Goal: Information Seeking & Learning: Learn about a topic

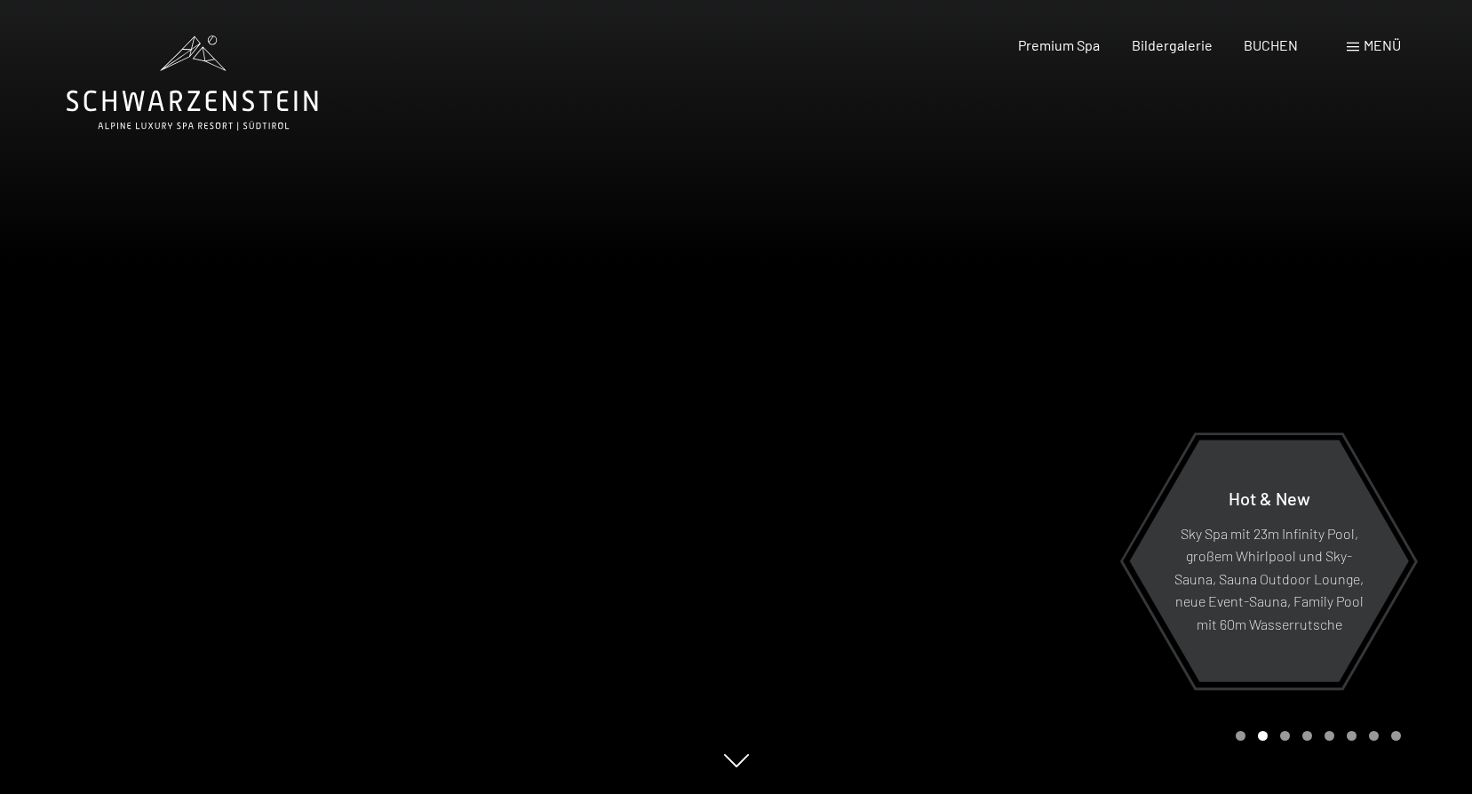
click at [882, 485] on div at bounding box center [1105, 397] width 737 height 794
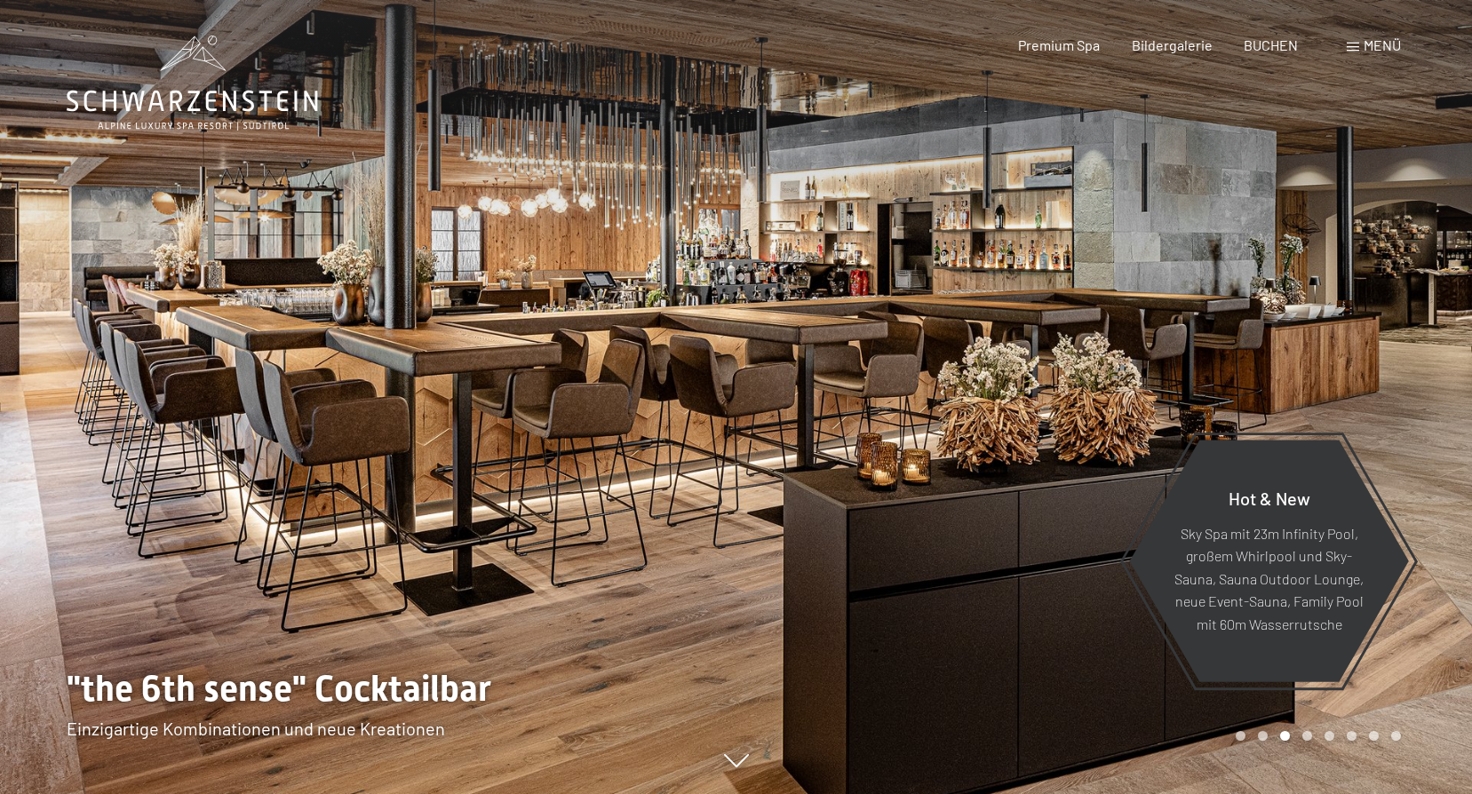
click at [882, 485] on div at bounding box center [1105, 397] width 737 height 794
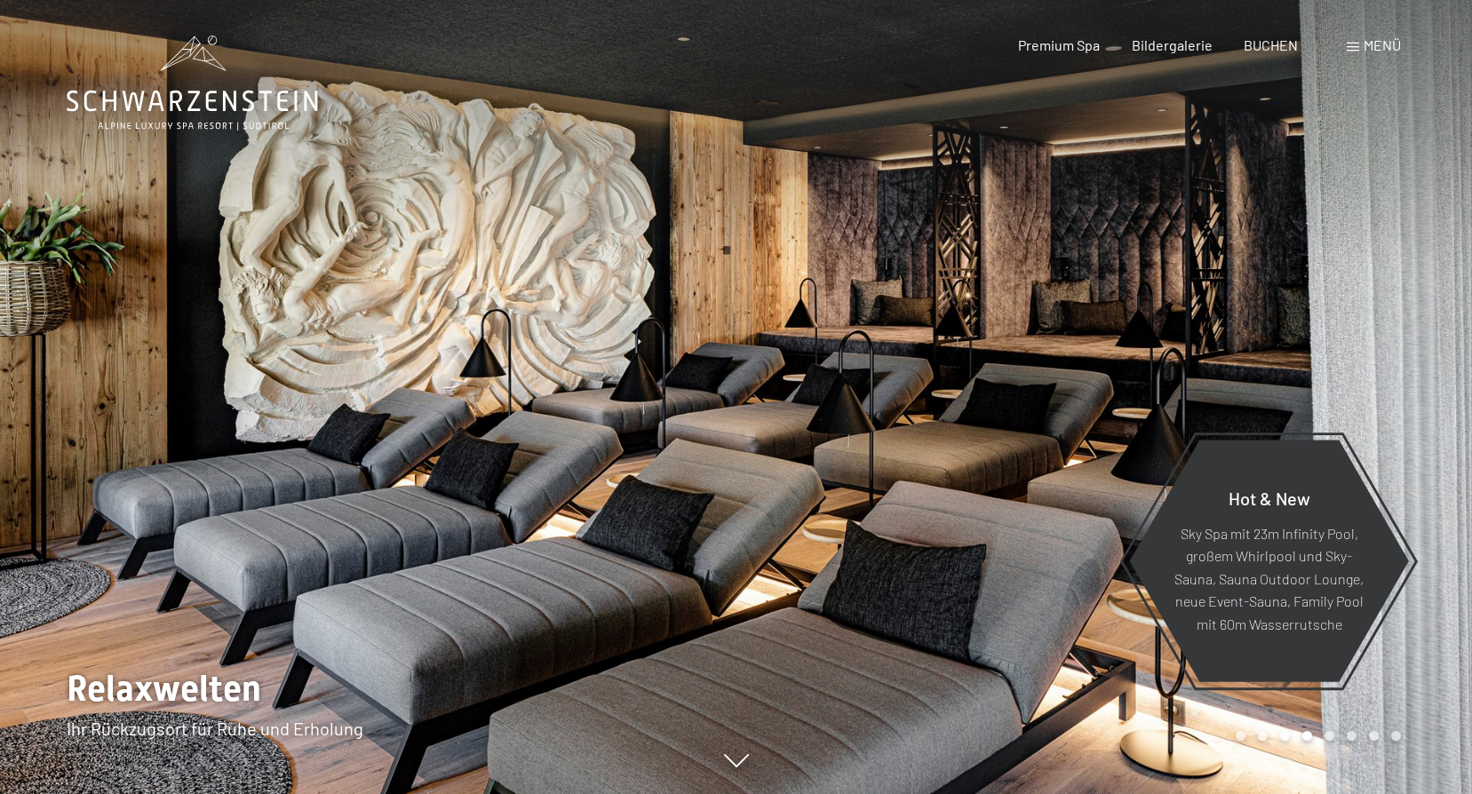
click at [882, 485] on div at bounding box center [1105, 397] width 737 height 794
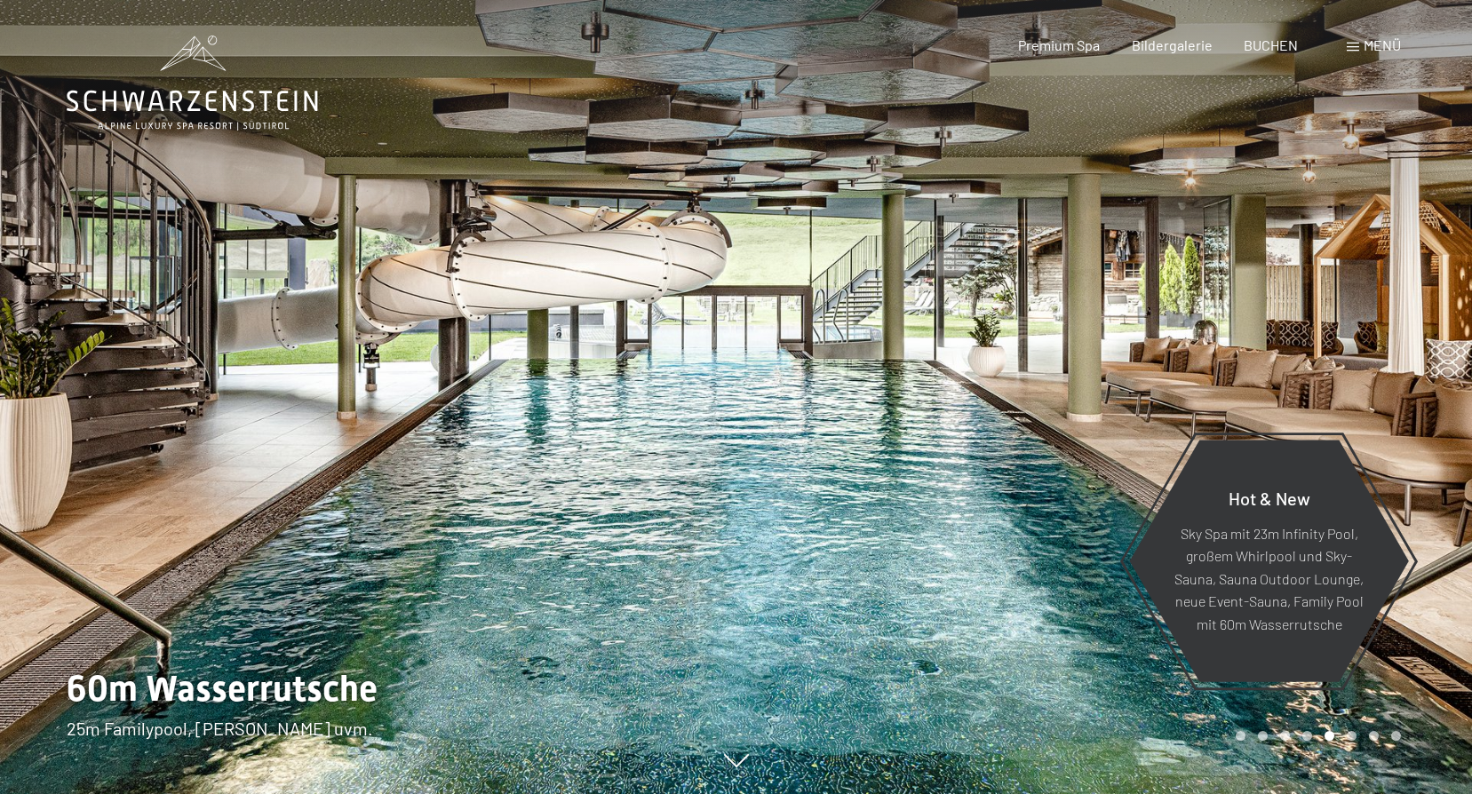
click at [882, 485] on div at bounding box center [1105, 397] width 737 height 794
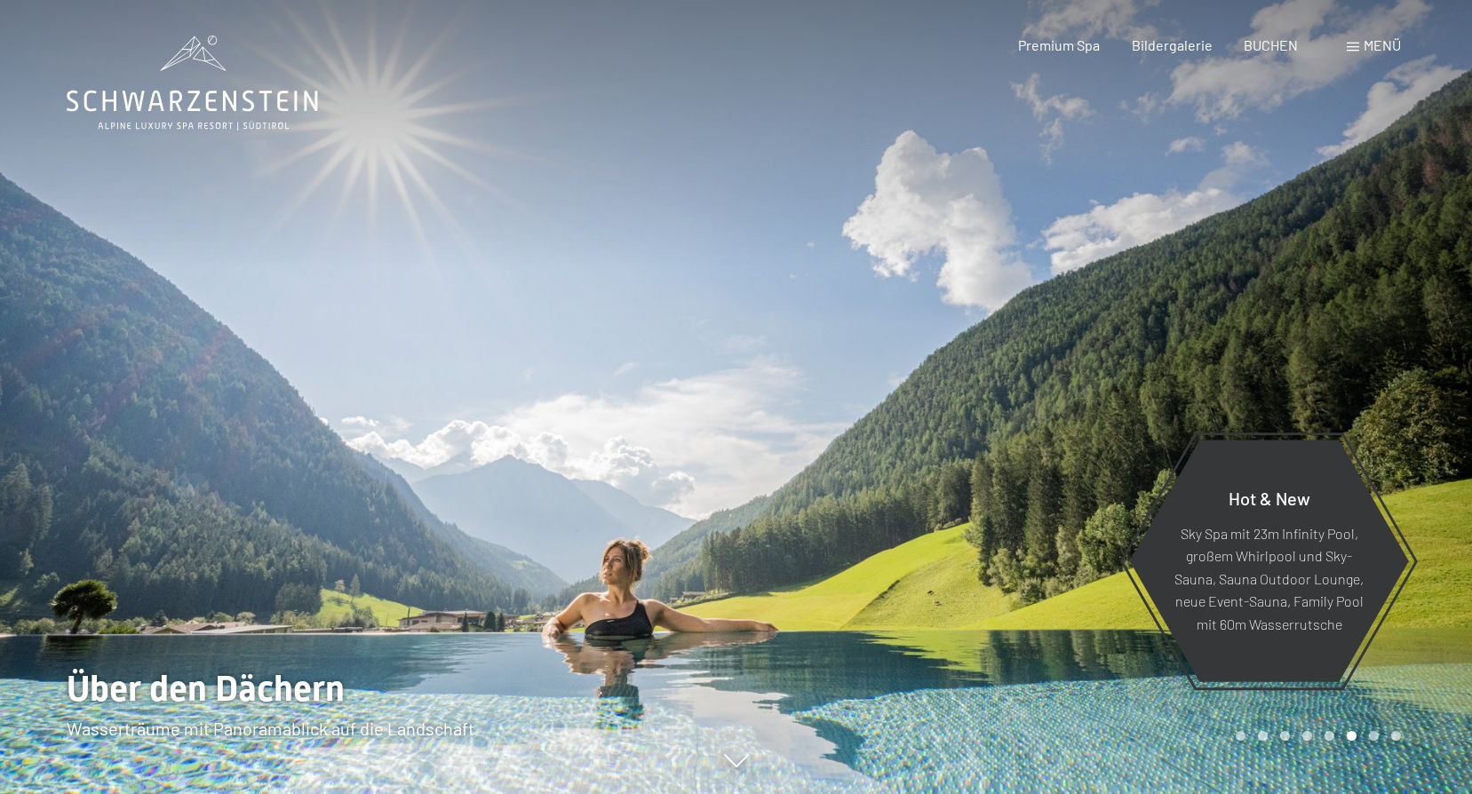
click at [882, 485] on div at bounding box center [1105, 397] width 737 height 794
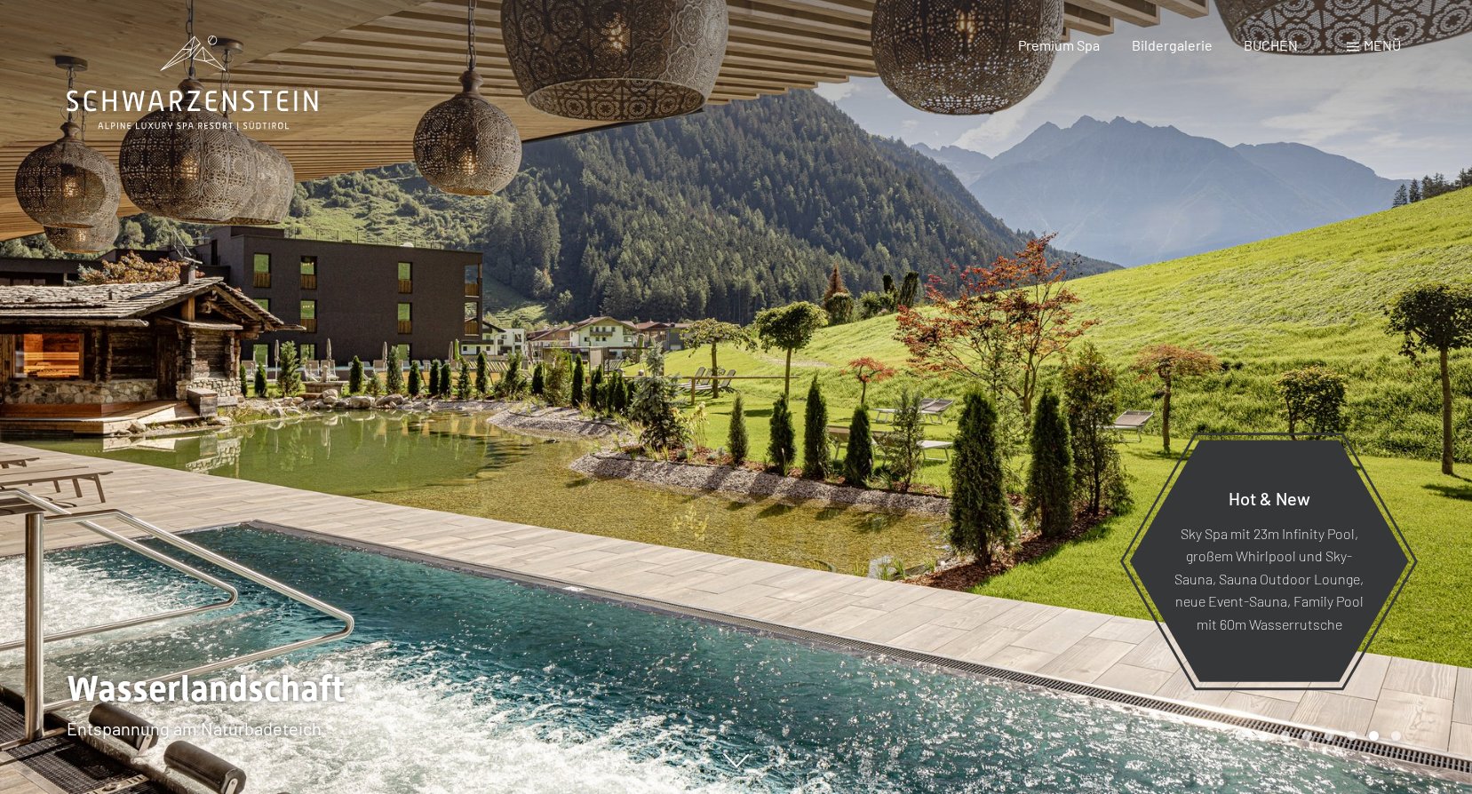
click at [882, 485] on div at bounding box center [1105, 397] width 737 height 794
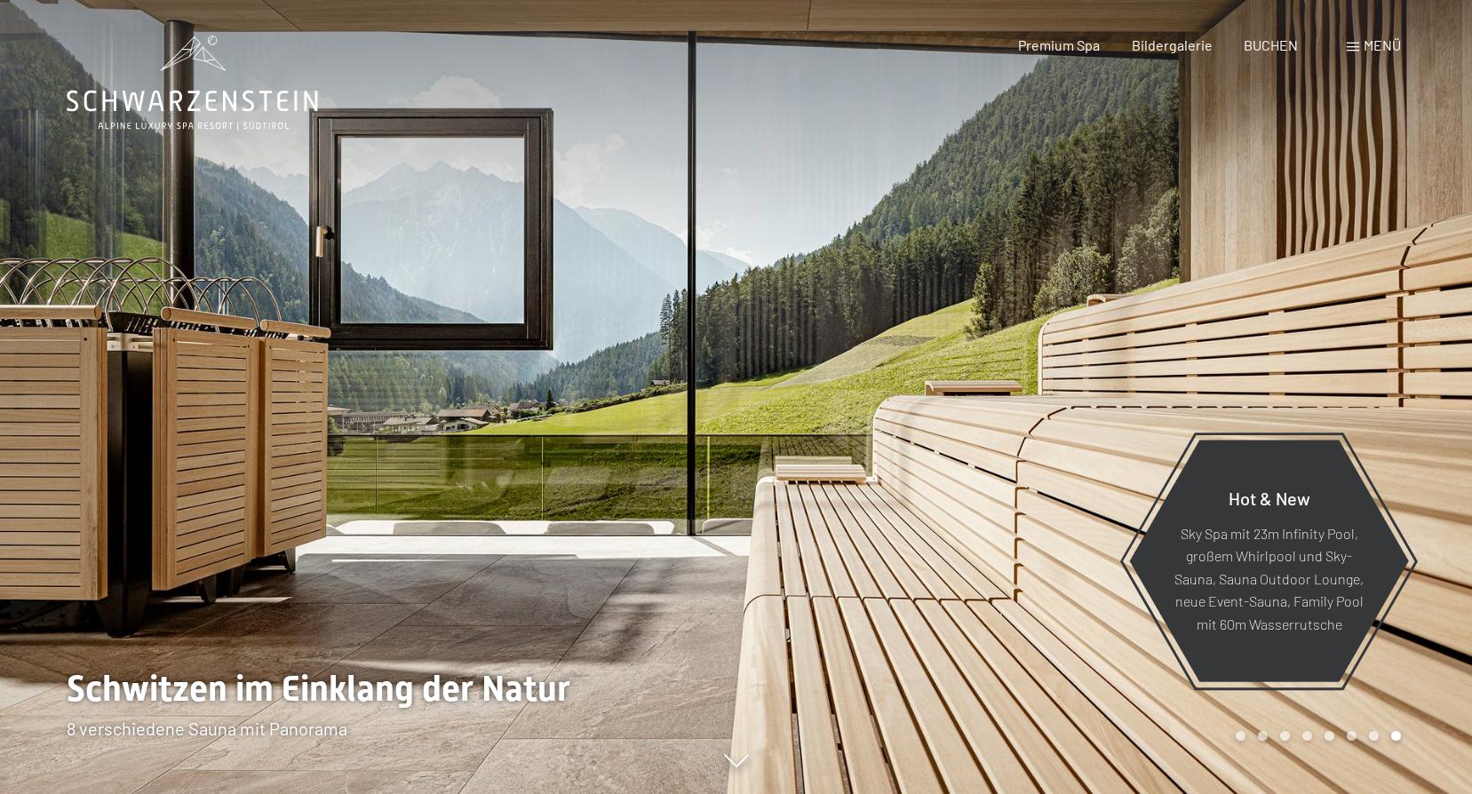
click at [882, 485] on div at bounding box center [1105, 397] width 737 height 794
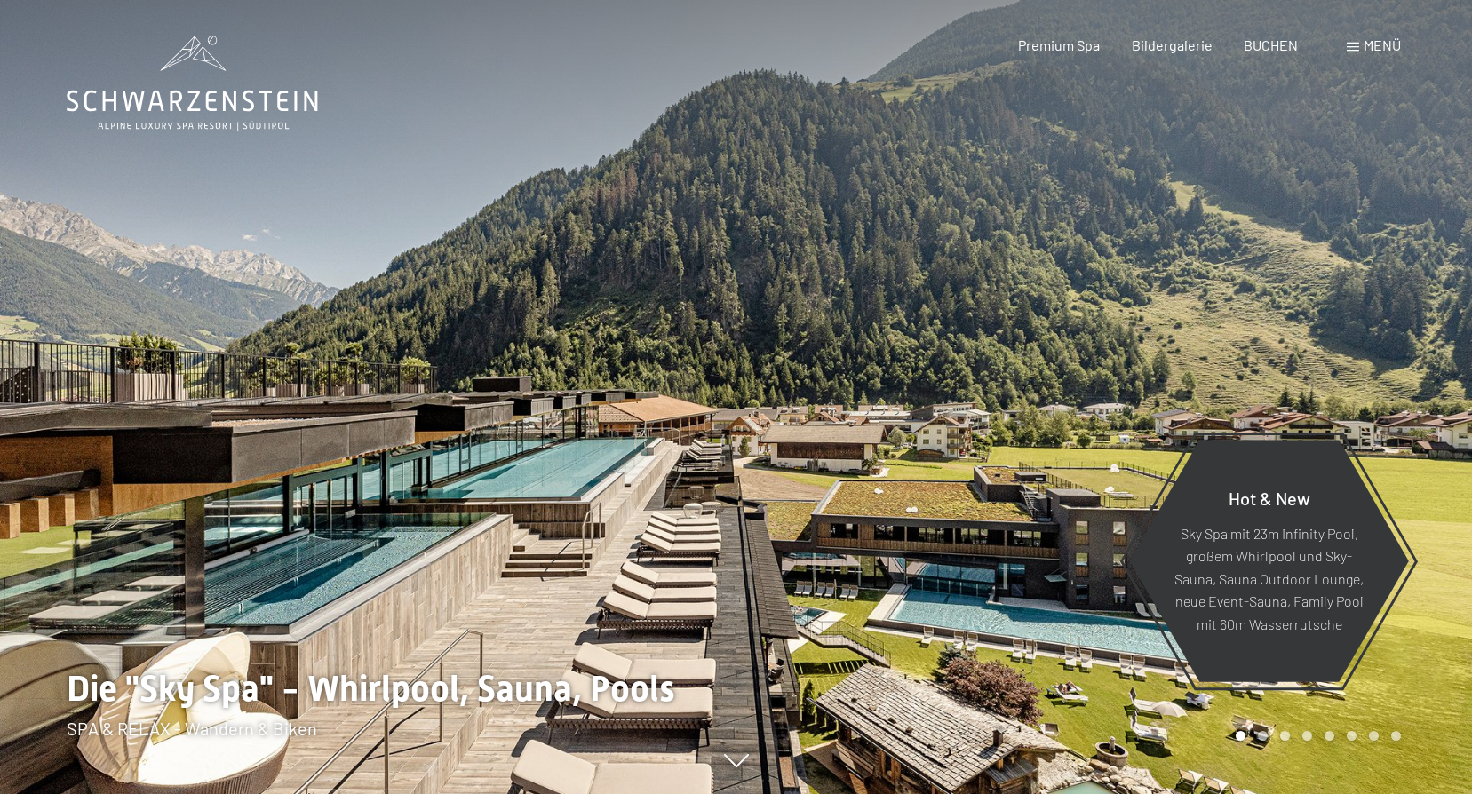
click at [882, 485] on div at bounding box center [1105, 397] width 737 height 794
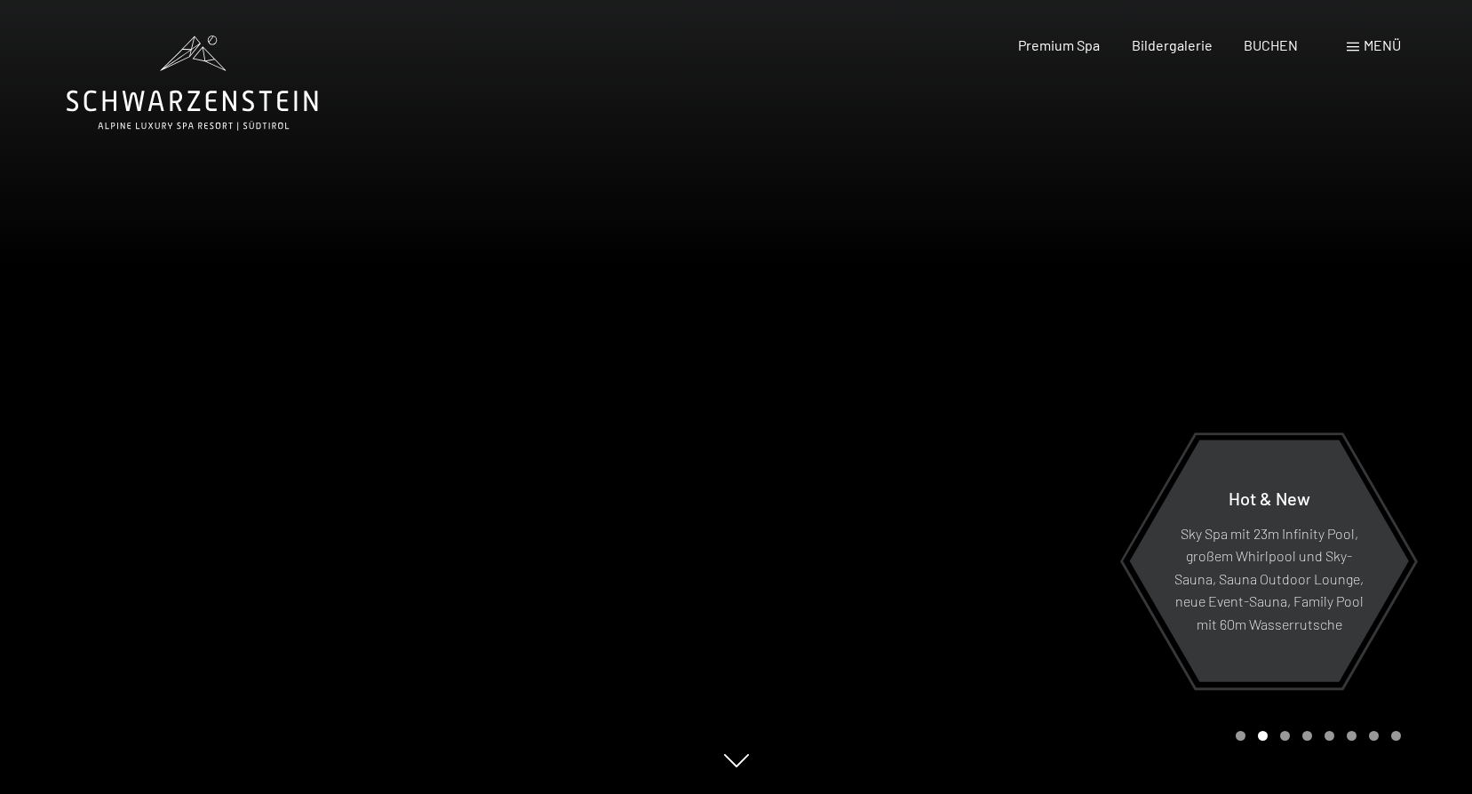
click at [882, 485] on div at bounding box center [1105, 397] width 737 height 794
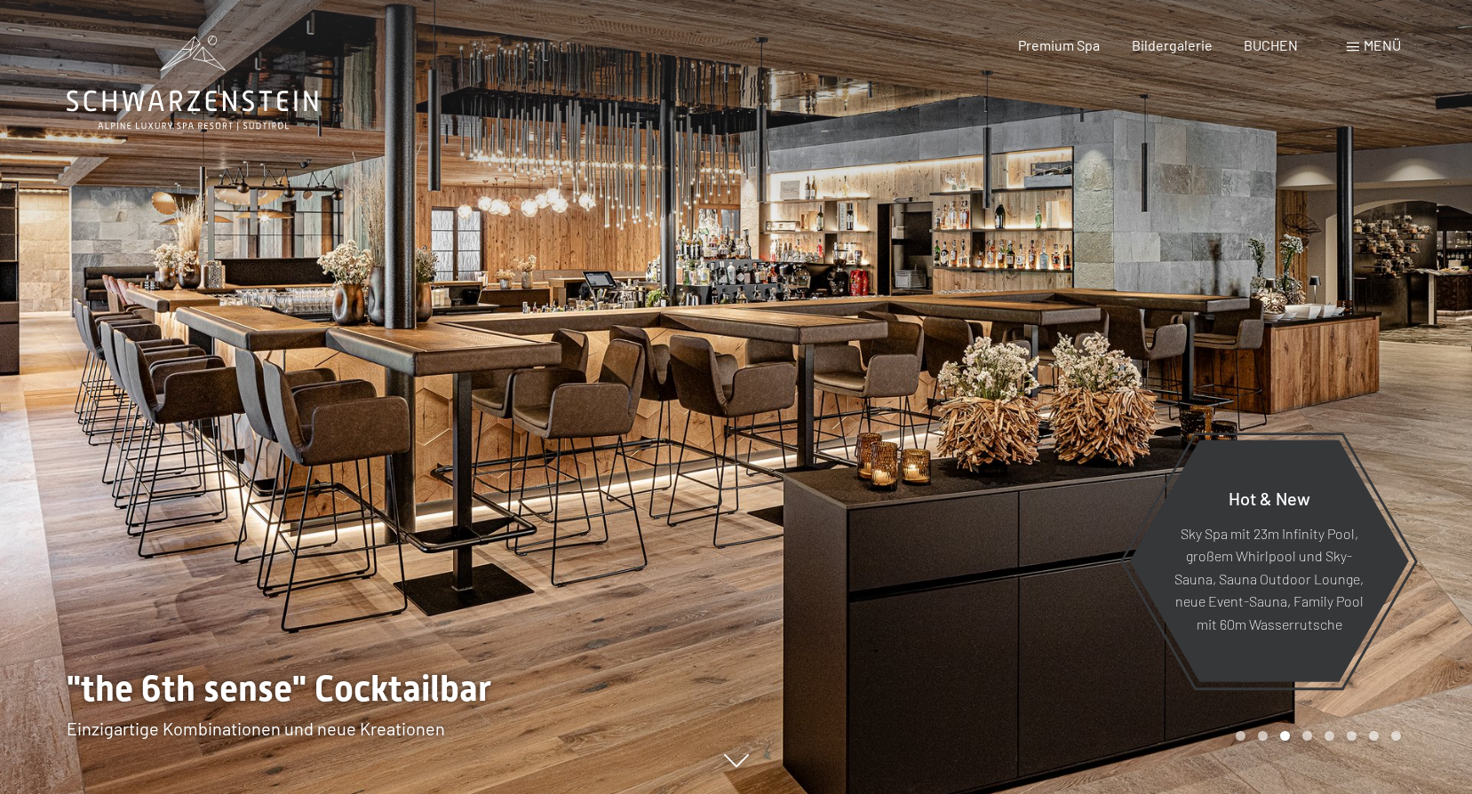
click at [882, 485] on div at bounding box center [1105, 397] width 737 height 794
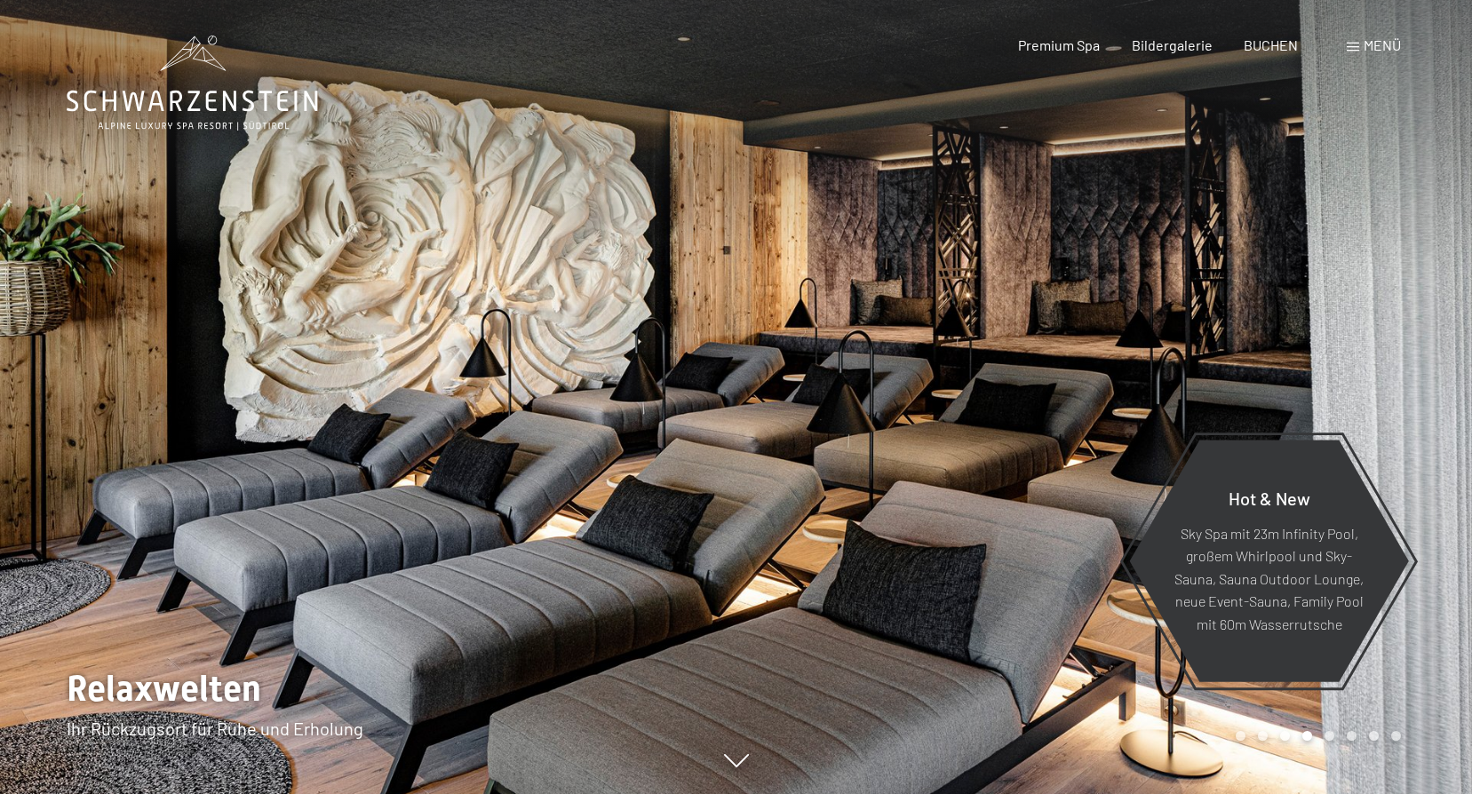
click at [882, 485] on div at bounding box center [1105, 397] width 737 height 794
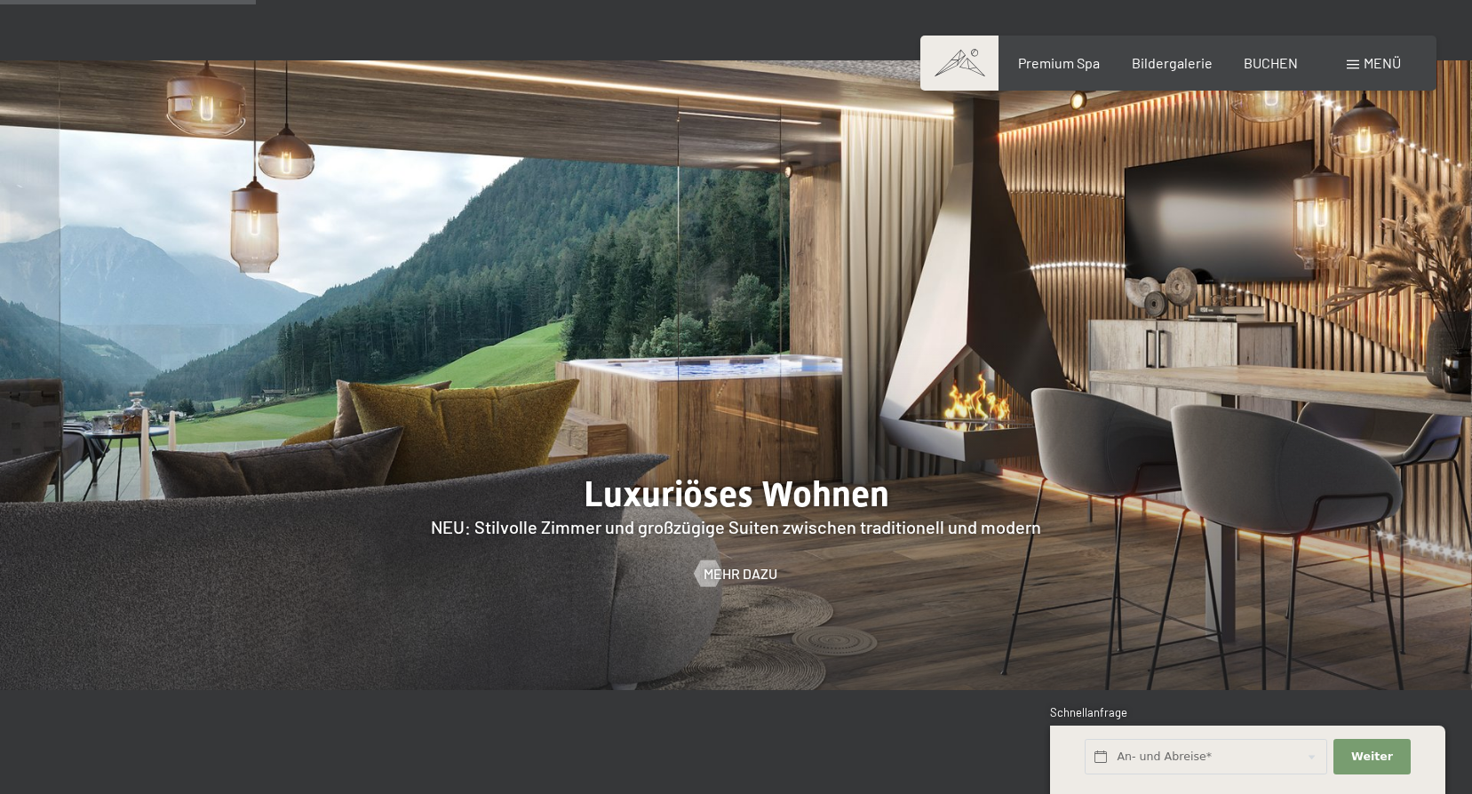
scroll to position [1688, 0]
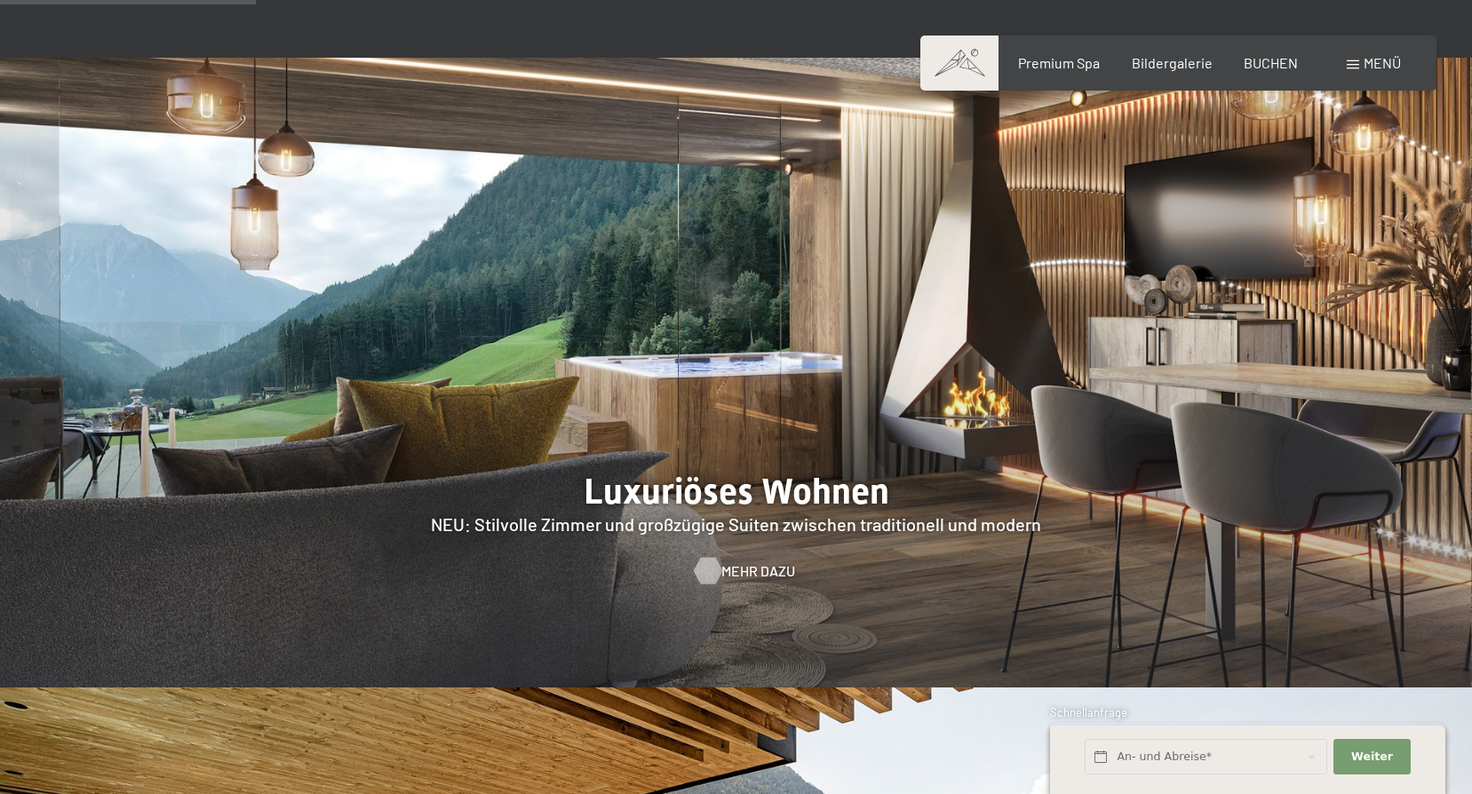
click at [715, 558] on div at bounding box center [707, 571] width 15 height 27
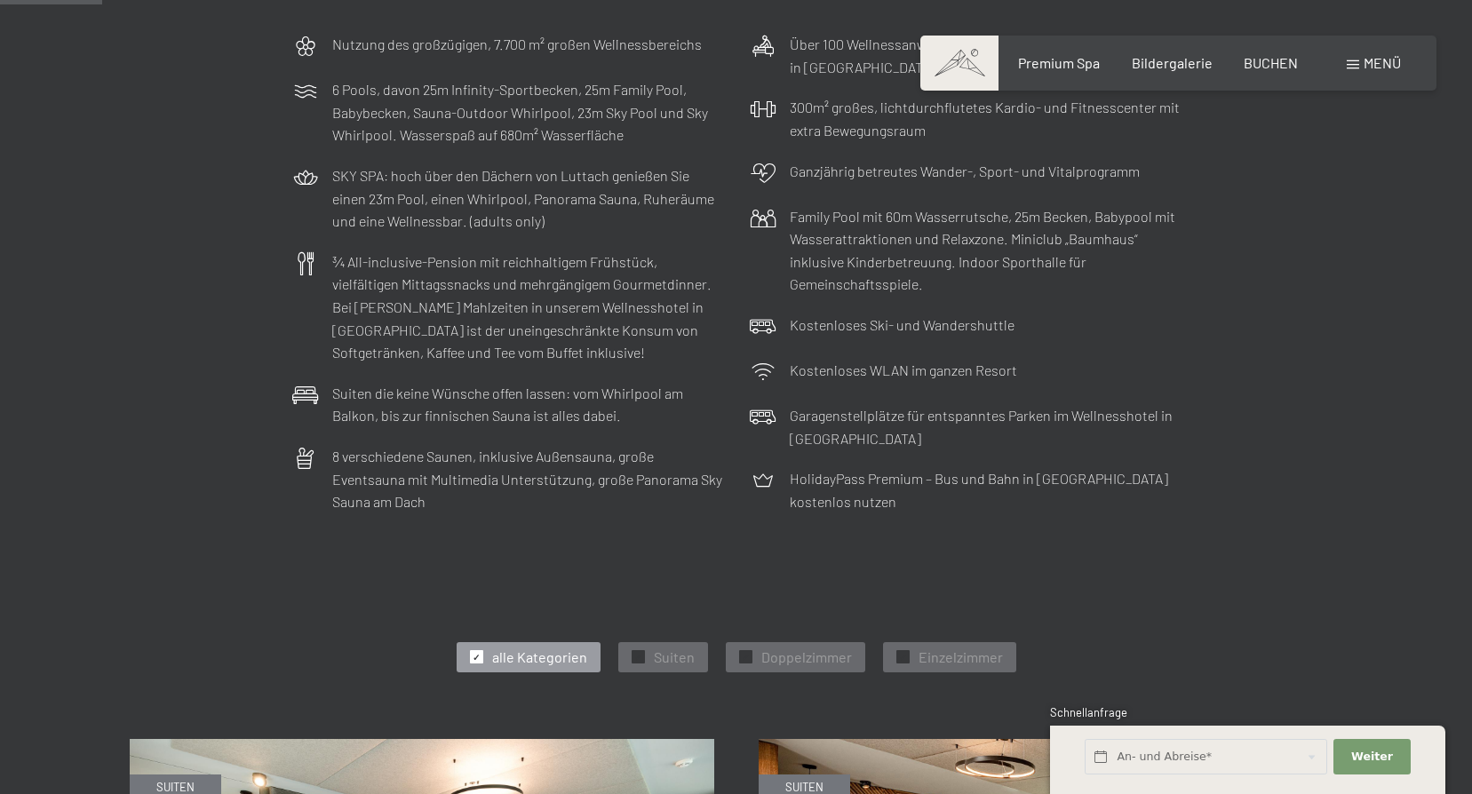
scroll to position [444, 0]
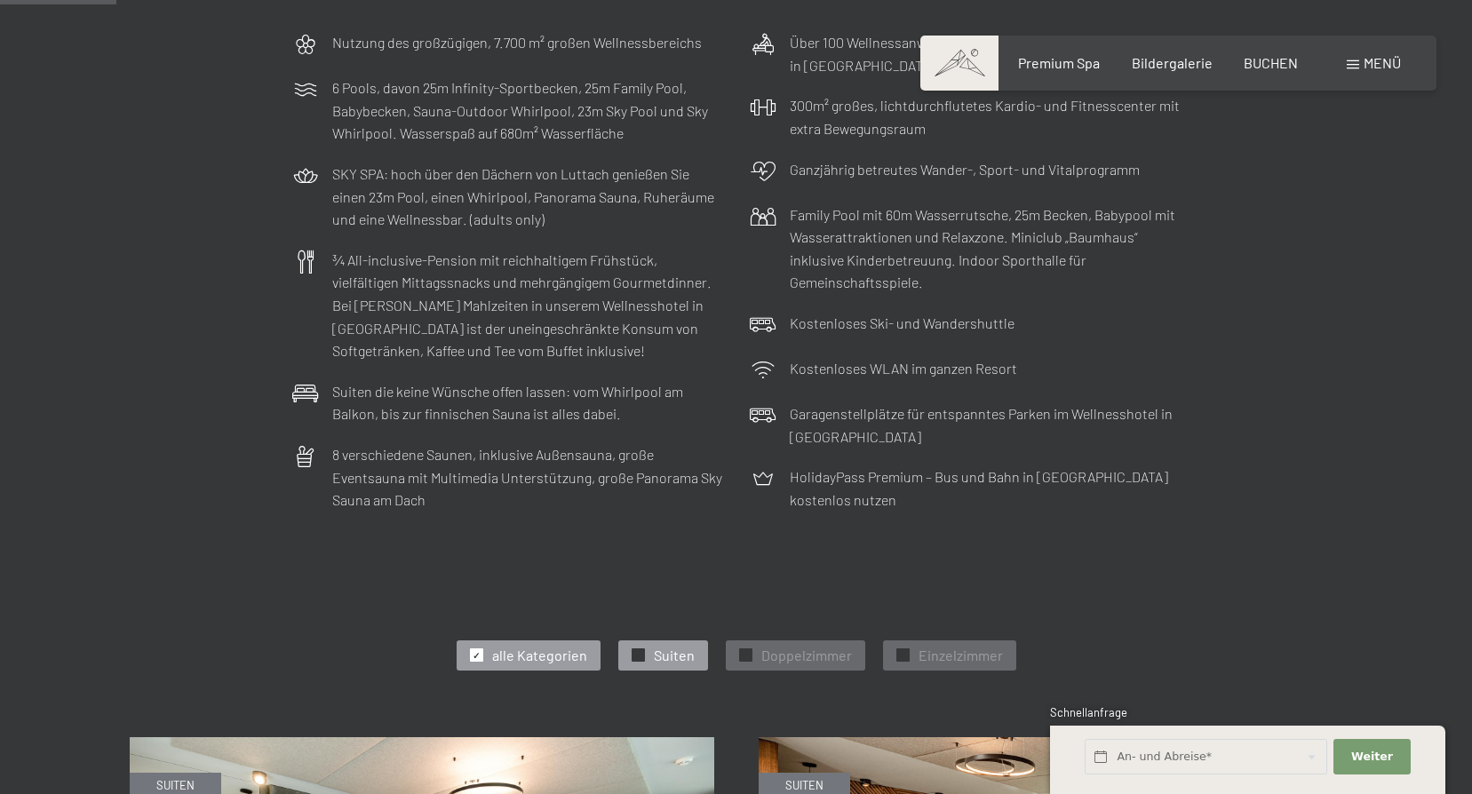
click at [650, 650] on div "✓ Suiten" at bounding box center [663, 656] width 90 height 30
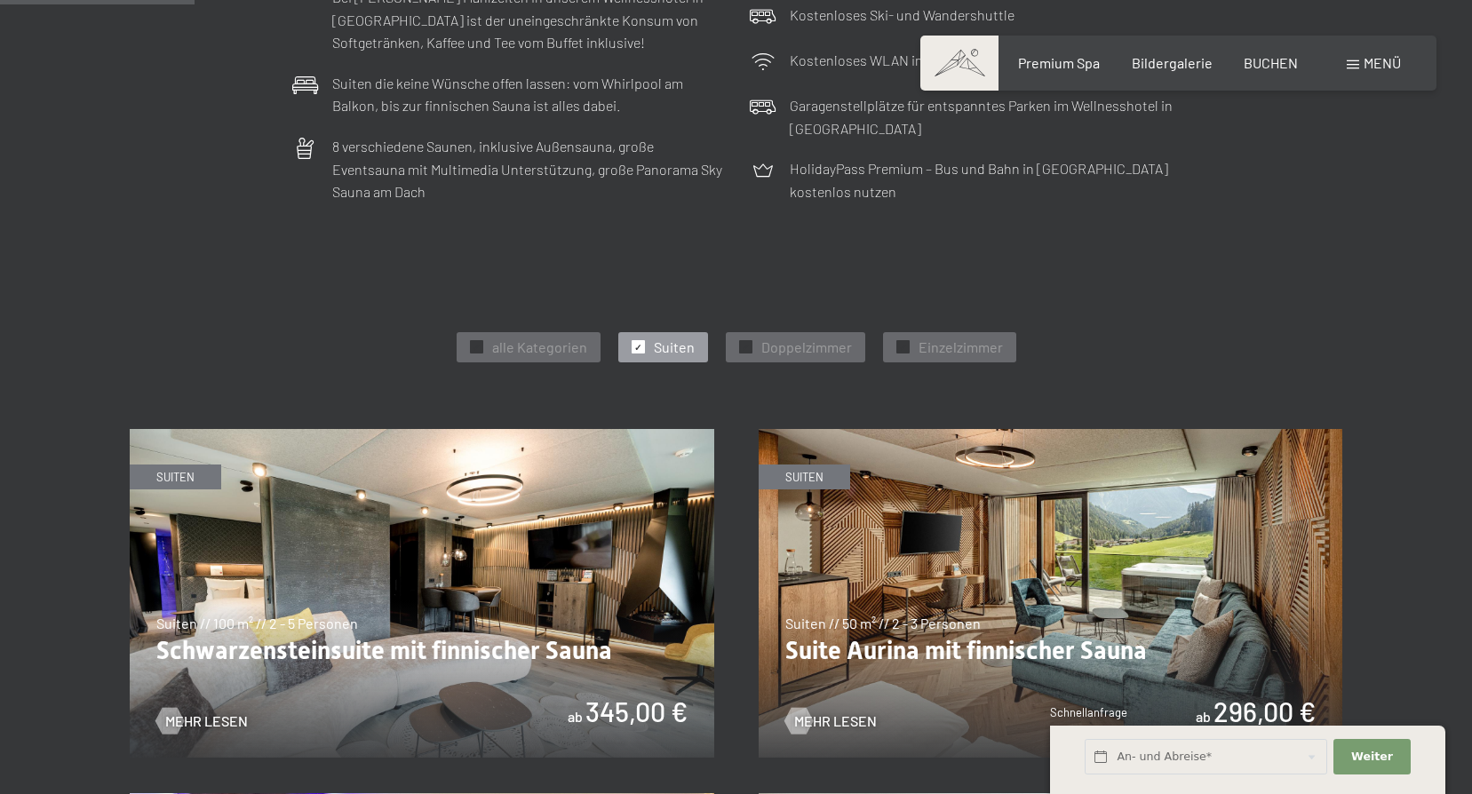
scroll to position [800, 0]
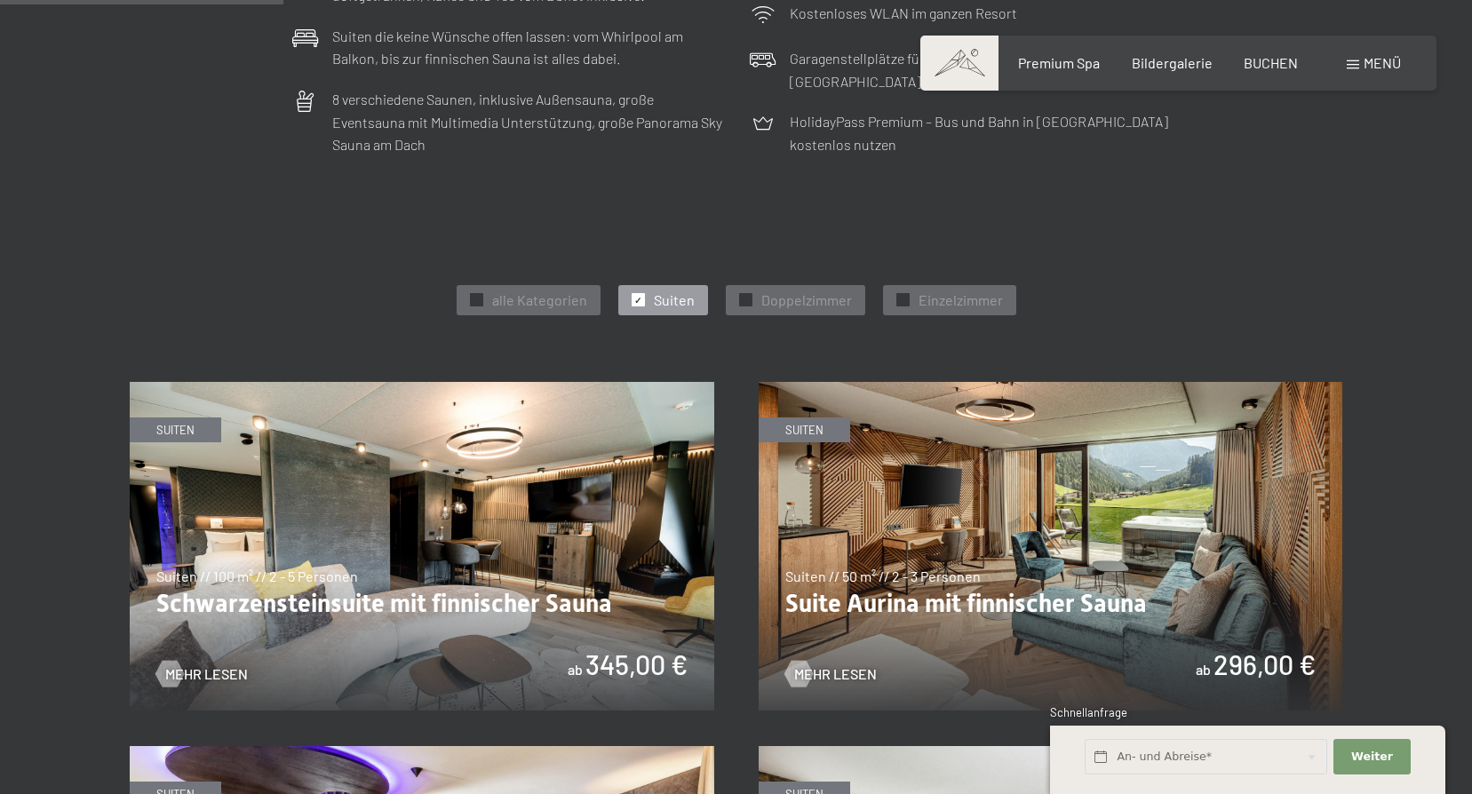
click at [434, 518] on img at bounding box center [422, 546] width 585 height 329
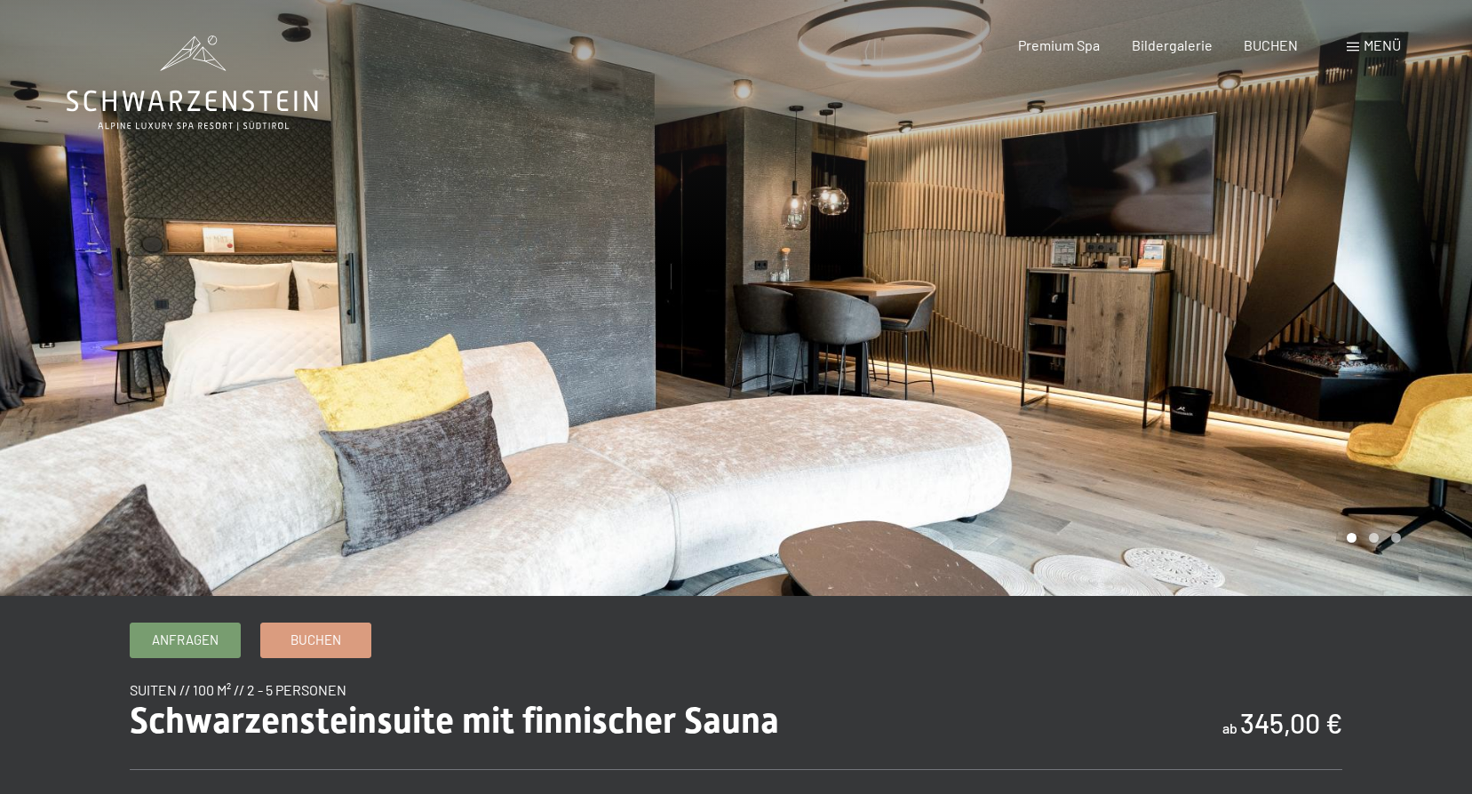
click at [1136, 413] on div at bounding box center [1105, 298] width 737 height 596
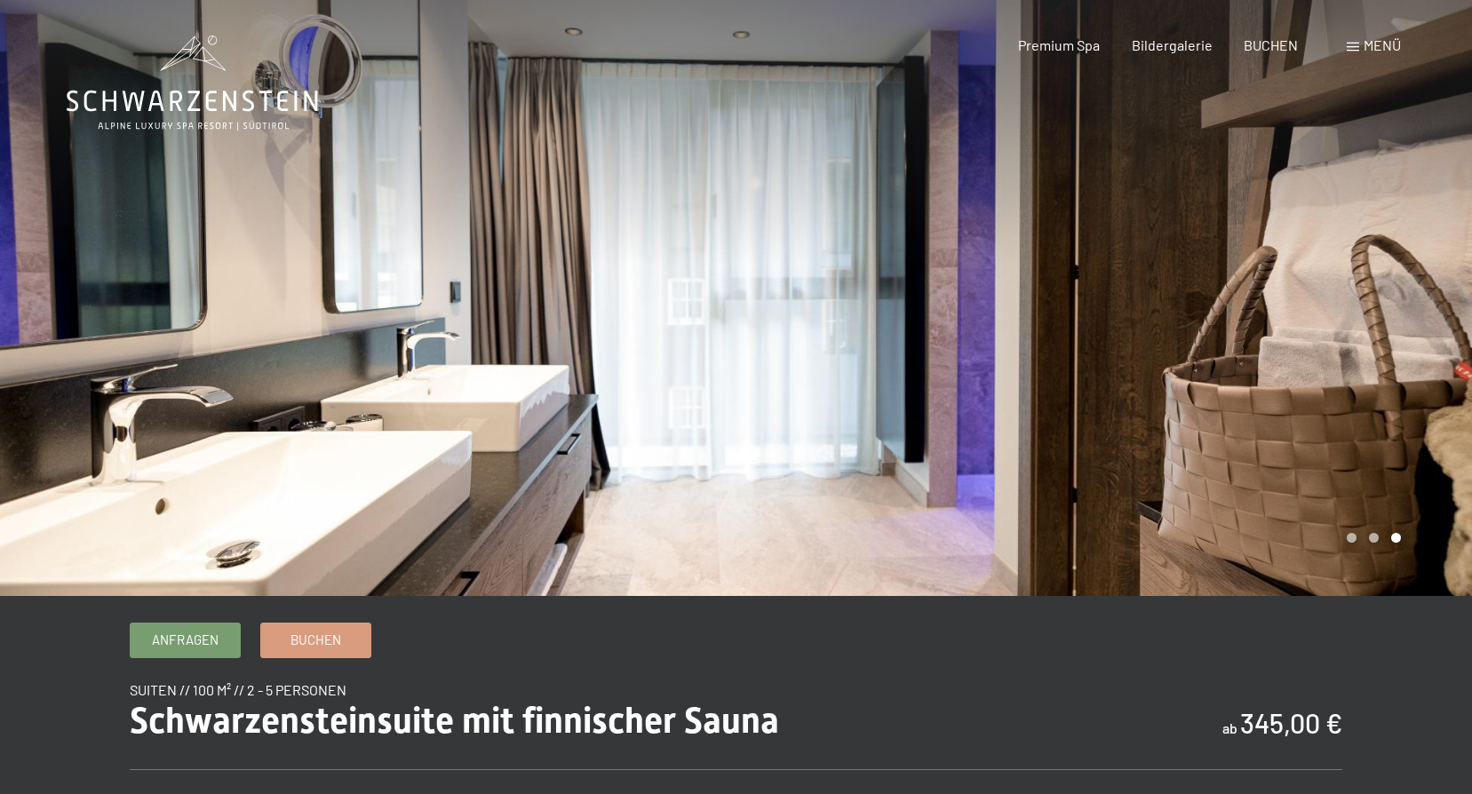
click at [1136, 413] on div at bounding box center [1105, 298] width 737 height 596
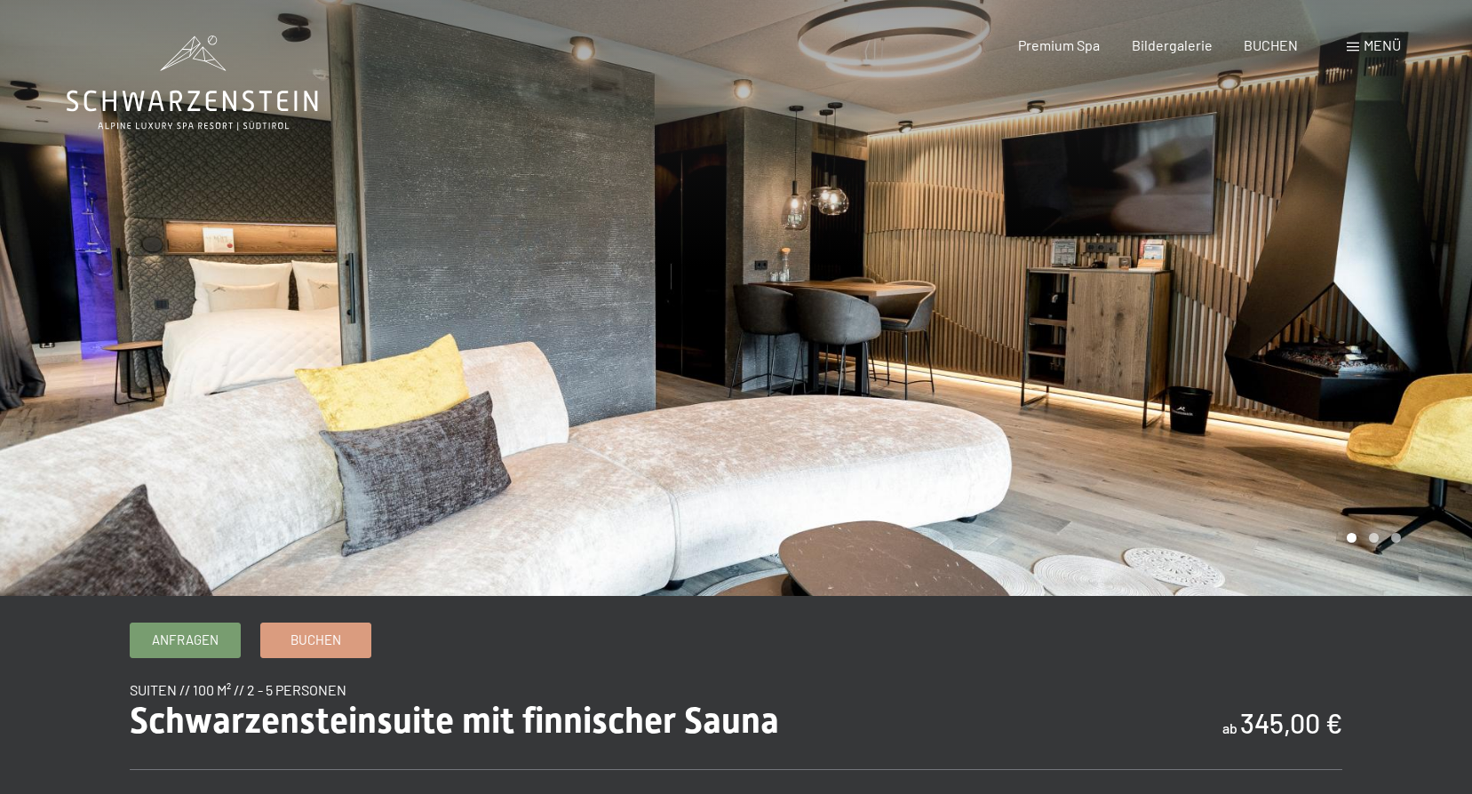
click at [1136, 413] on div at bounding box center [1105, 298] width 737 height 596
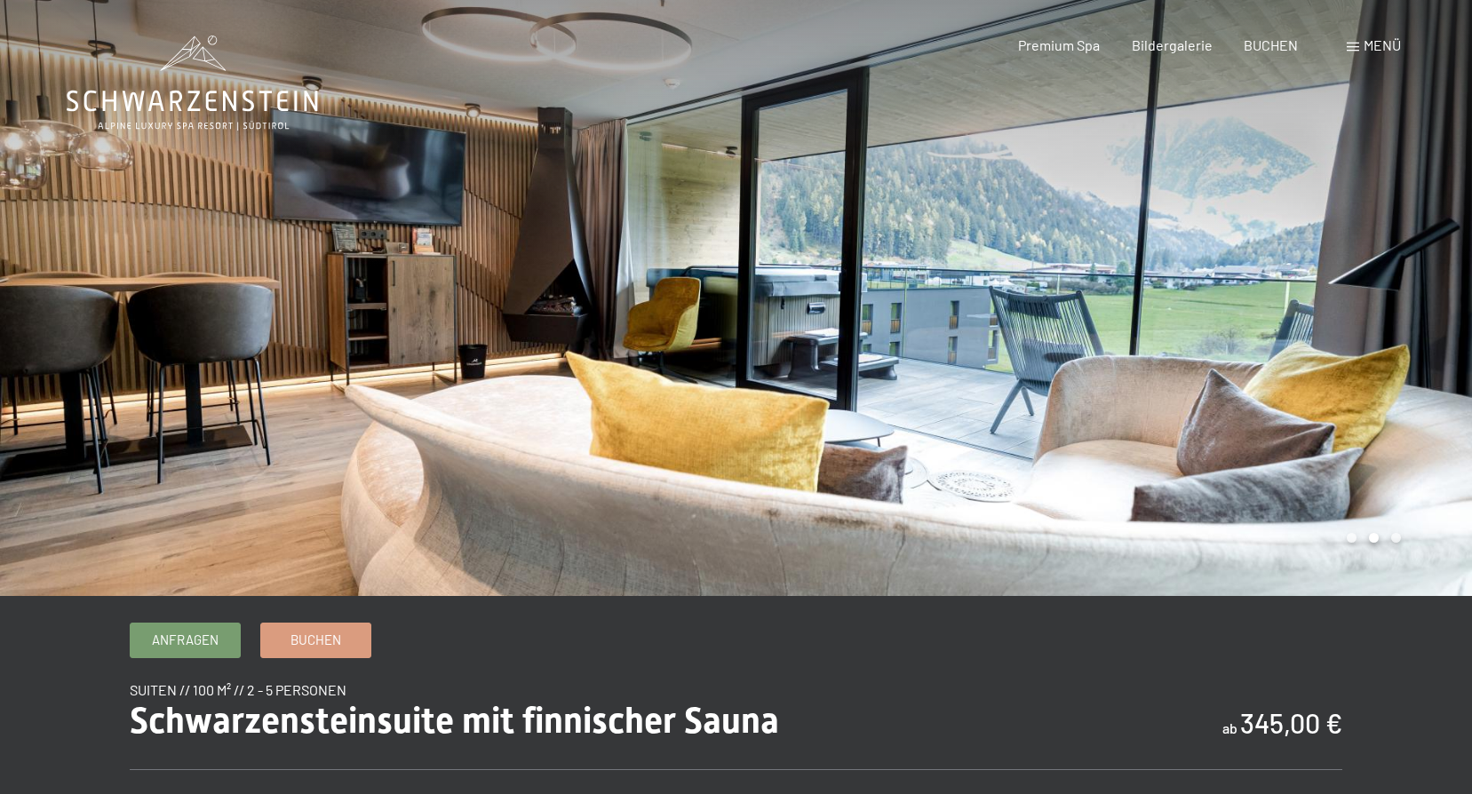
click at [1136, 413] on div at bounding box center [1105, 298] width 737 height 596
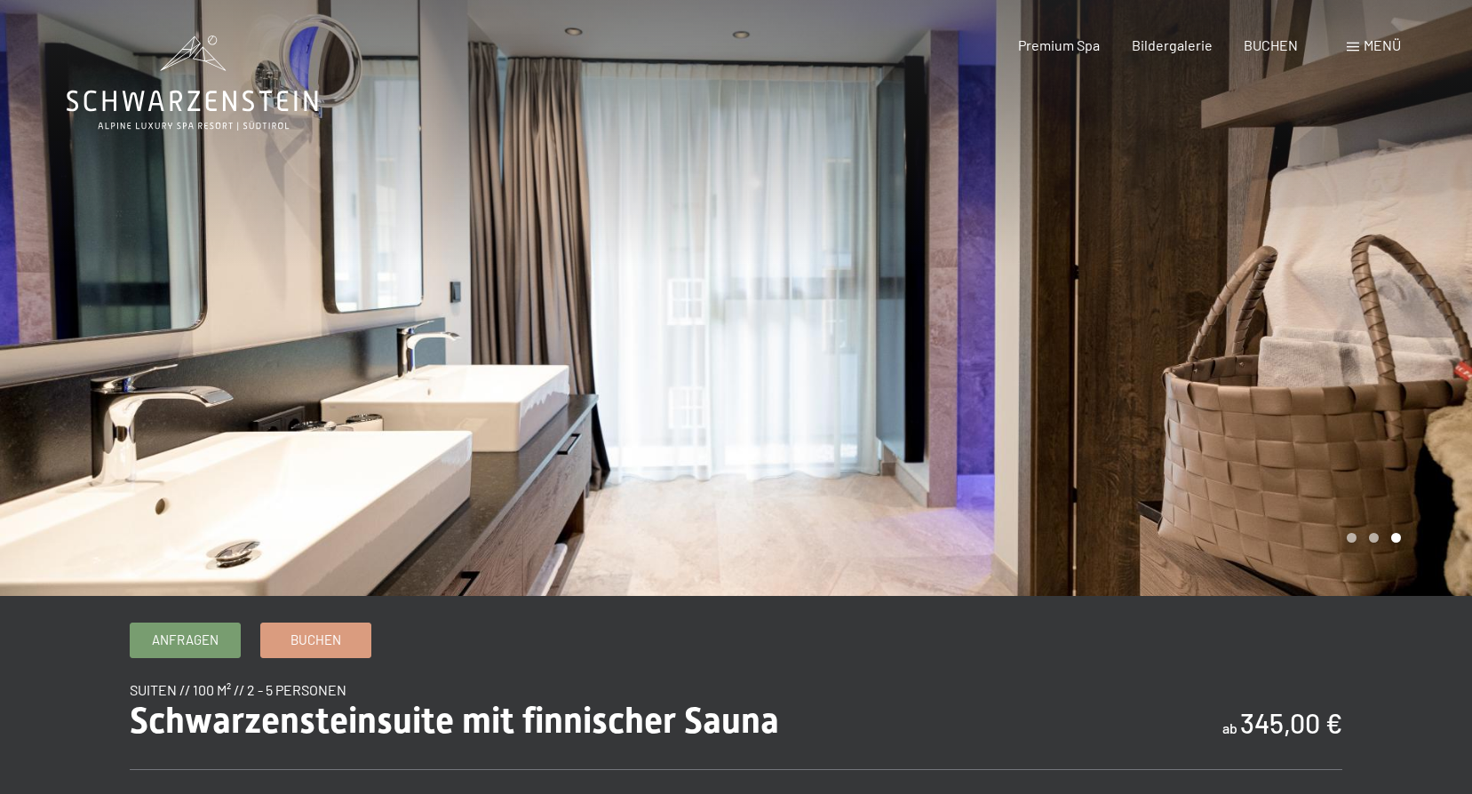
click at [1136, 413] on div at bounding box center [1105, 298] width 737 height 596
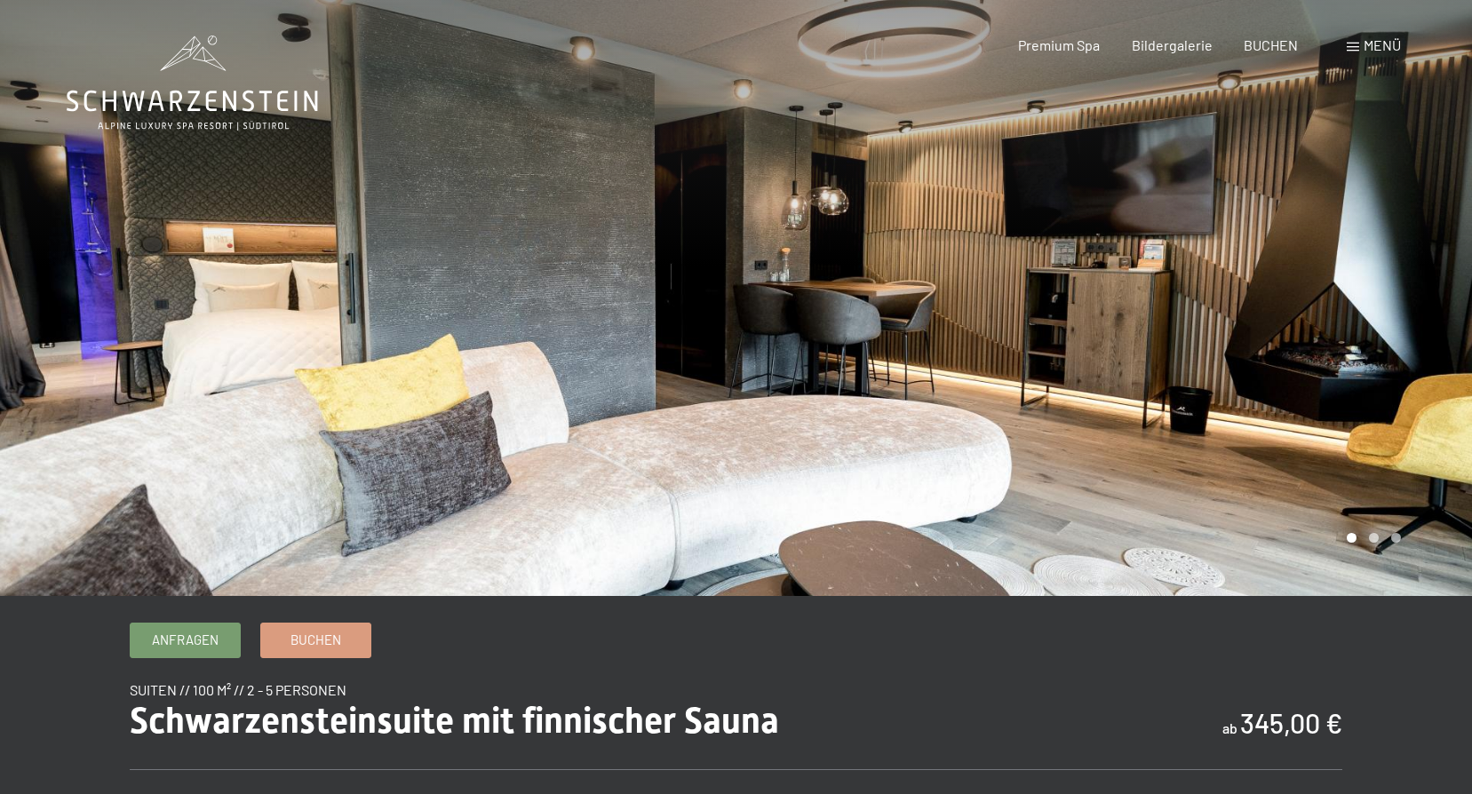
click at [1131, 386] on div at bounding box center [1105, 298] width 737 height 596
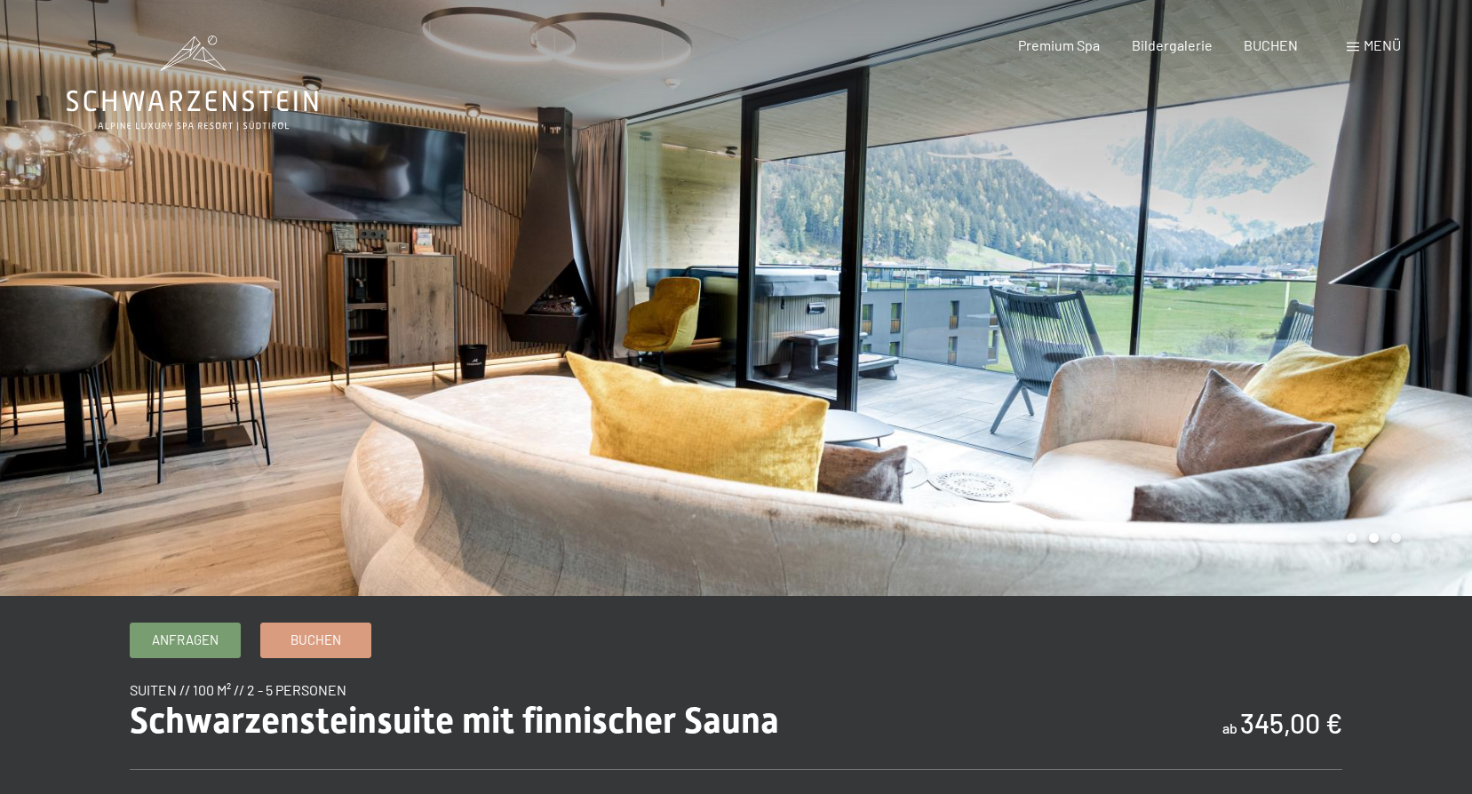
click at [1130, 386] on div at bounding box center [1105, 298] width 737 height 596
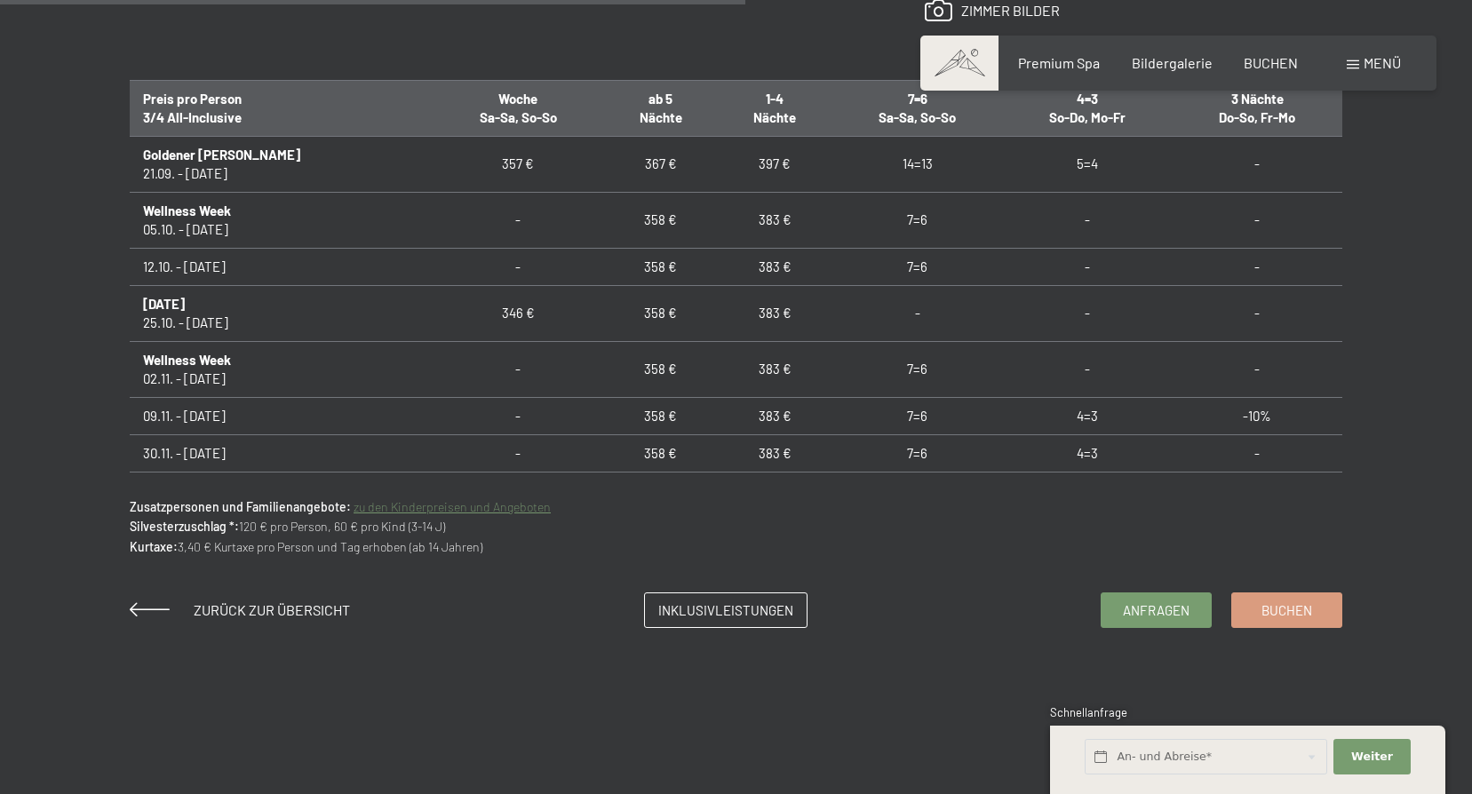
scroll to position [1155, 0]
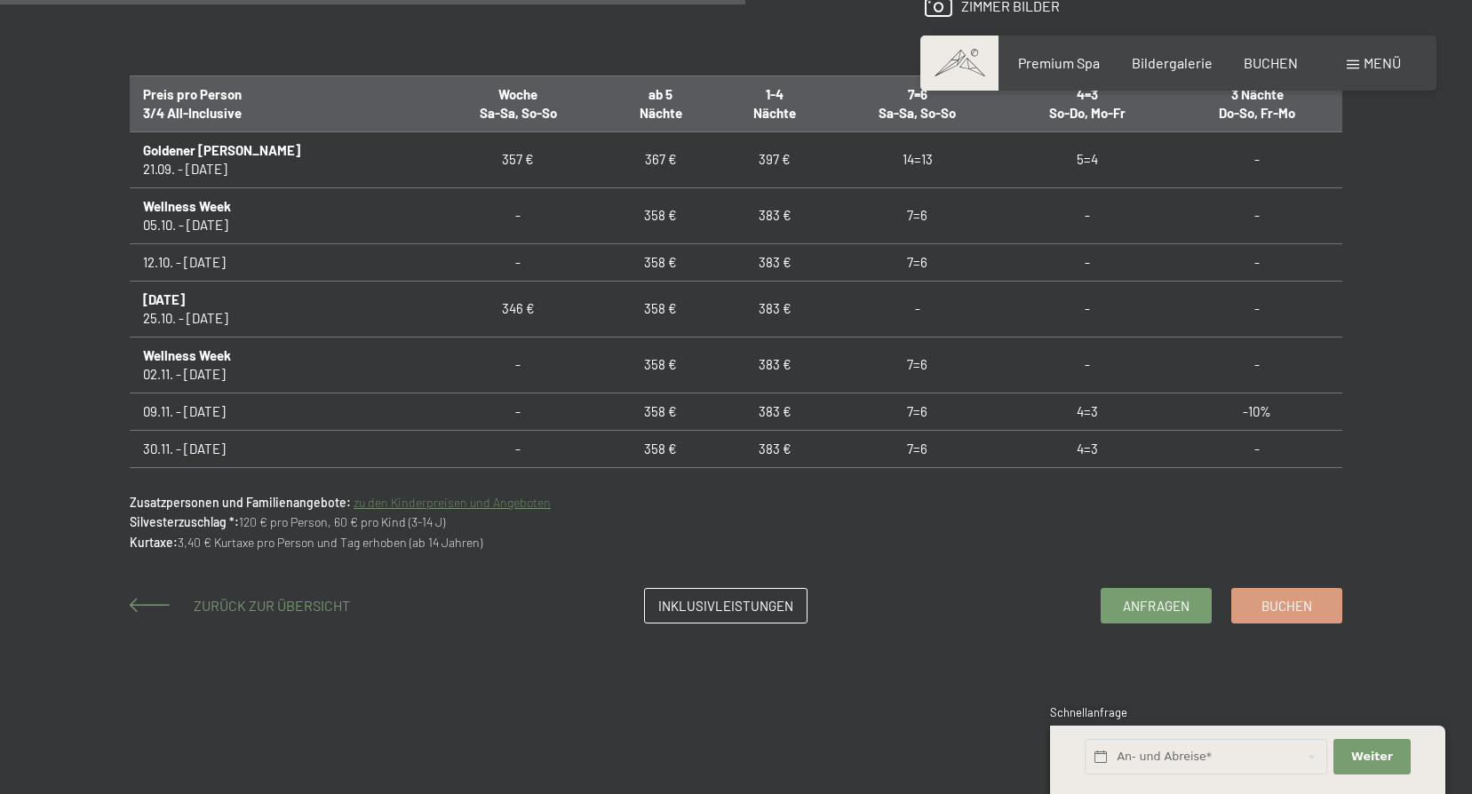
click at [137, 601] on span at bounding box center [150, 605] width 40 height 14
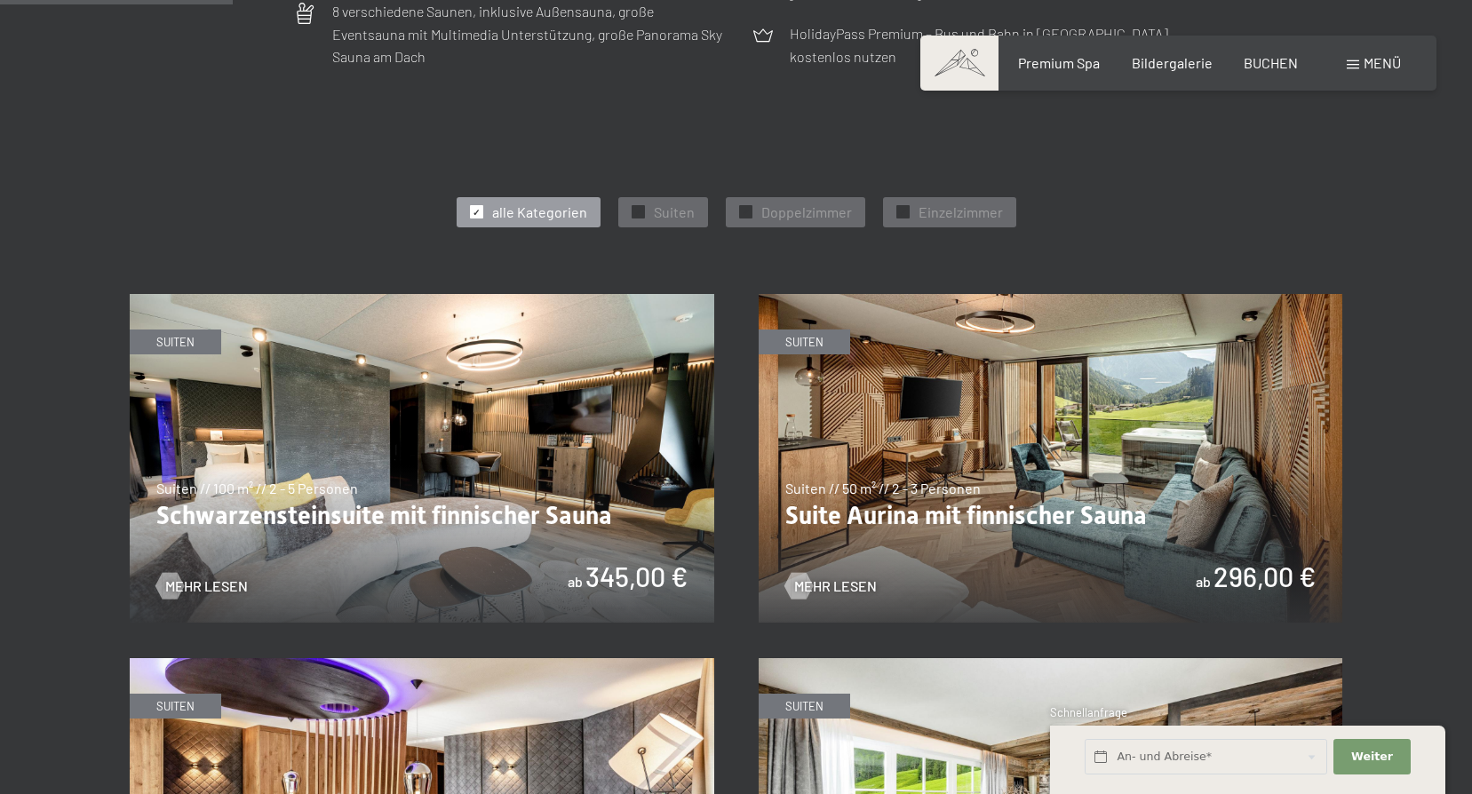
scroll to position [888, 0]
click at [995, 494] on img at bounding box center [1051, 457] width 585 height 329
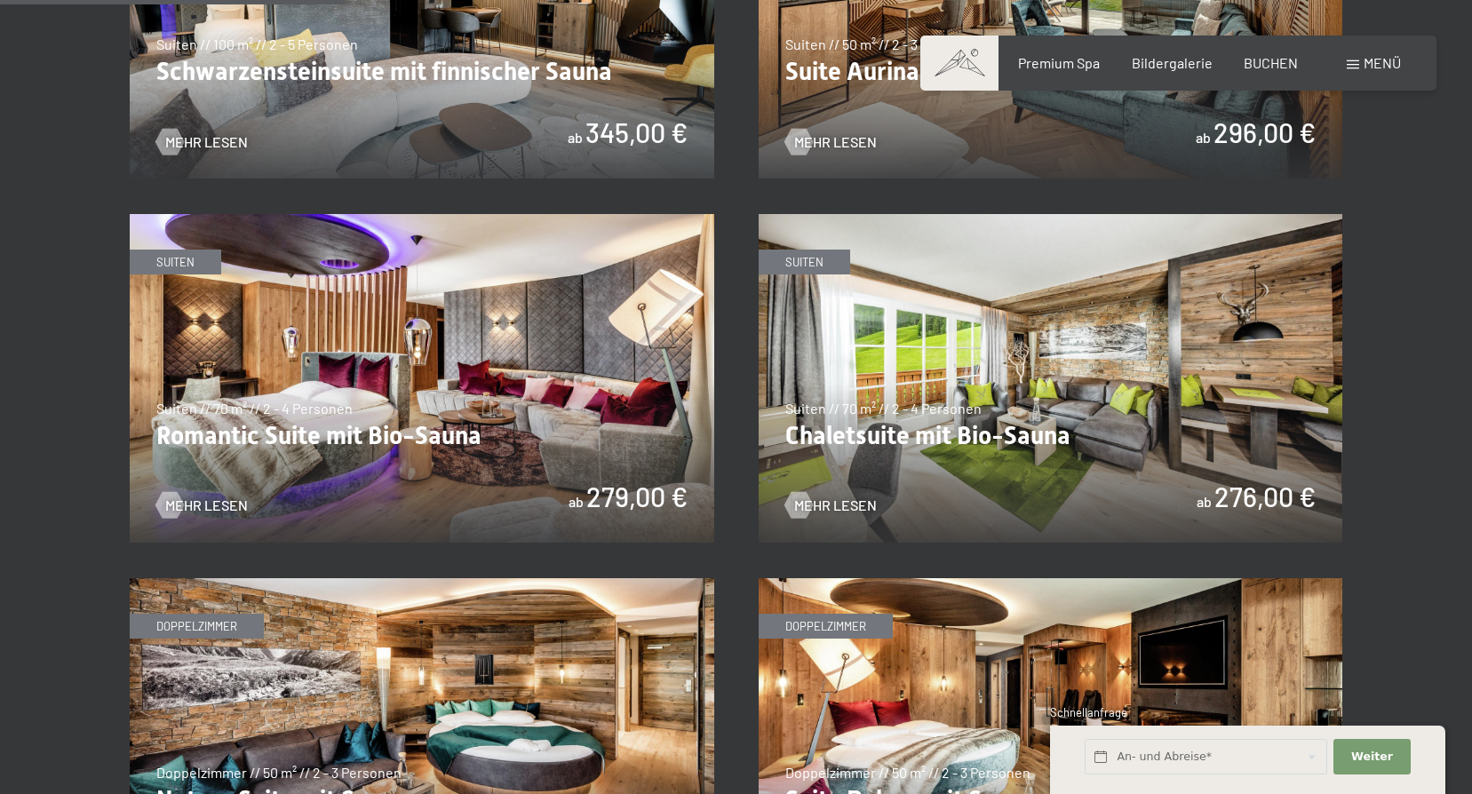
scroll to position [1333, 0]
click at [362, 422] on img at bounding box center [422, 377] width 585 height 329
click at [1031, 422] on img at bounding box center [1051, 377] width 585 height 329
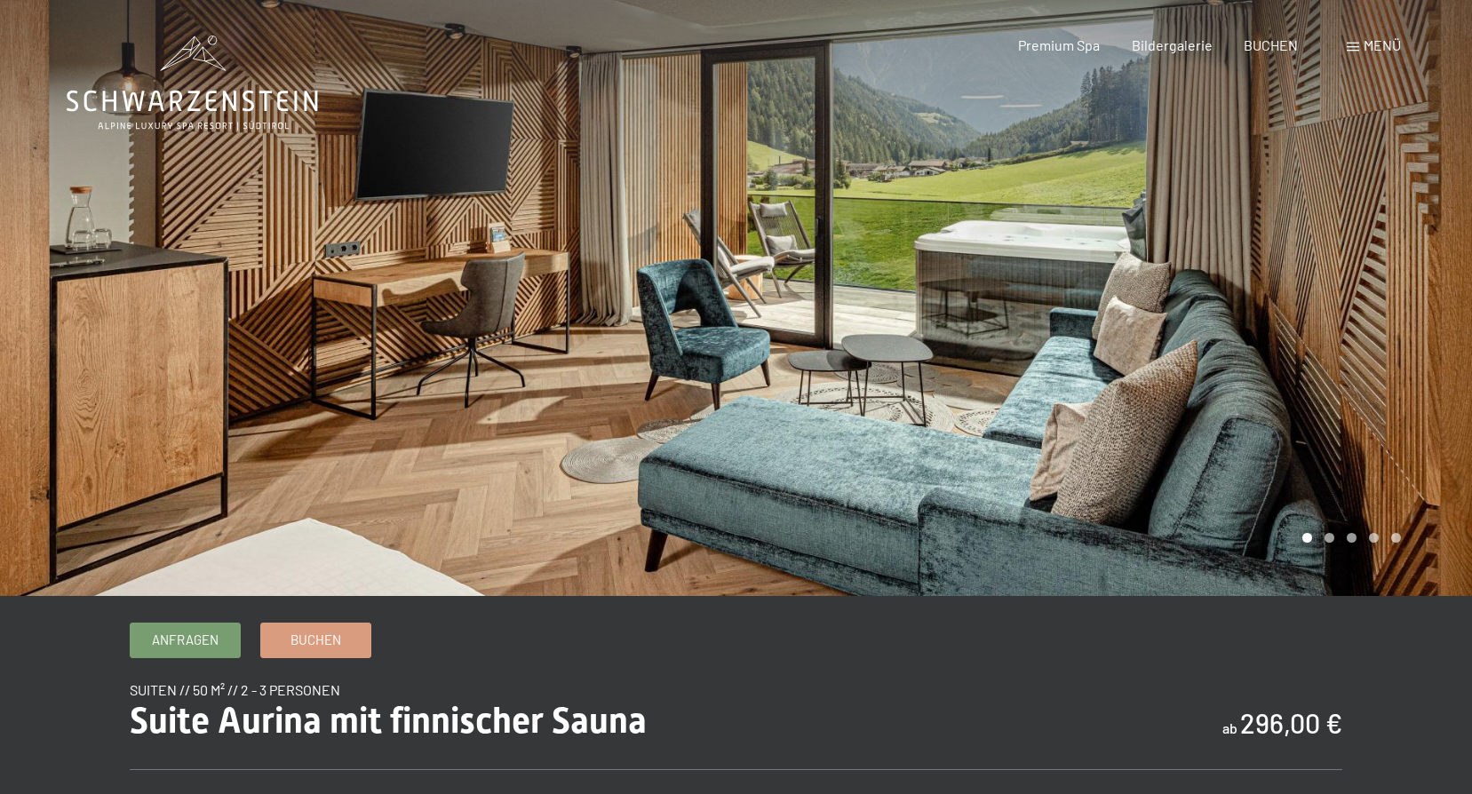
click at [1216, 366] on div at bounding box center [1105, 298] width 737 height 596
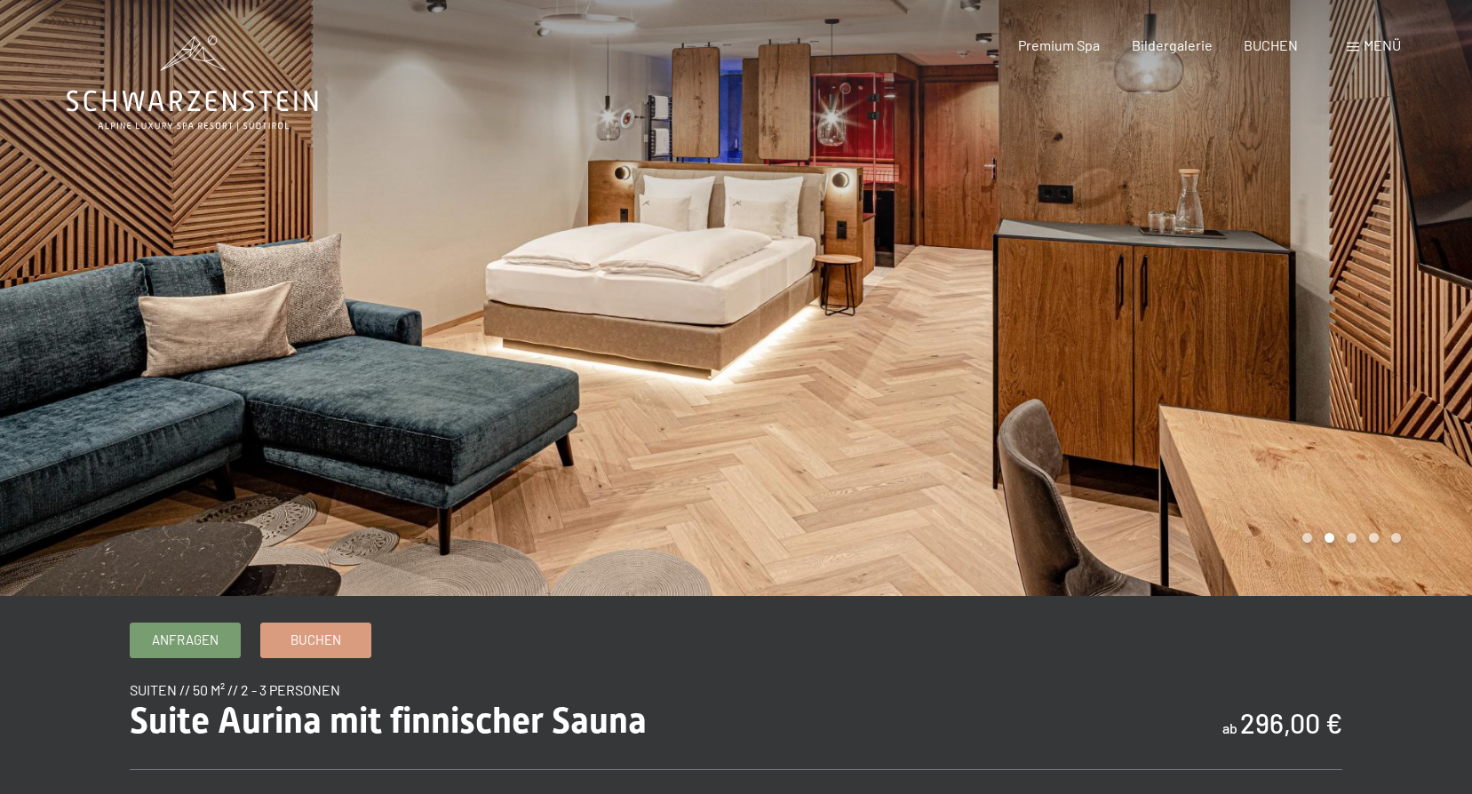
click at [1216, 366] on div at bounding box center [1105, 298] width 737 height 596
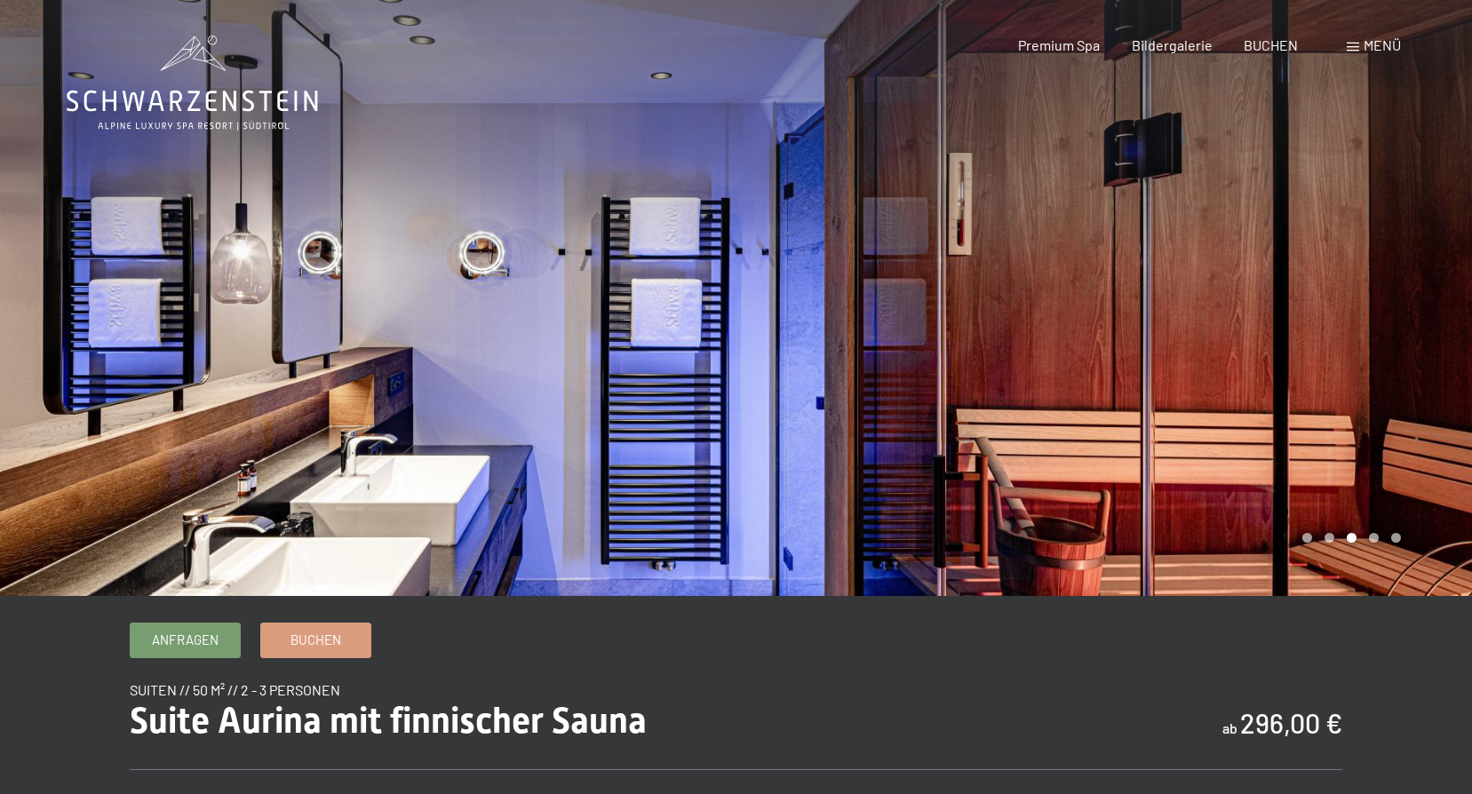
click at [843, 349] on div at bounding box center [1105, 298] width 737 height 596
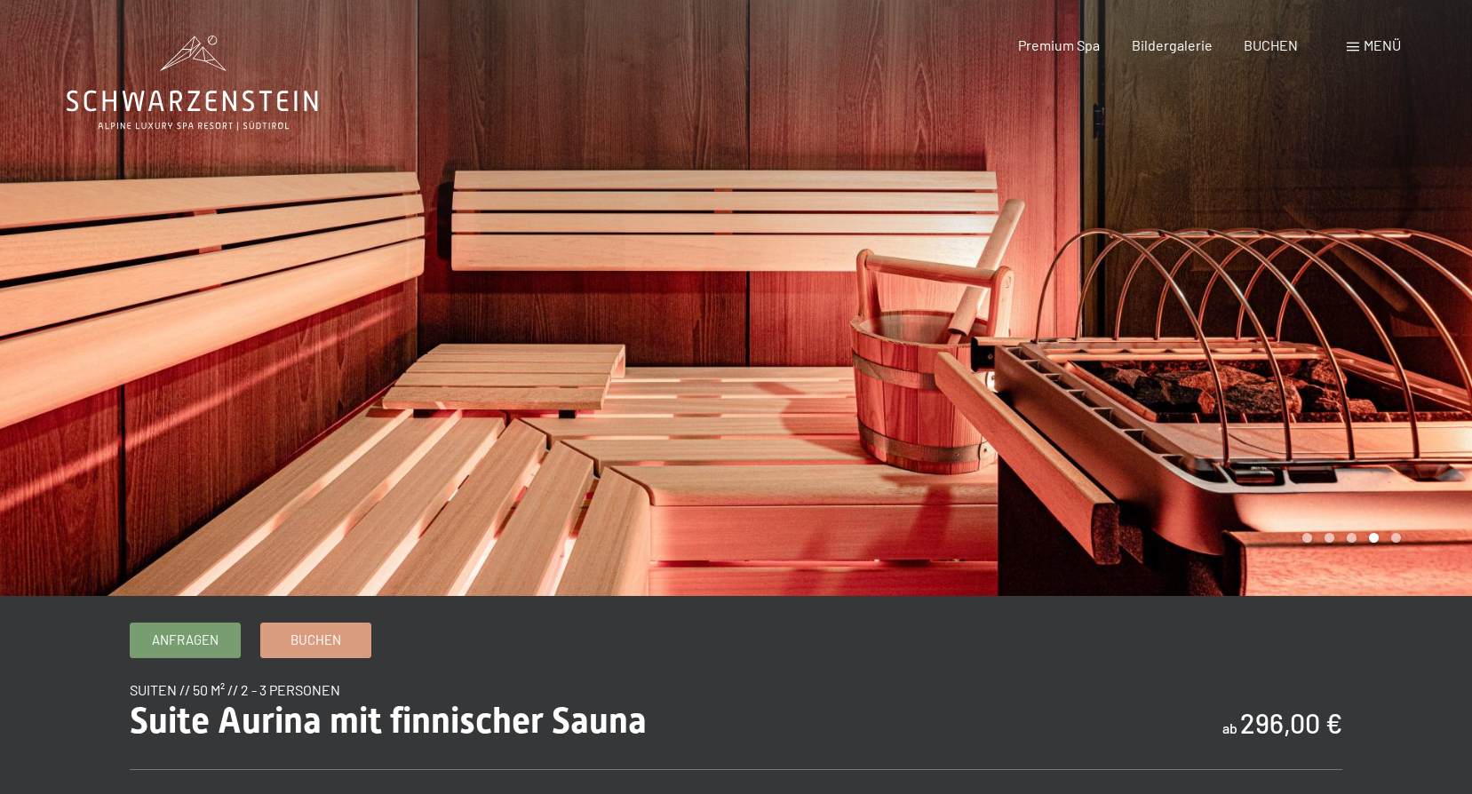
click at [843, 349] on div at bounding box center [1105, 298] width 737 height 596
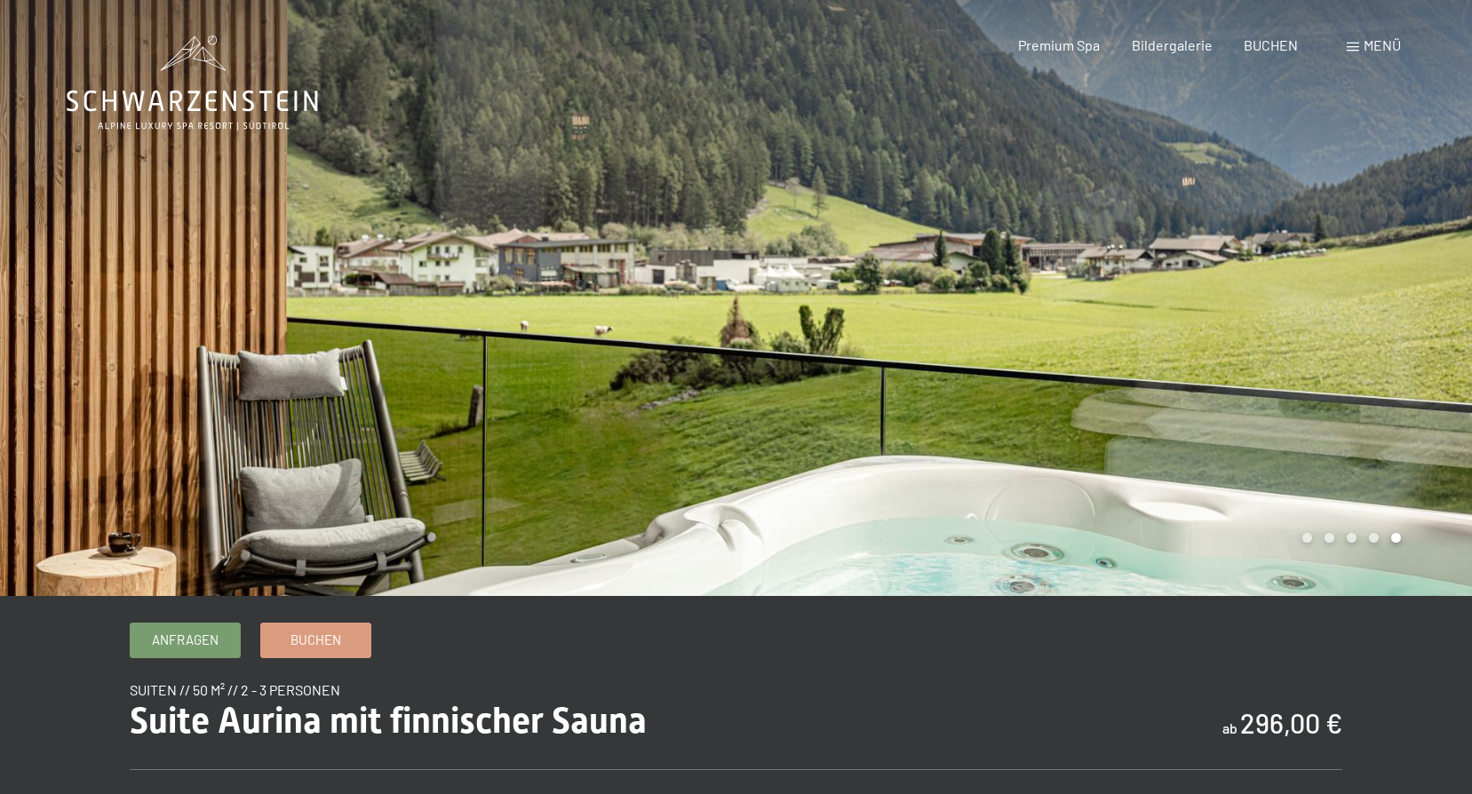
click at [843, 349] on div at bounding box center [1105, 298] width 737 height 596
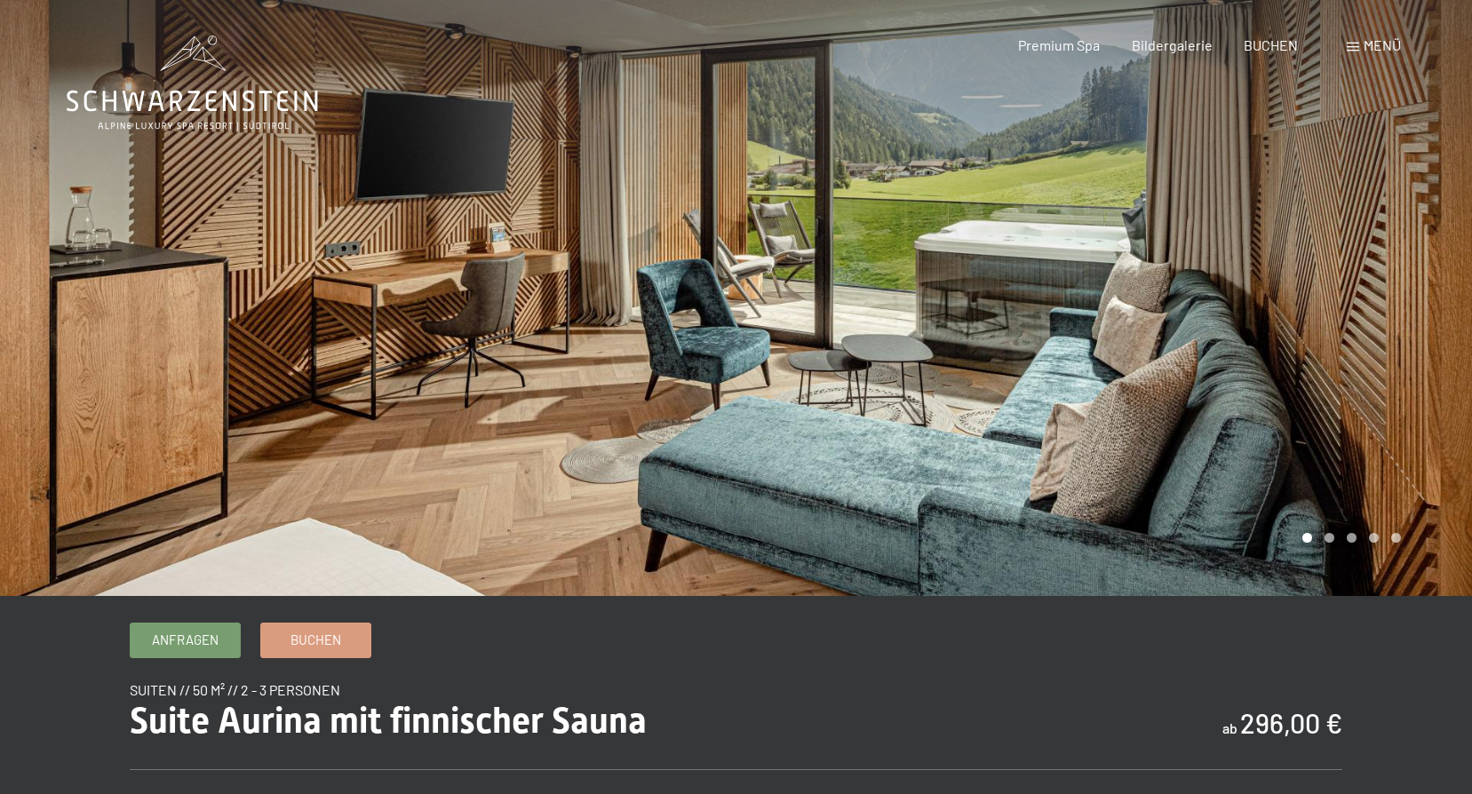
click at [843, 349] on div at bounding box center [1105, 298] width 737 height 596
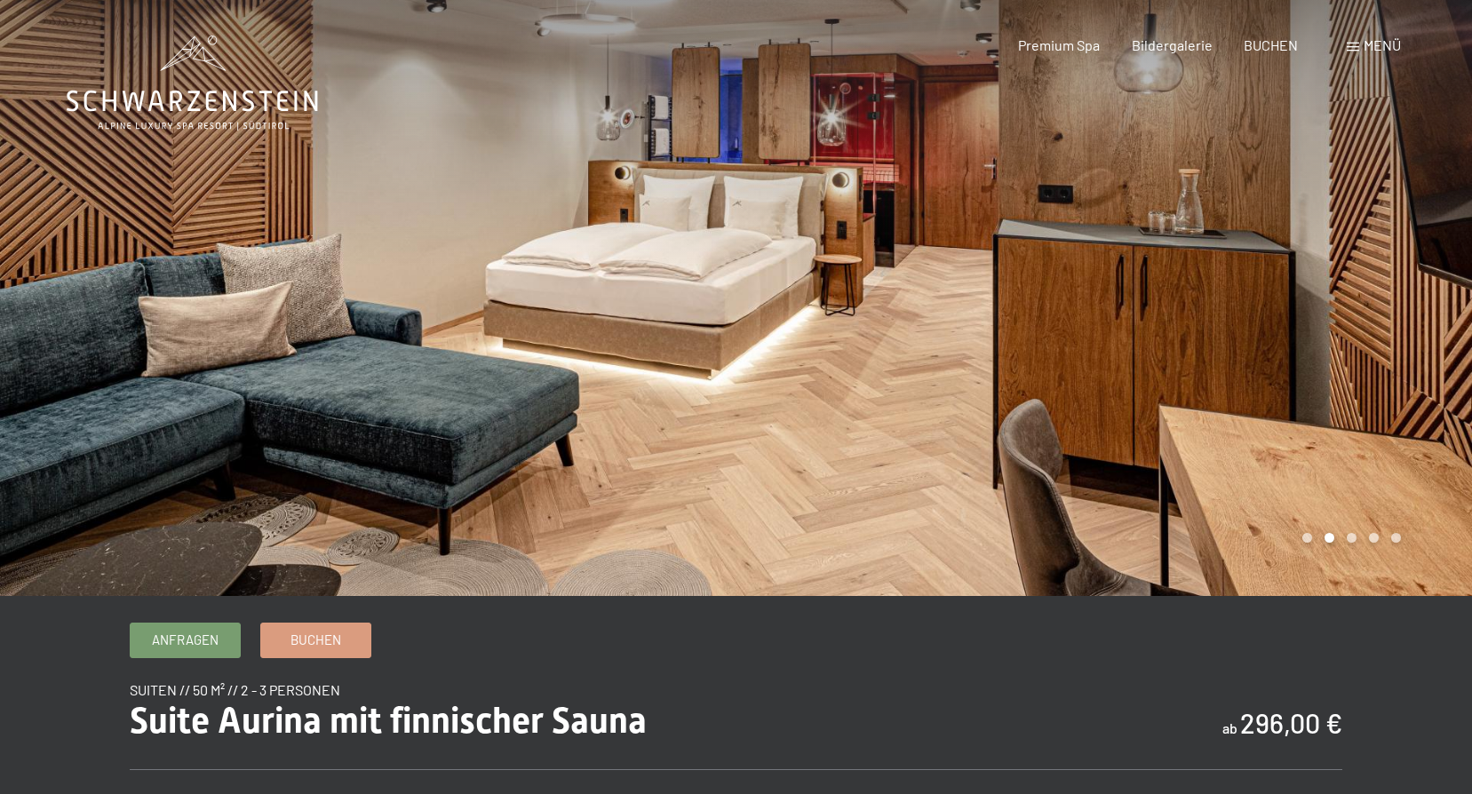
click at [843, 349] on div at bounding box center [1105, 298] width 737 height 596
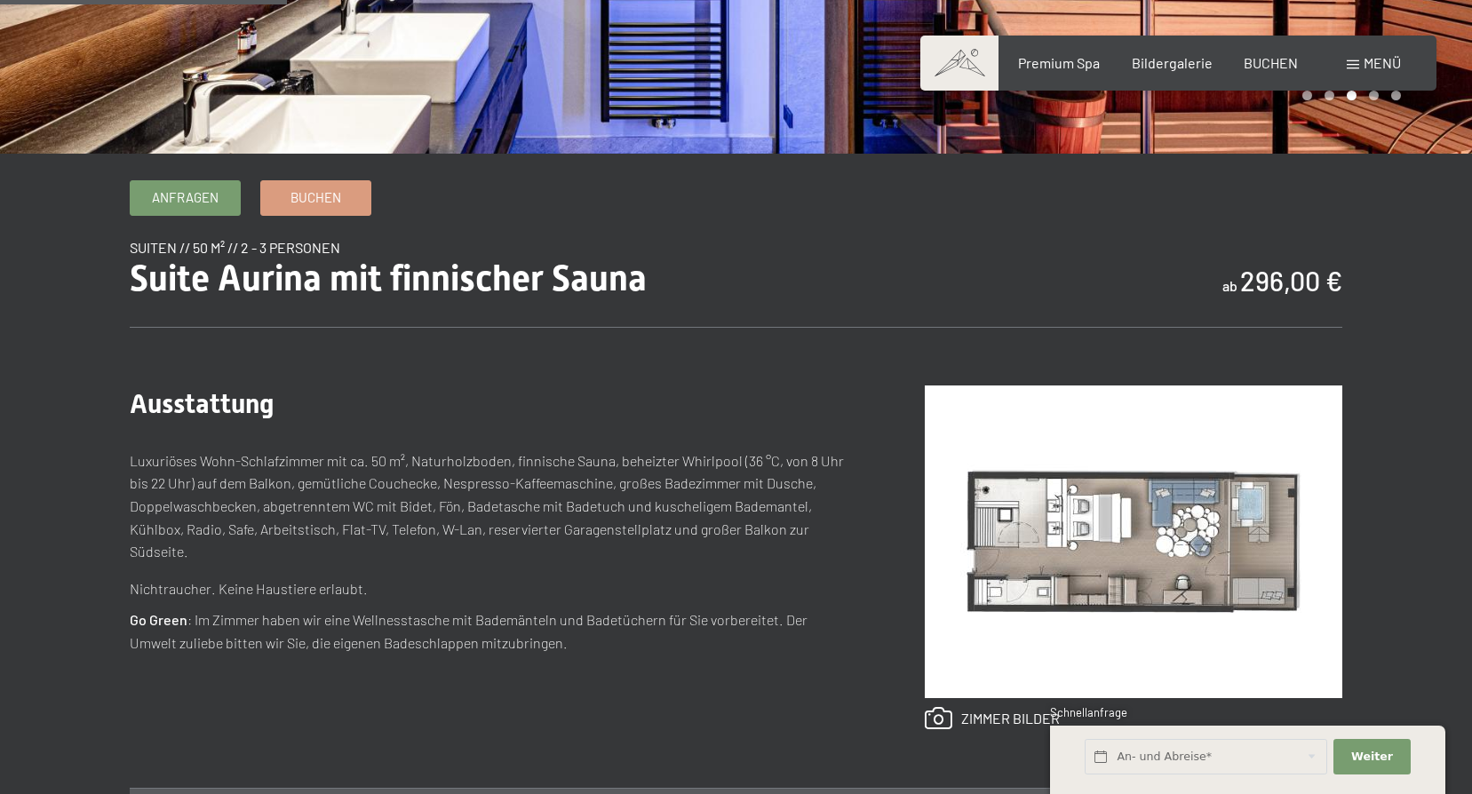
scroll to position [444, 0]
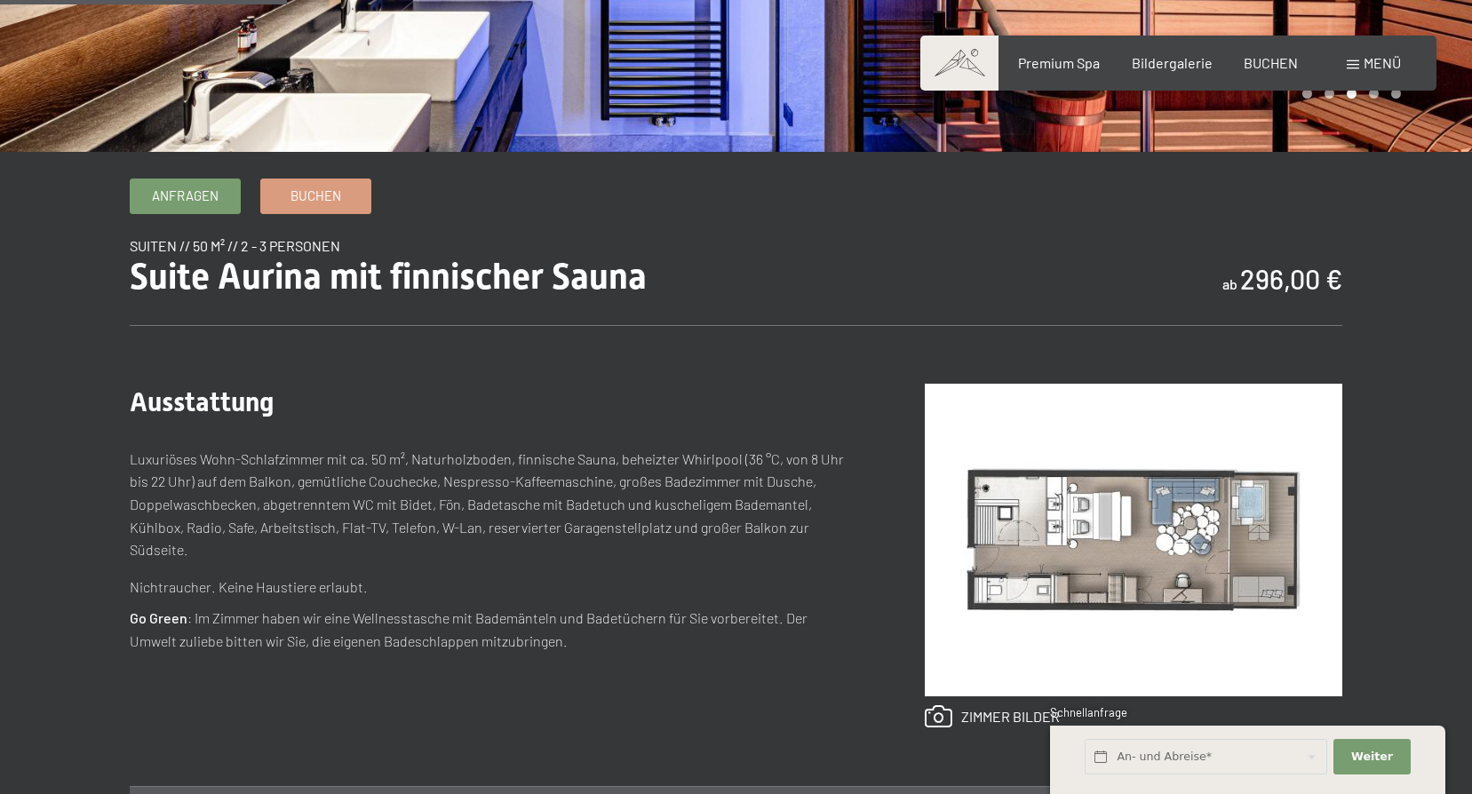
click at [1005, 513] on img at bounding box center [1134, 540] width 418 height 313
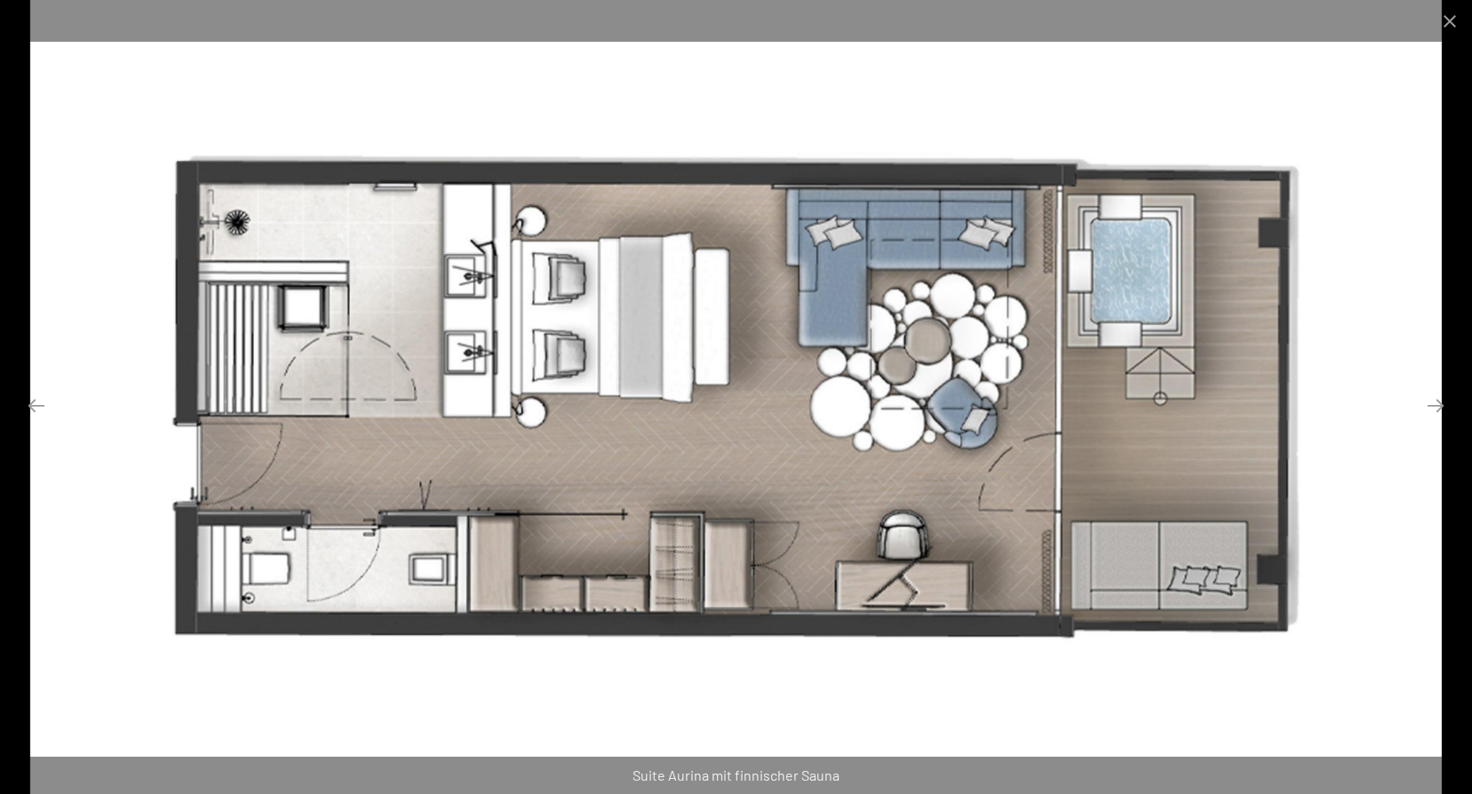
scroll to position [622, 0]
click at [1437, 402] on button "Next slide" at bounding box center [1435, 405] width 37 height 35
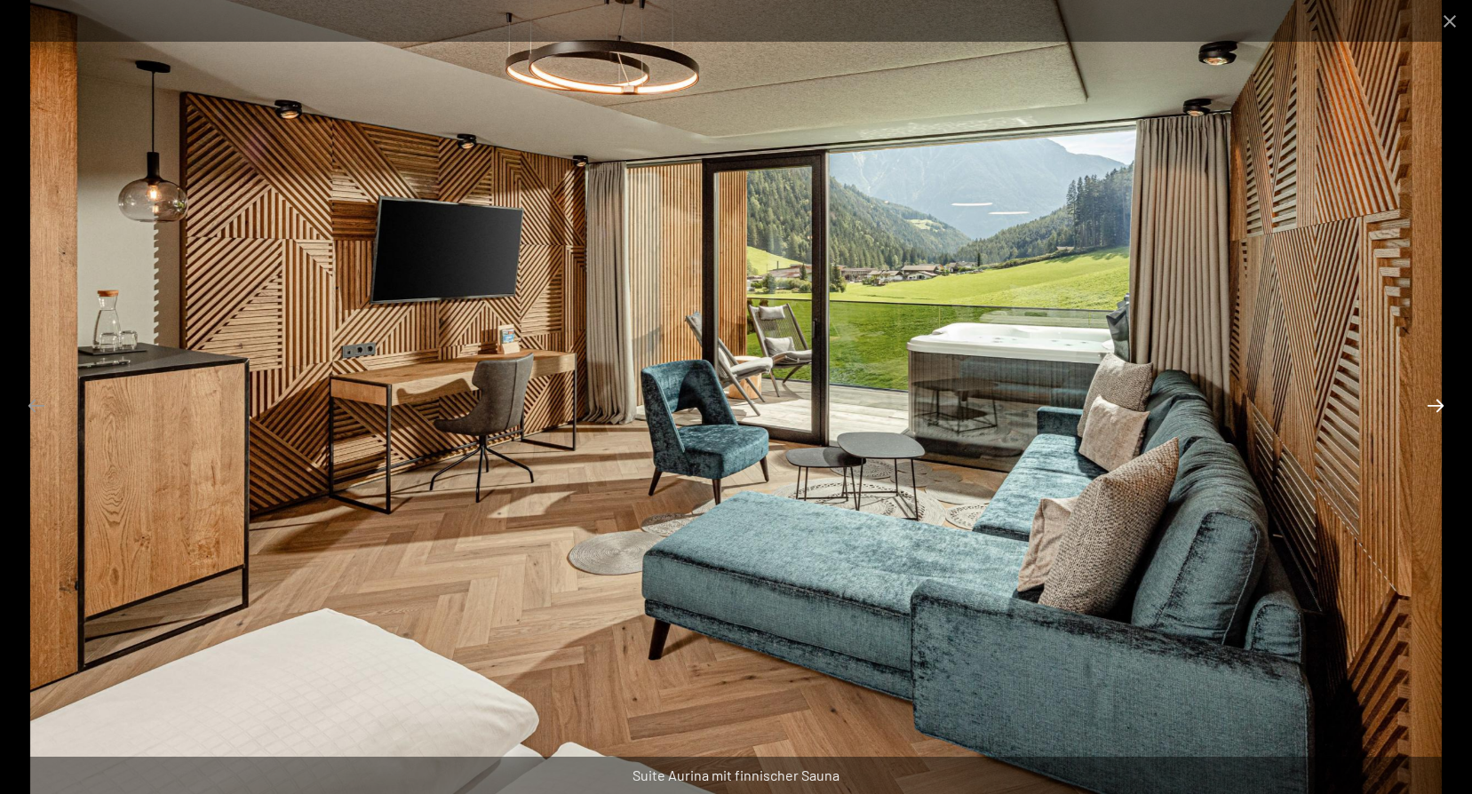
click at [1437, 402] on button "Next slide" at bounding box center [1435, 405] width 37 height 35
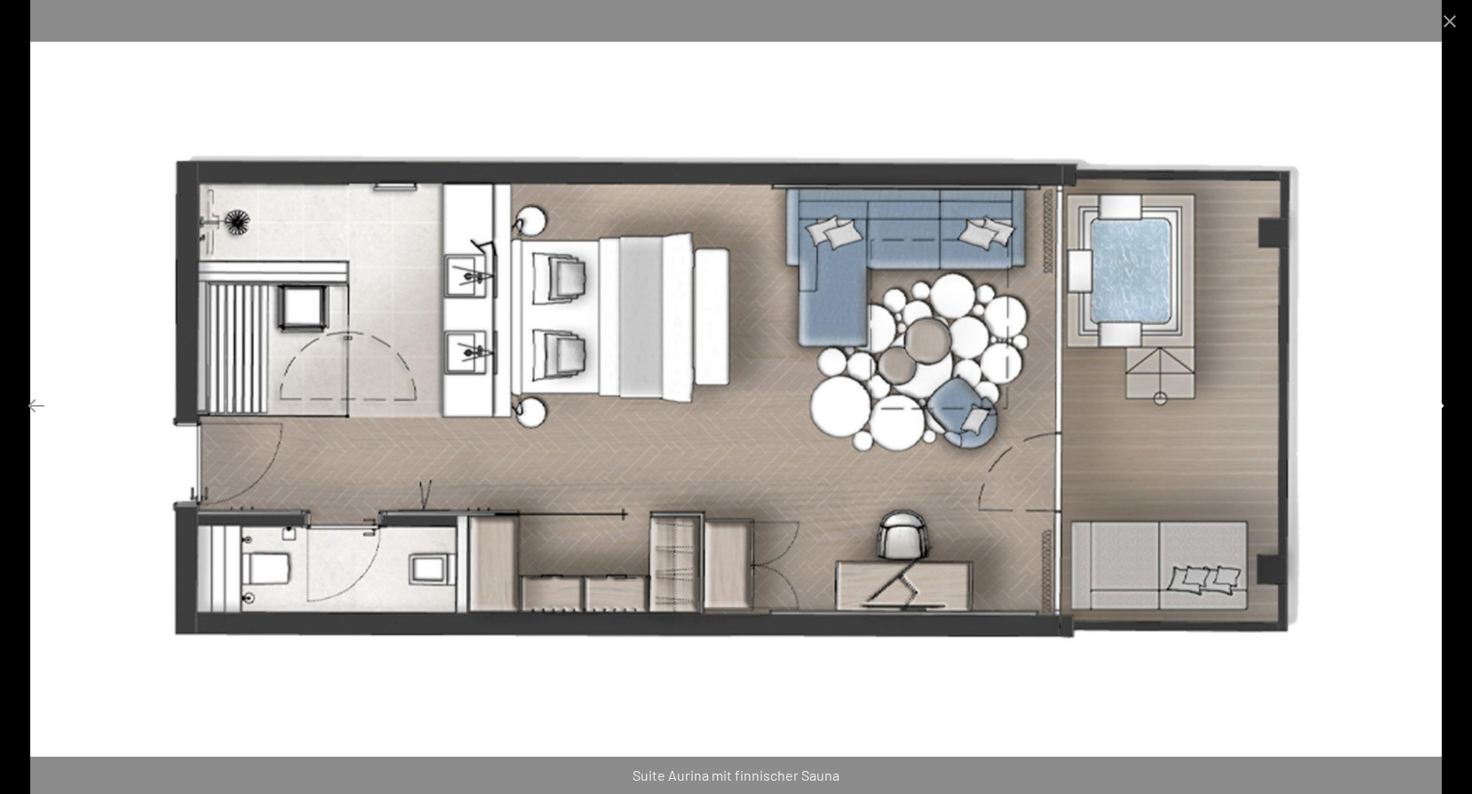
click at [1437, 402] on button "Next slide" at bounding box center [1435, 405] width 37 height 35
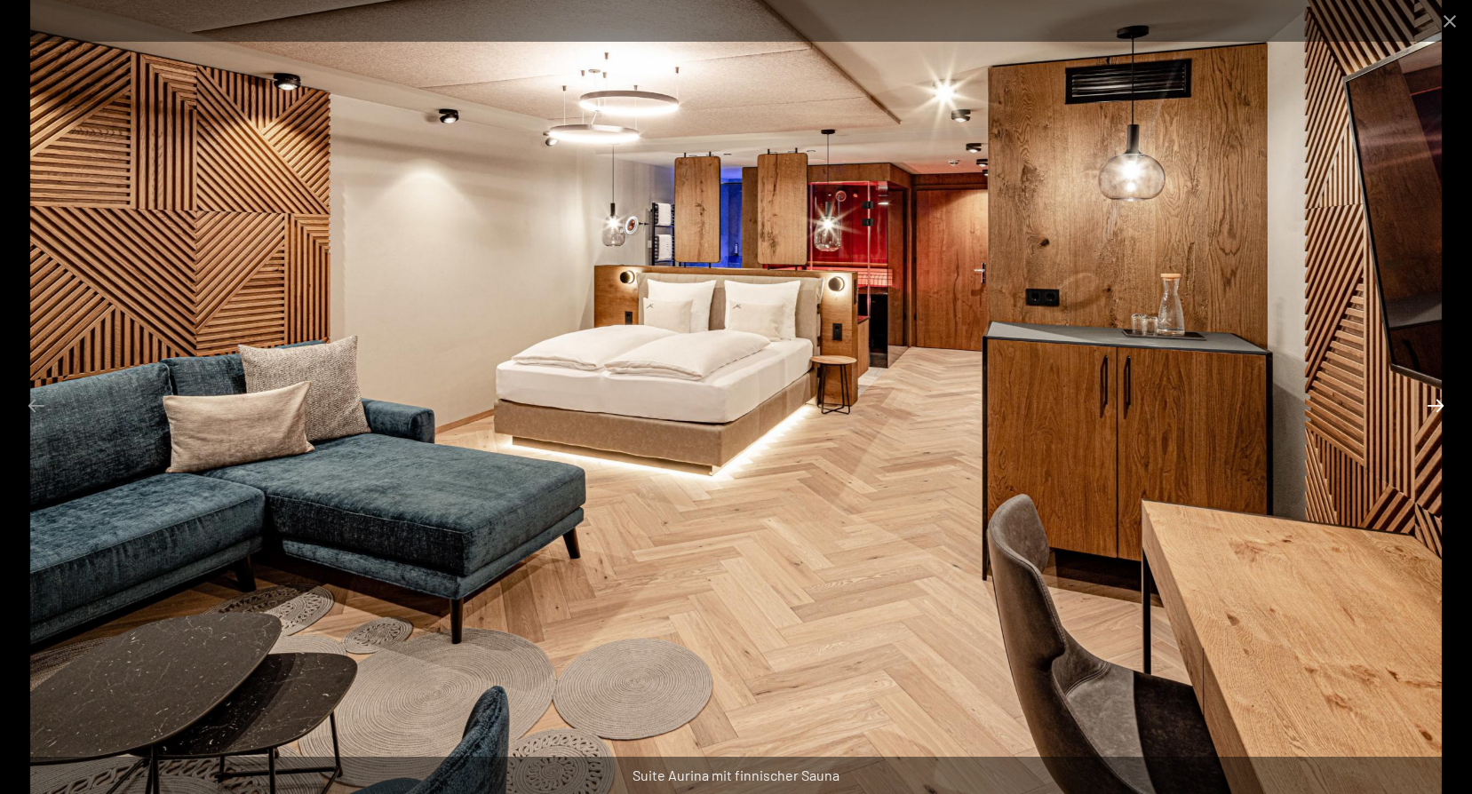
click at [1431, 404] on button "Next slide" at bounding box center [1435, 405] width 37 height 35
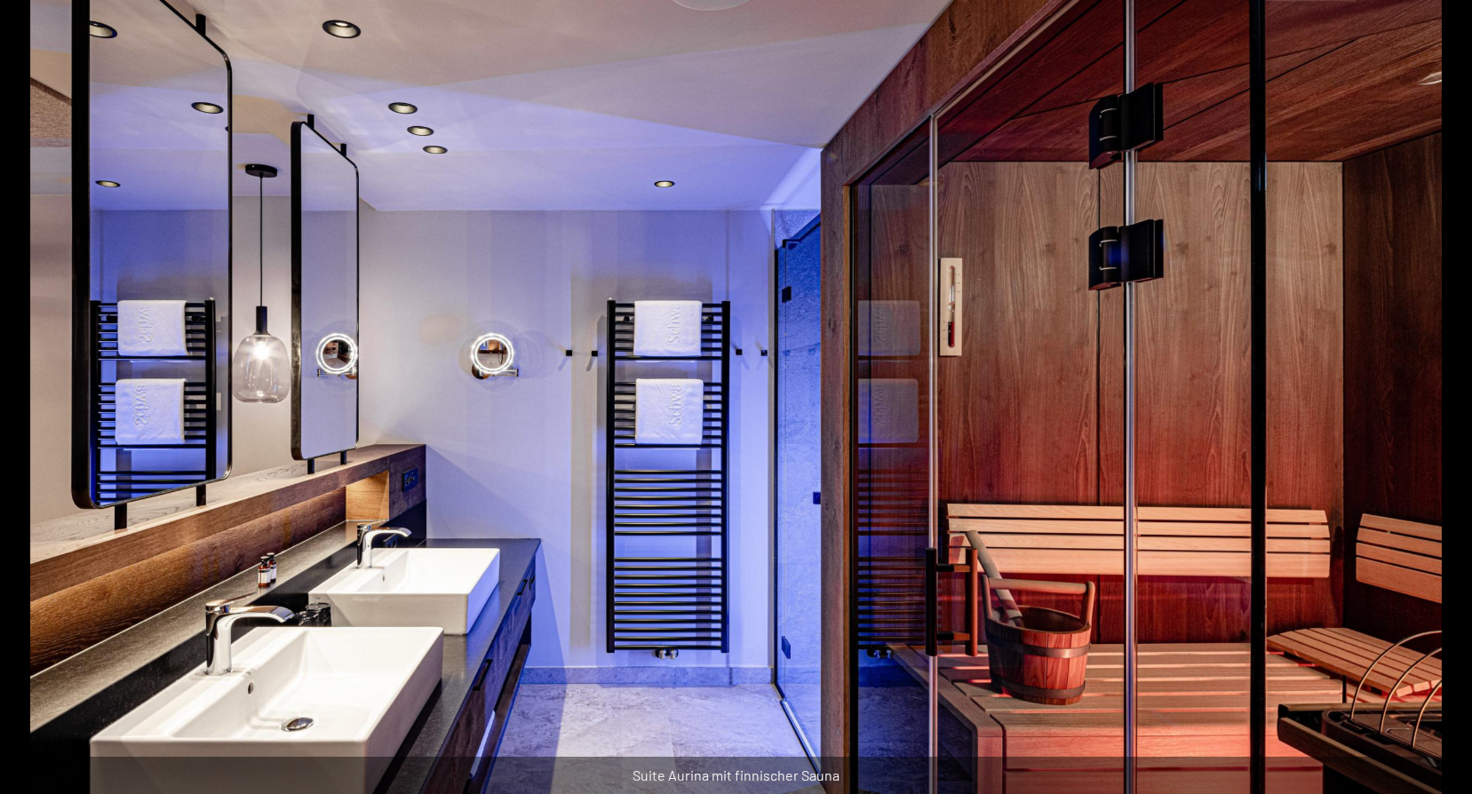
click at [1433, 402] on button "Next slide" at bounding box center [1444, 405] width 37 height 35
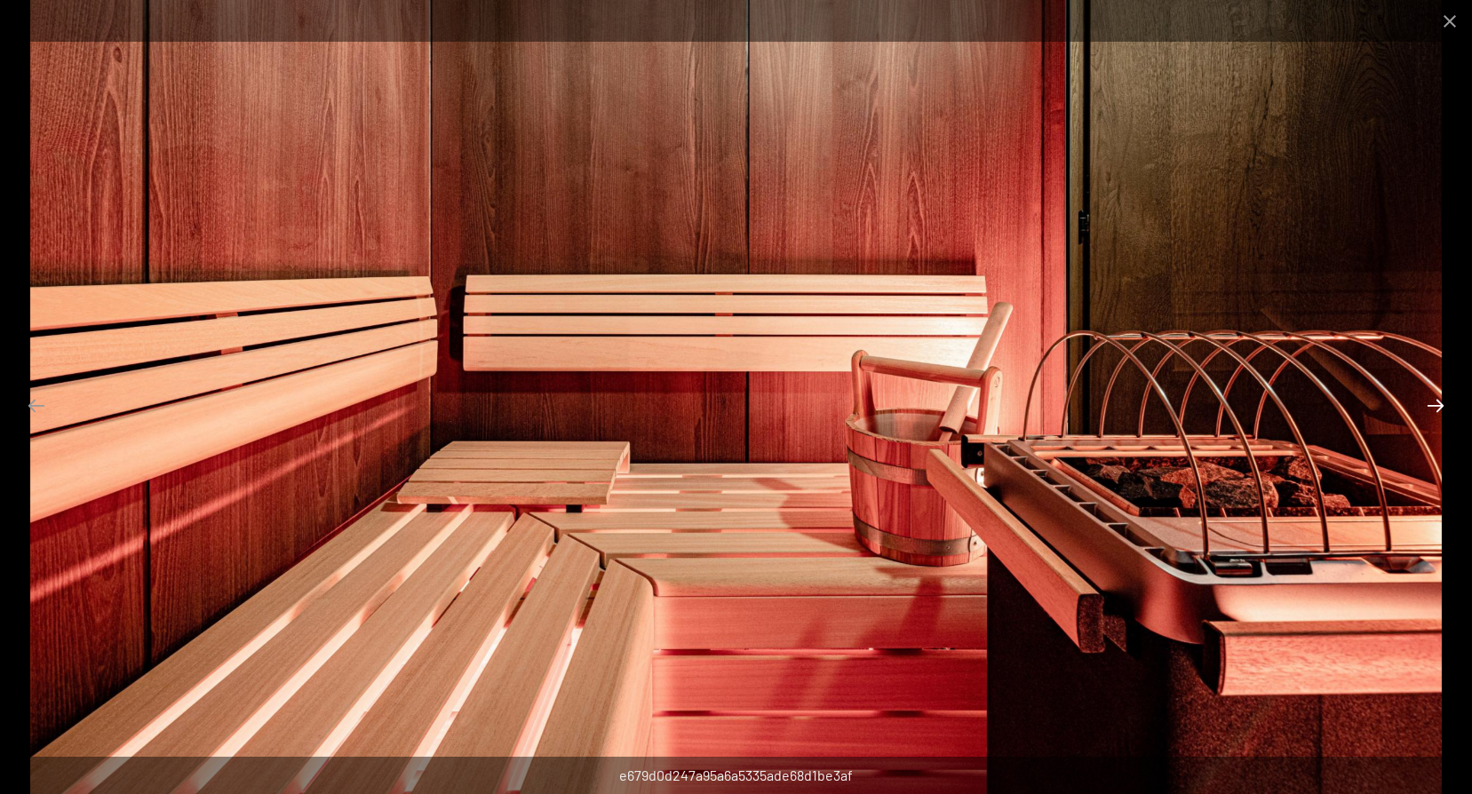
click at [1436, 401] on button "Next slide" at bounding box center [1435, 405] width 37 height 35
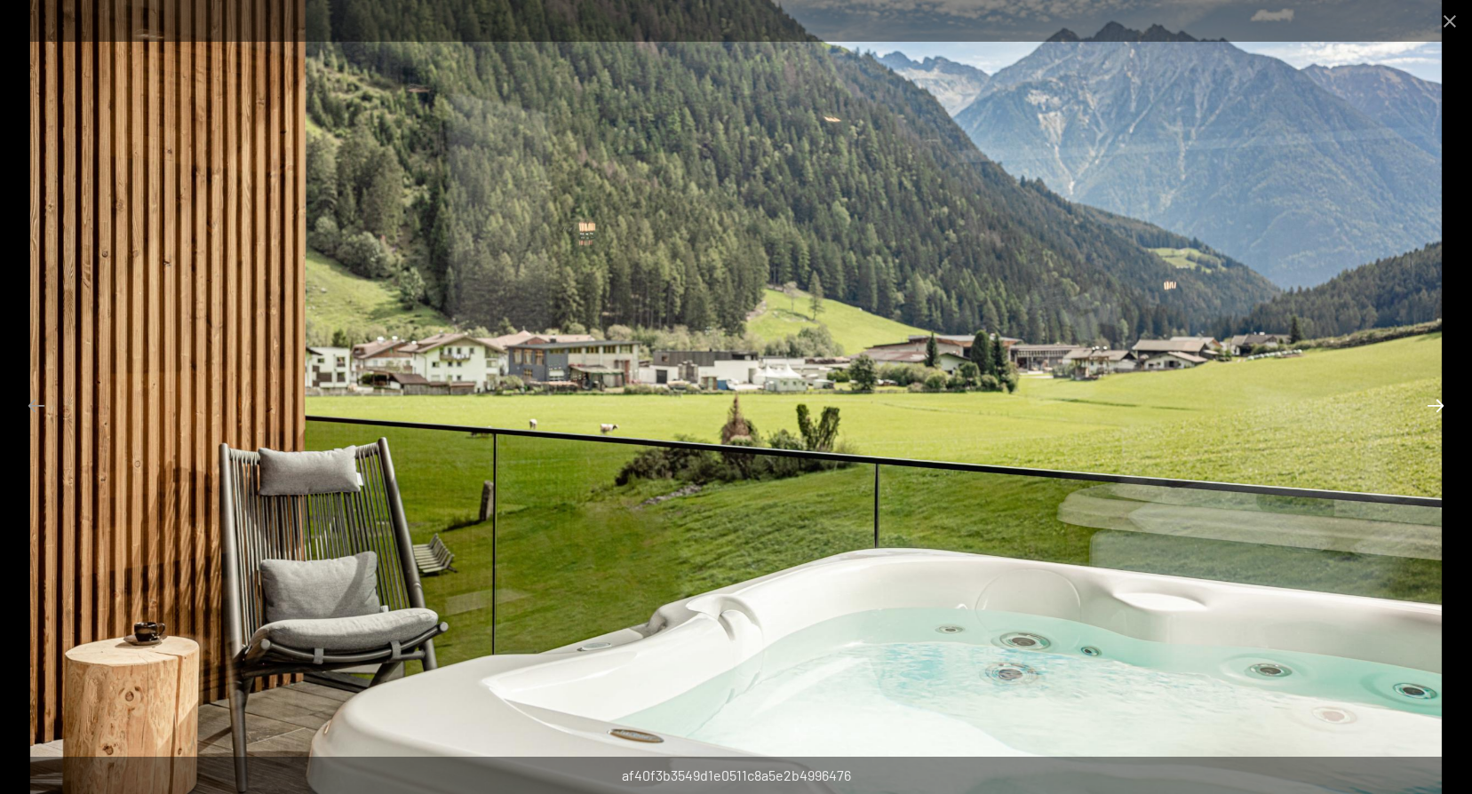
click at [1438, 402] on button "Next slide" at bounding box center [1435, 405] width 37 height 35
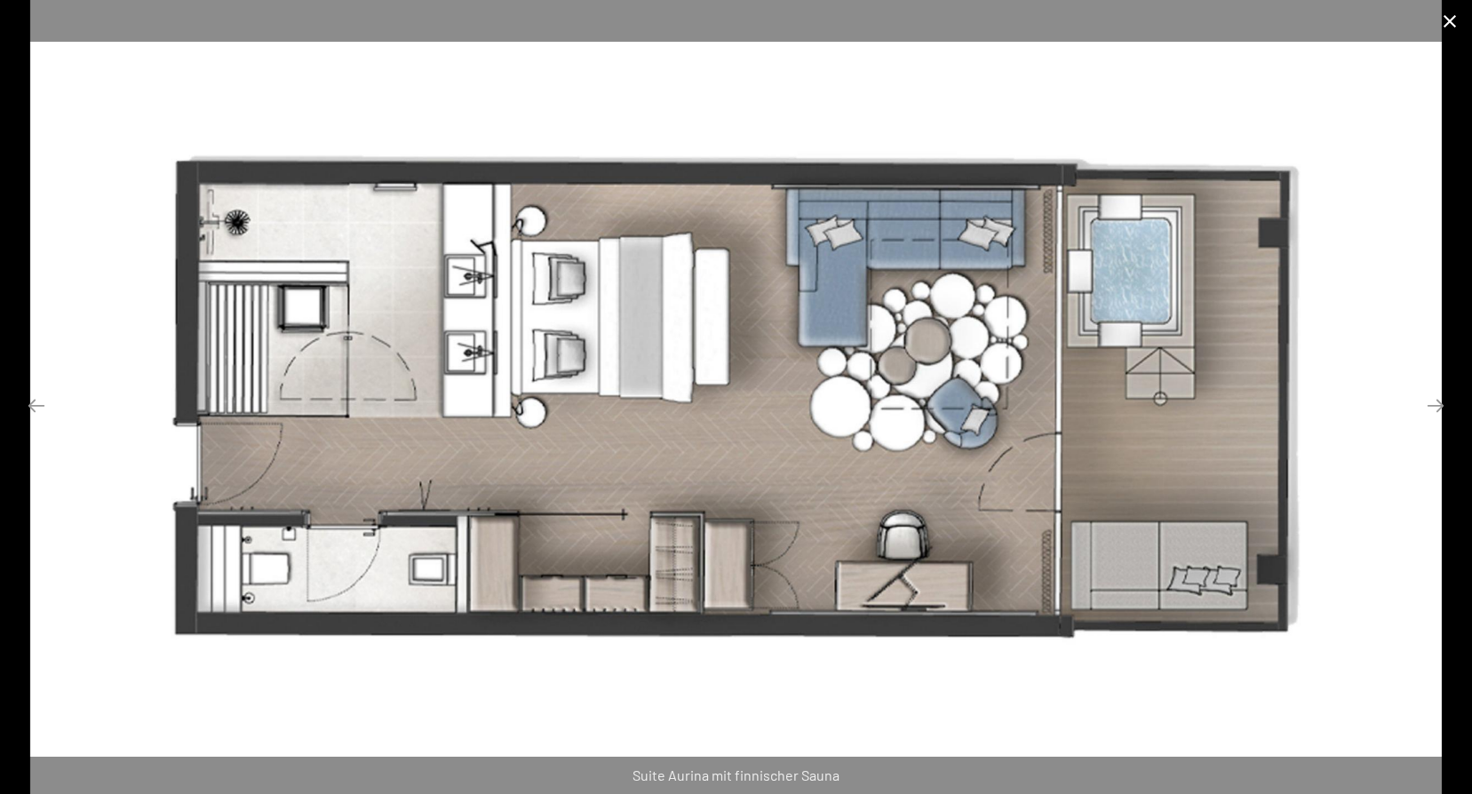
click at [1449, 20] on button "Close gallery" at bounding box center [1450, 21] width 44 height 42
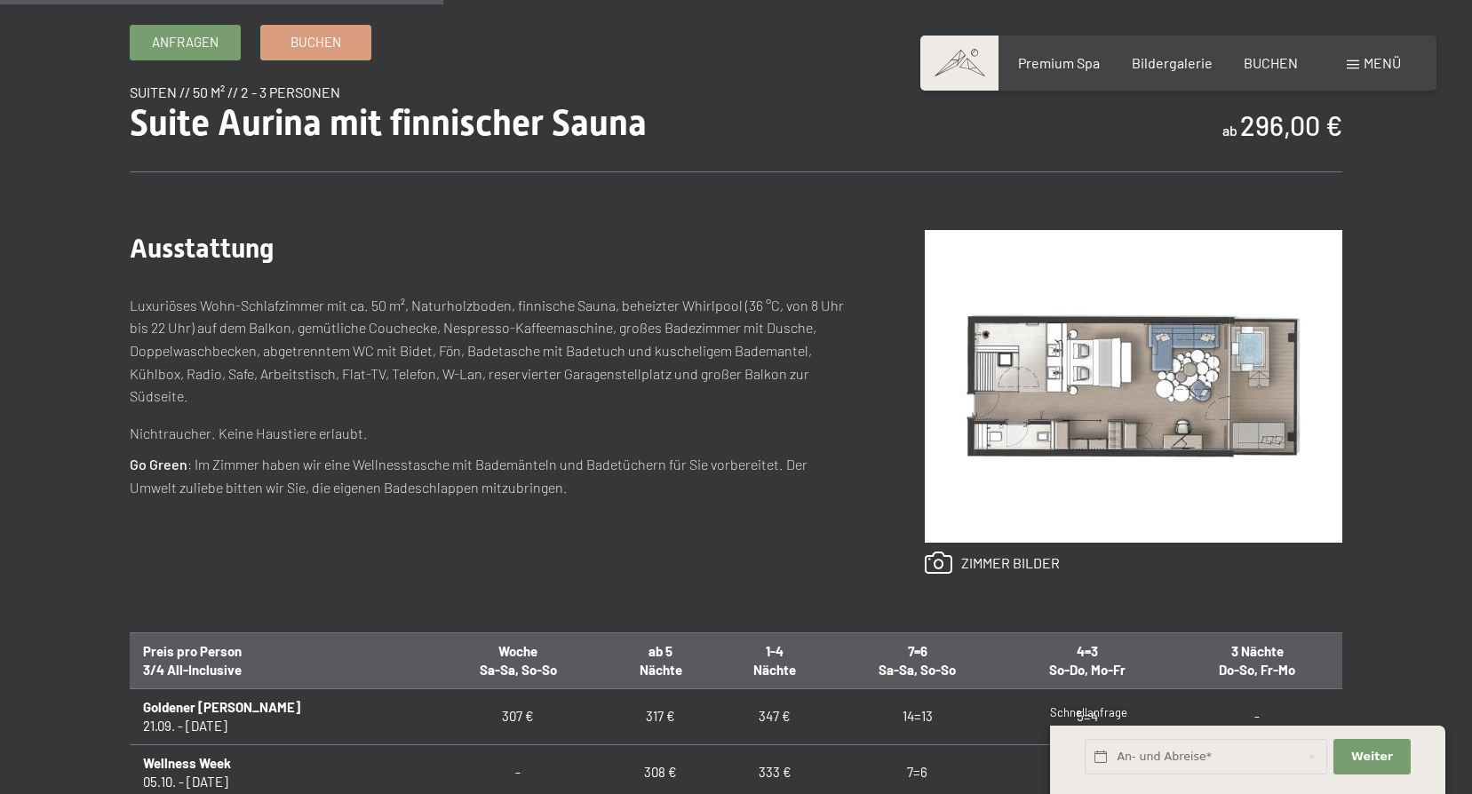
scroll to position [355, 0]
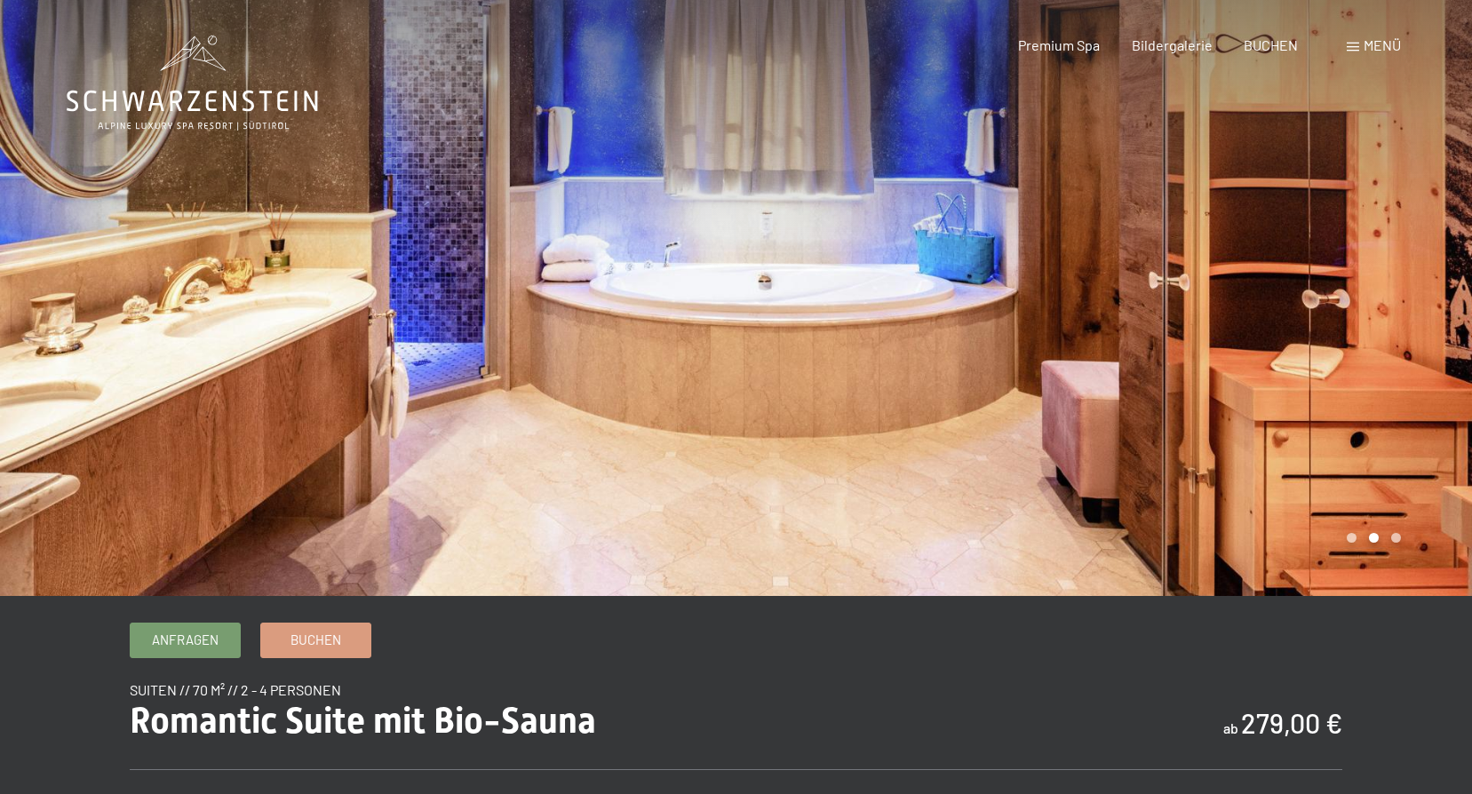
click at [1345, 403] on div at bounding box center [1105, 298] width 737 height 596
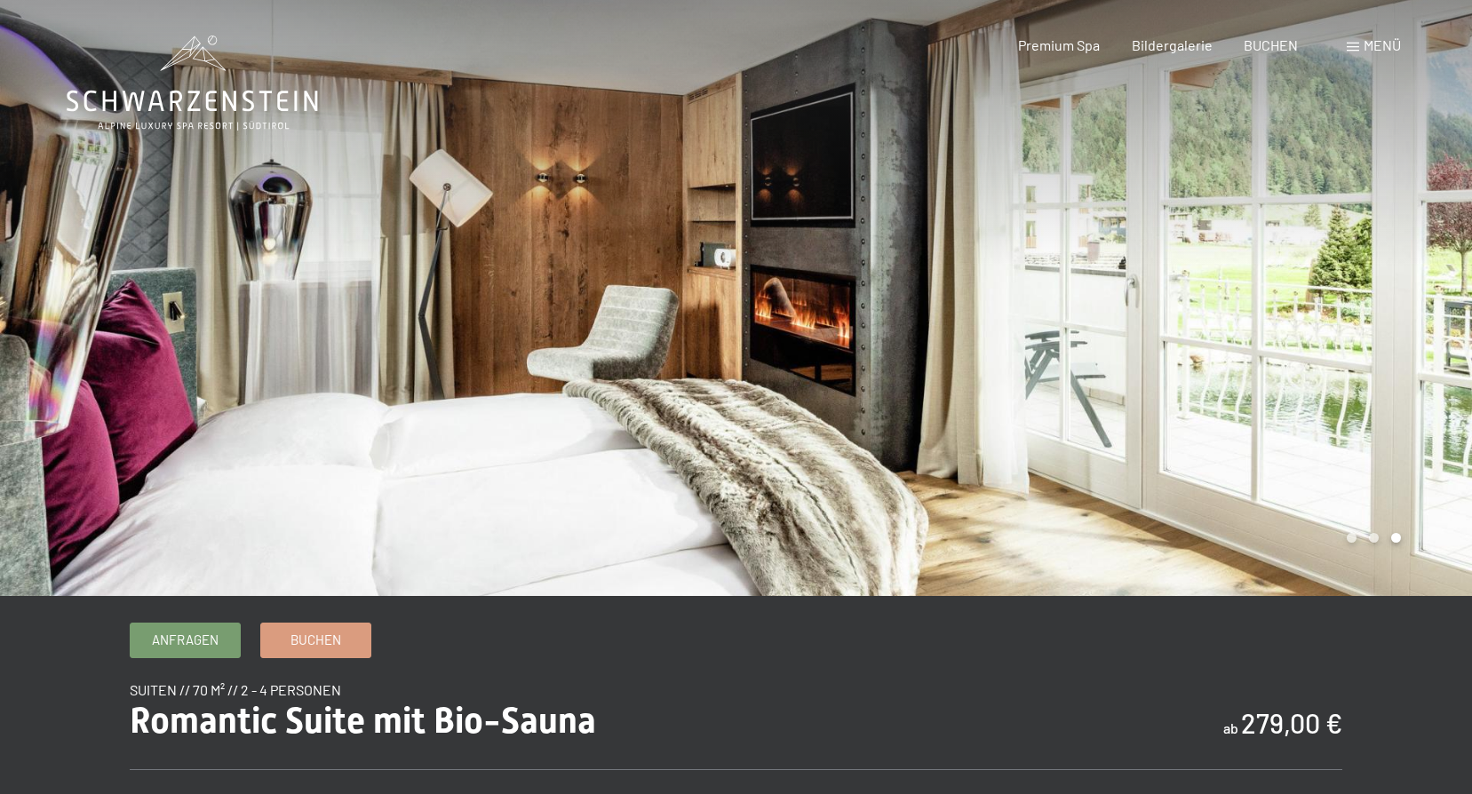
click at [1345, 403] on div at bounding box center [1105, 298] width 737 height 596
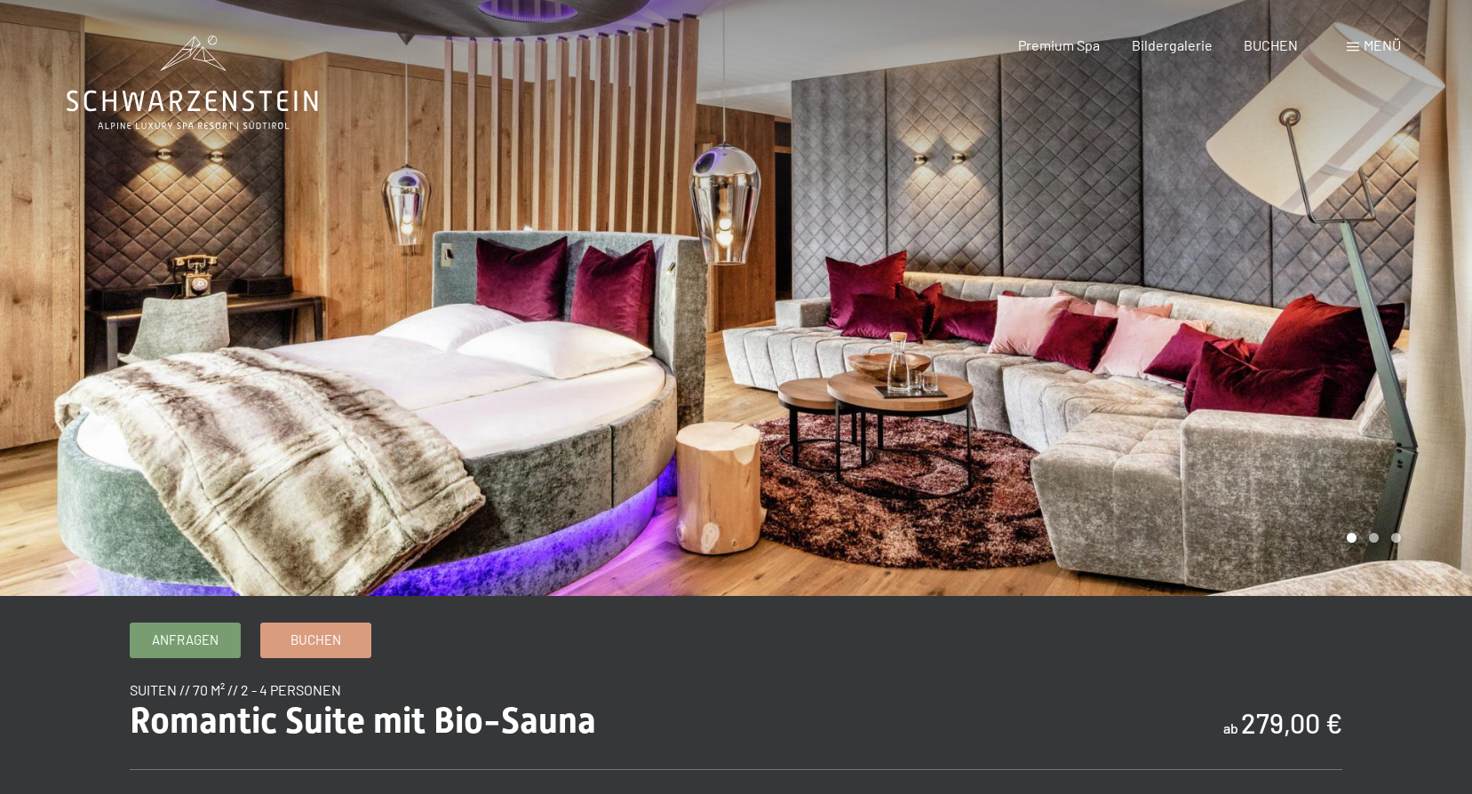
click at [1345, 403] on div at bounding box center [1105, 298] width 737 height 596
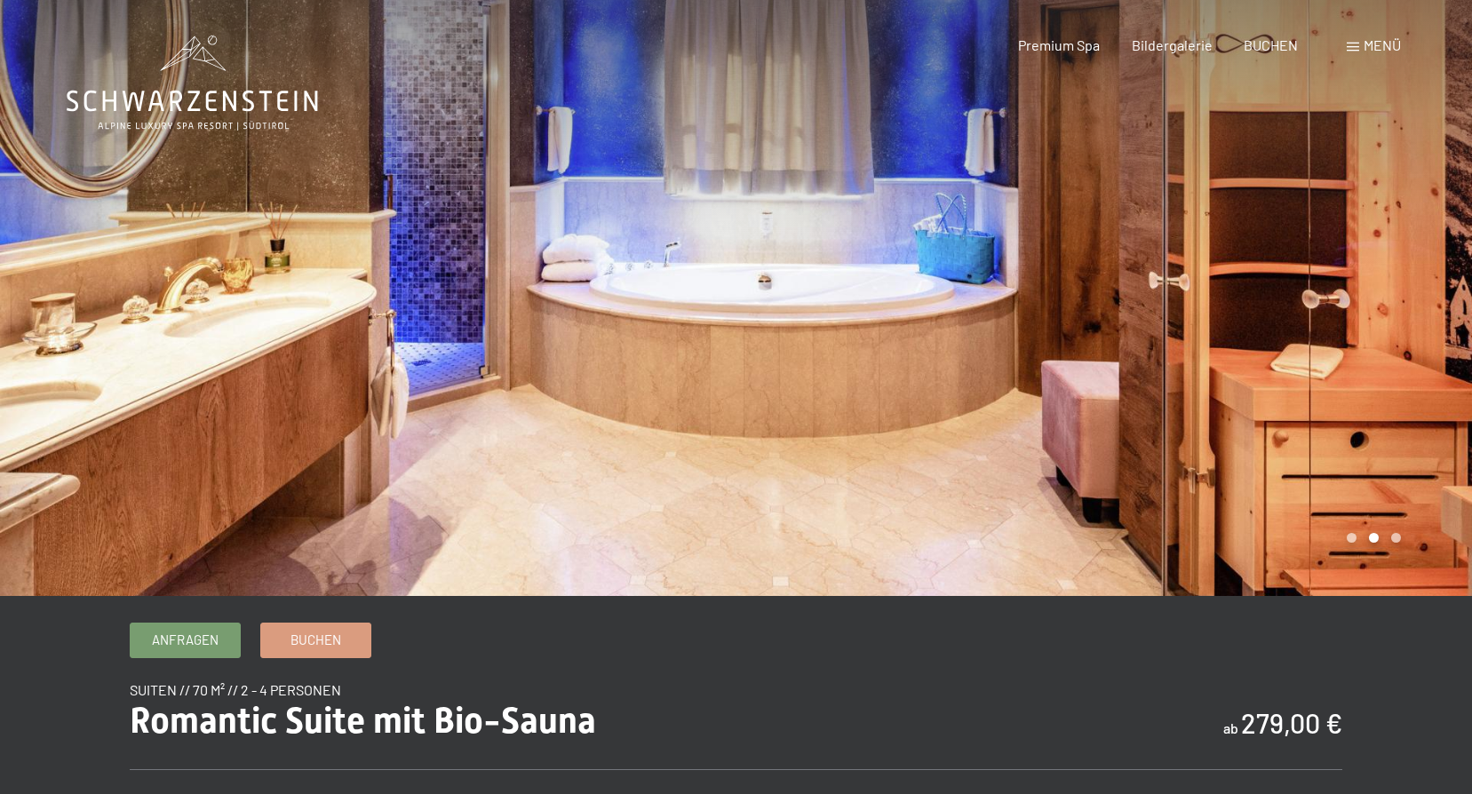
click at [1345, 403] on div at bounding box center [1105, 298] width 737 height 596
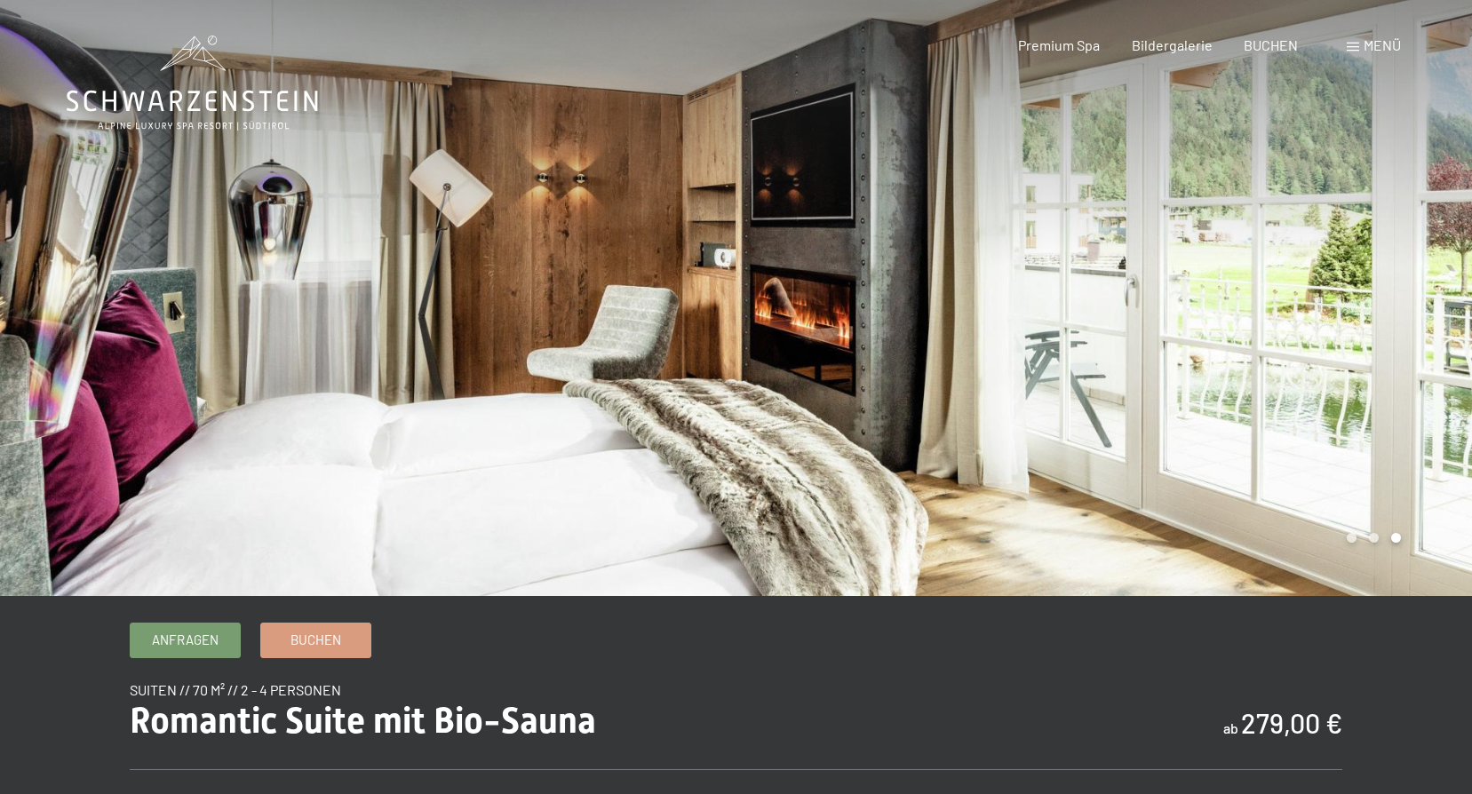
click at [1345, 403] on div at bounding box center [1105, 298] width 737 height 596
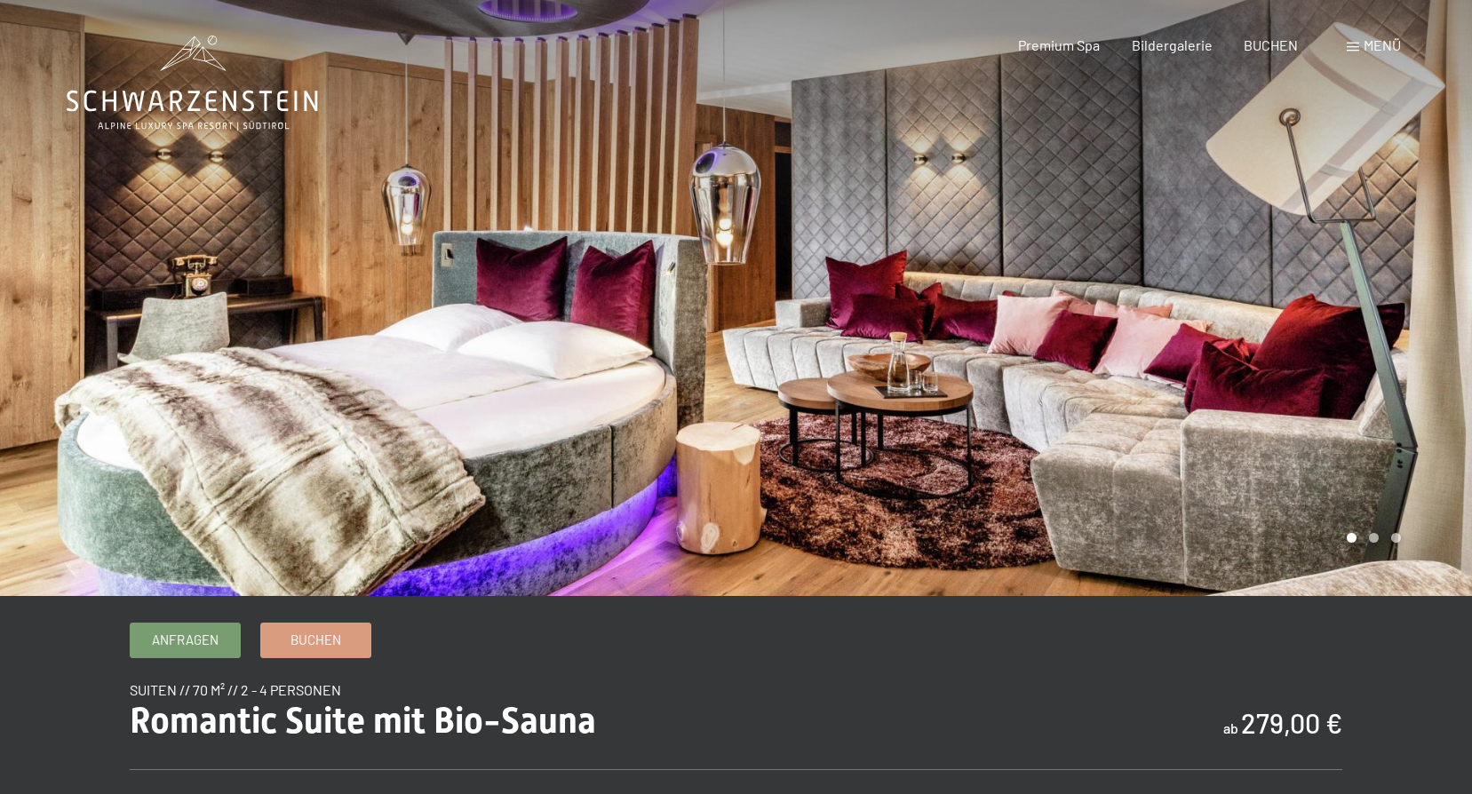
click at [1345, 403] on div at bounding box center [1105, 298] width 737 height 596
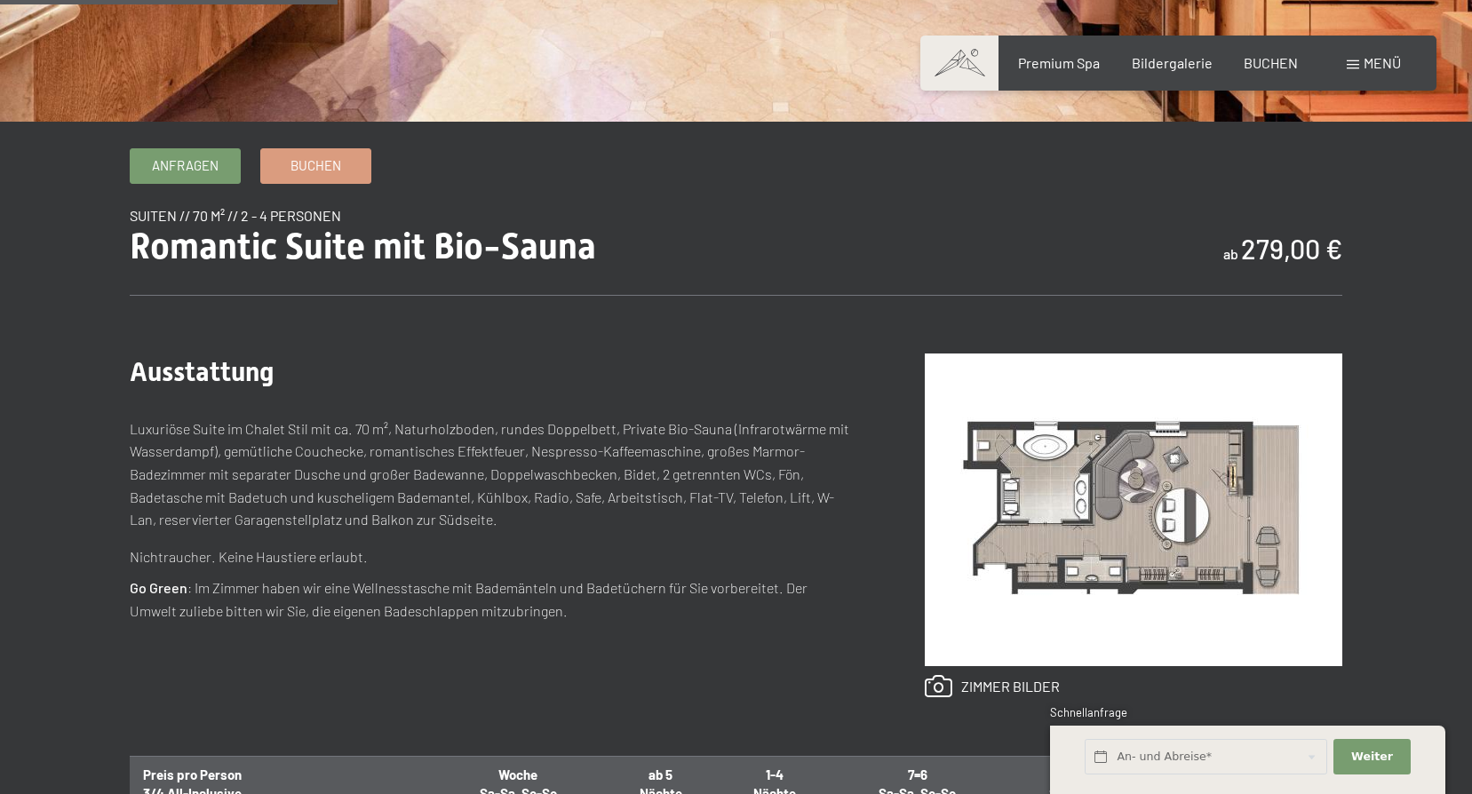
scroll to position [533, 0]
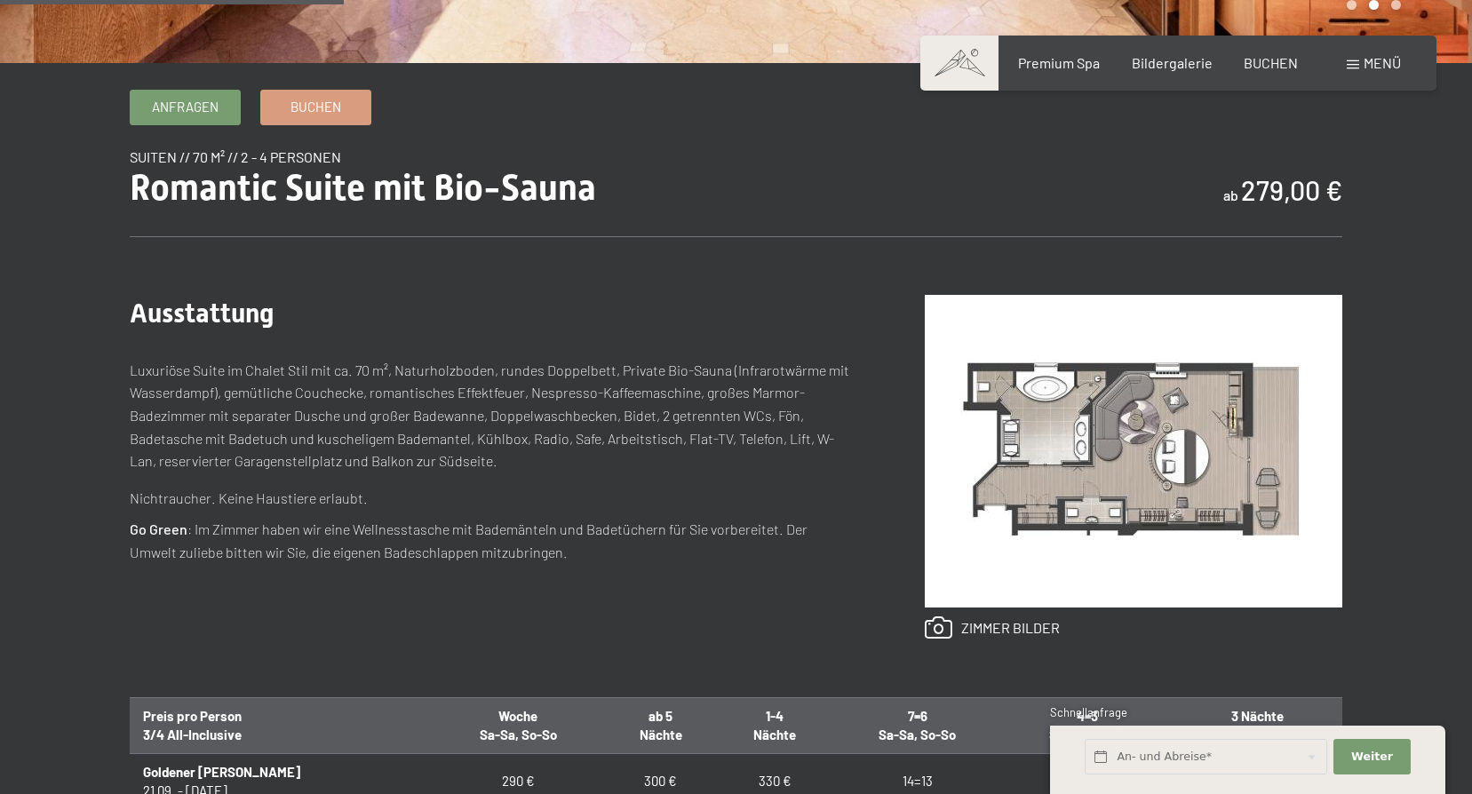
click at [1114, 463] on img at bounding box center [1134, 451] width 418 height 313
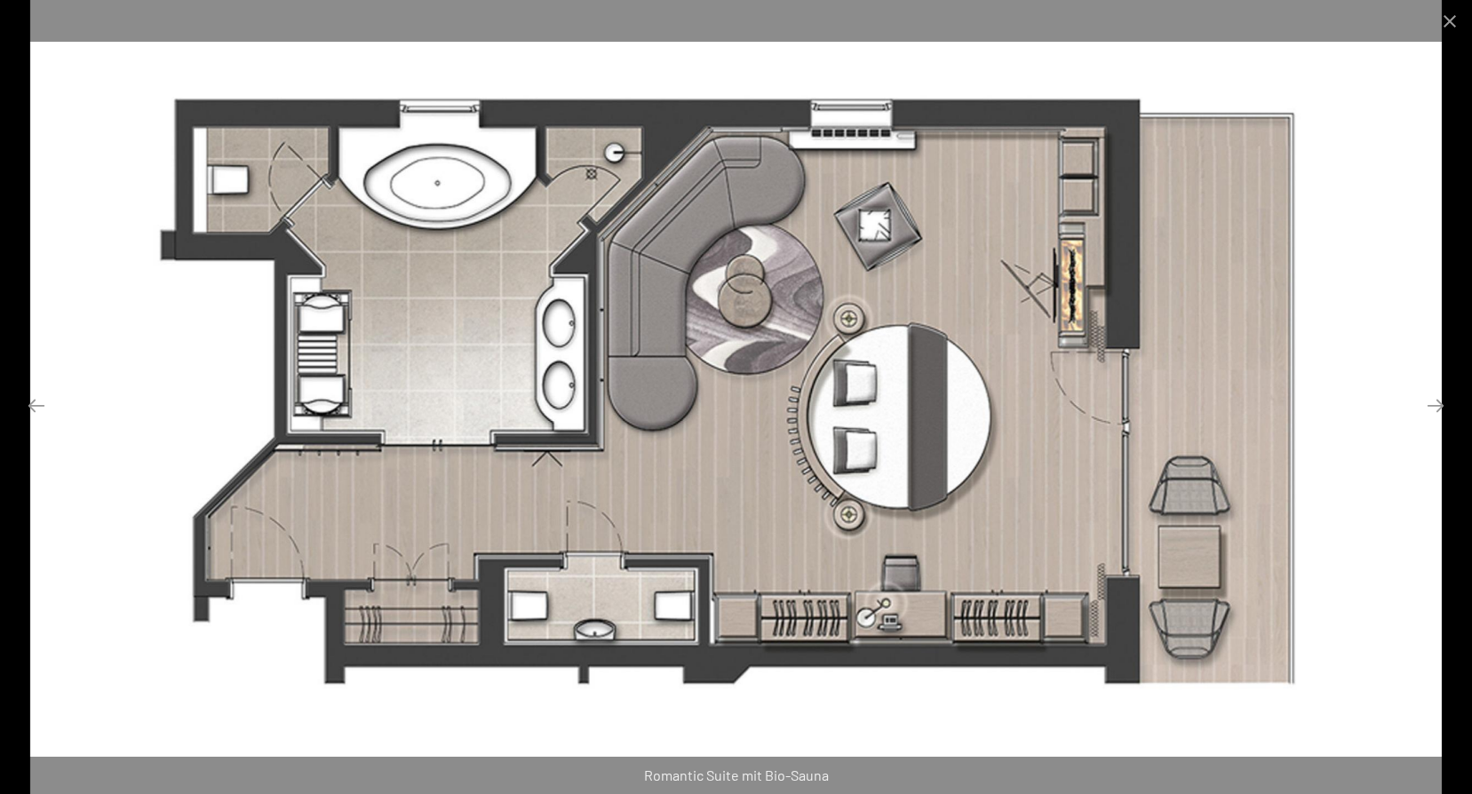
scroll to position [800, 0]
click at [1439, 402] on button "Next slide" at bounding box center [1435, 405] width 37 height 35
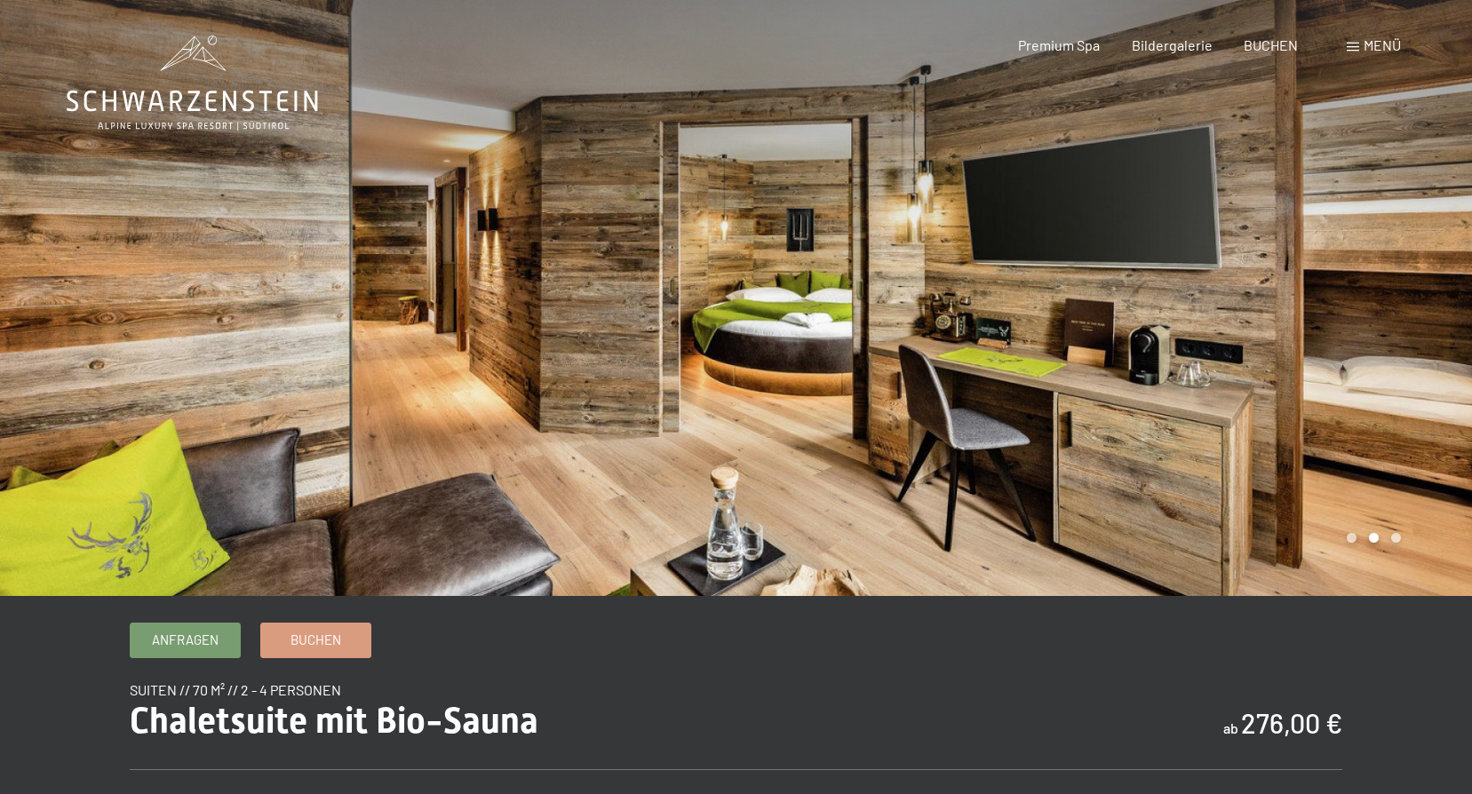
click at [1442, 346] on div at bounding box center [1105, 298] width 737 height 596
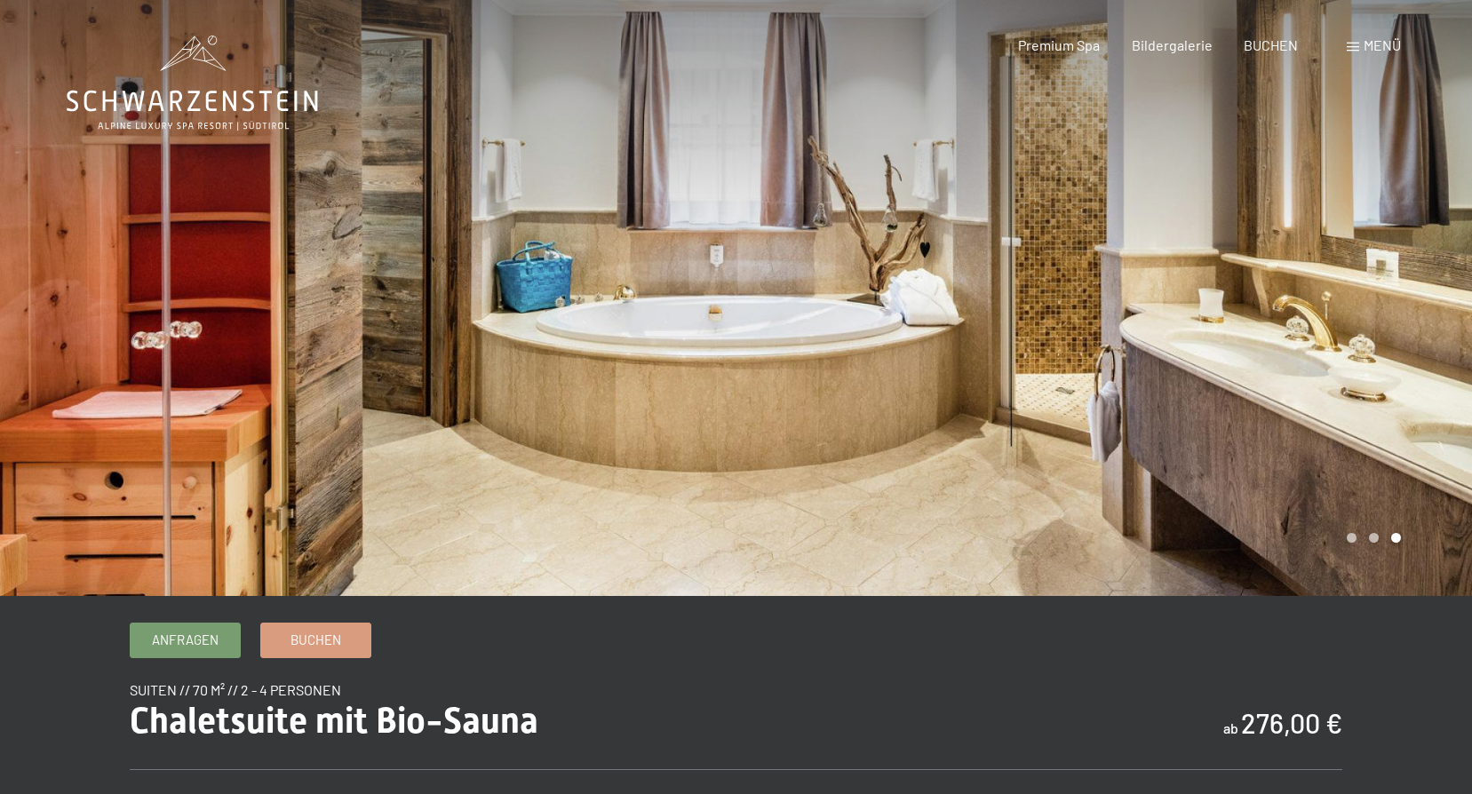
click at [1442, 346] on div at bounding box center [1105, 298] width 737 height 596
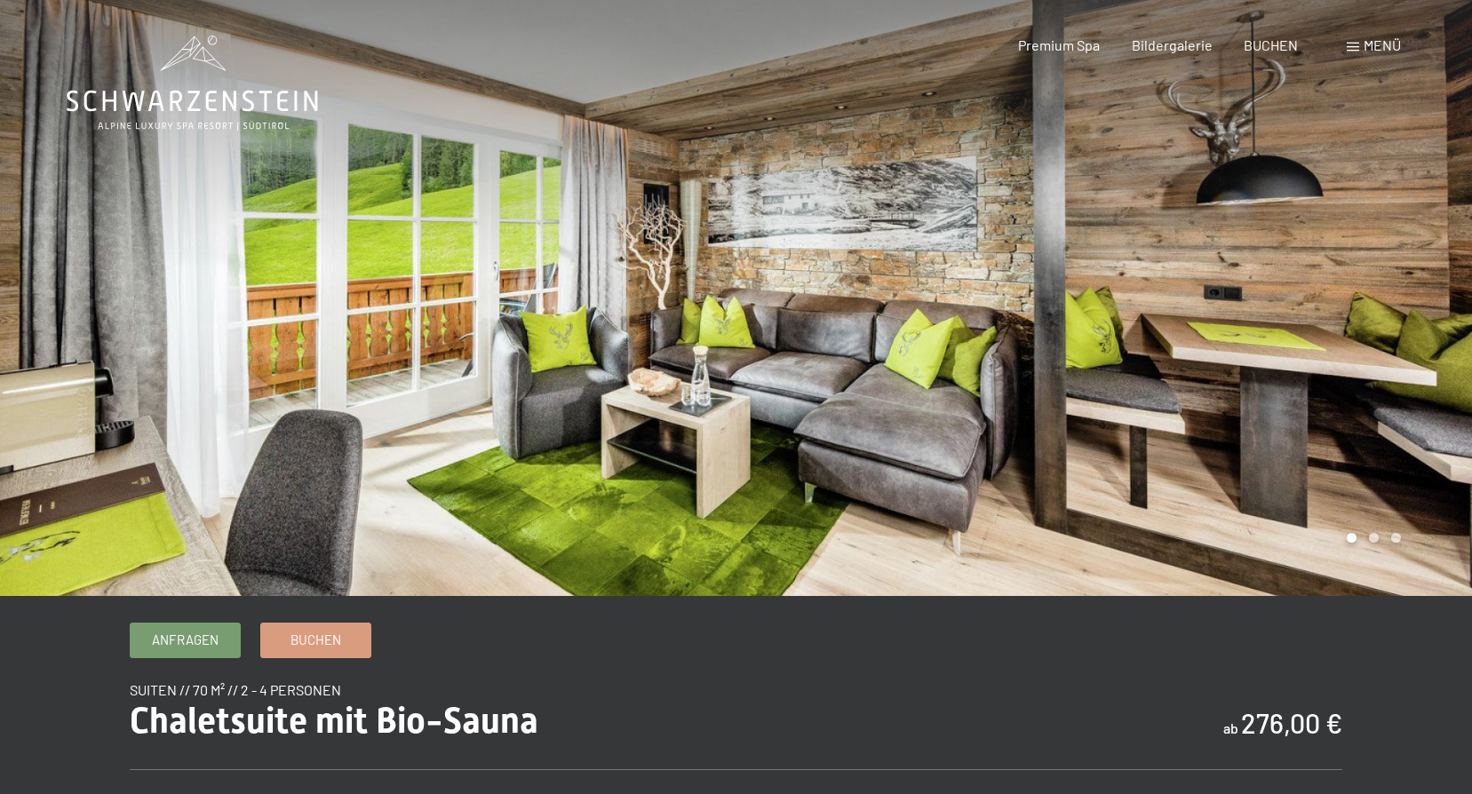
click at [1442, 346] on div at bounding box center [1105, 298] width 737 height 596
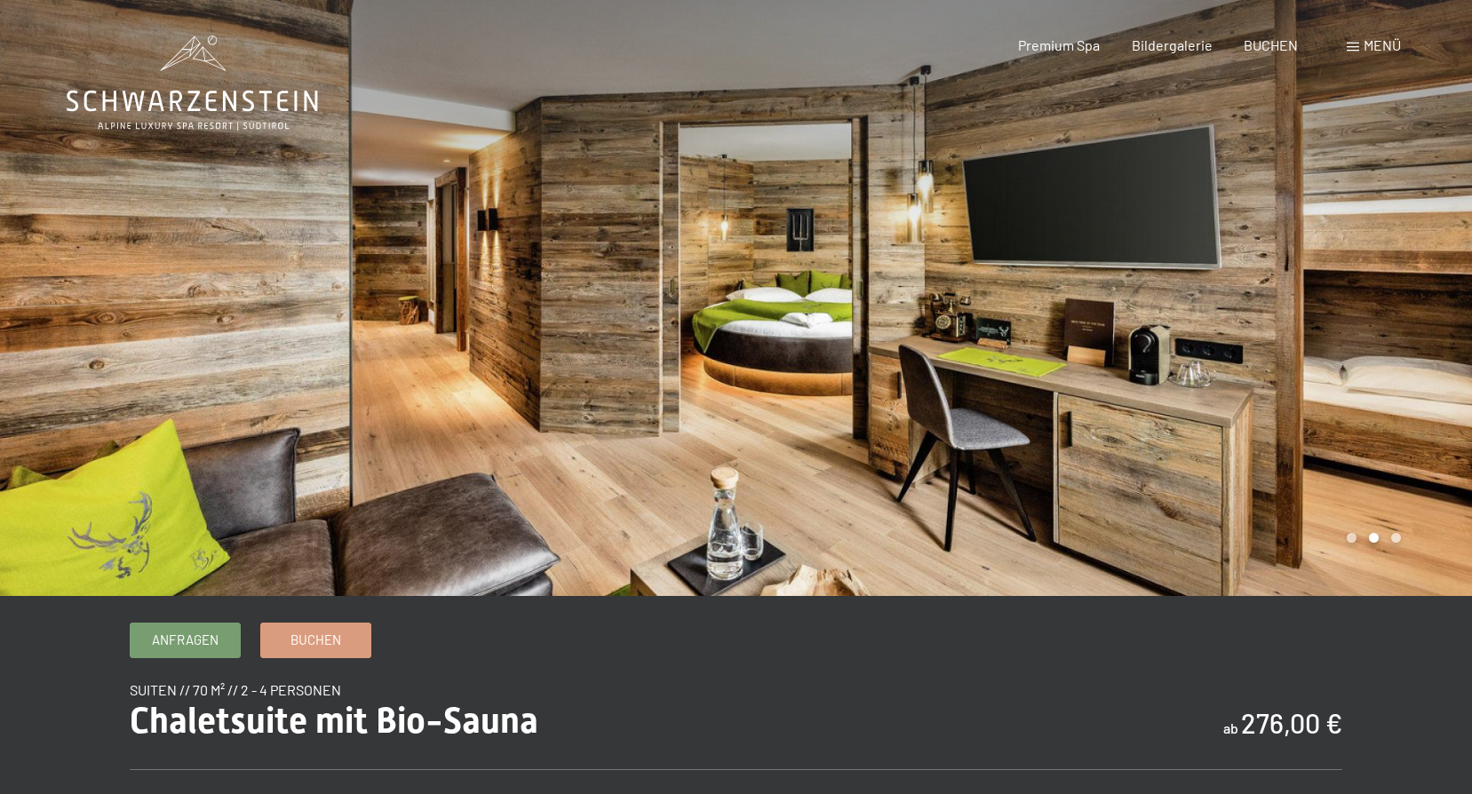
click at [1442, 346] on div at bounding box center [1105, 298] width 737 height 596
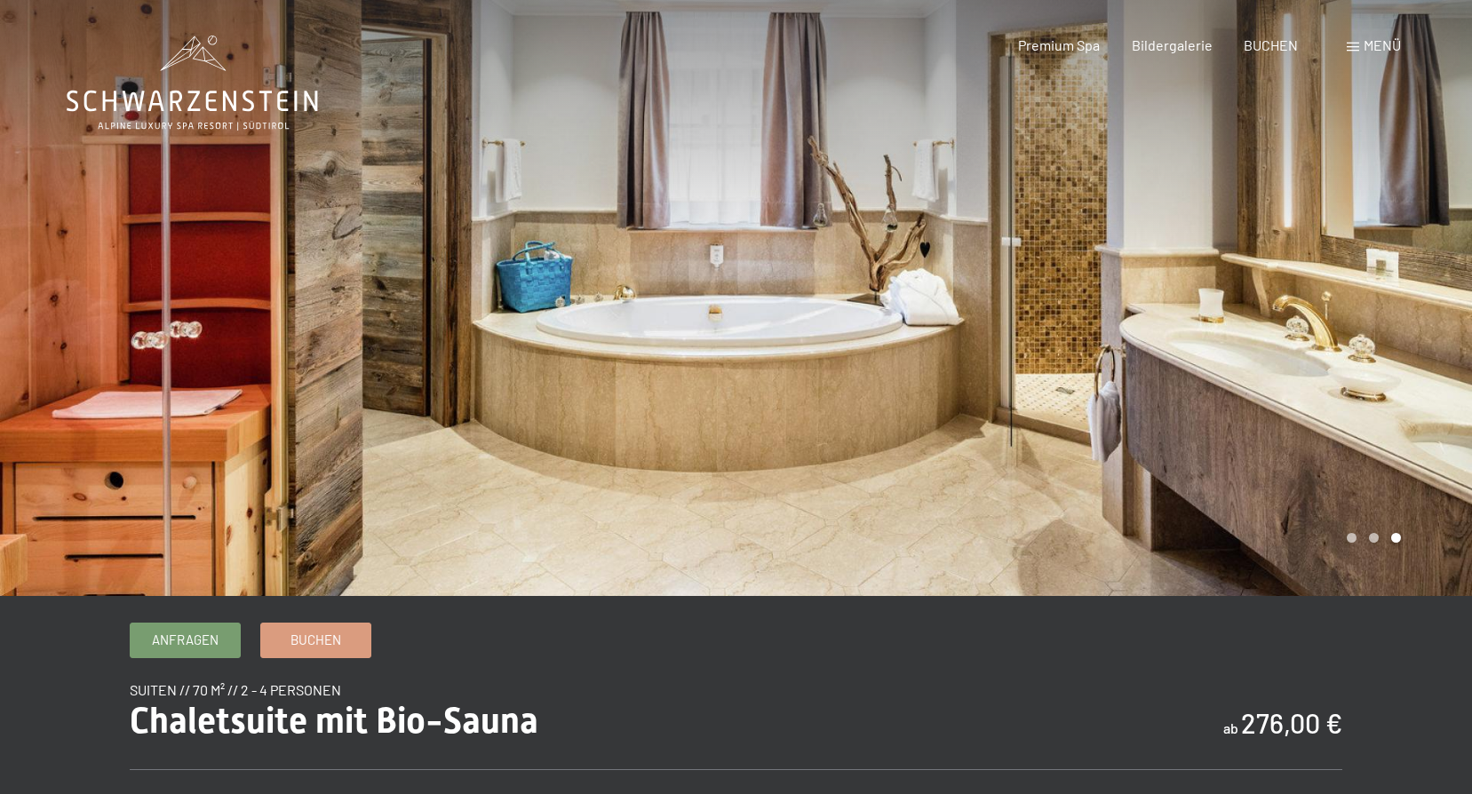
click at [1467, 337] on div at bounding box center [1105, 298] width 737 height 596
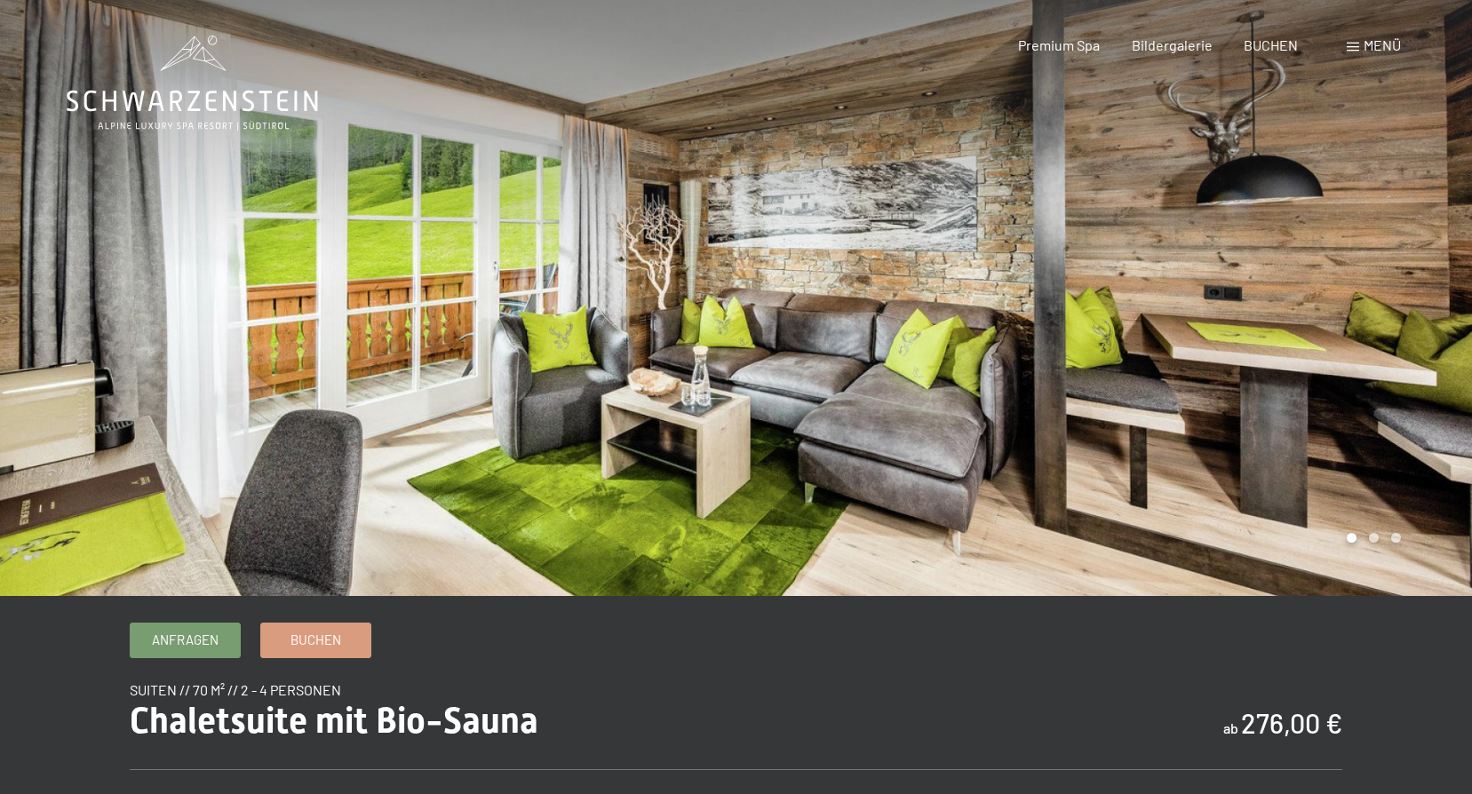
click at [1467, 337] on div at bounding box center [1105, 298] width 737 height 596
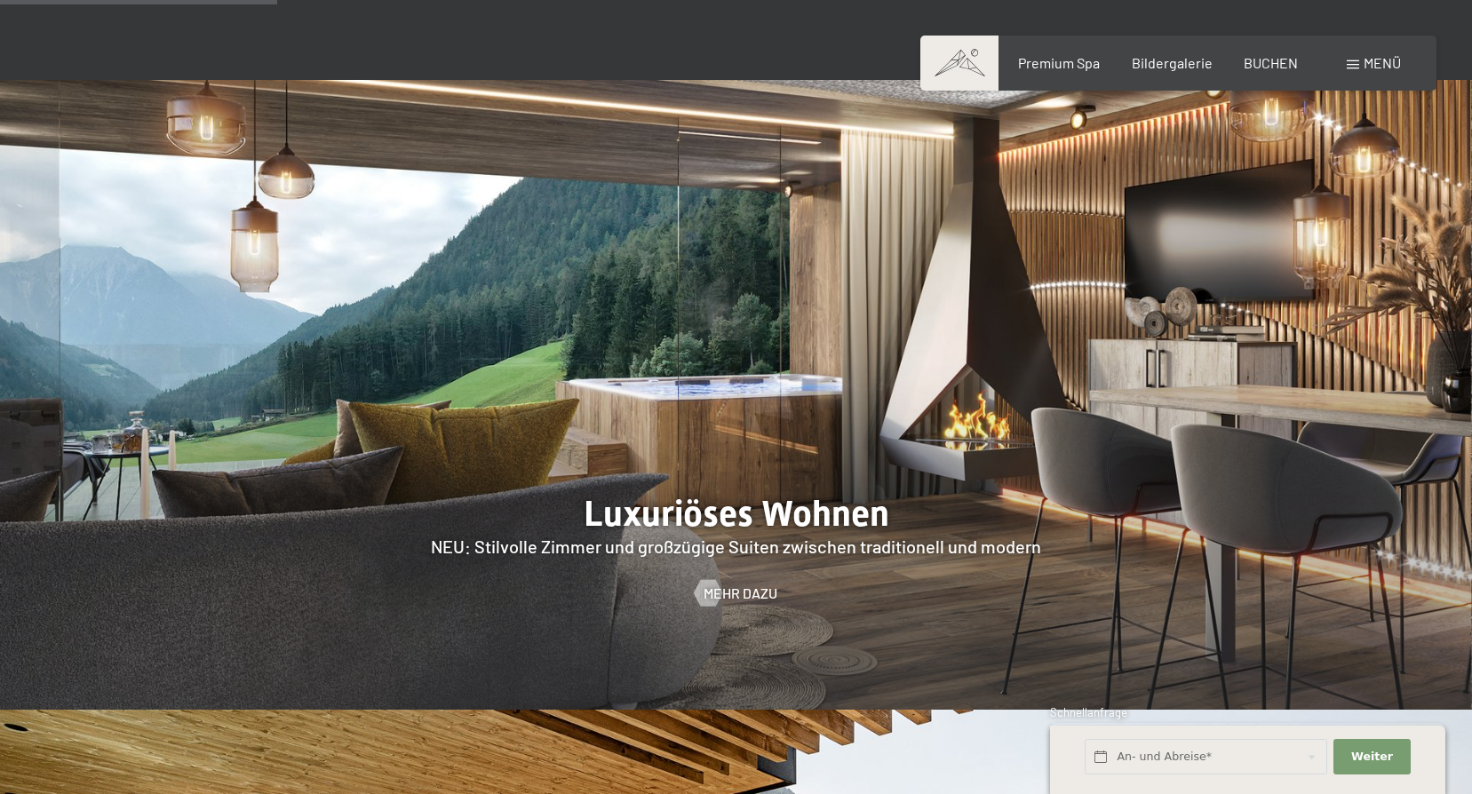
scroll to position [1688, 0]
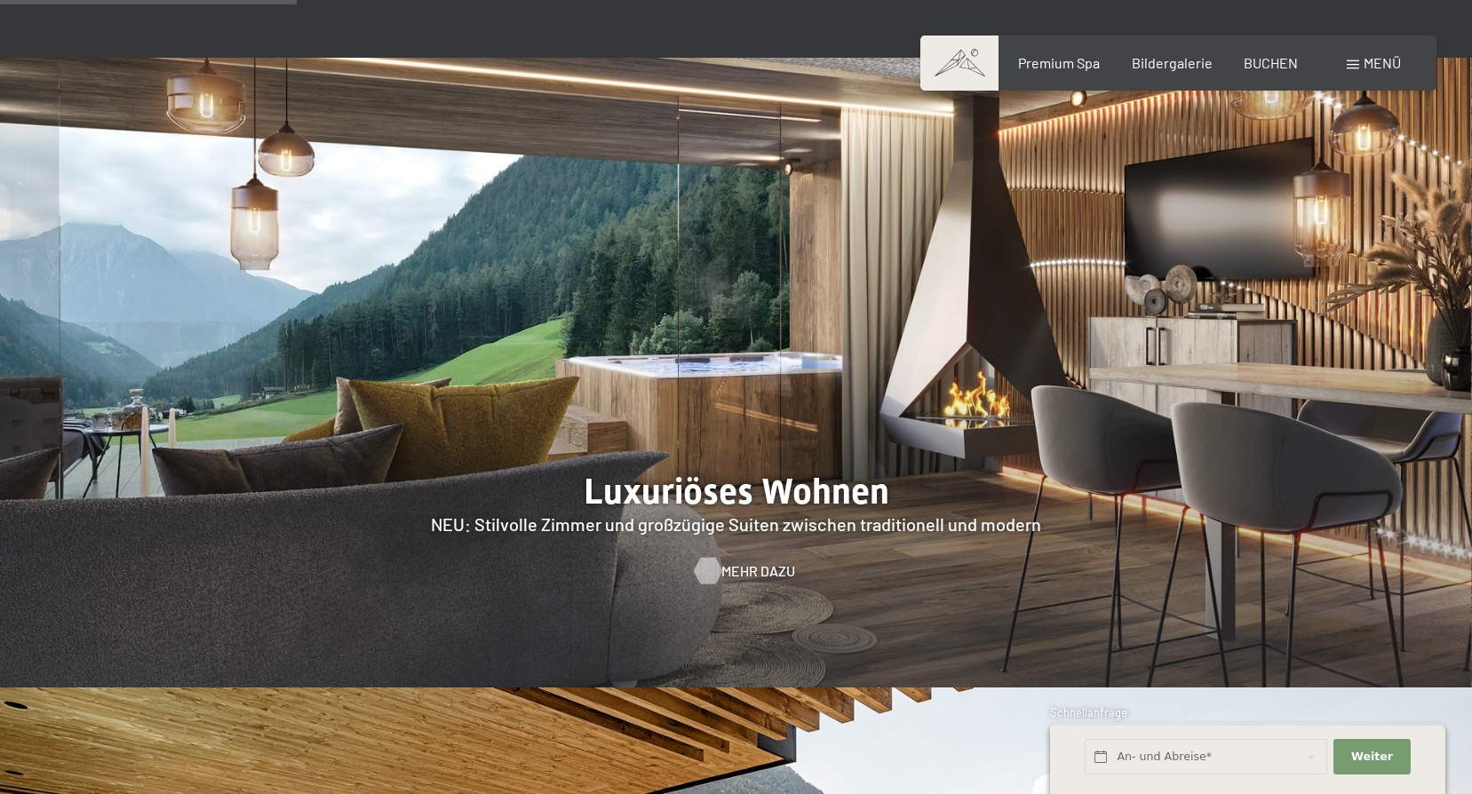
click at [729, 561] on span "Mehr dazu" at bounding box center [758, 571] width 74 height 20
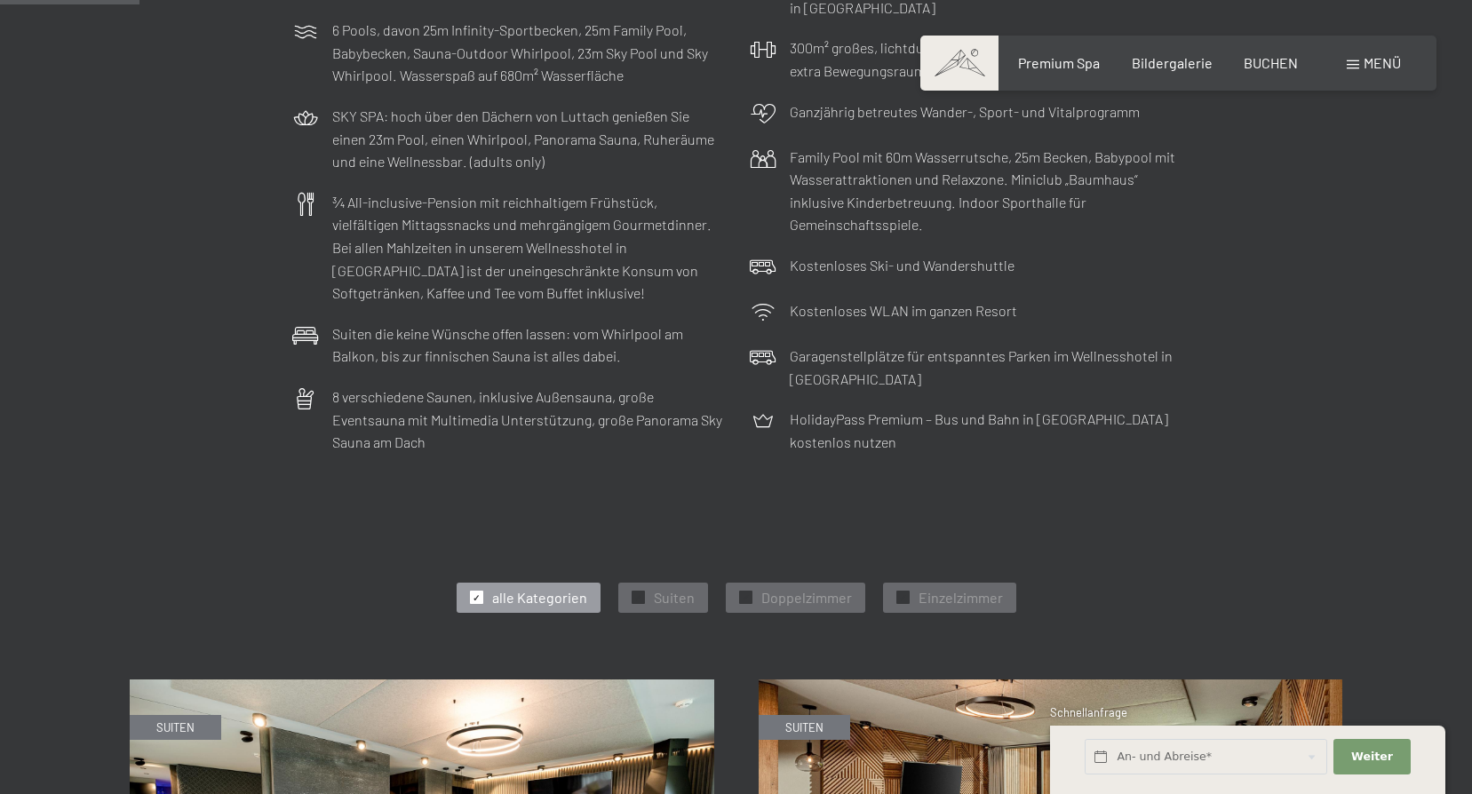
scroll to position [533, 0]
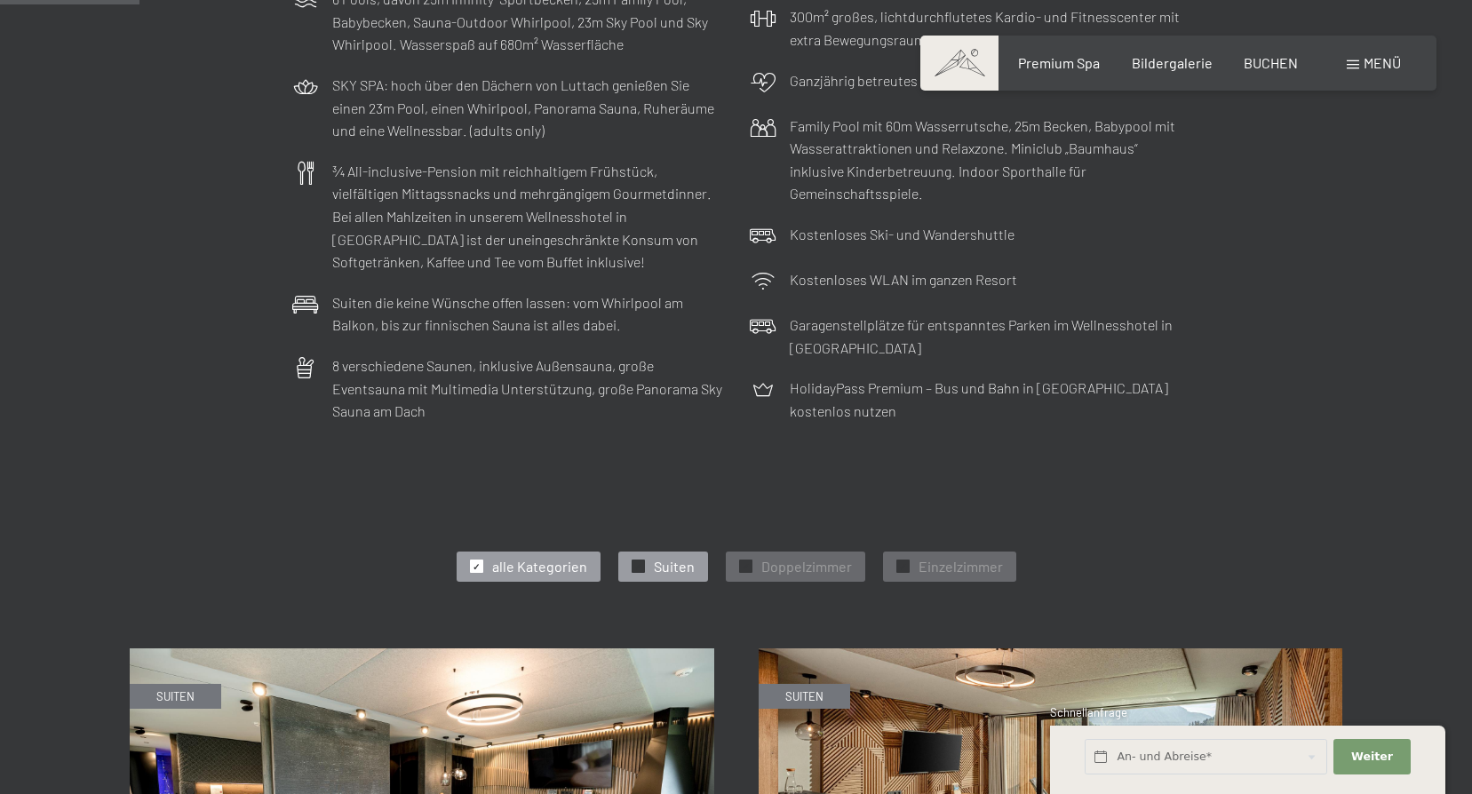
click at [648, 560] on div "✓ Suiten" at bounding box center [663, 567] width 90 height 30
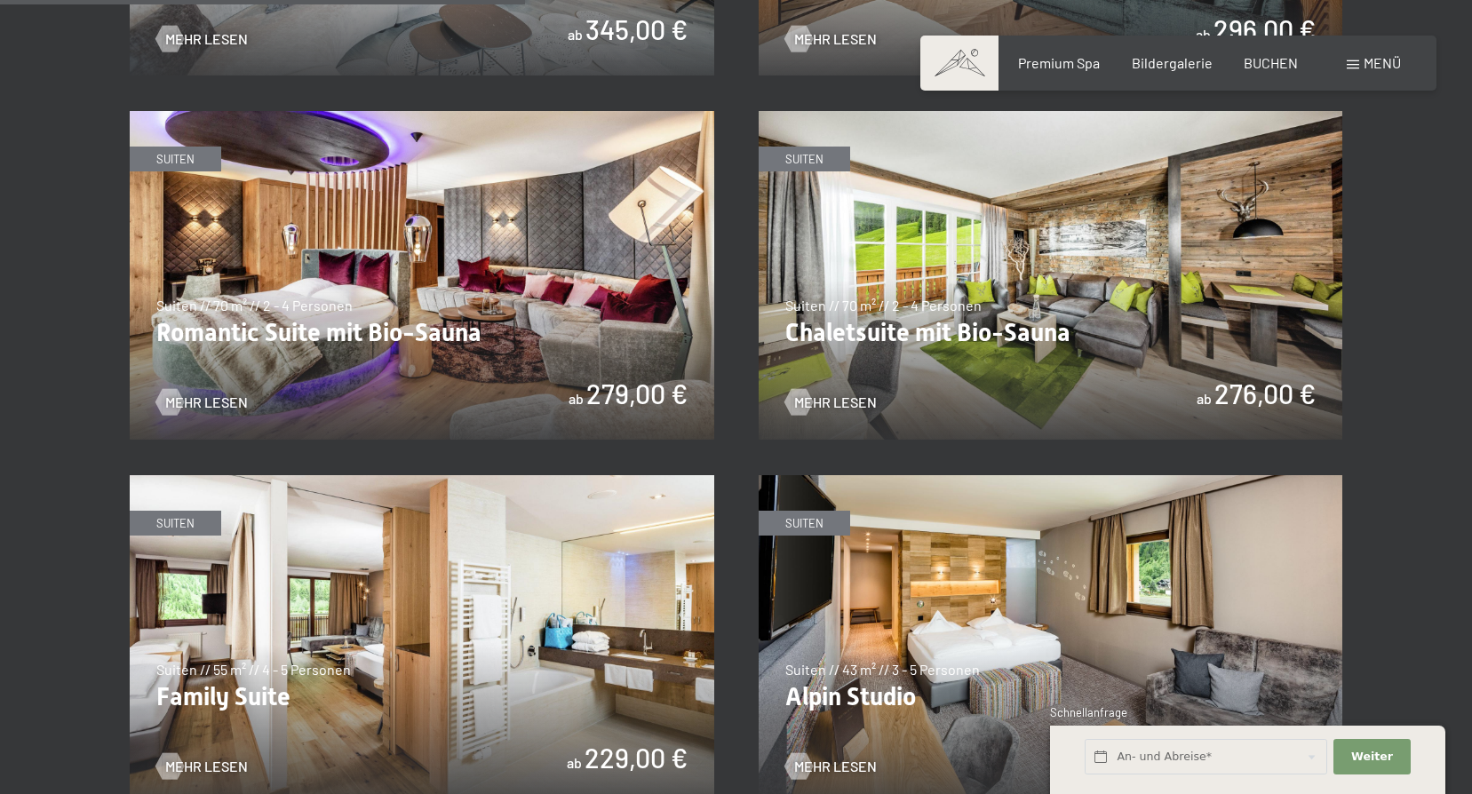
scroll to position [1510, 0]
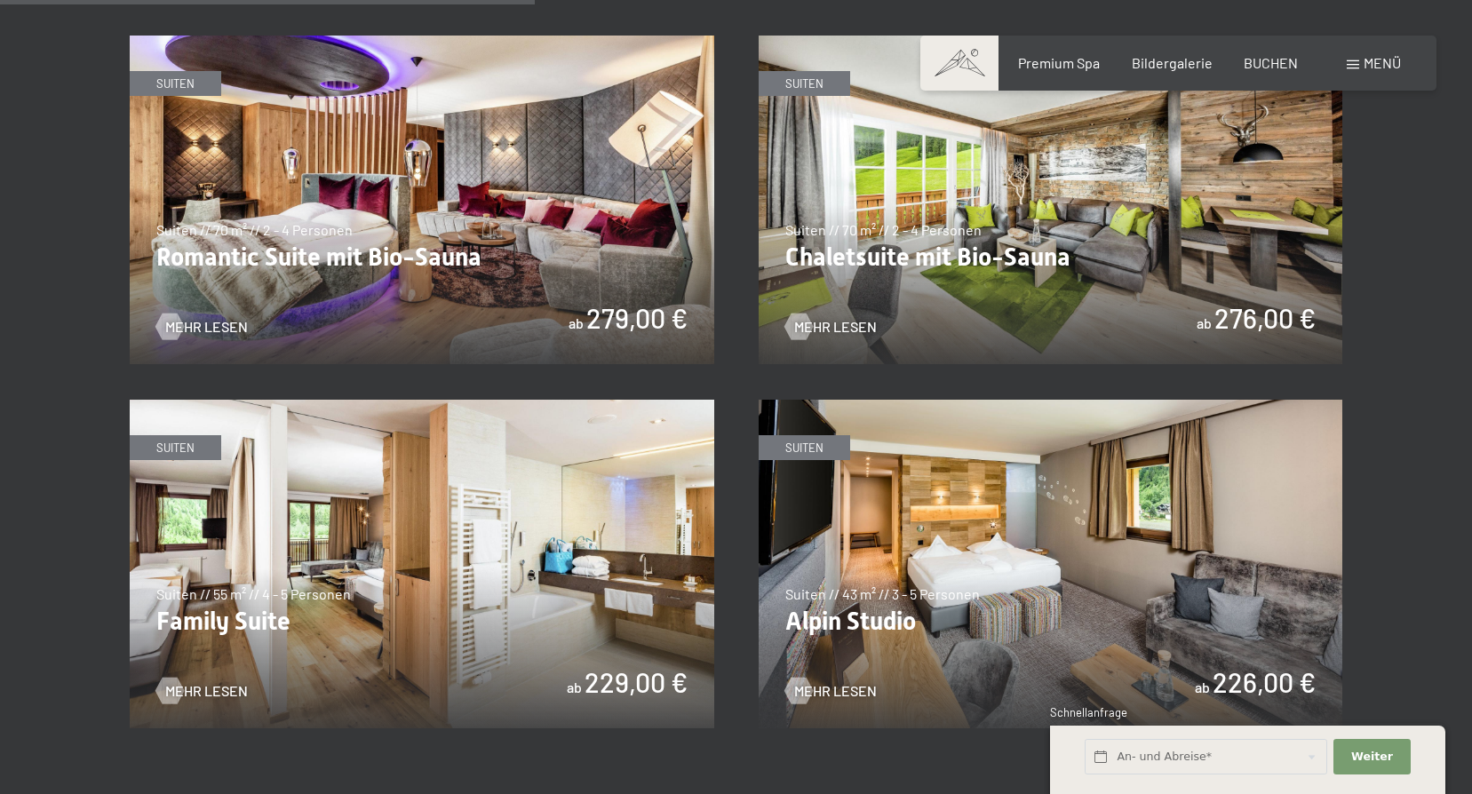
click at [320, 610] on img at bounding box center [422, 564] width 585 height 329
click at [1059, 529] on img at bounding box center [1051, 564] width 585 height 329
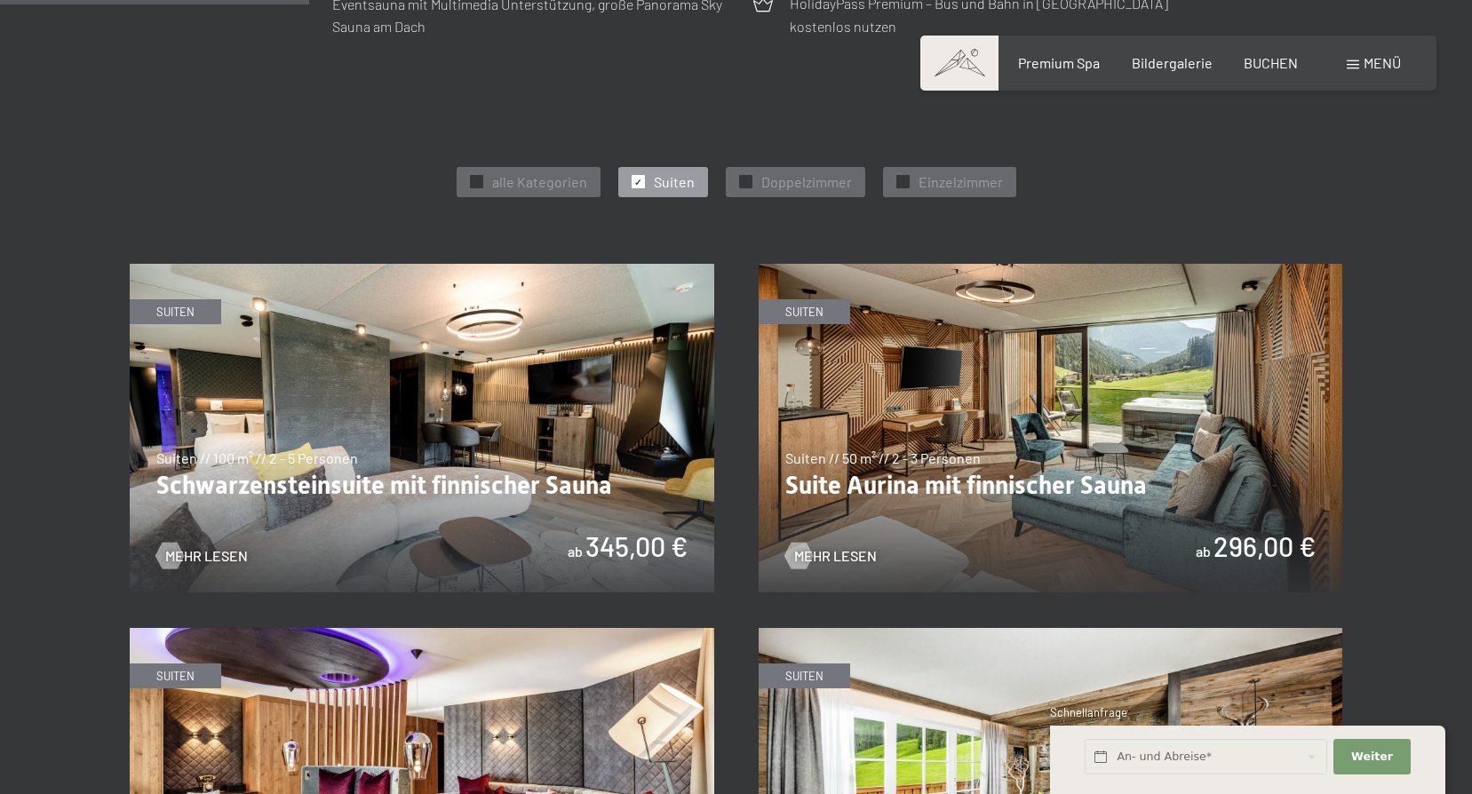
scroll to position [888, 0]
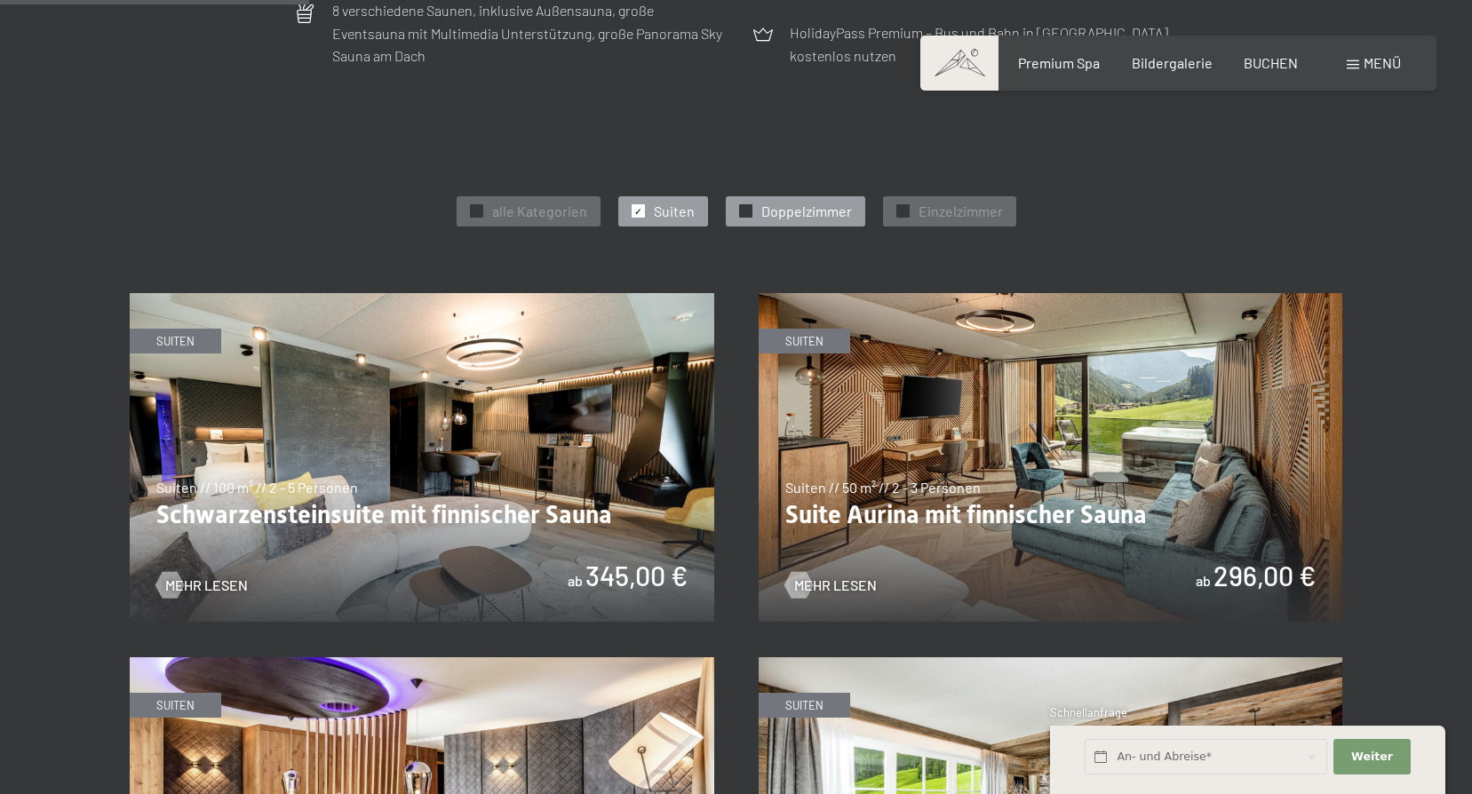
click at [792, 207] on span "Doppelzimmer" at bounding box center [806, 212] width 91 height 20
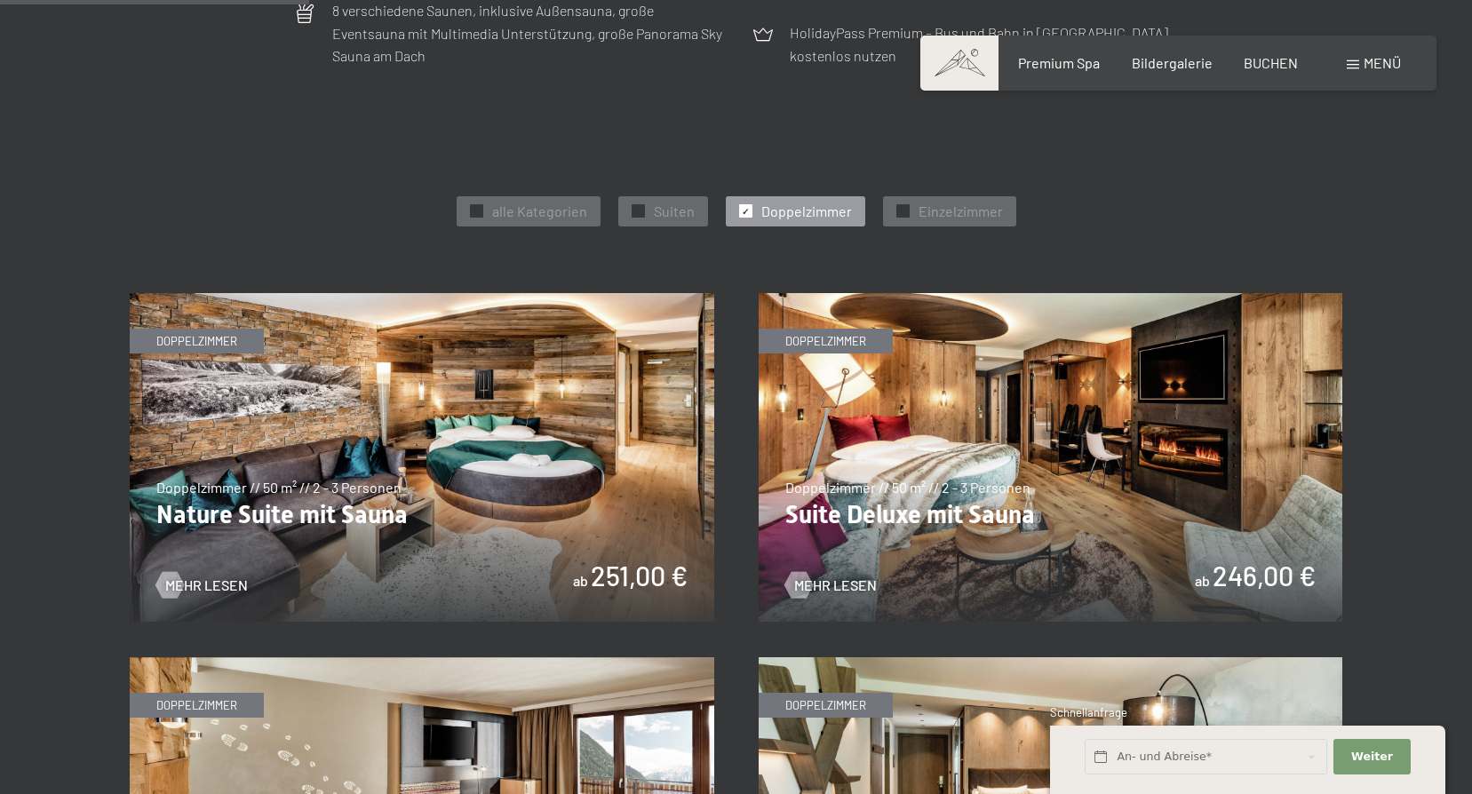
click at [442, 476] on img at bounding box center [422, 457] width 585 height 329
click at [1101, 449] on img at bounding box center [1051, 457] width 585 height 329
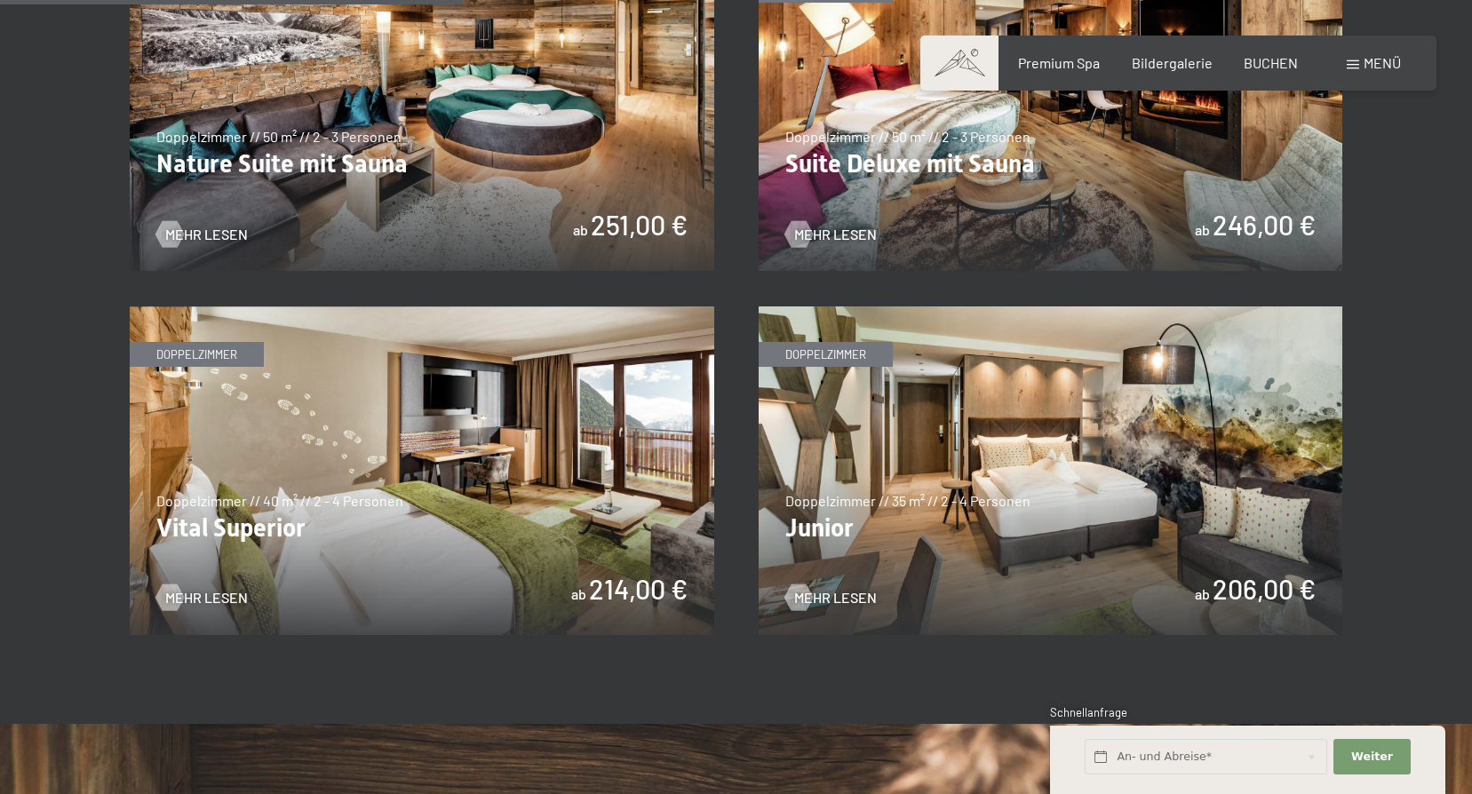
scroll to position [1244, 0]
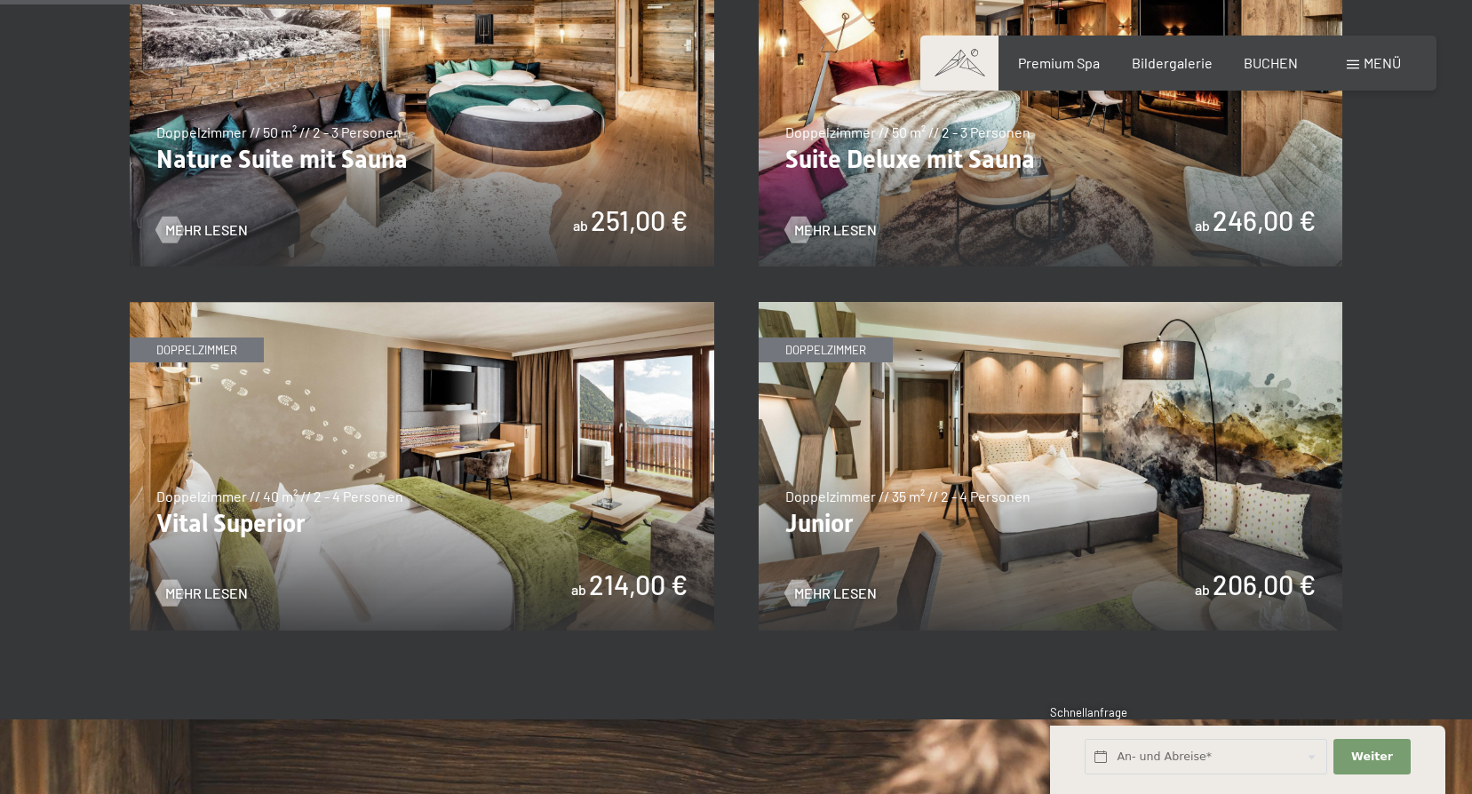
click at [510, 440] on img at bounding box center [422, 466] width 585 height 329
click at [1100, 466] on img at bounding box center [1051, 466] width 585 height 329
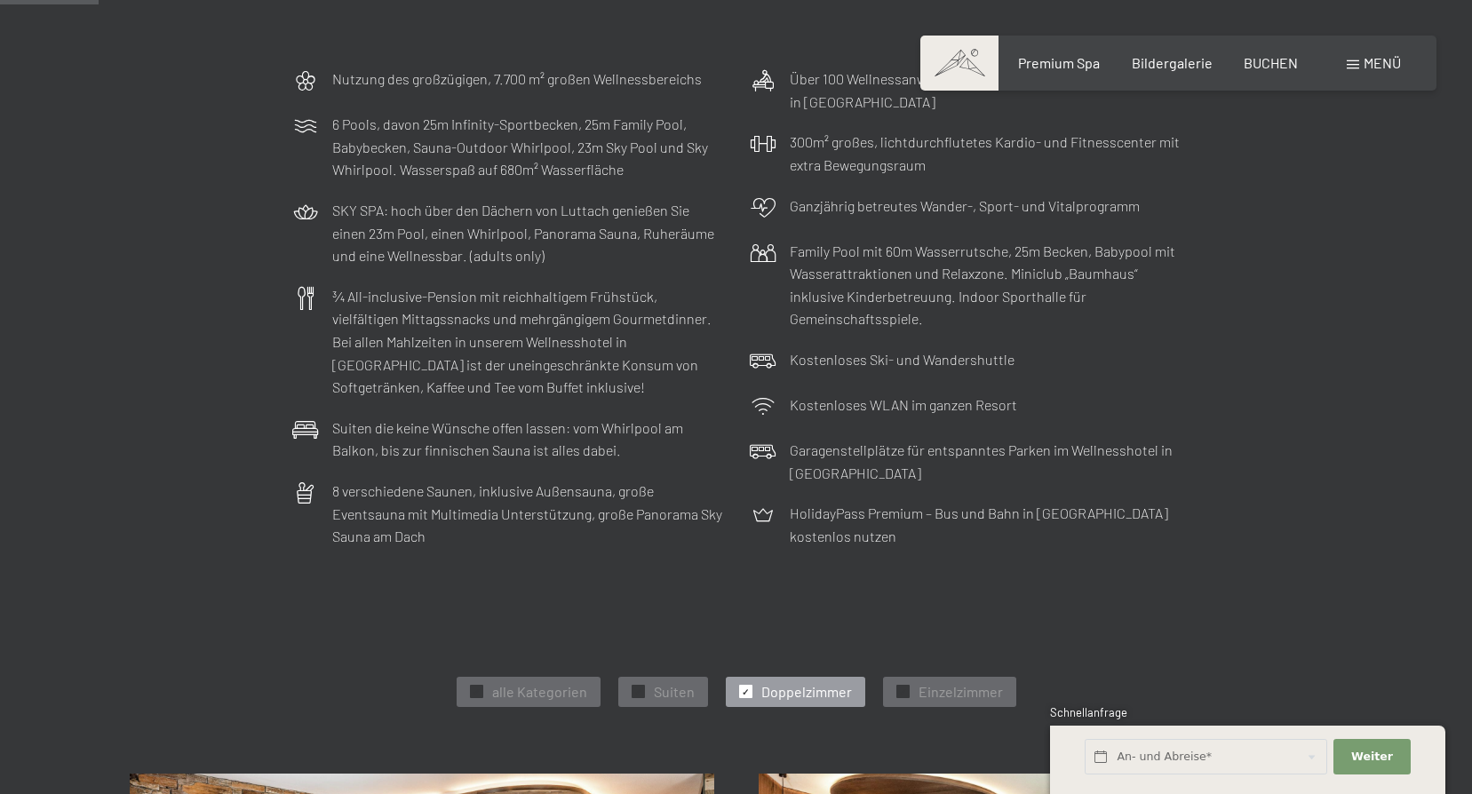
scroll to position [0, 0]
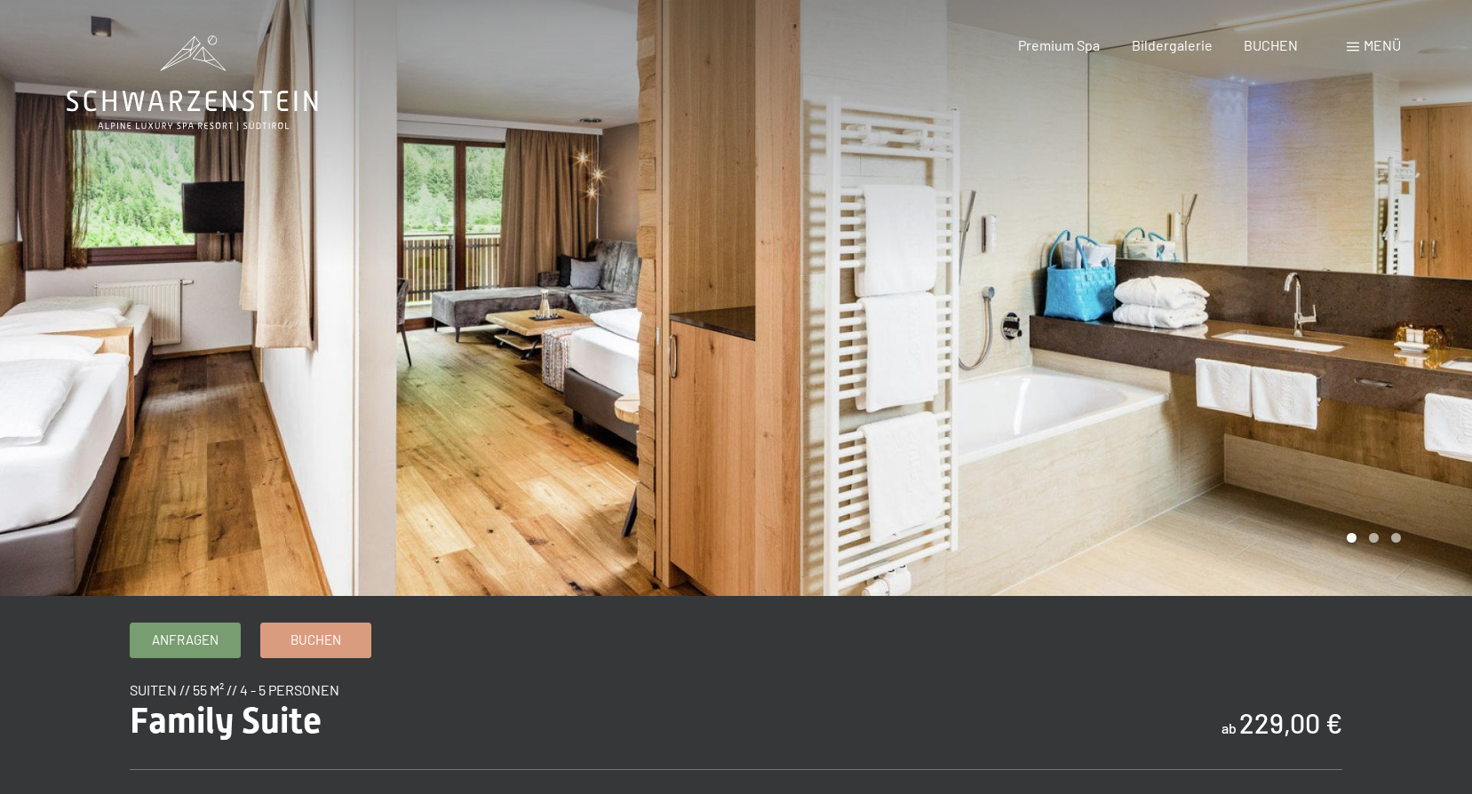
click at [1432, 345] on div at bounding box center [1105, 298] width 737 height 596
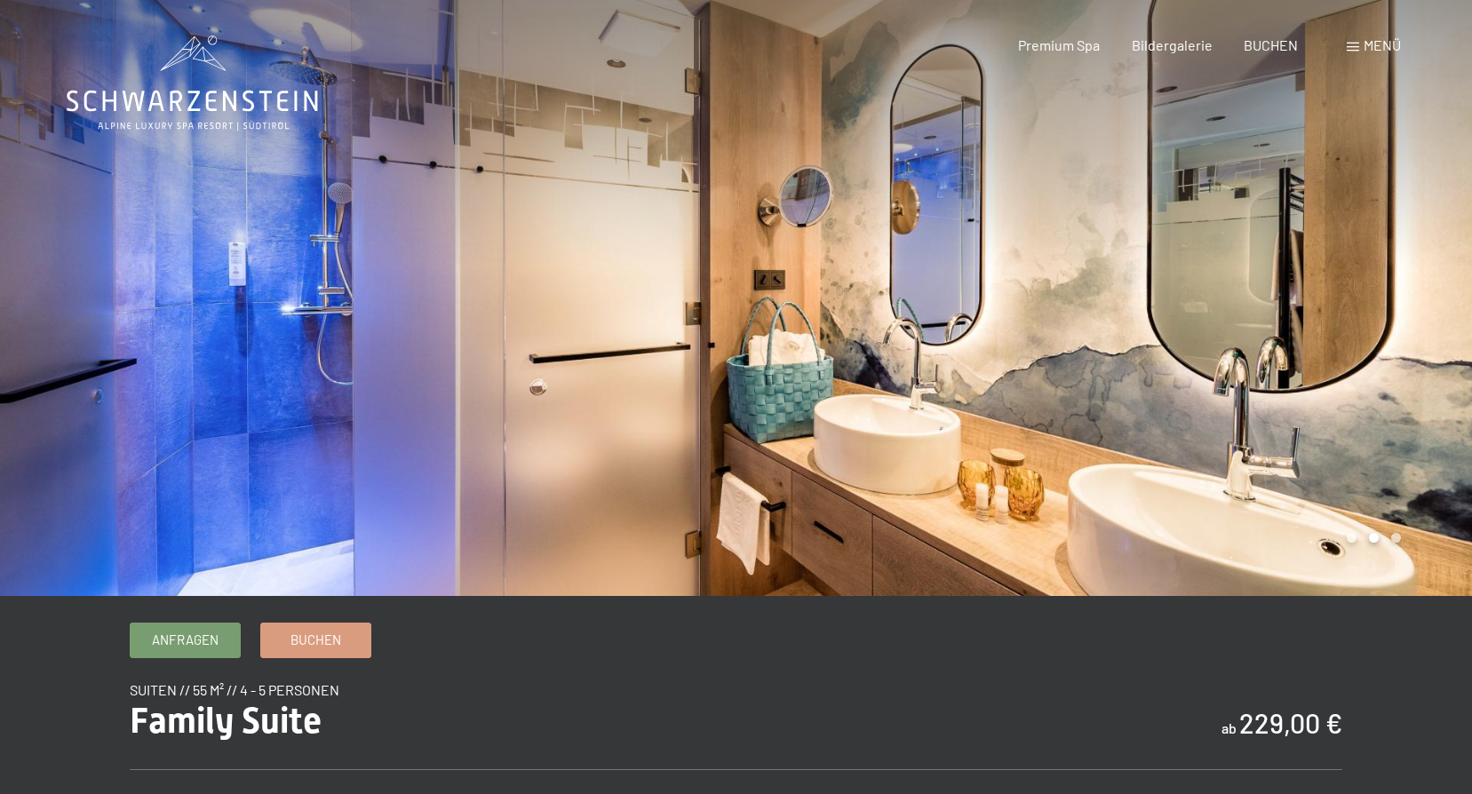
click at [1432, 345] on div at bounding box center [1105, 298] width 737 height 596
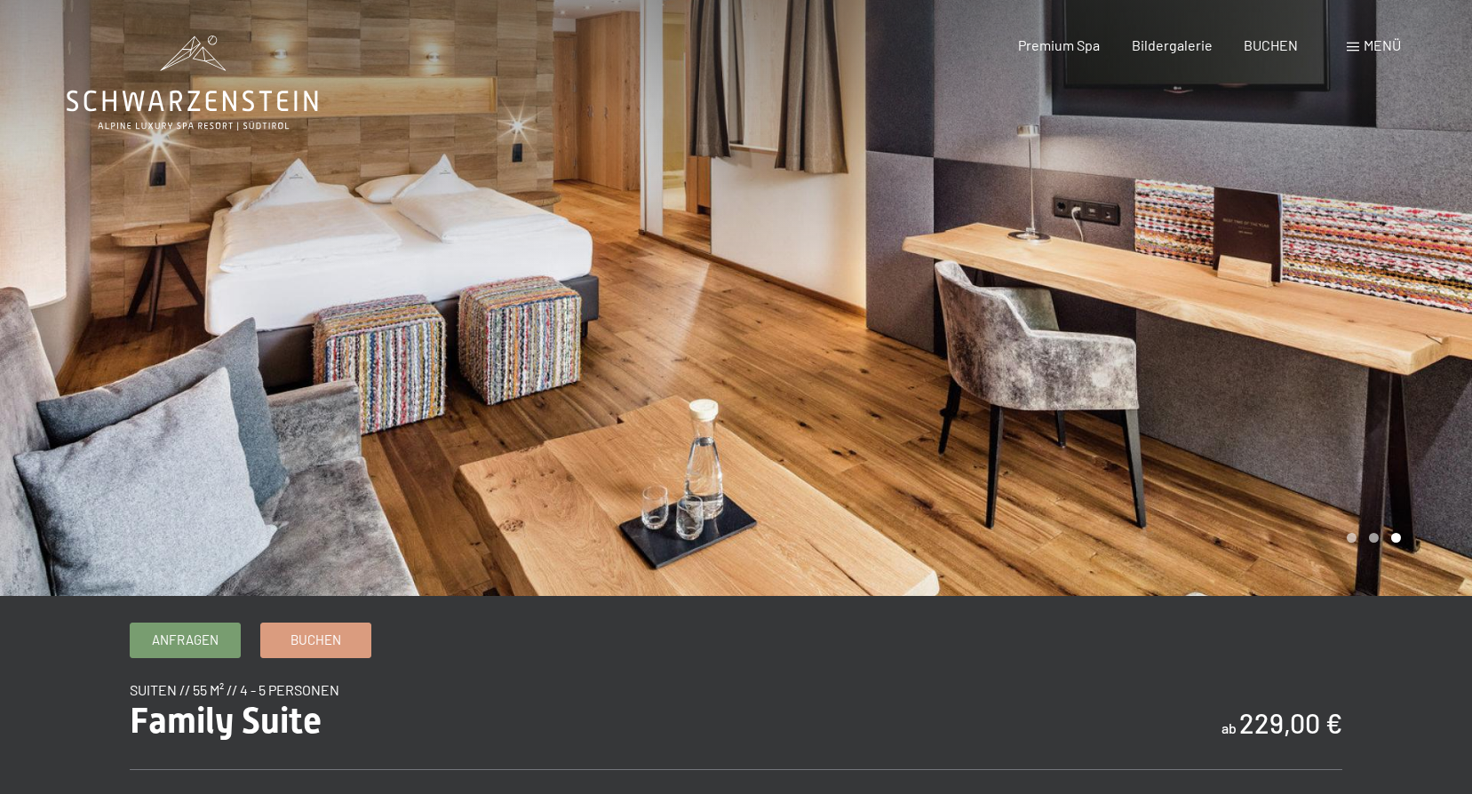
click at [1432, 345] on div at bounding box center [1105, 298] width 737 height 596
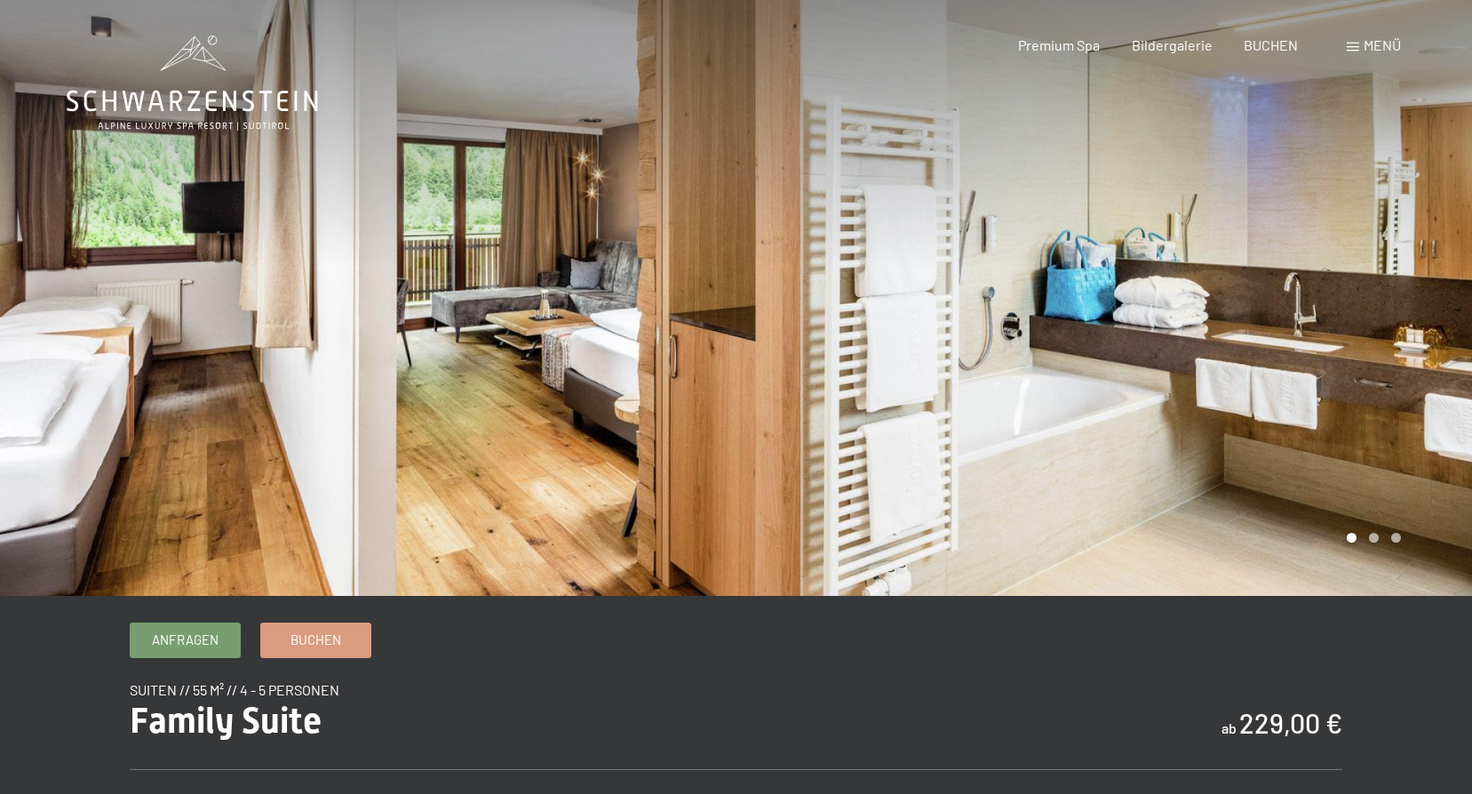
click at [1432, 345] on div at bounding box center [1105, 298] width 737 height 596
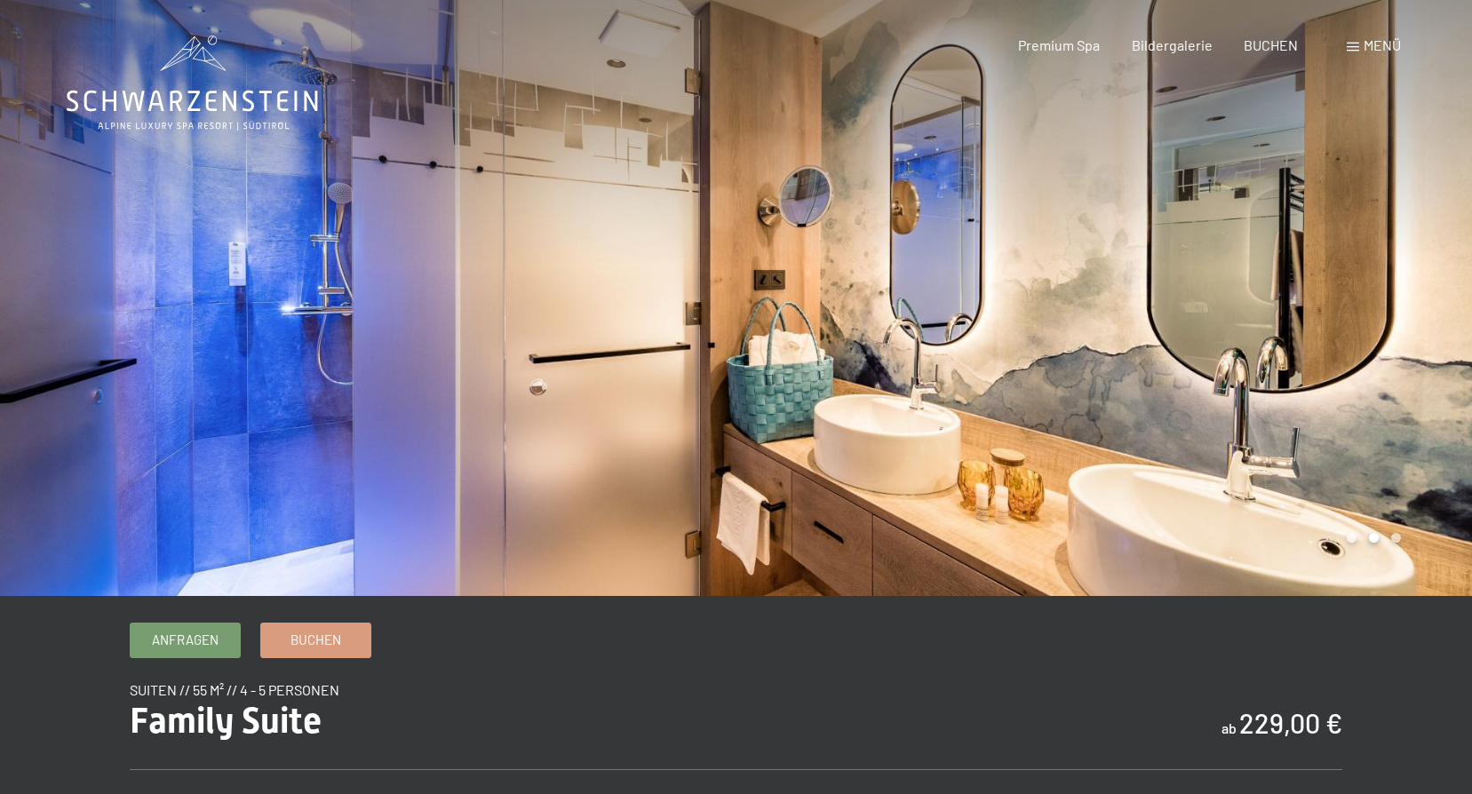
click at [1428, 344] on div at bounding box center [1105, 298] width 737 height 596
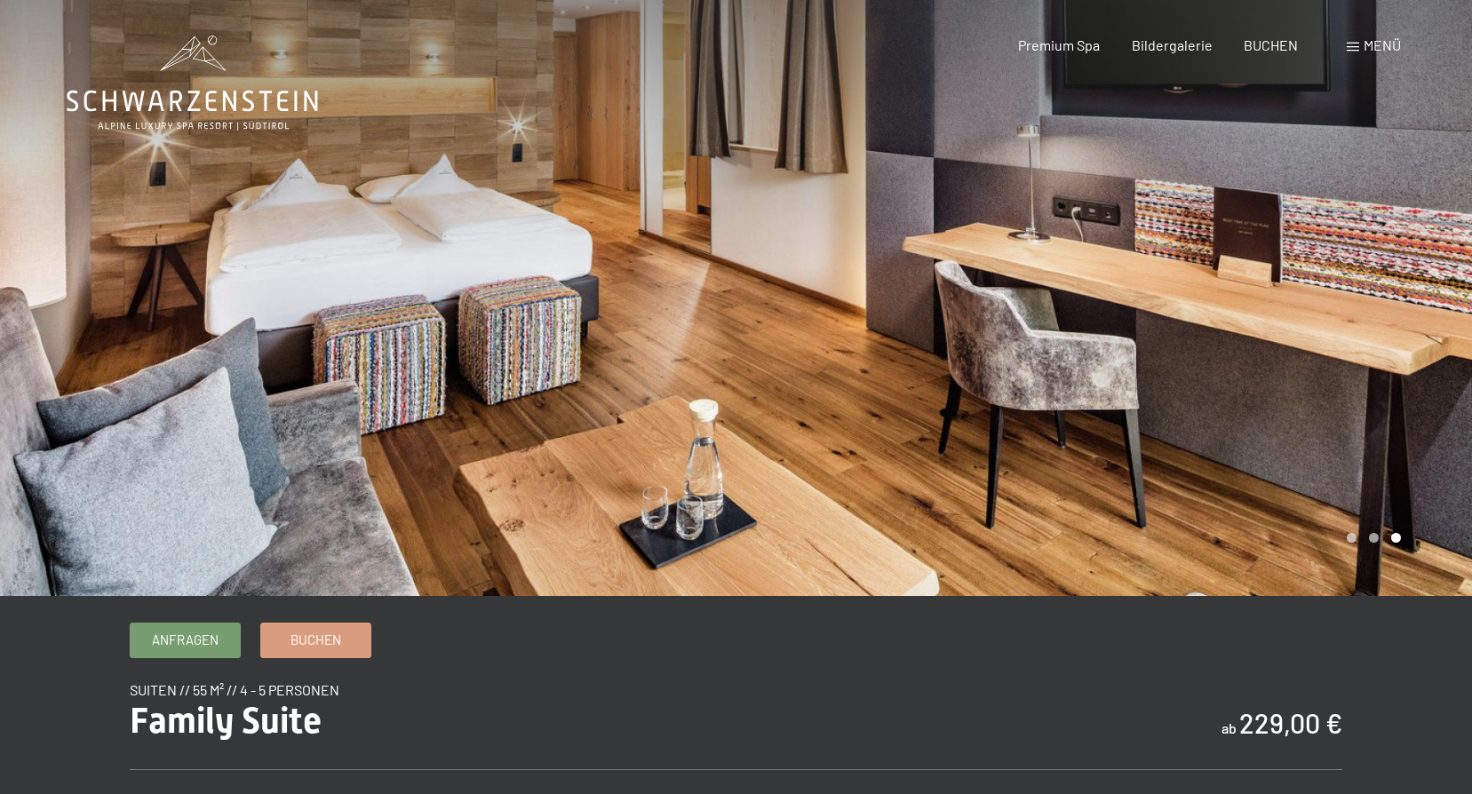
click at [1428, 344] on div at bounding box center [1105, 298] width 737 height 596
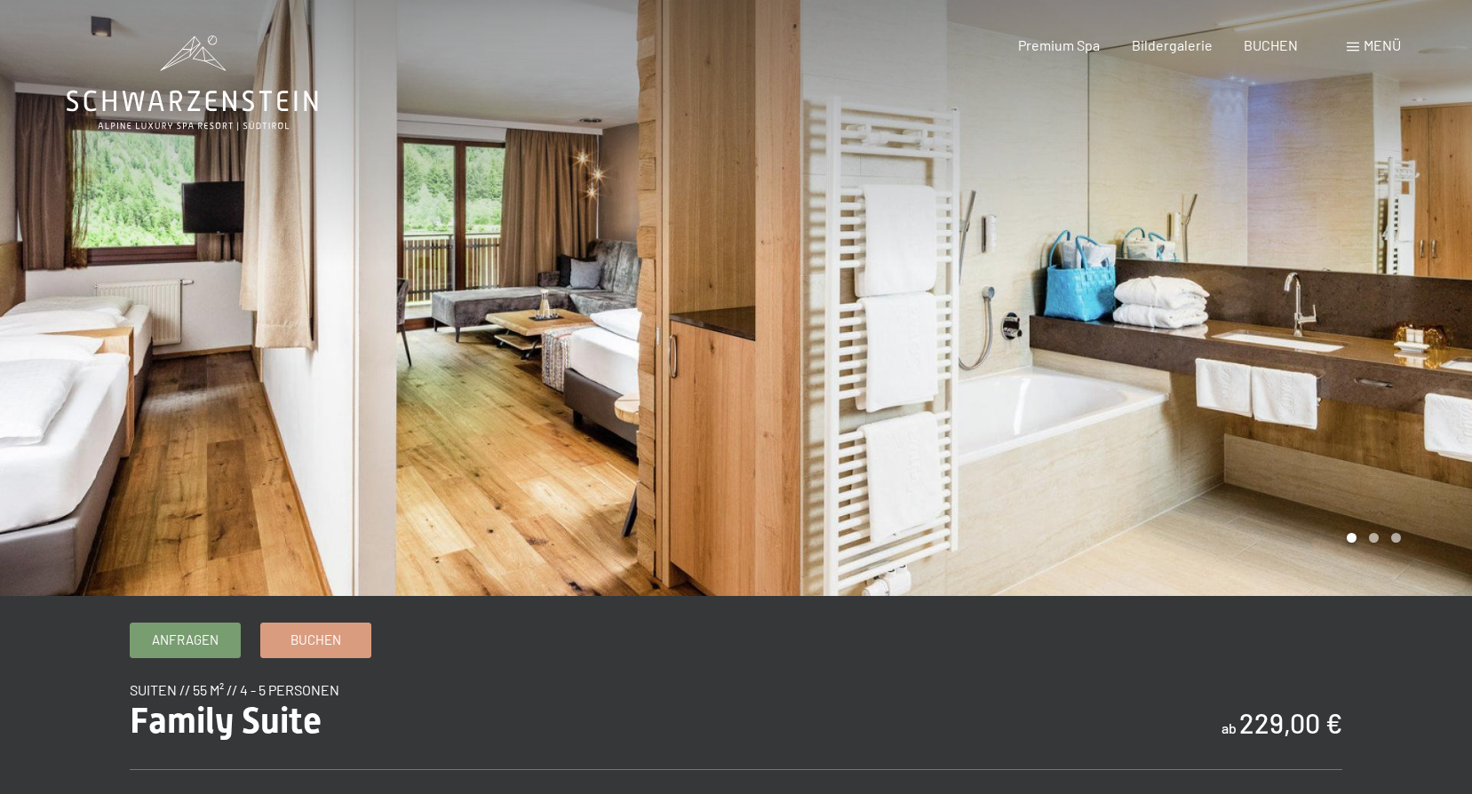
click at [1428, 344] on div at bounding box center [1105, 298] width 737 height 596
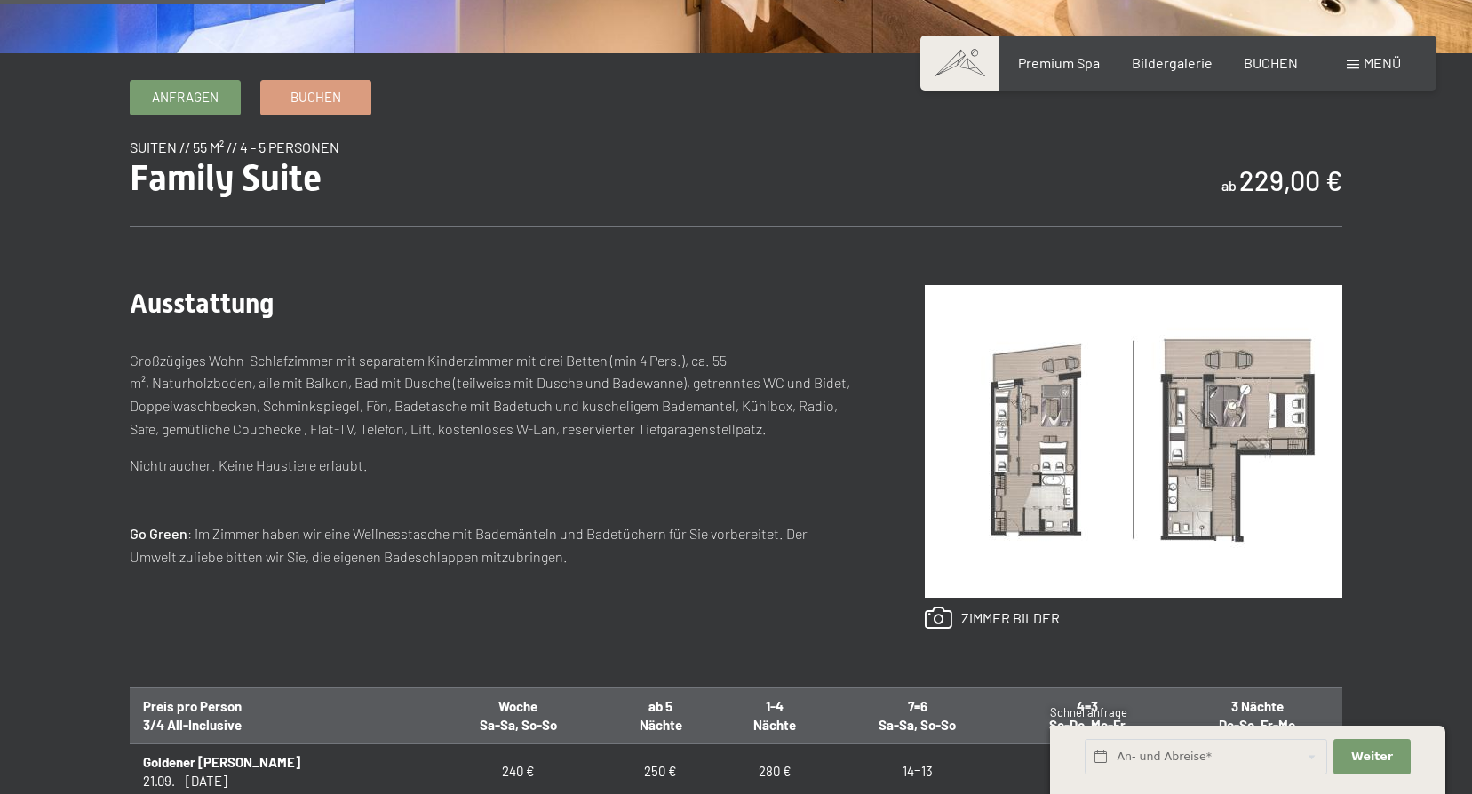
scroll to position [622, 0]
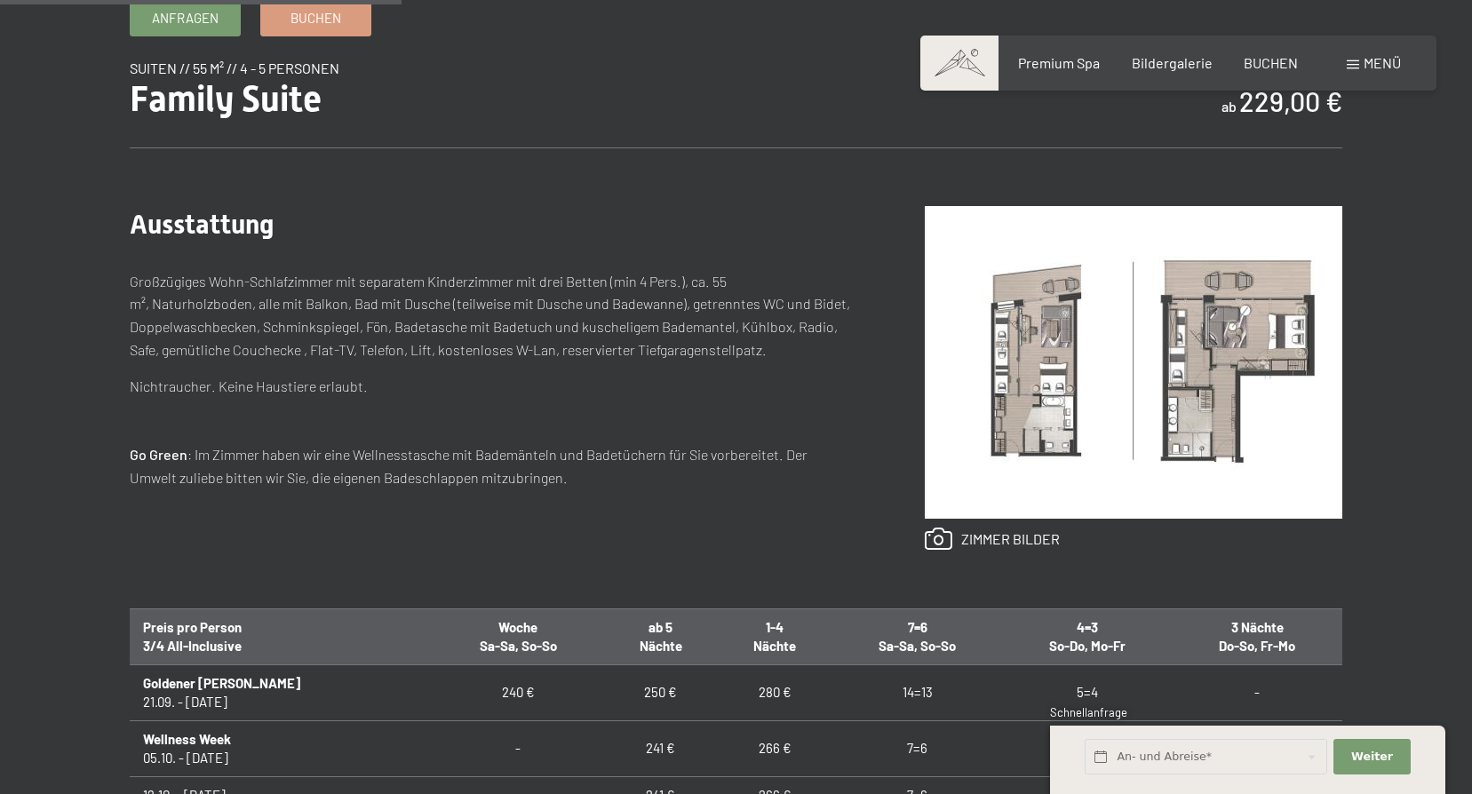
click at [1030, 377] on img at bounding box center [1134, 362] width 418 height 313
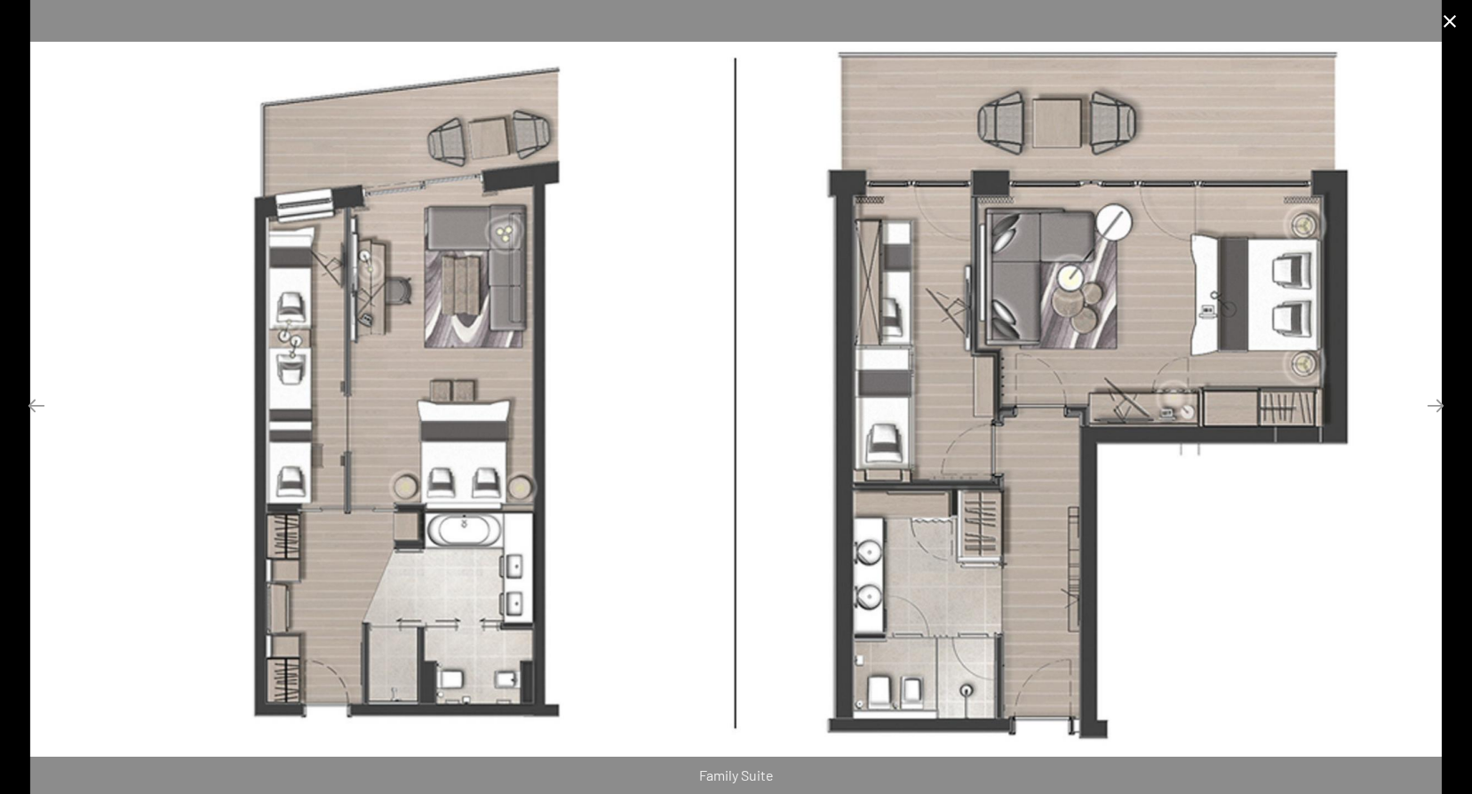
click at [1447, 16] on button "Close gallery" at bounding box center [1450, 21] width 44 height 42
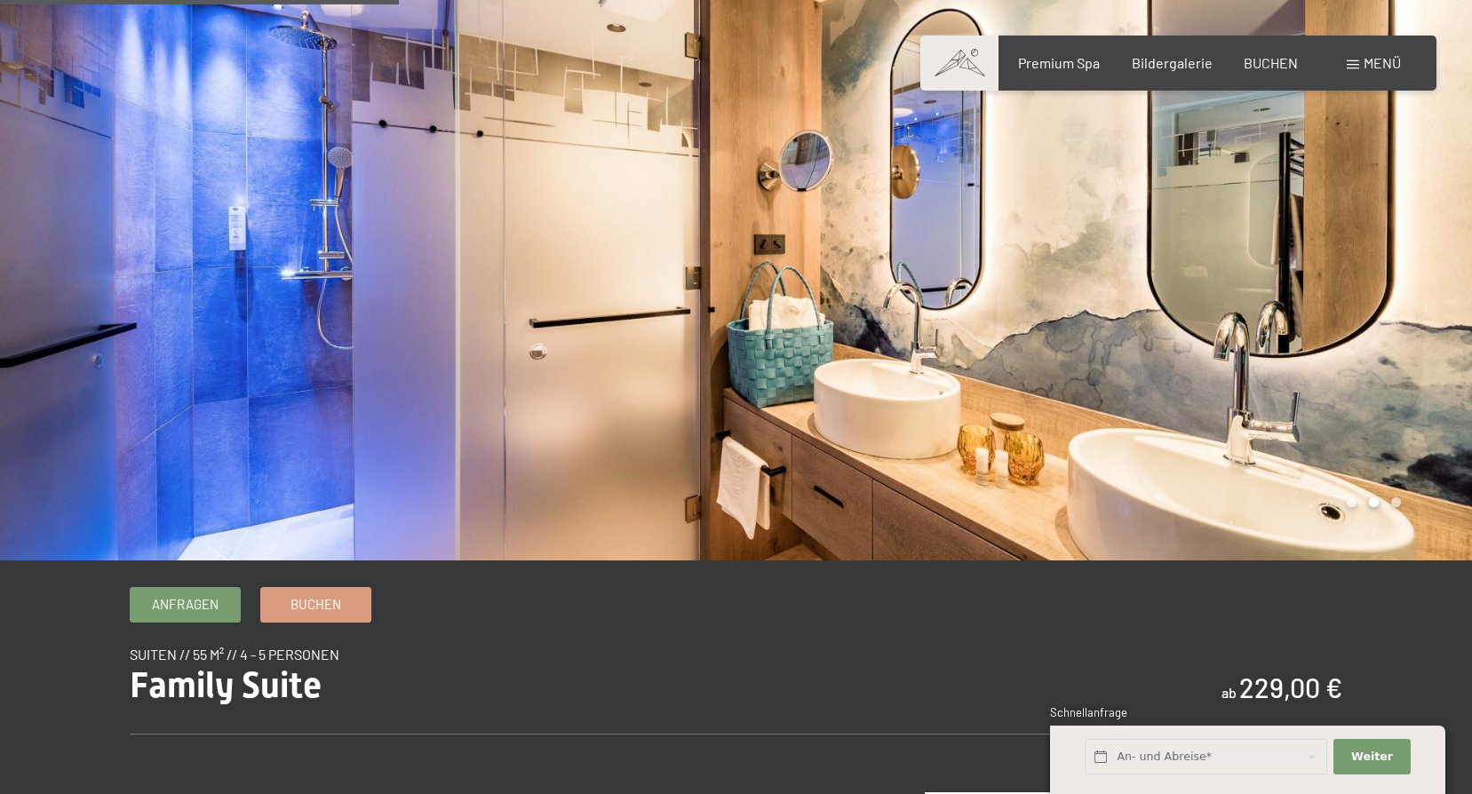
scroll to position [0, 0]
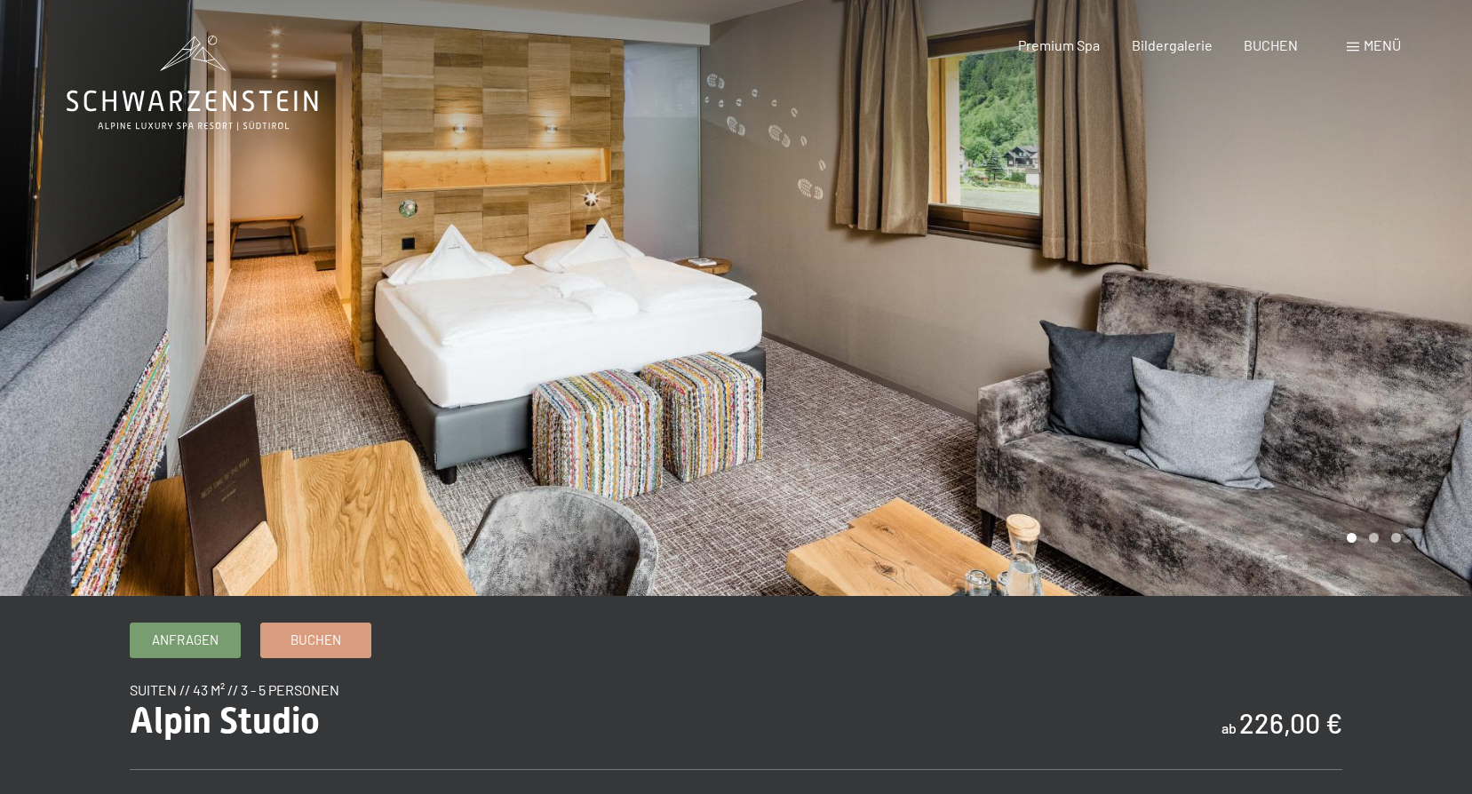
click at [1438, 289] on div at bounding box center [1105, 298] width 737 height 596
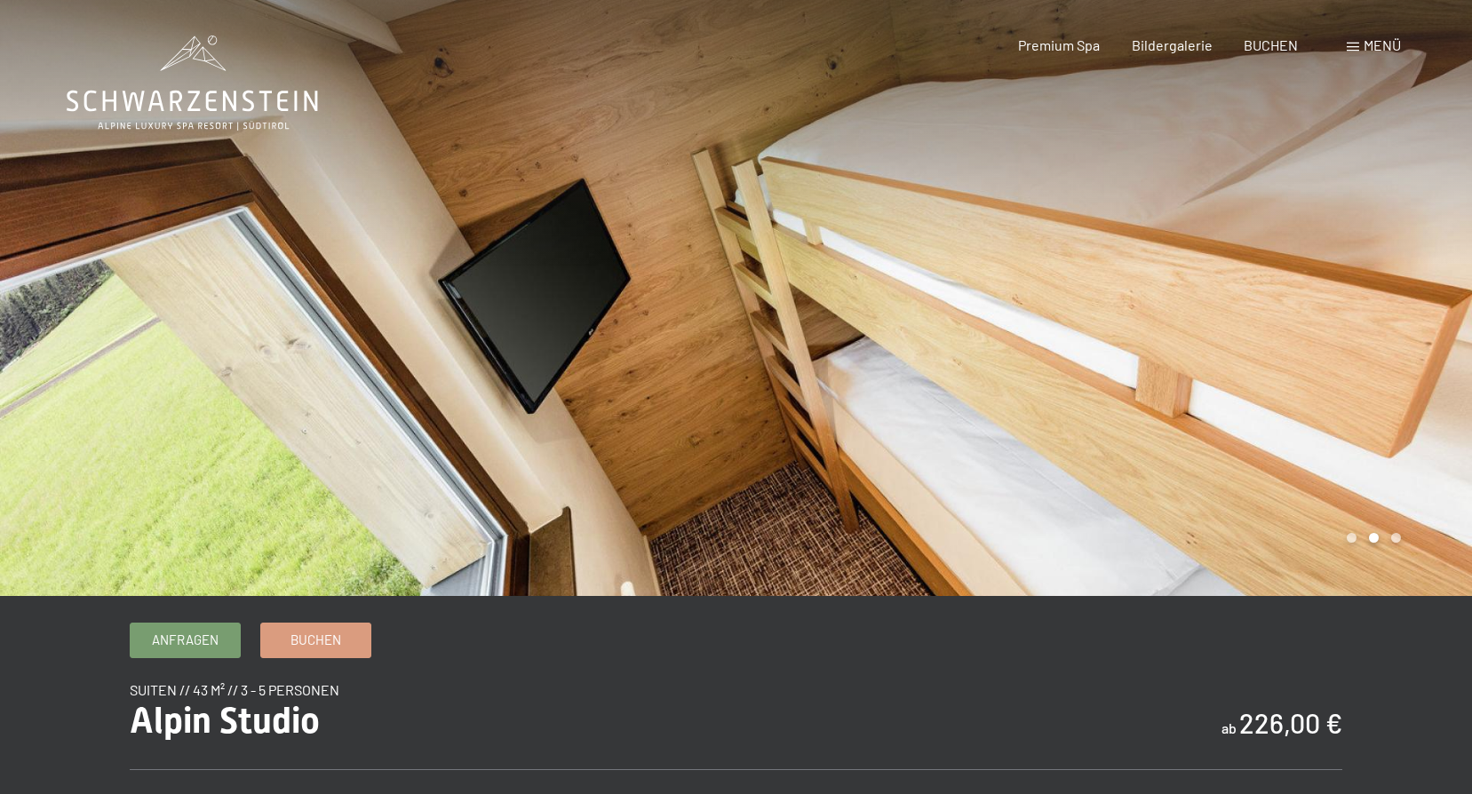
click at [1438, 289] on div at bounding box center [1105, 298] width 737 height 596
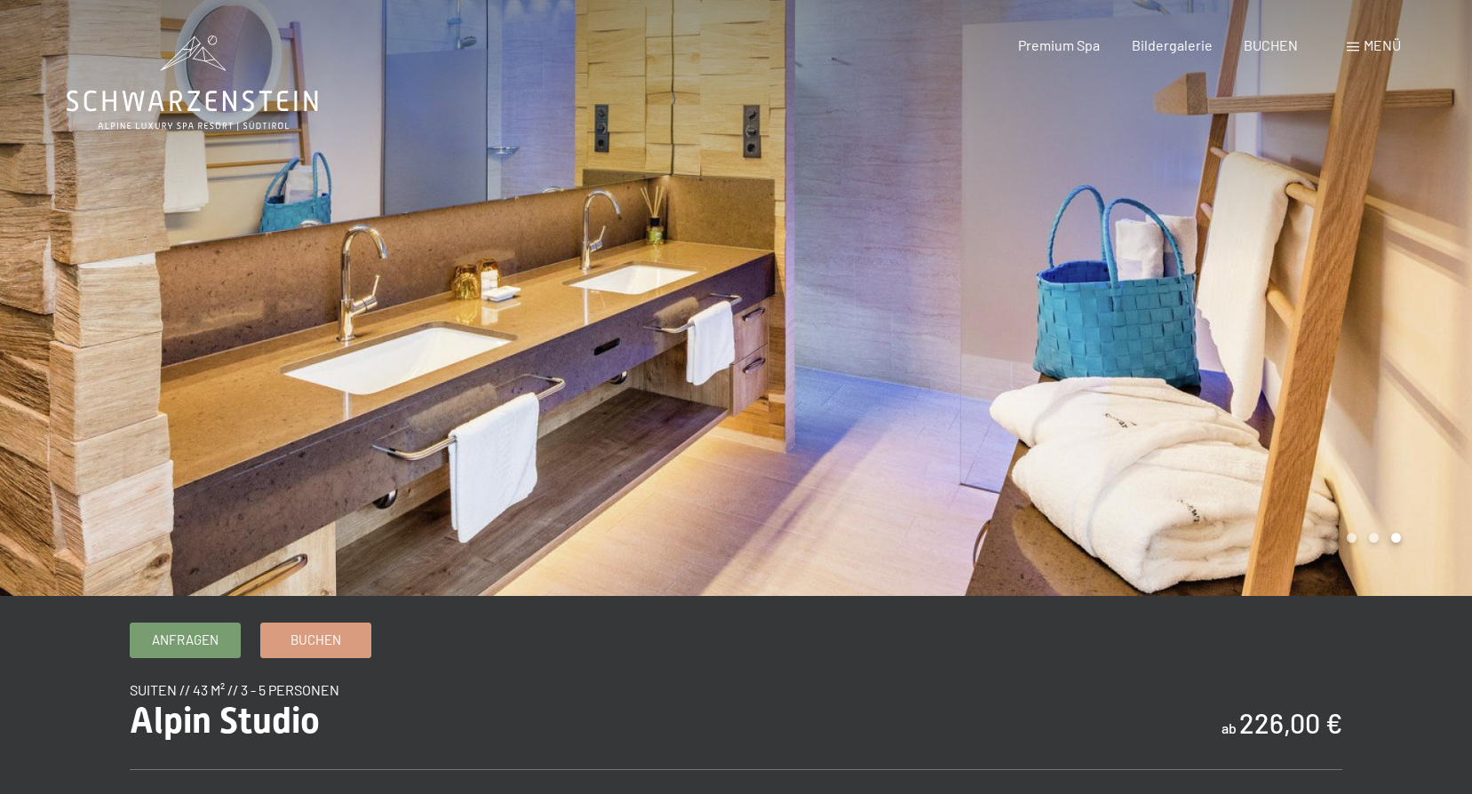
click at [1438, 289] on div at bounding box center [1105, 298] width 737 height 596
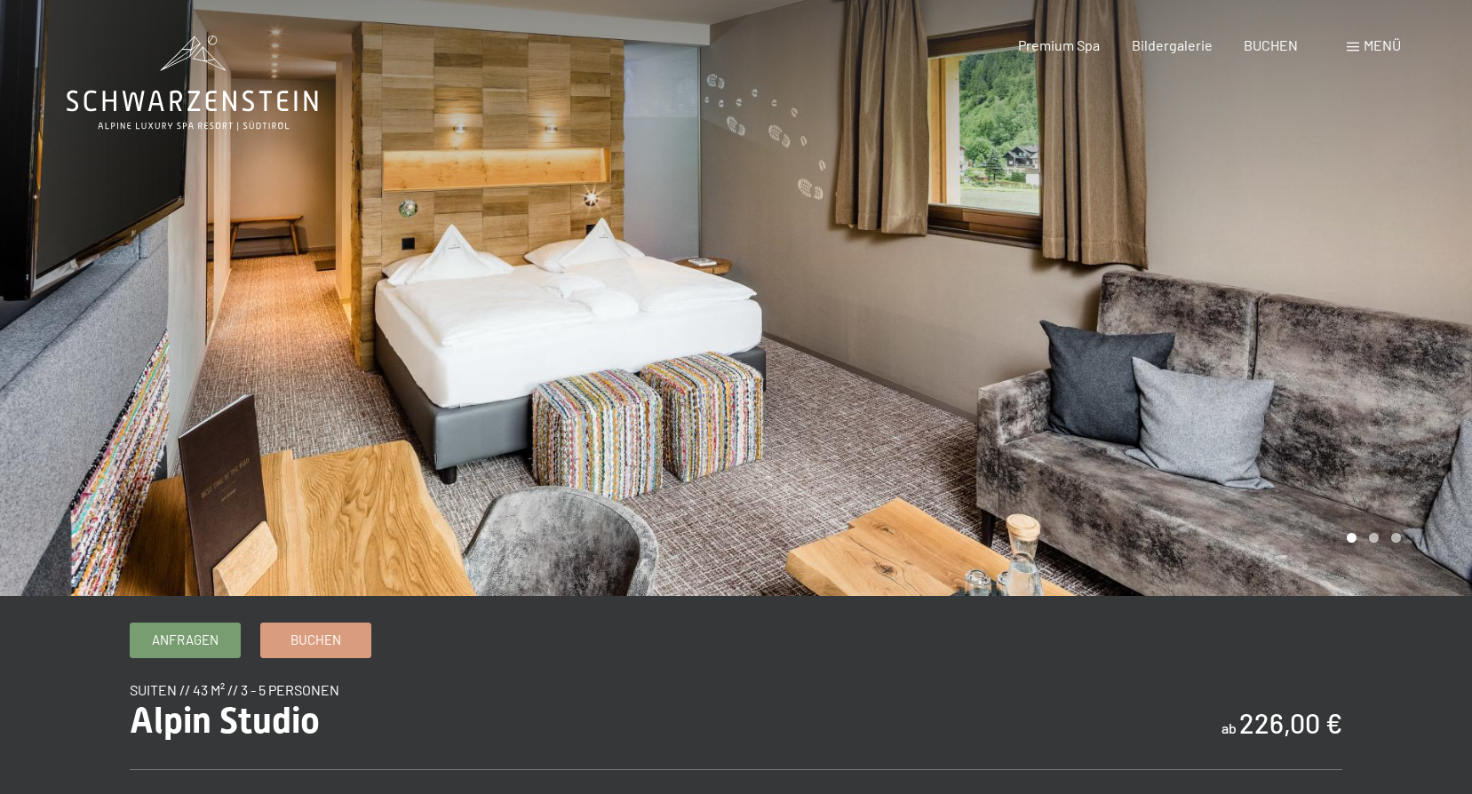
click at [1438, 287] on div at bounding box center [1105, 298] width 737 height 596
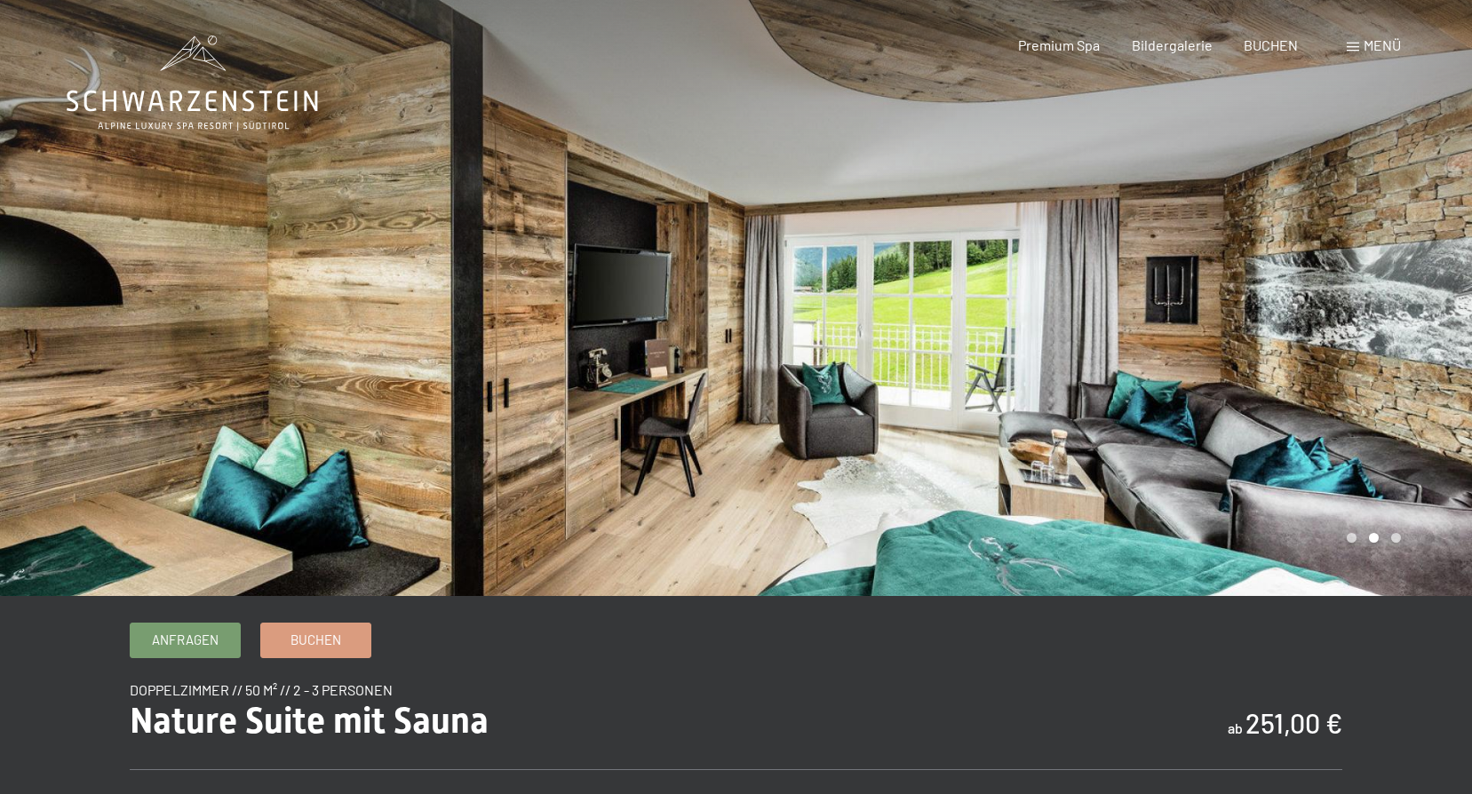
click at [1437, 305] on div at bounding box center [1105, 298] width 737 height 596
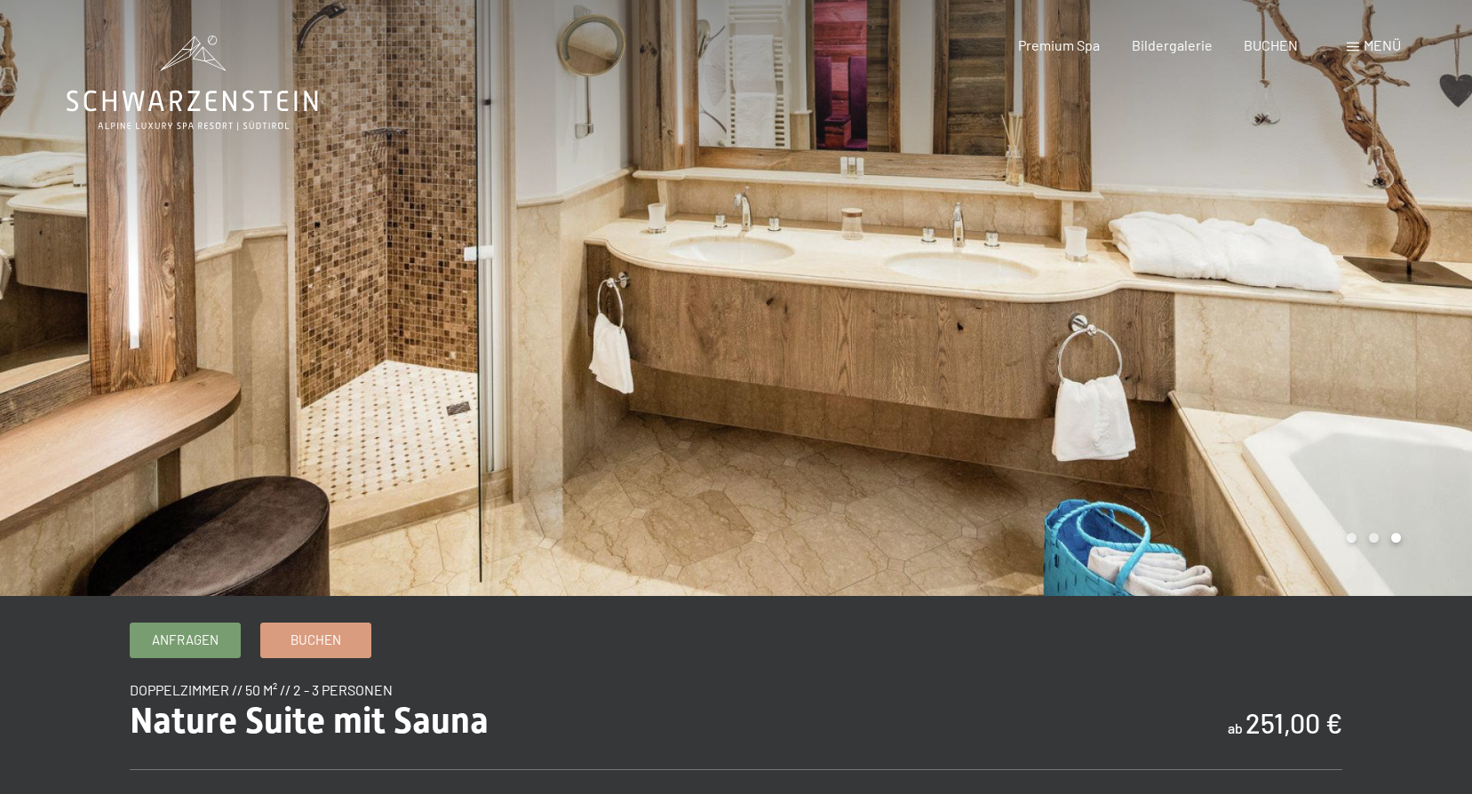
click at [1437, 305] on div at bounding box center [1105, 298] width 737 height 596
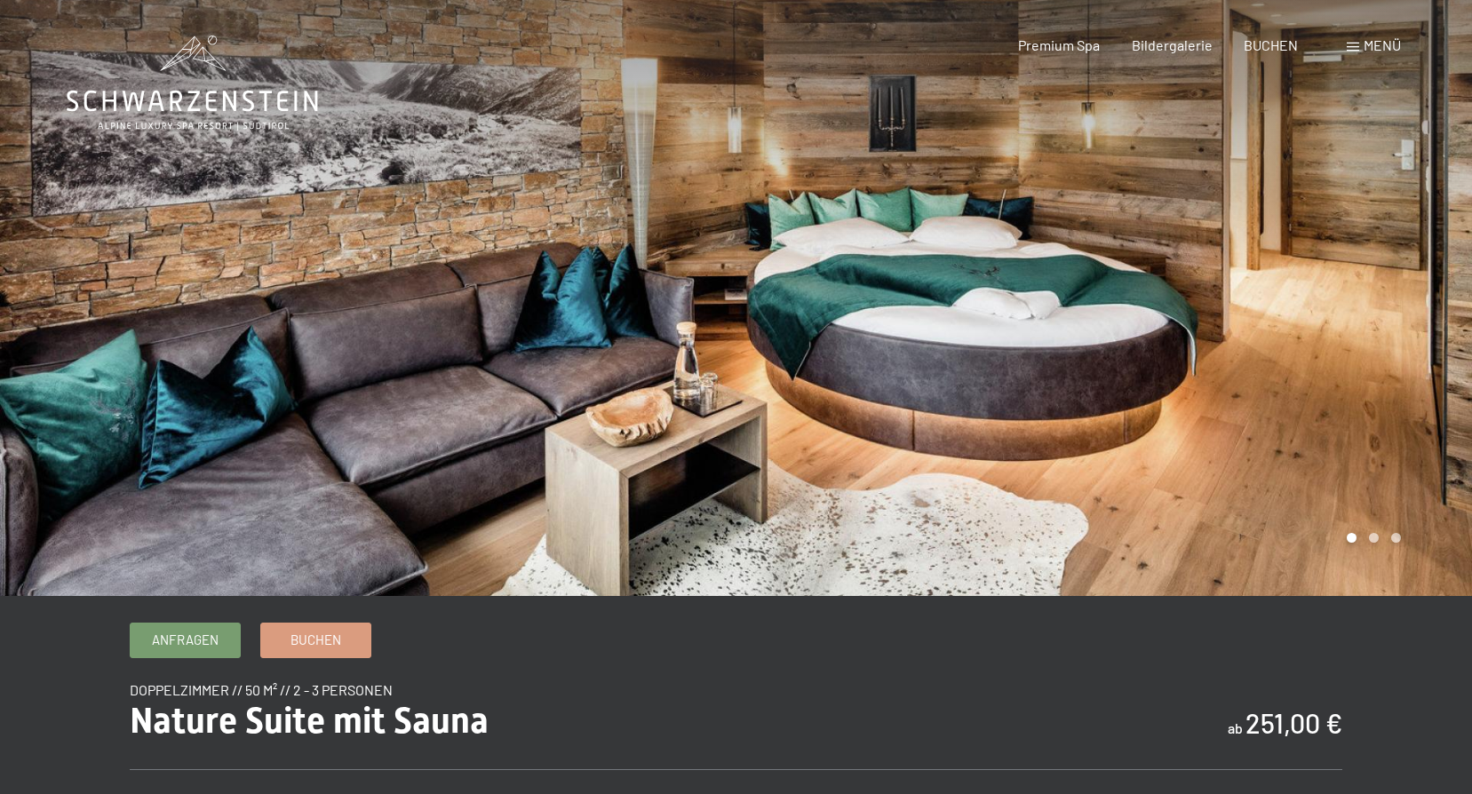
click at [1437, 305] on div at bounding box center [1105, 298] width 737 height 596
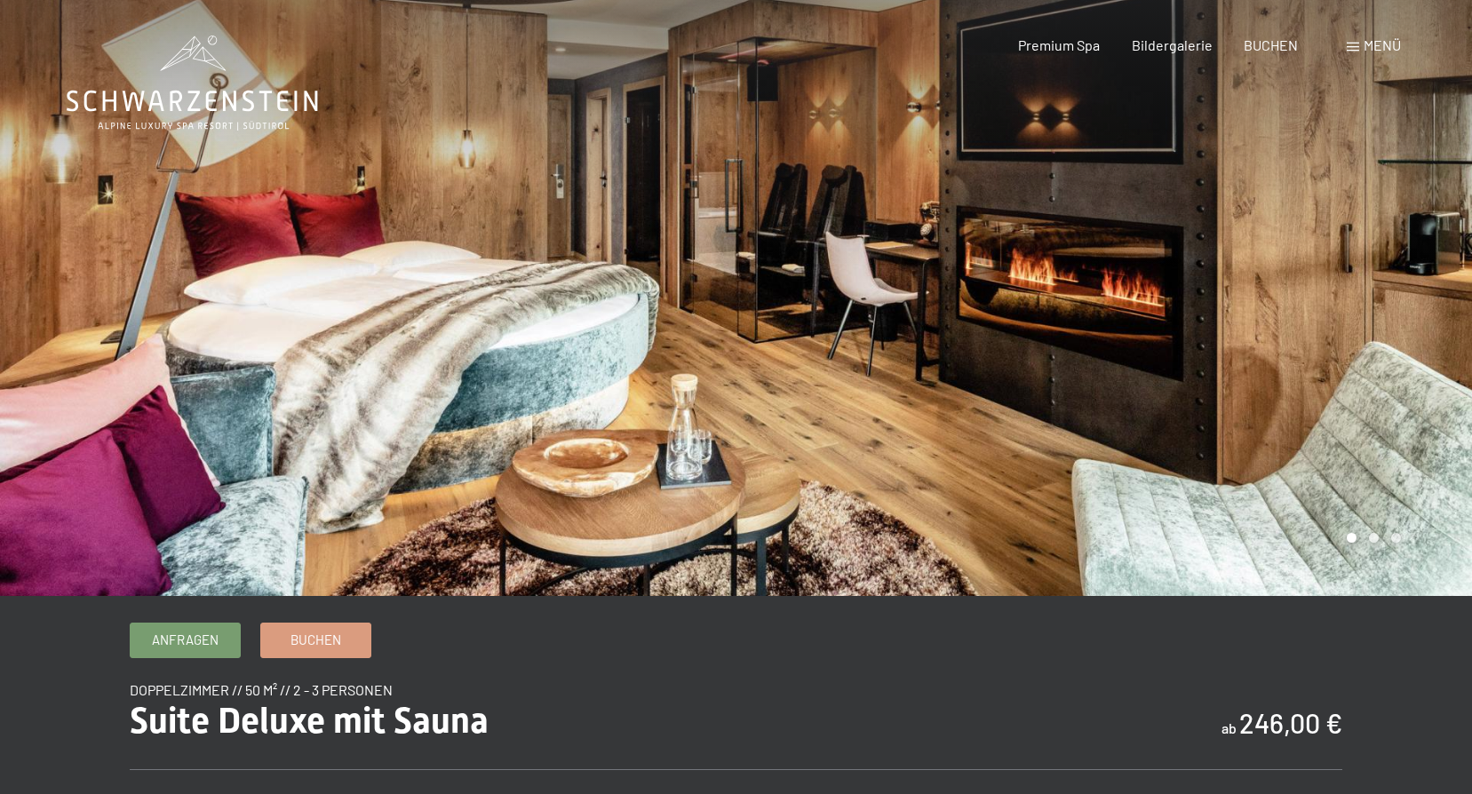
click at [1422, 307] on div at bounding box center [1105, 298] width 737 height 596
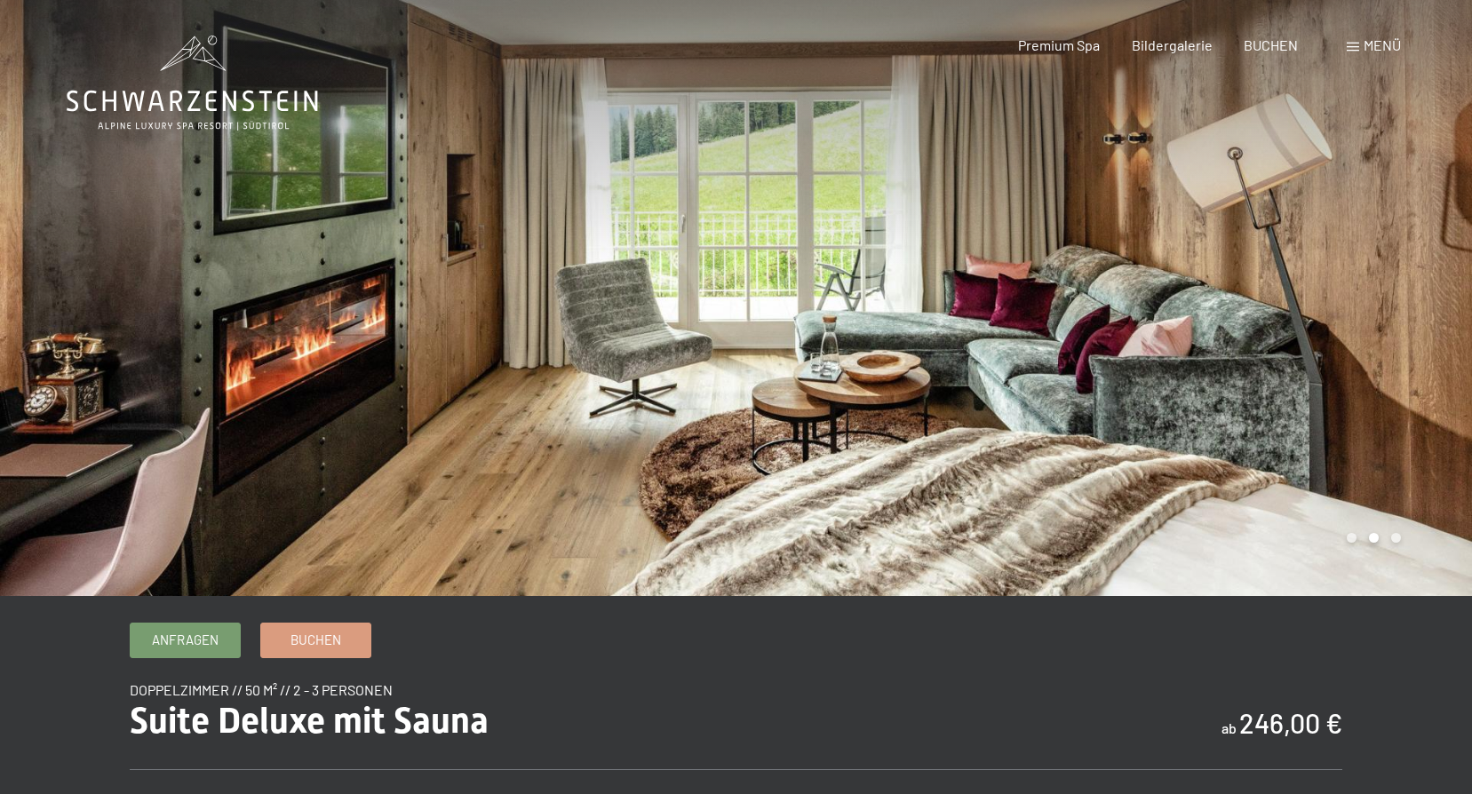
click at [1413, 308] on div at bounding box center [1105, 298] width 737 height 596
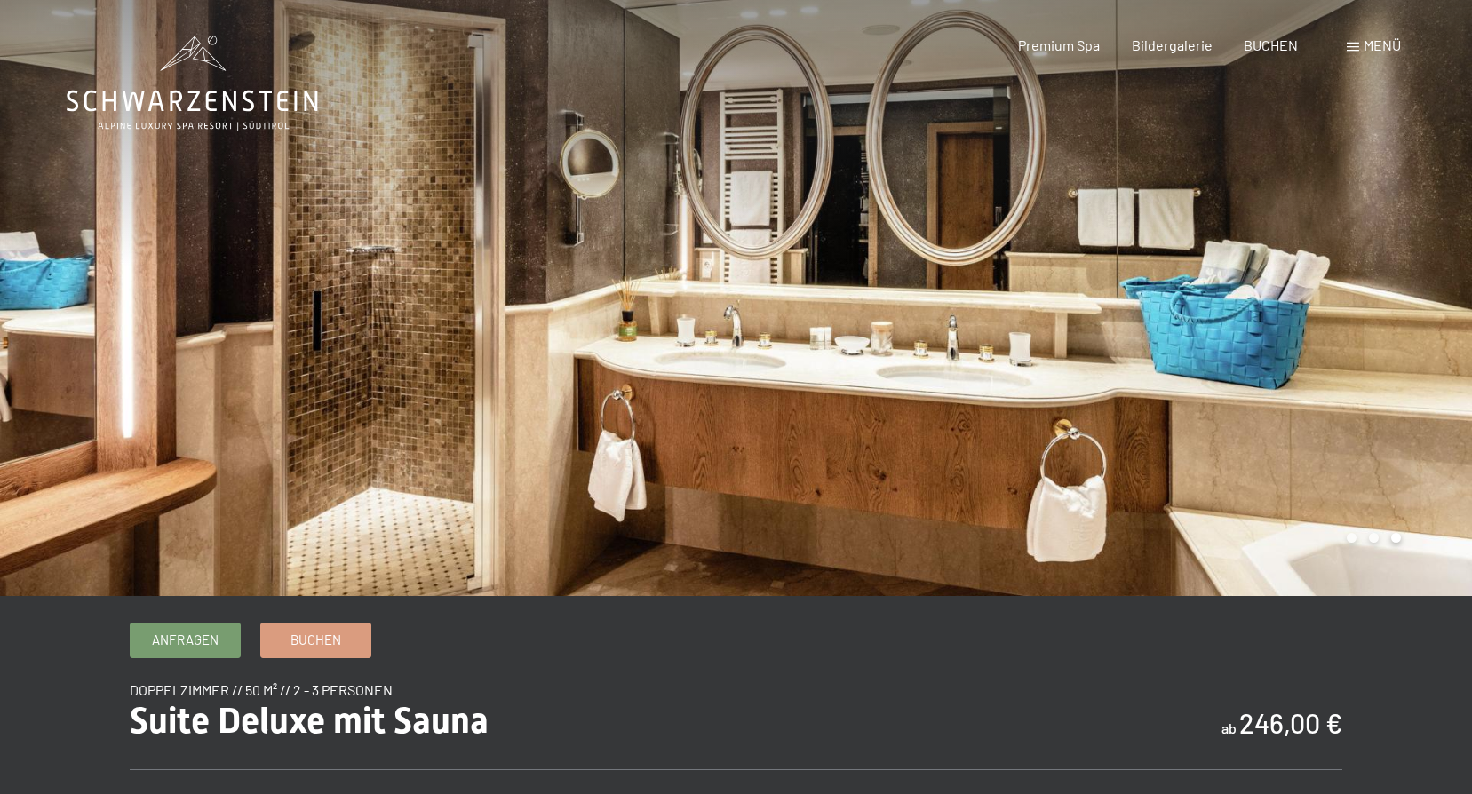
click at [1409, 308] on div at bounding box center [1105, 298] width 737 height 596
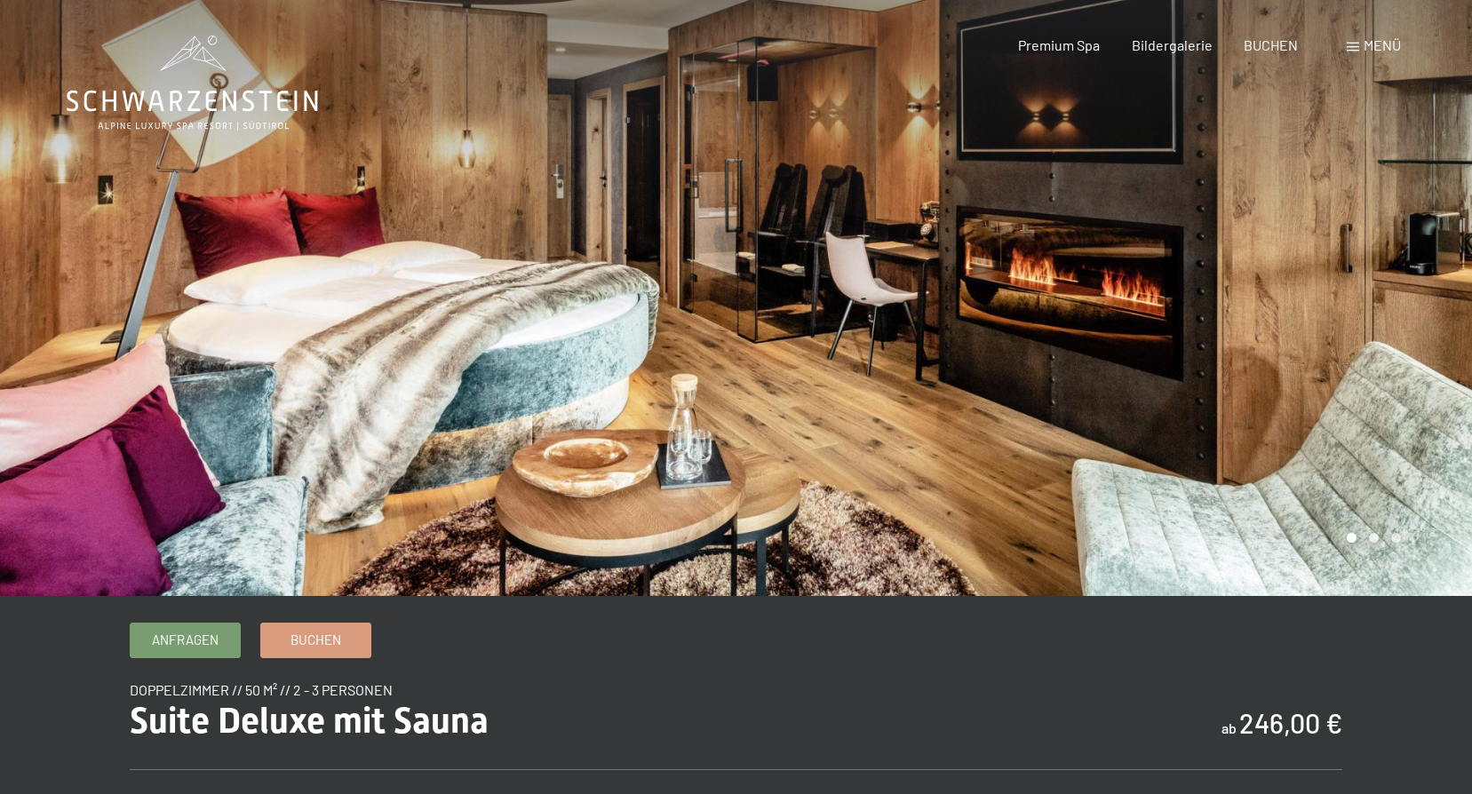
click at [1409, 308] on div at bounding box center [1105, 298] width 737 height 596
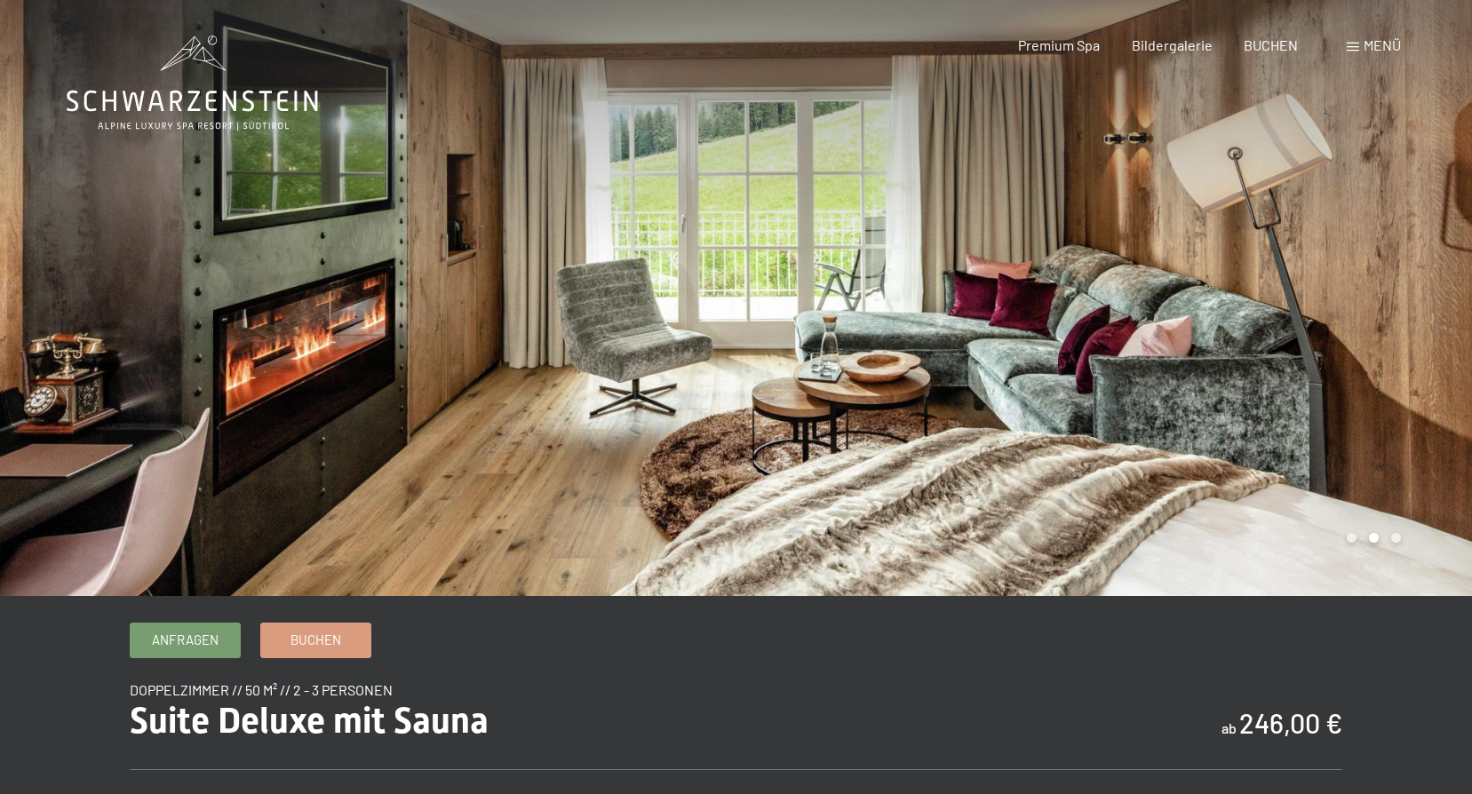
click at [1409, 308] on div at bounding box center [1105, 298] width 737 height 596
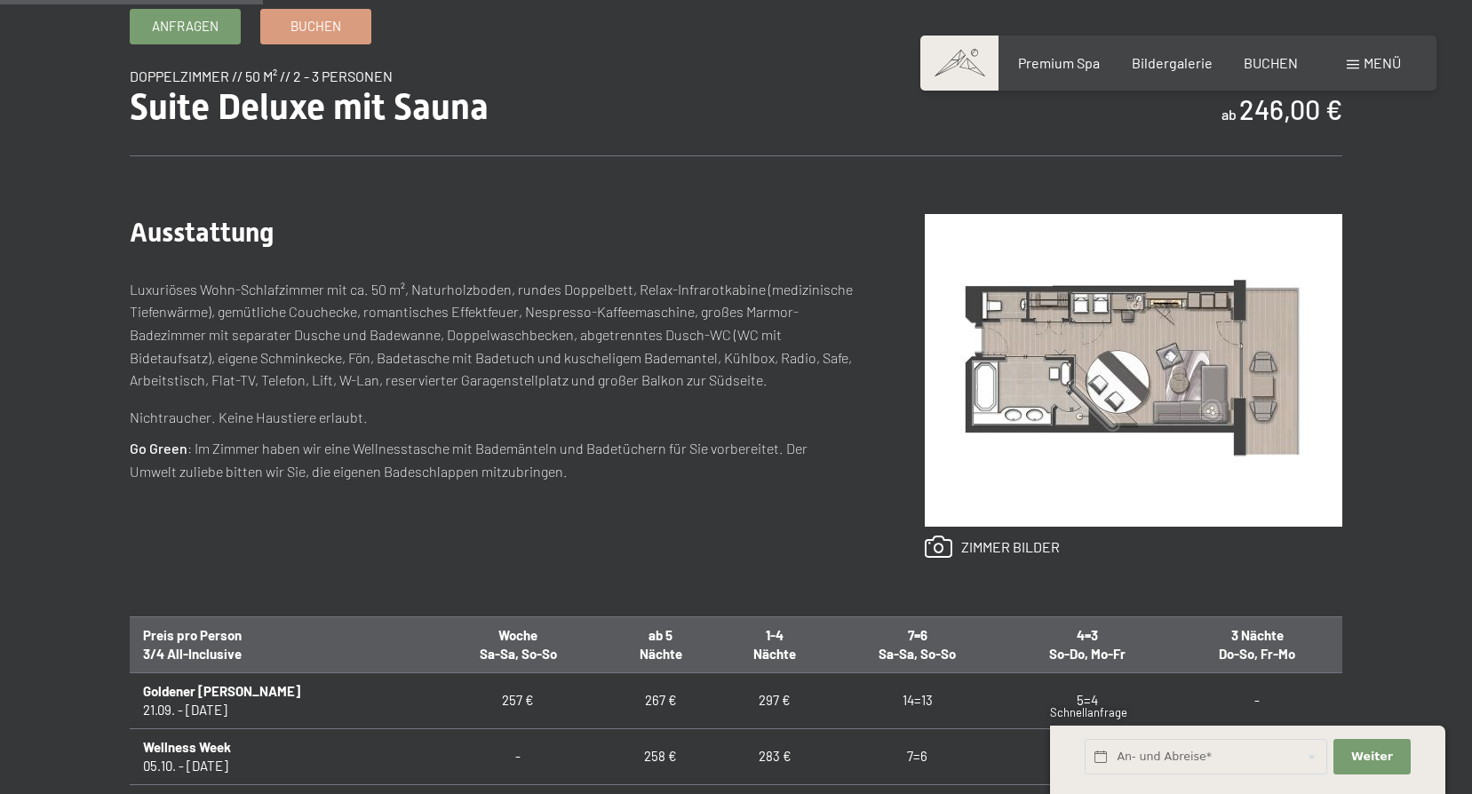
scroll to position [622, 0]
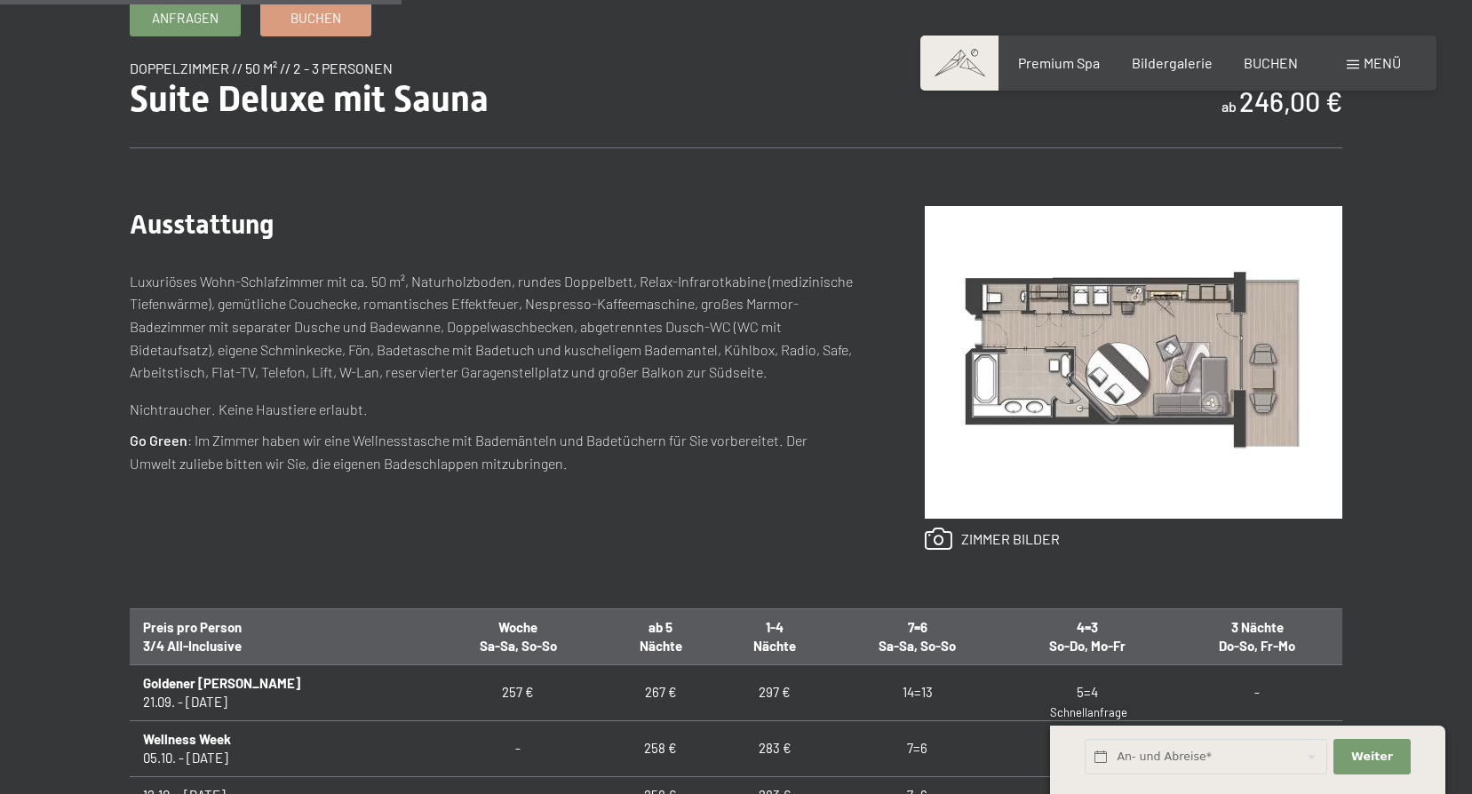
click at [1135, 334] on img at bounding box center [1134, 362] width 418 height 313
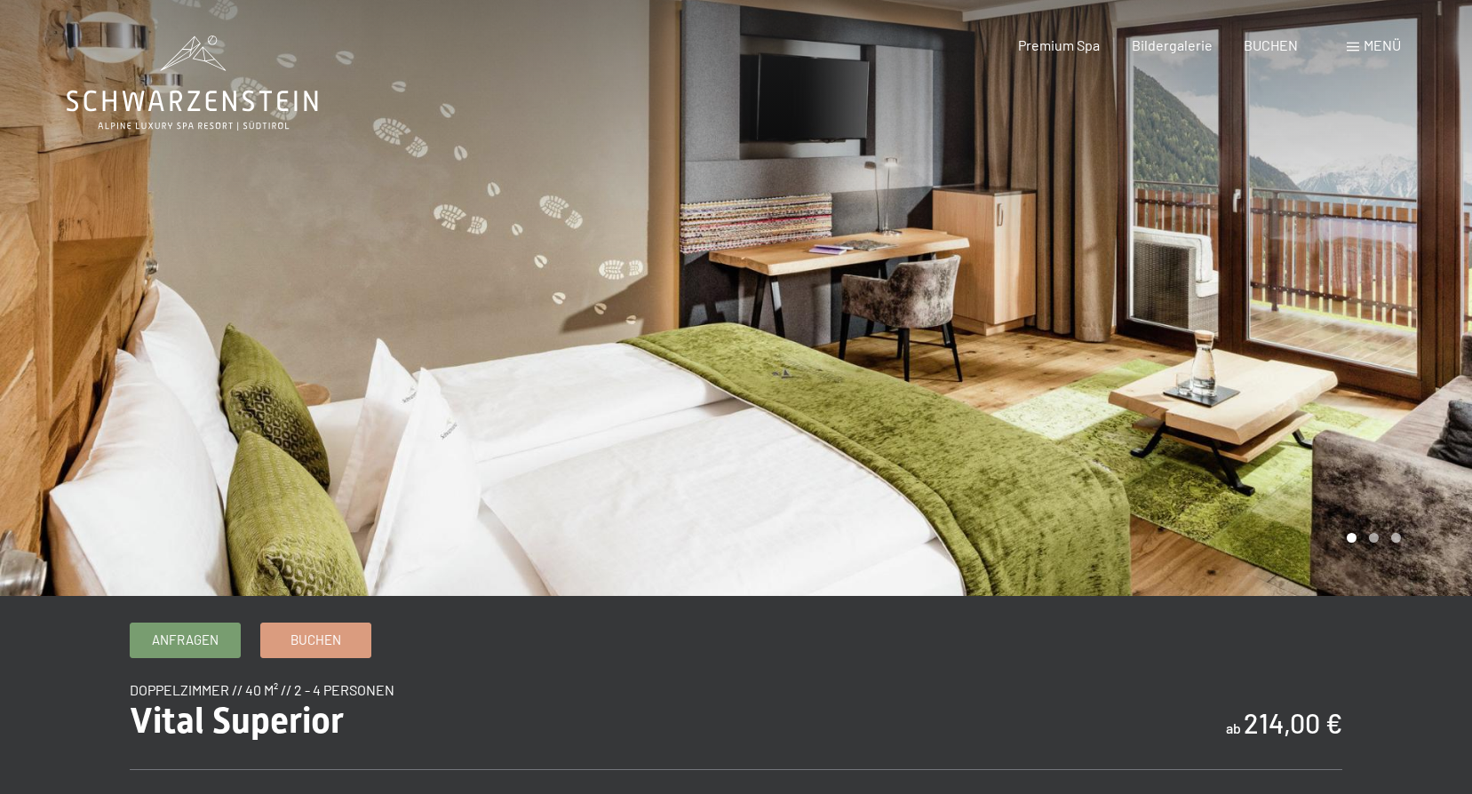
click at [1394, 310] on div at bounding box center [1105, 298] width 737 height 596
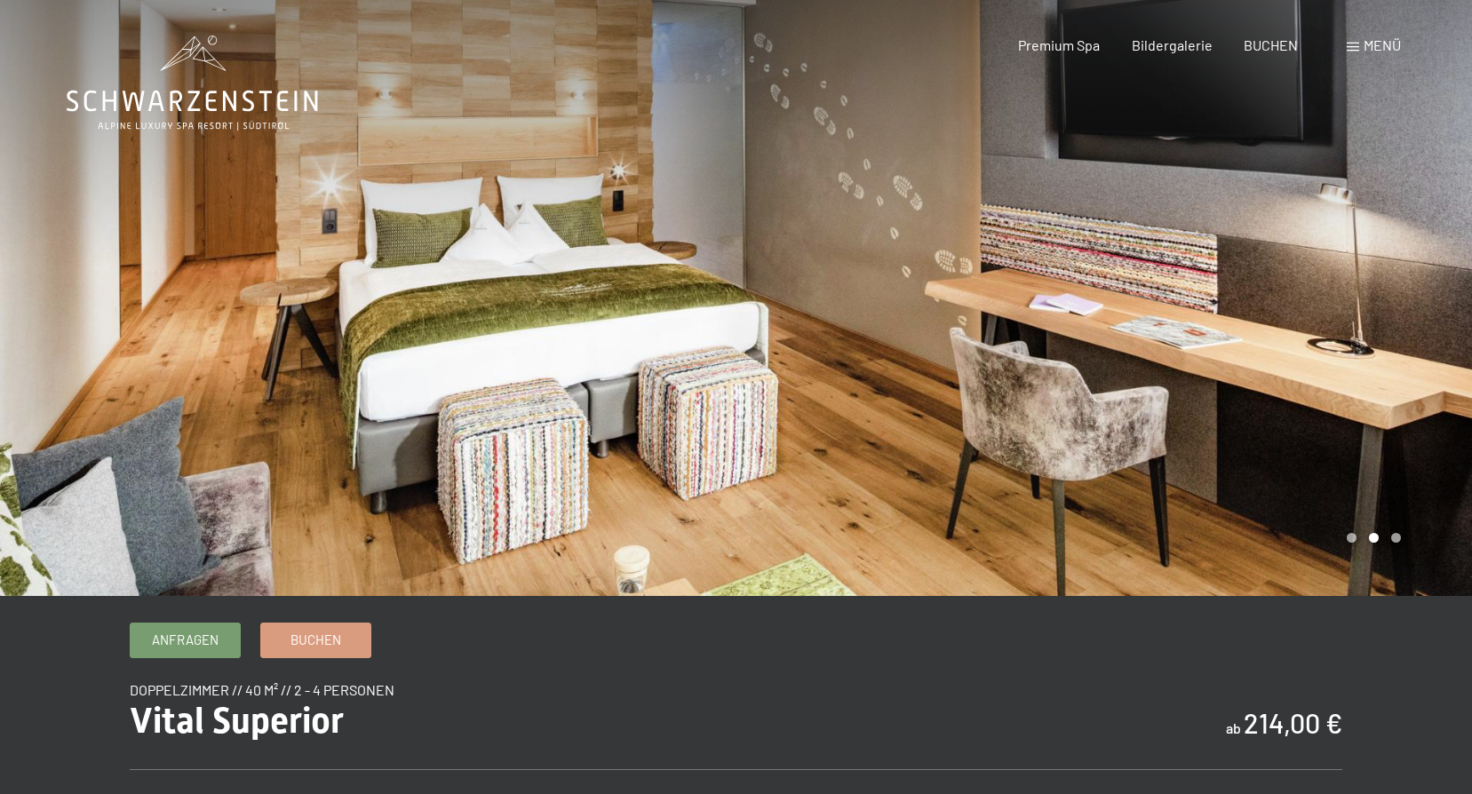
click at [1394, 310] on div at bounding box center [1105, 298] width 737 height 596
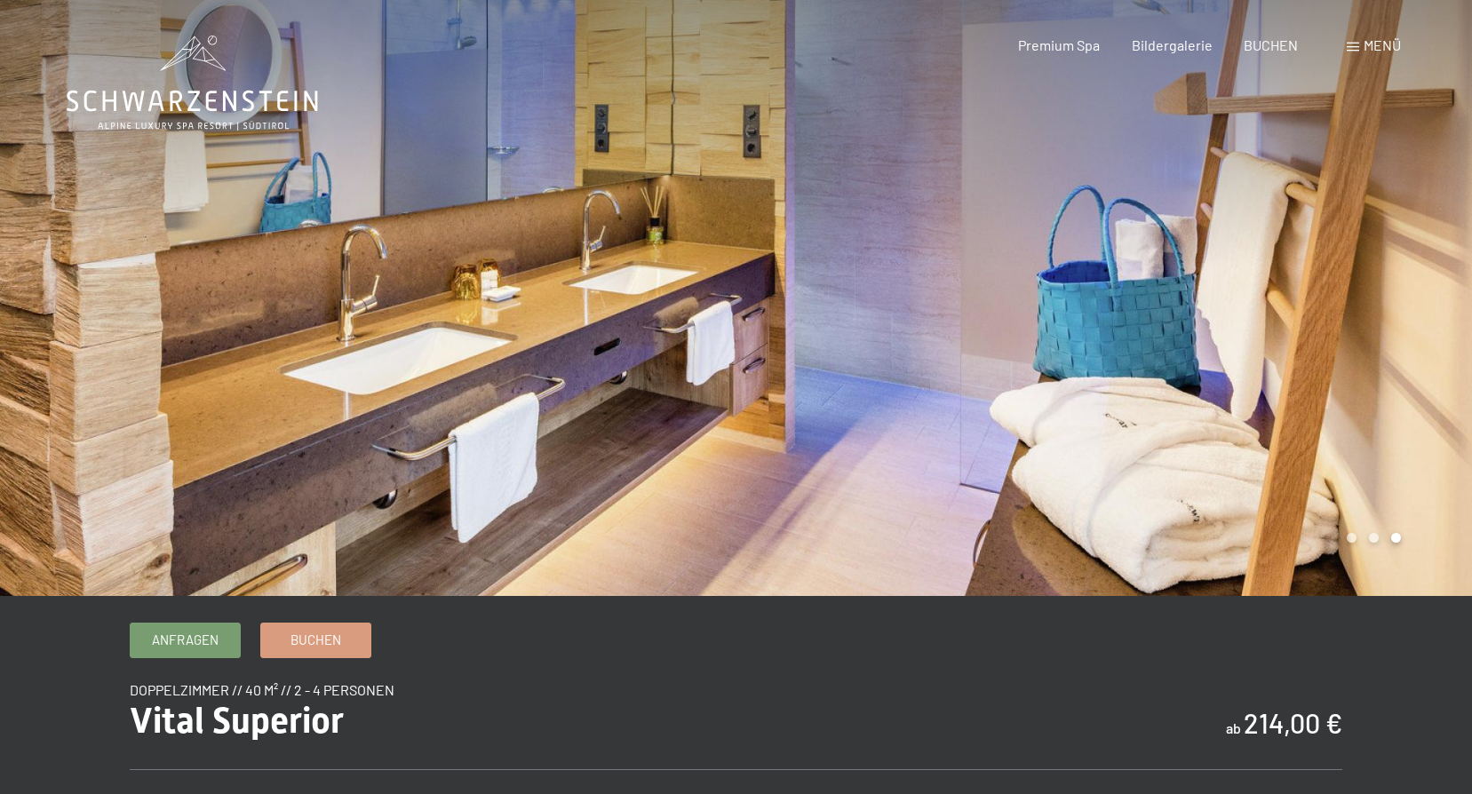
click at [1394, 310] on div at bounding box center [1105, 298] width 737 height 596
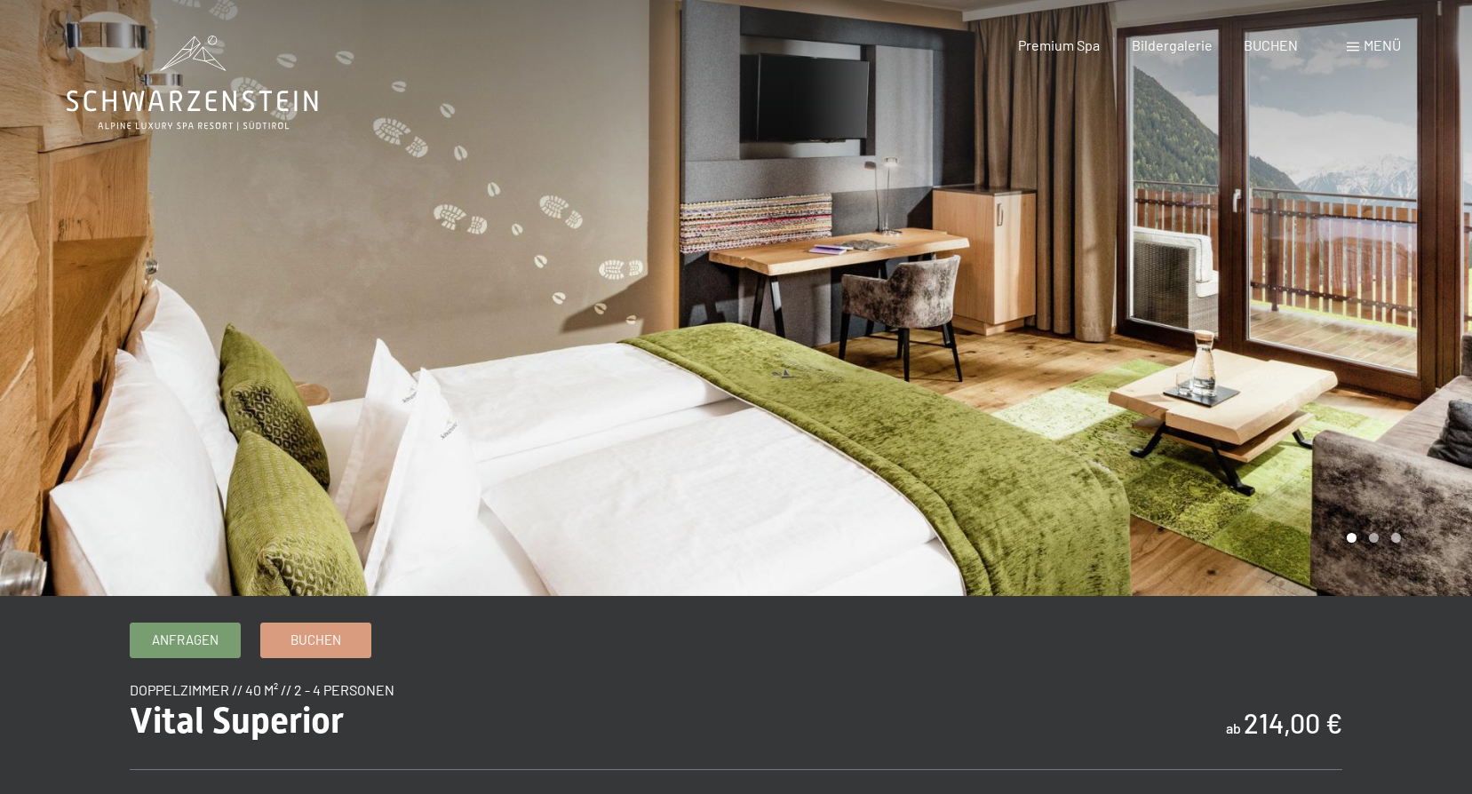
click at [1394, 309] on div at bounding box center [1105, 298] width 737 height 596
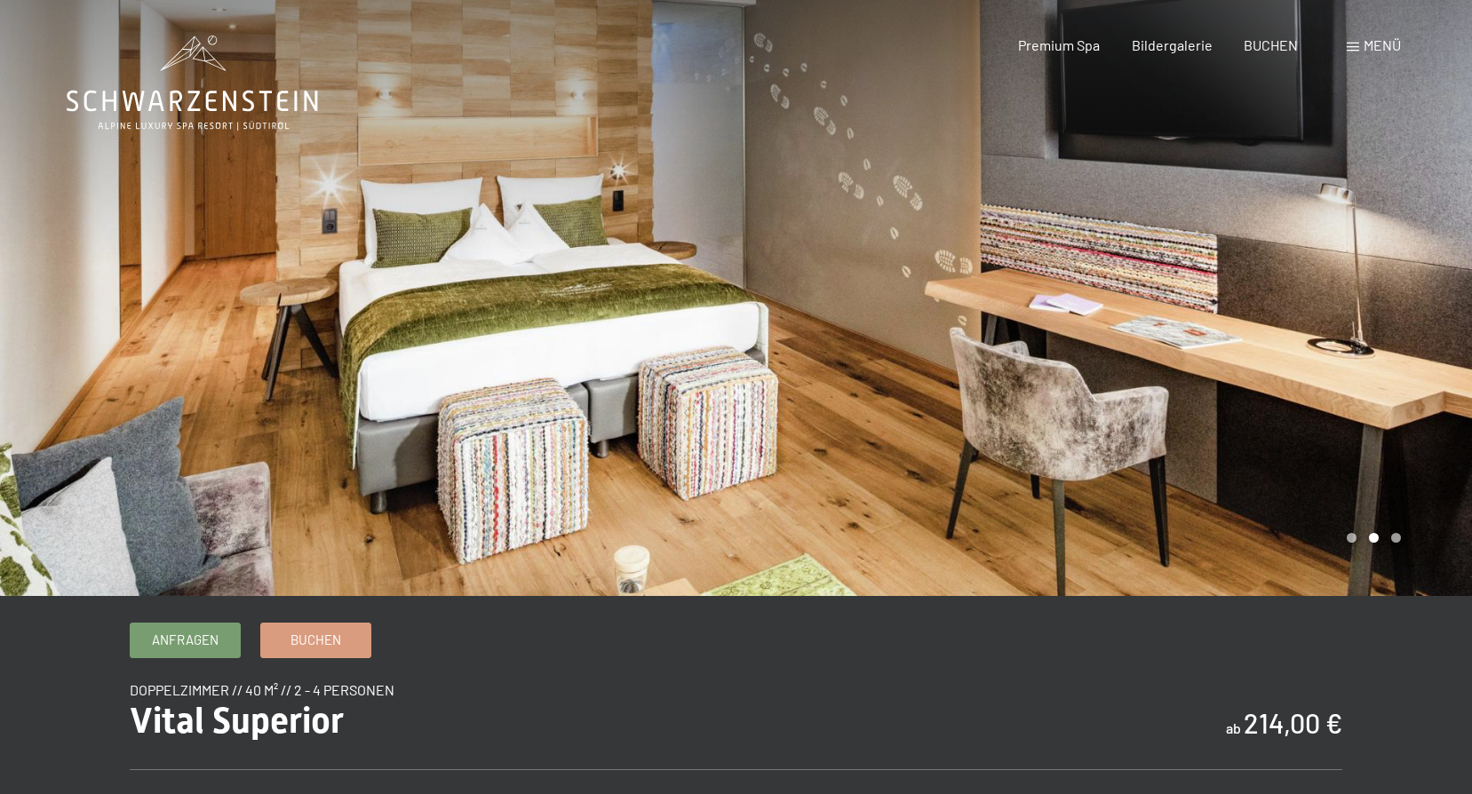
click at [1394, 309] on div at bounding box center [1105, 298] width 737 height 596
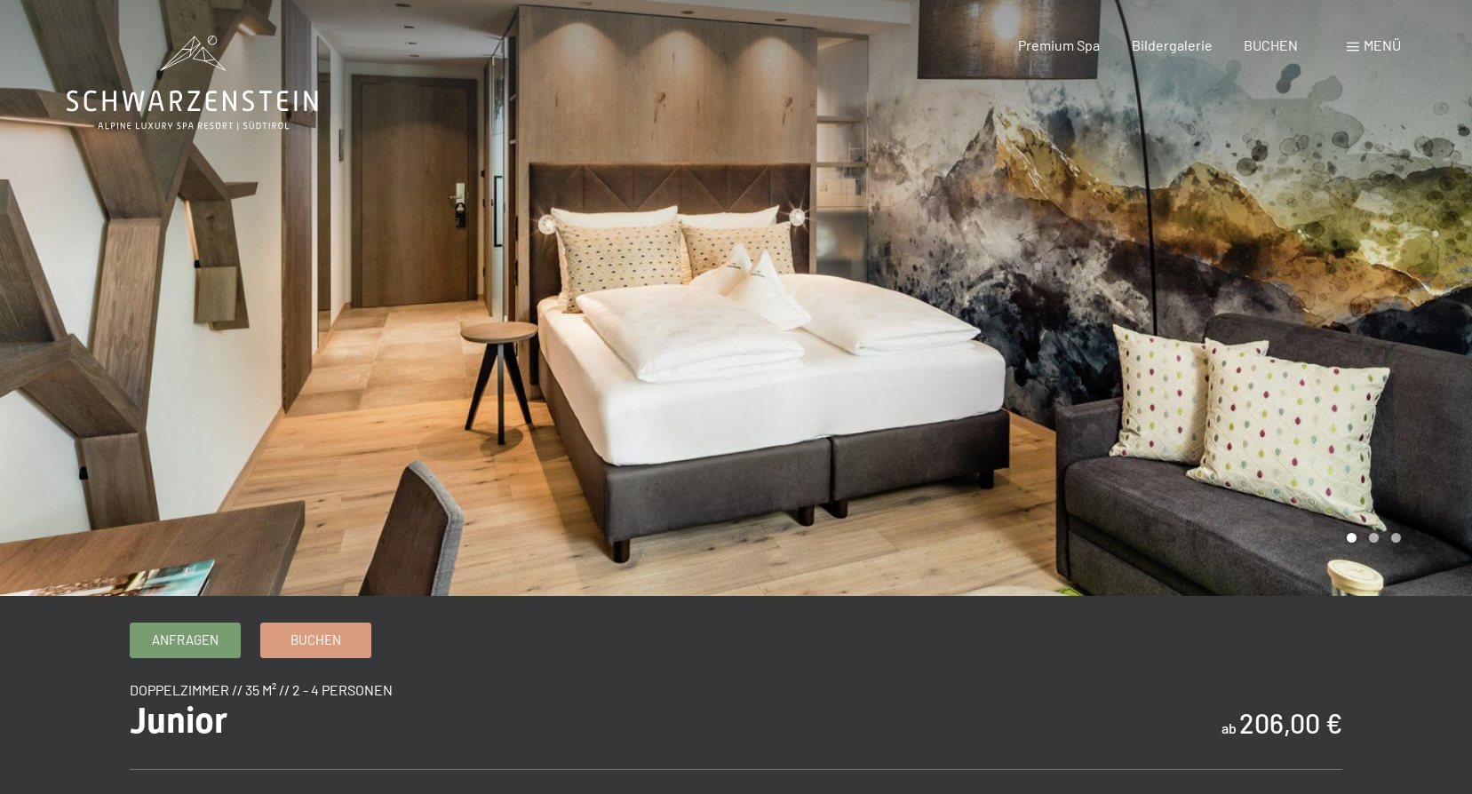
click at [1383, 288] on div at bounding box center [1105, 298] width 737 height 596
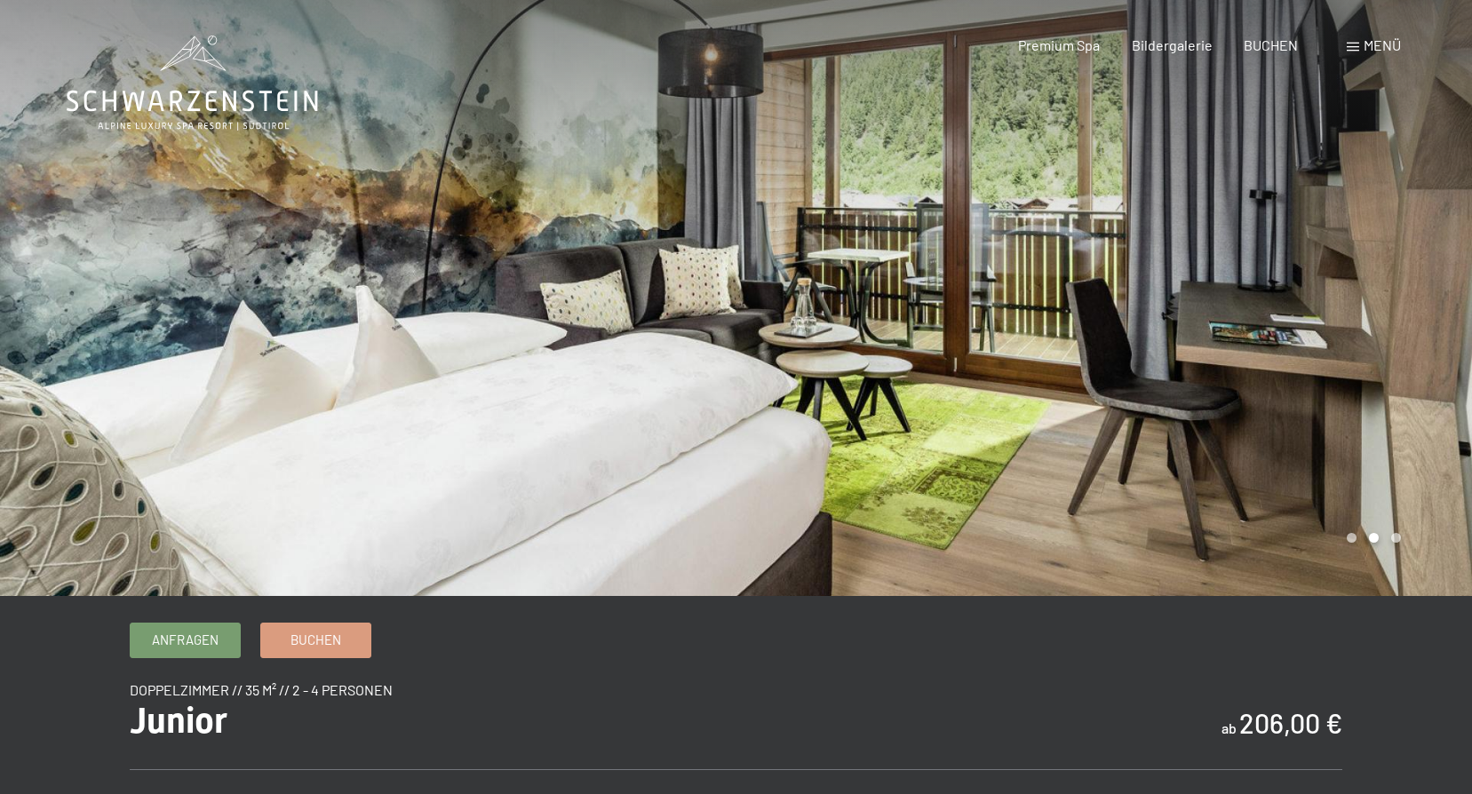
click at [1388, 288] on div at bounding box center [1105, 298] width 737 height 596
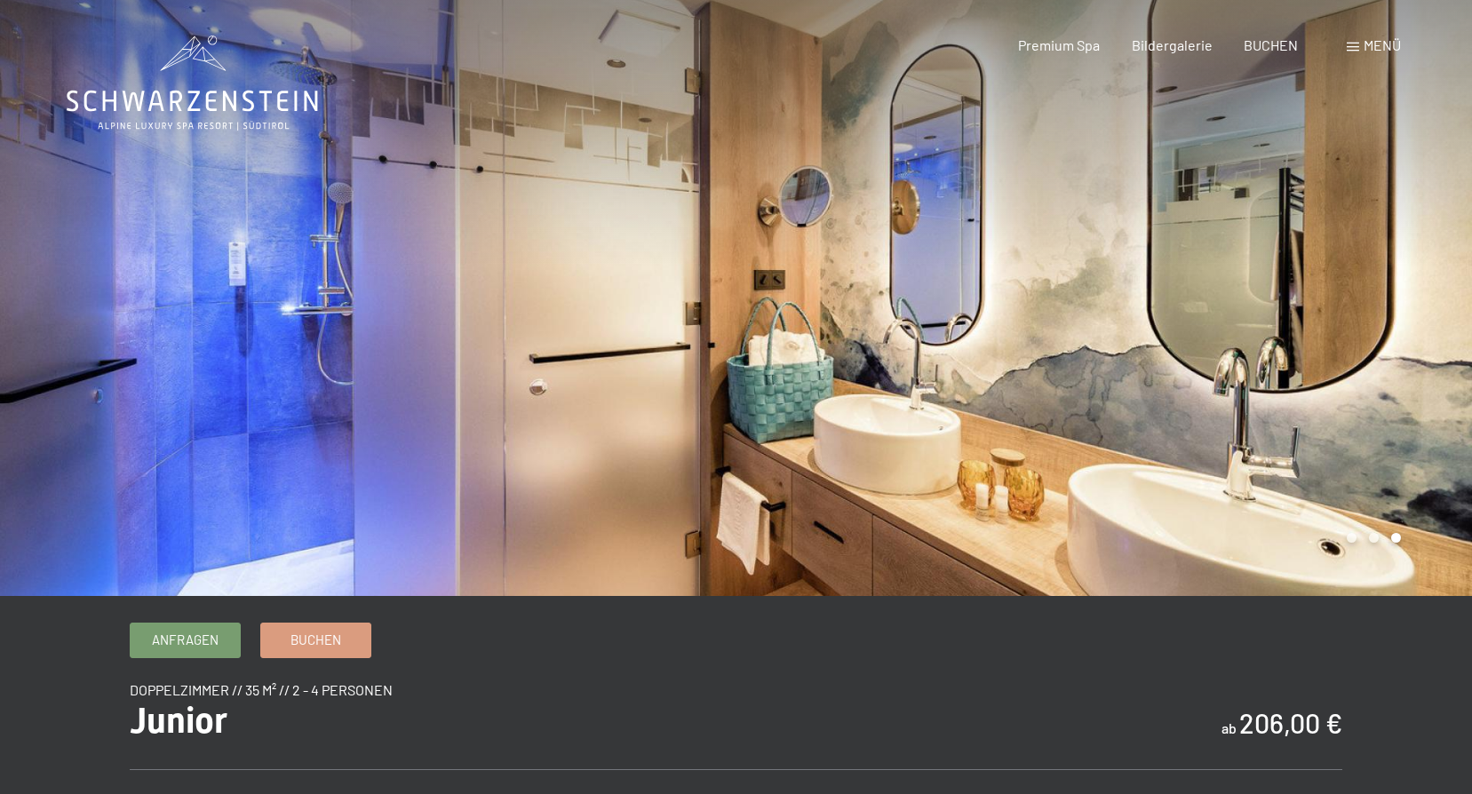
click at [1388, 288] on div at bounding box center [1105, 298] width 737 height 596
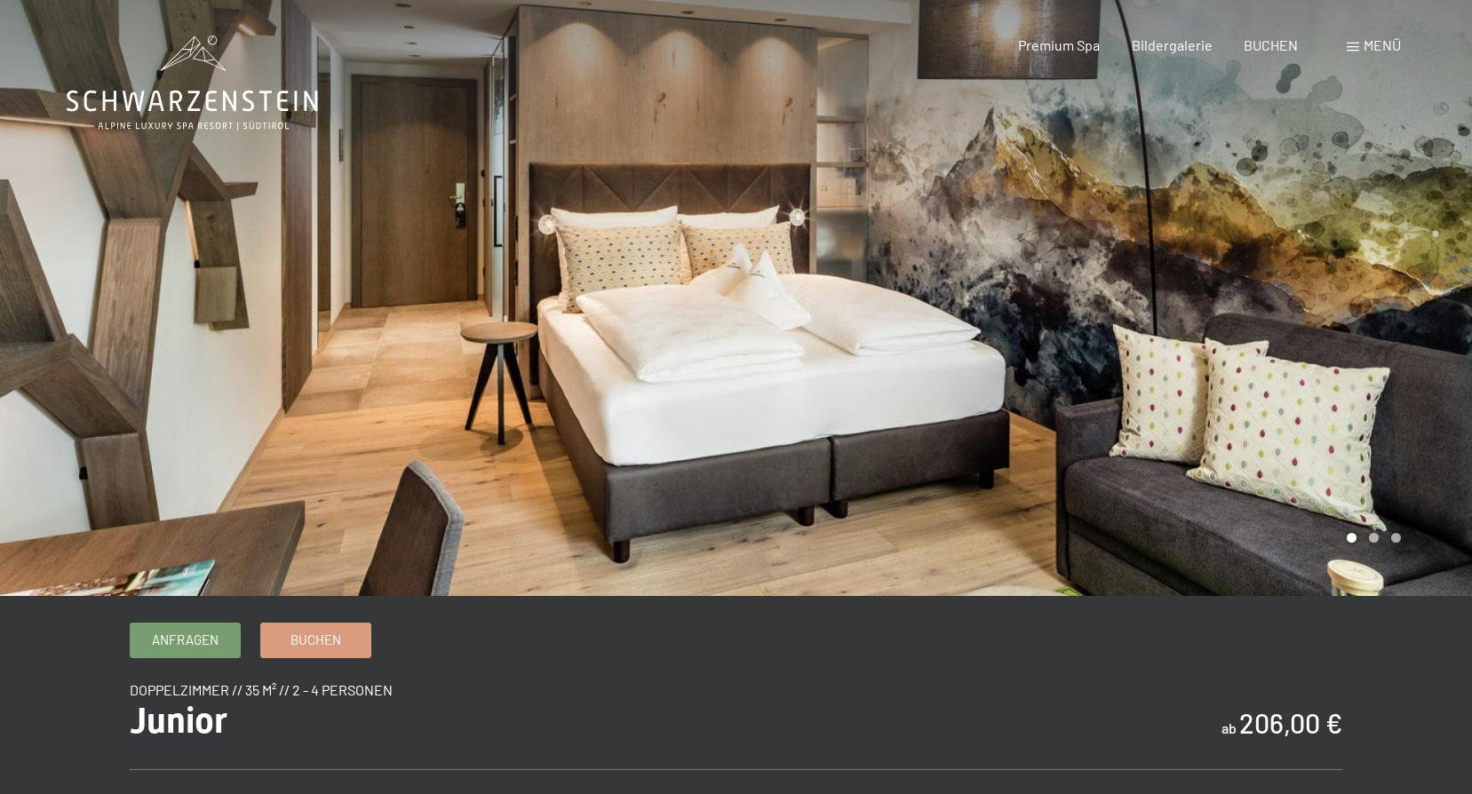
click at [1388, 287] on div at bounding box center [1105, 298] width 737 height 596
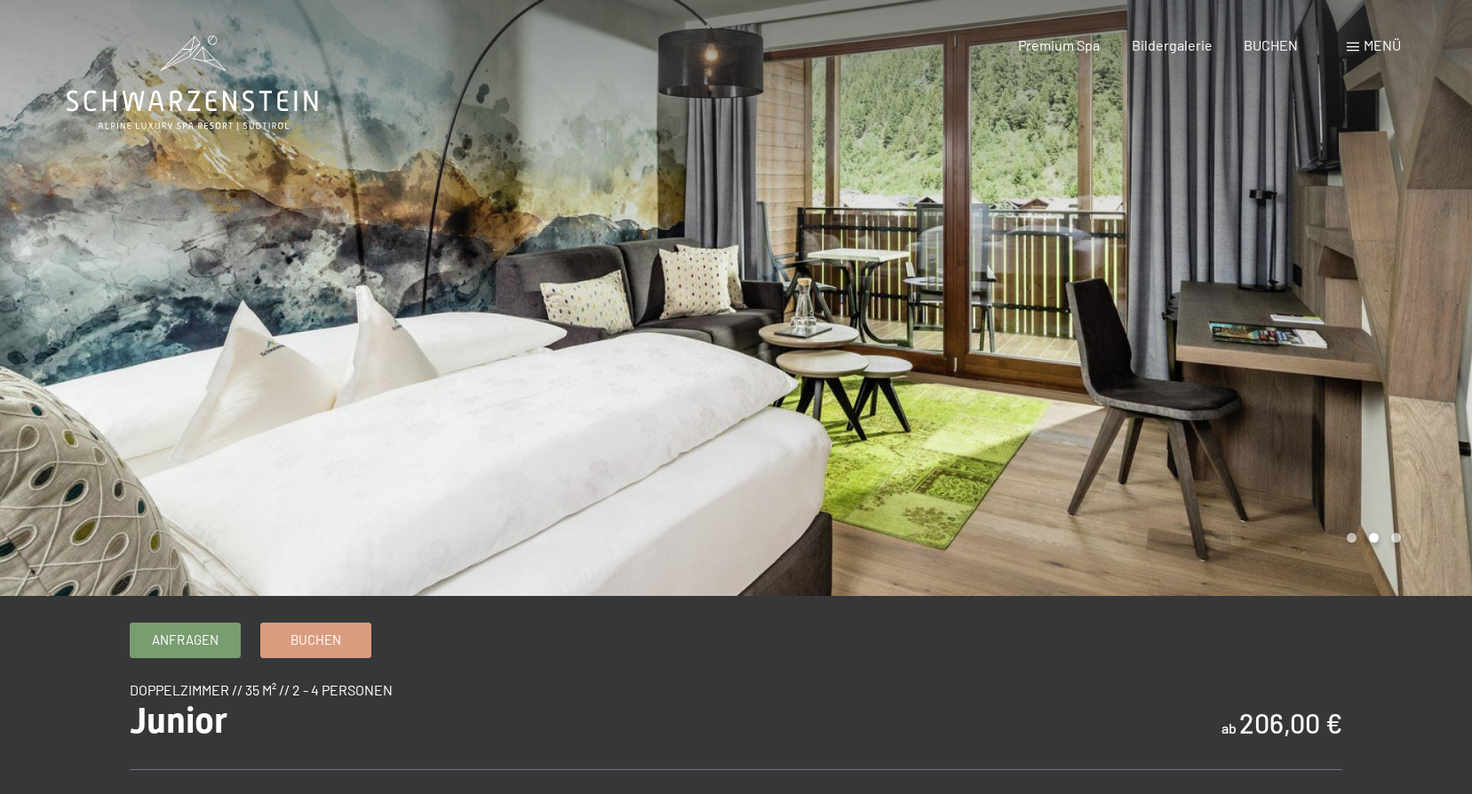
click at [1388, 287] on div at bounding box center [1105, 298] width 737 height 596
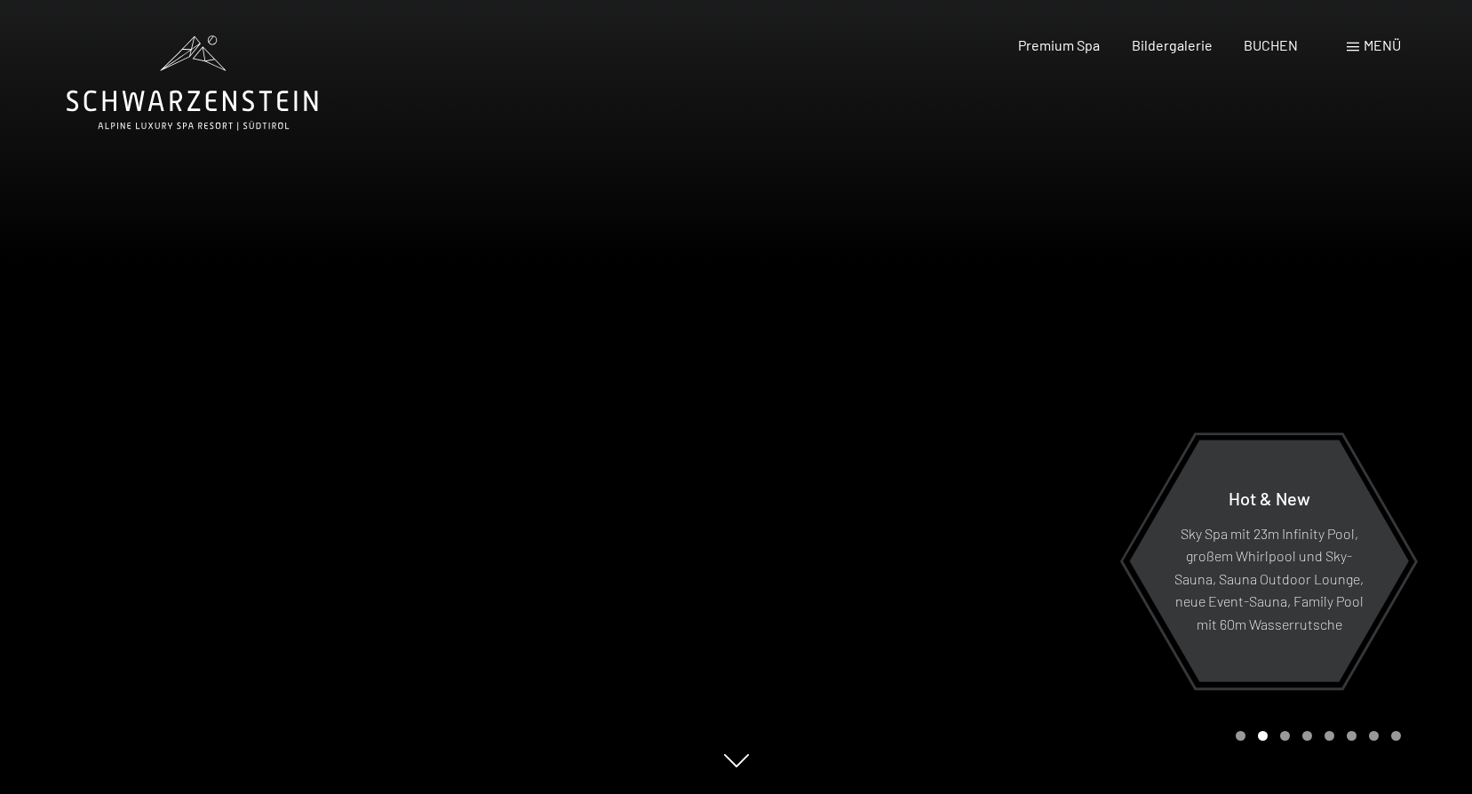
click at [706, 473] on div at bounding box center [368, 397] width 737 height 794
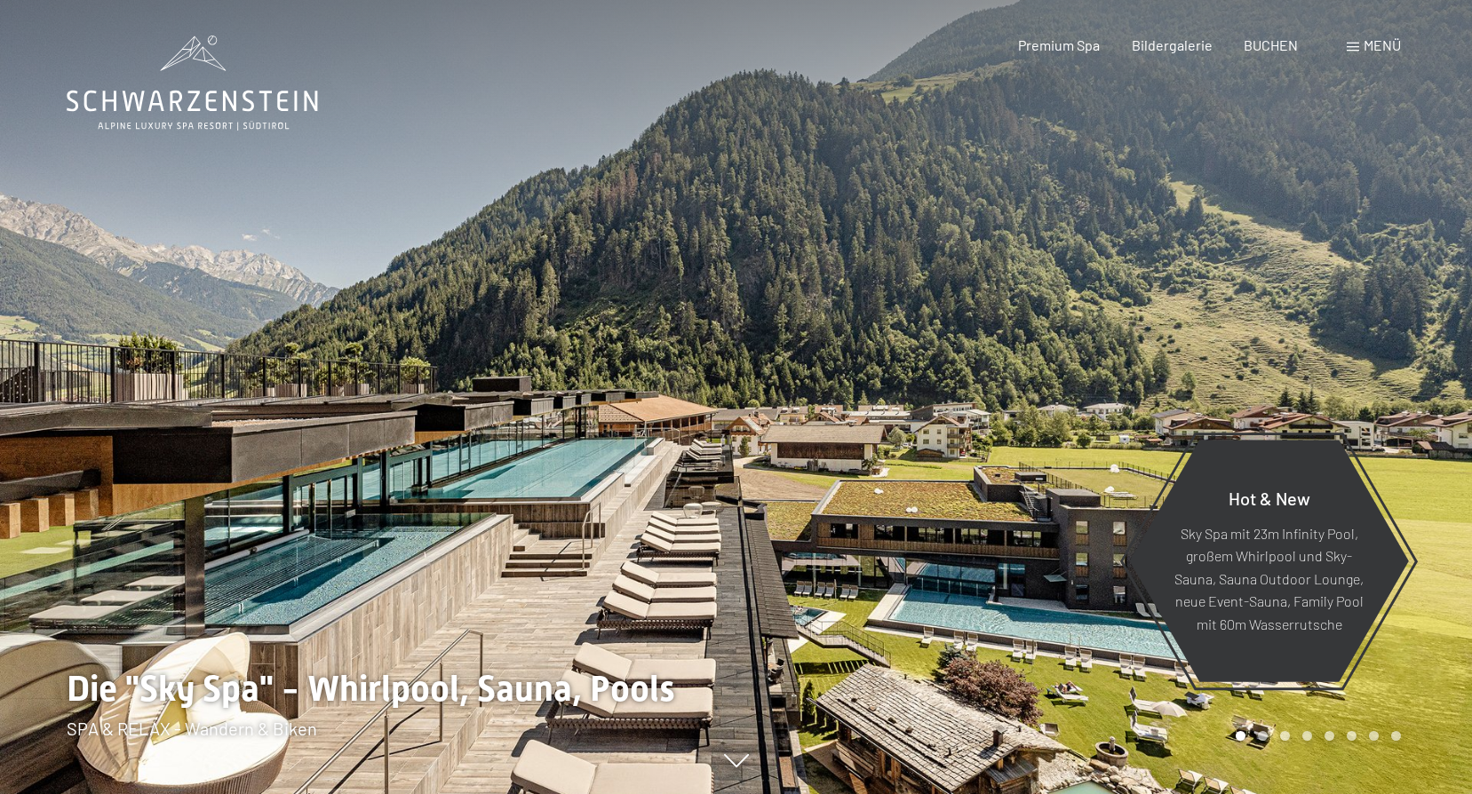
click at [706, 474] on div at bounding box center [368, 397] width 737 height 794
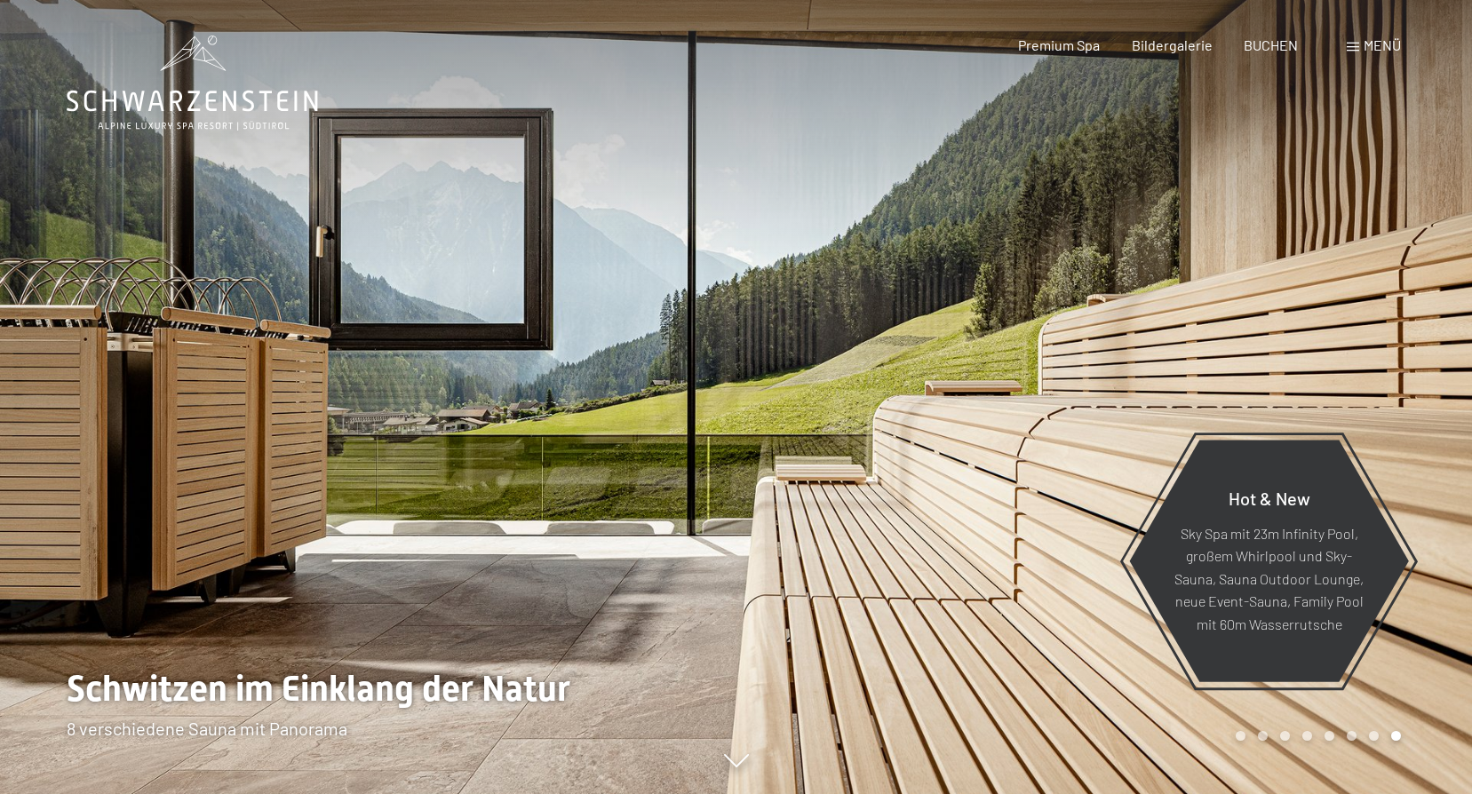
click at [706, 474] on div at bounding box center [368, 397] width 737 height 794
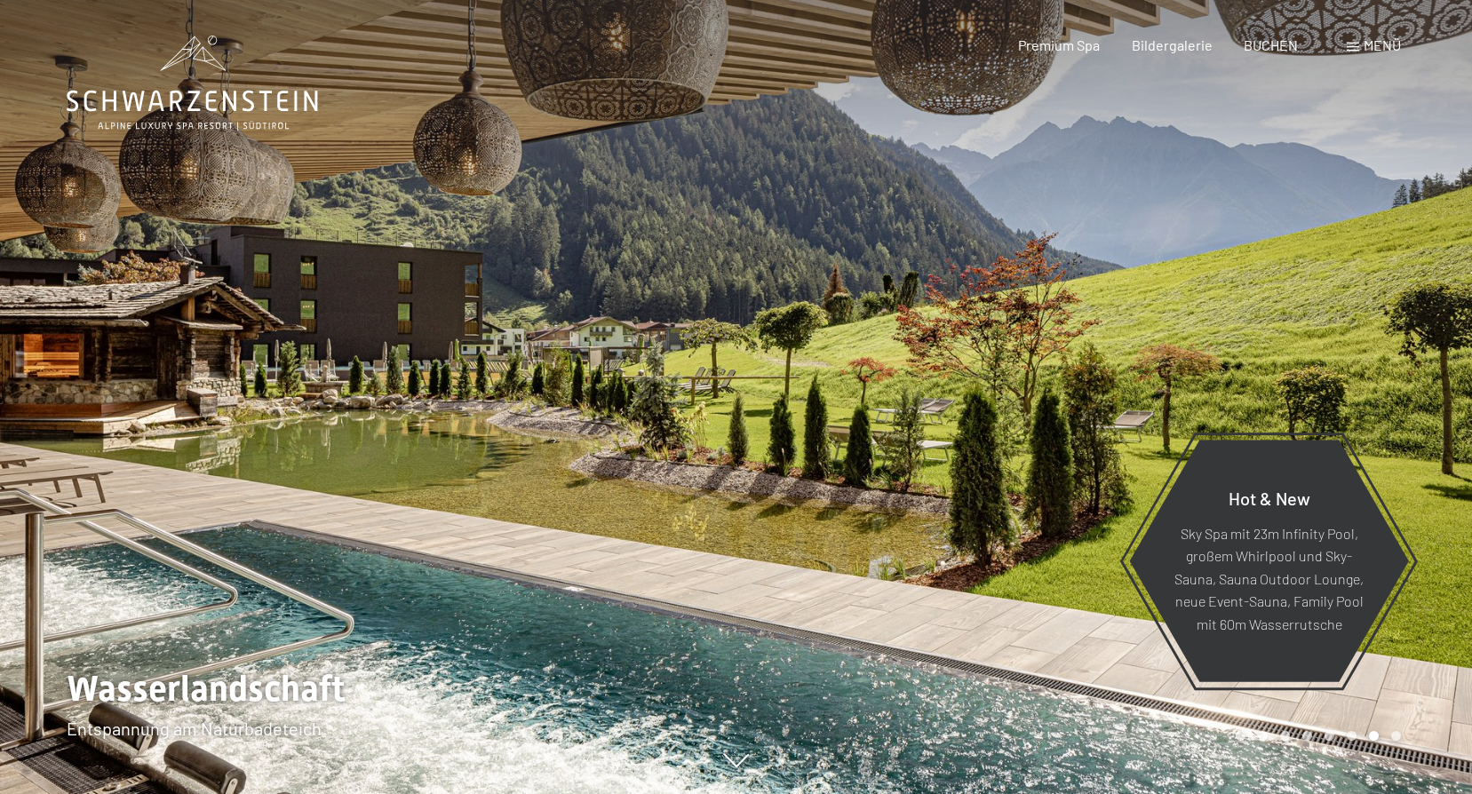
click at [705, 476] on div at bounding box center [368, 397] width 737 height 794
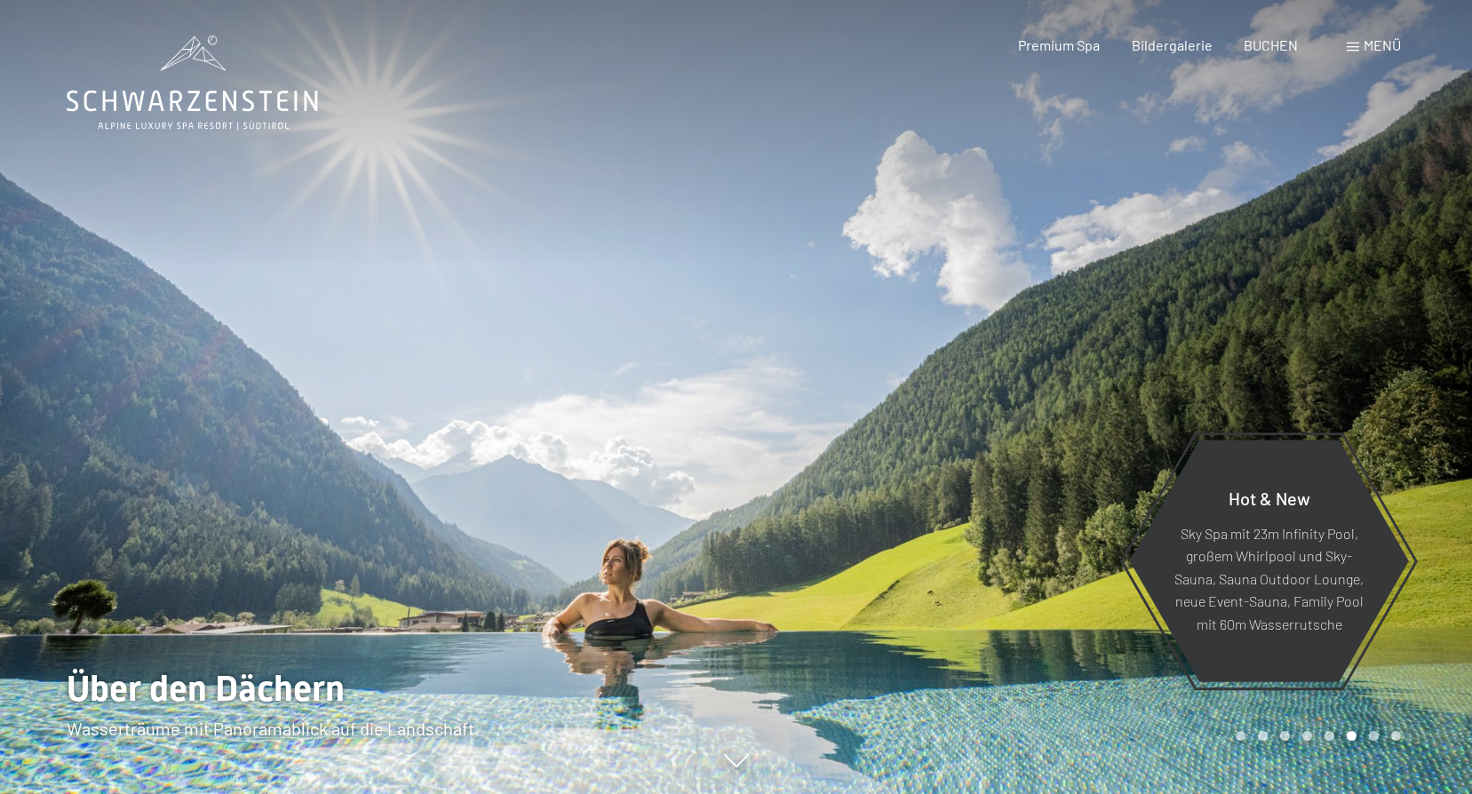
click at [705, 477] on div at bounding box center [368, 397] width 737 height 794
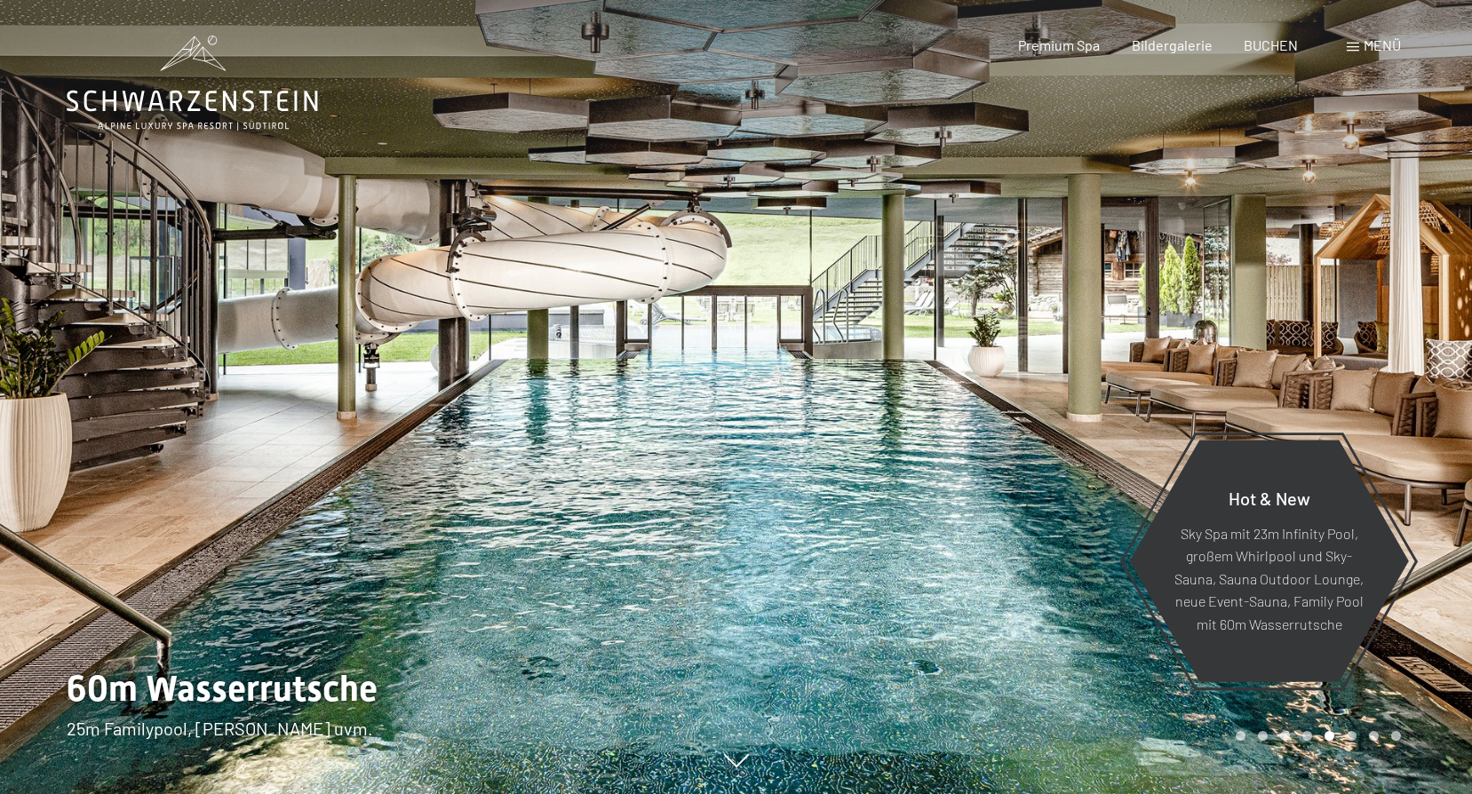
click at [710, 478] on div at bounding box center [368, 397] width 737 height 794
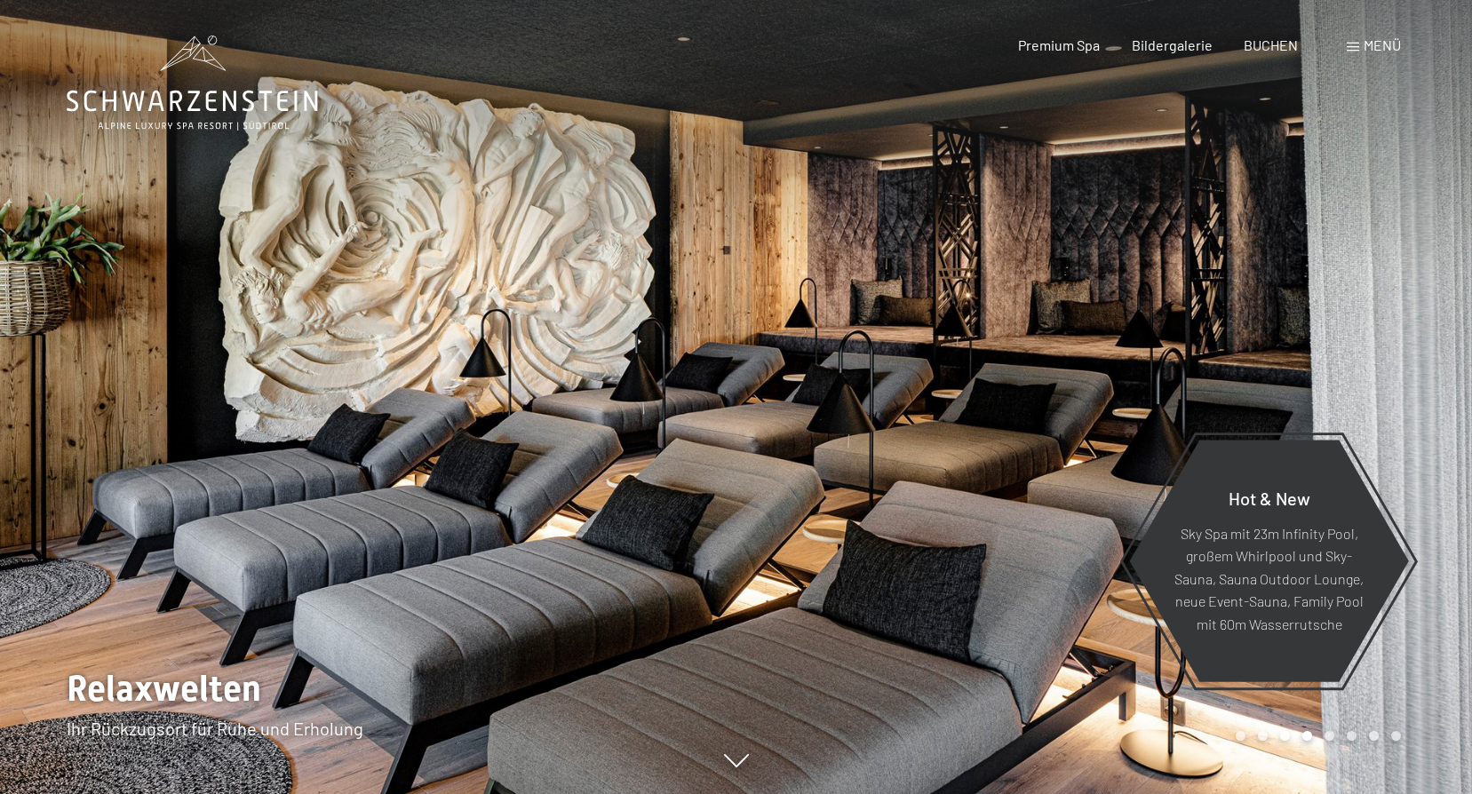
click at [712, 482] on div at bounding box center [368, 397] width 737 height 794
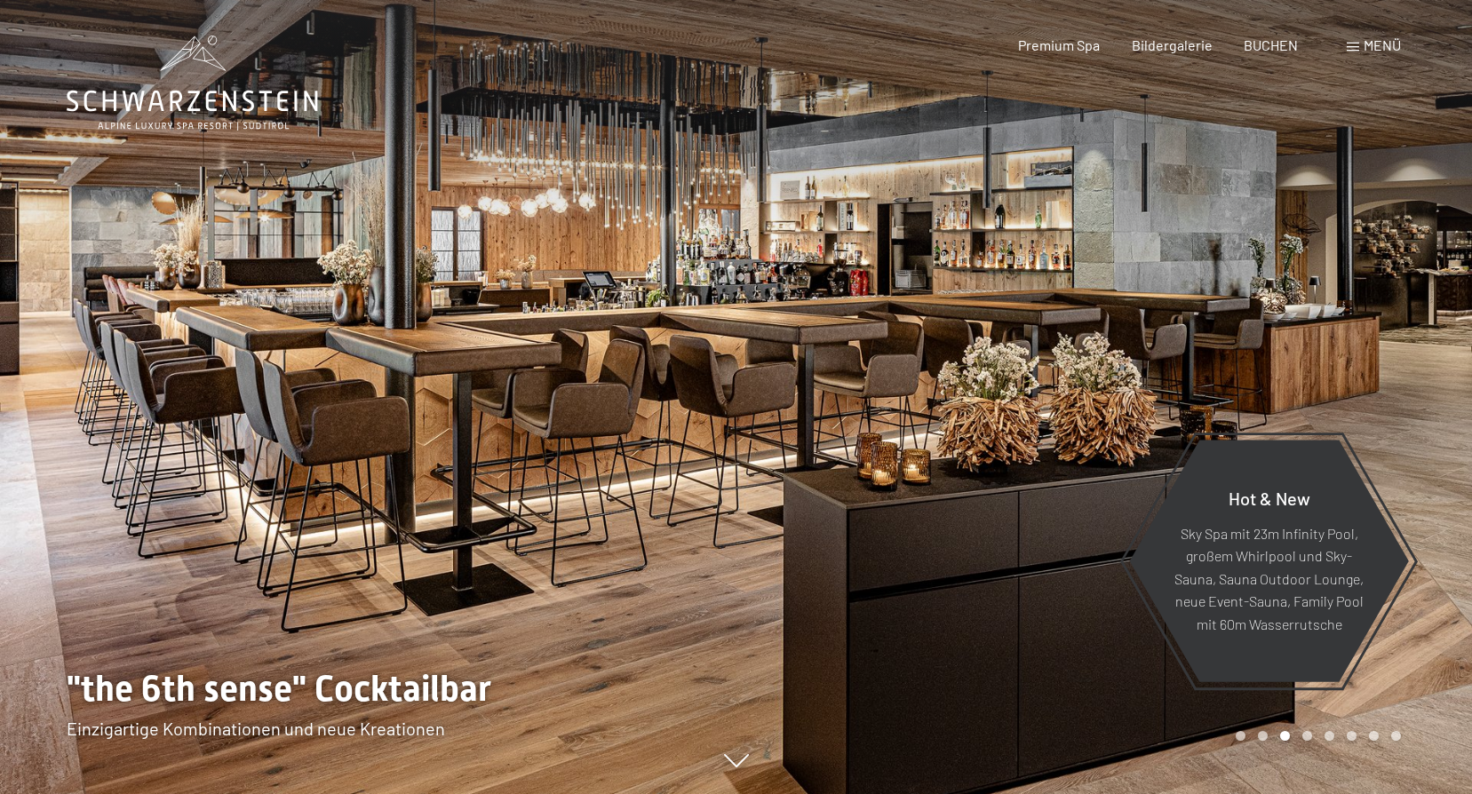
click at [468, 285] on div at bounding box center [368, 397] width 737 height 794
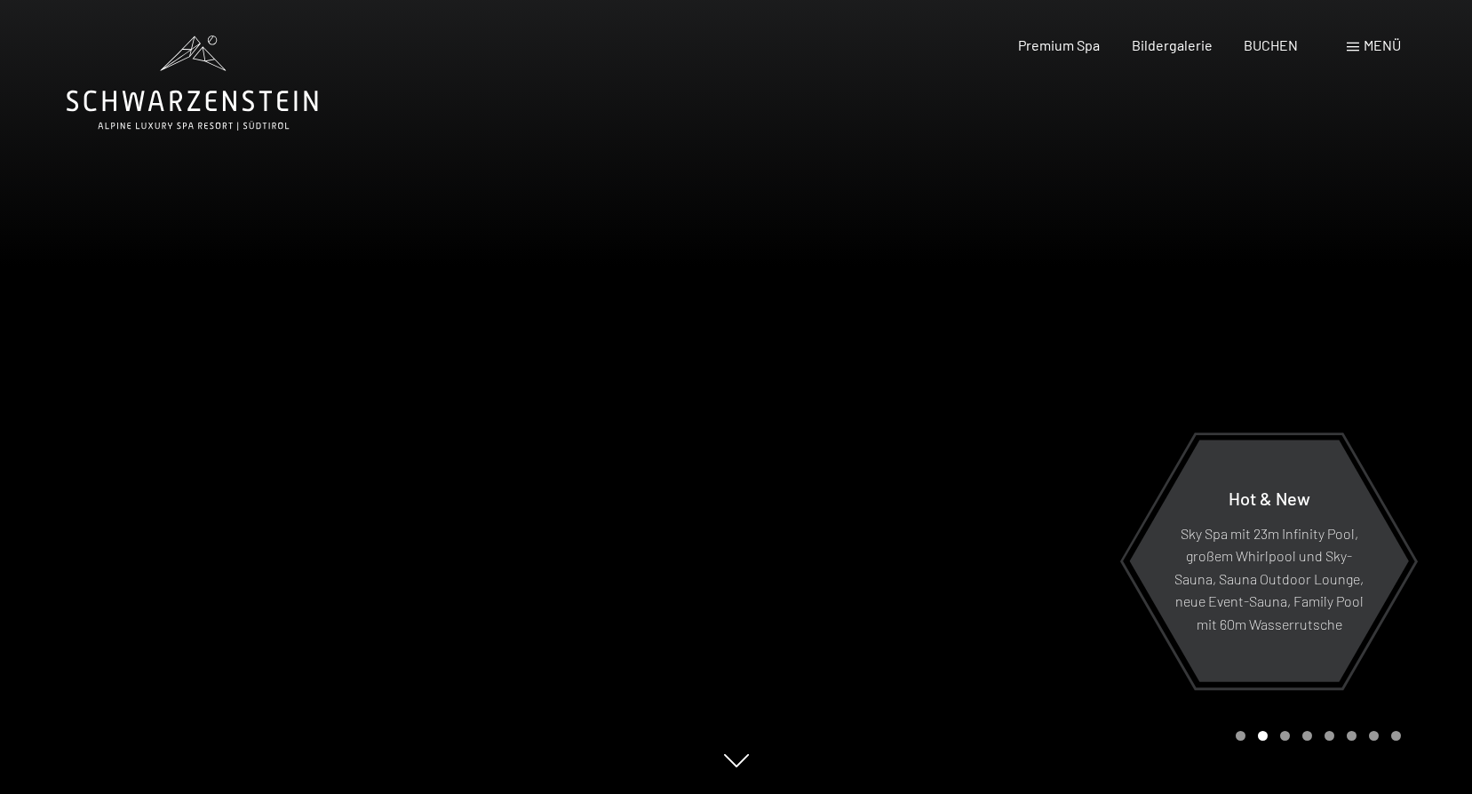
click at [665, 289] on div at bounding box center [368, 397] width 737 height 794
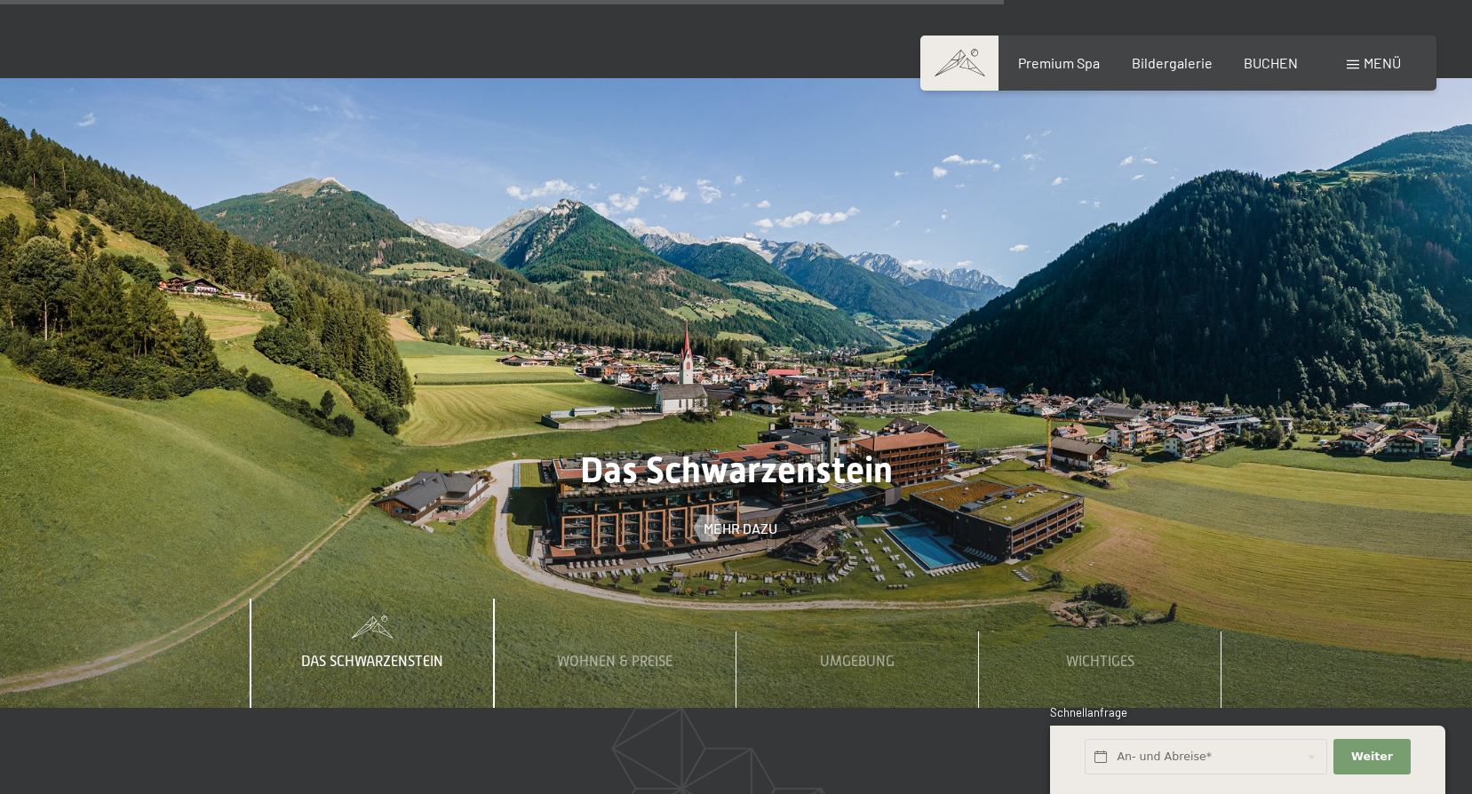
scroll to position [5686, 0]
click at [799, 450] on span "Das Schwarzenstein" at bounding box center [736, 471] width 313 height 42
click at [1014, 382] on div at bounding box center [736, 394] width 1472 height 630
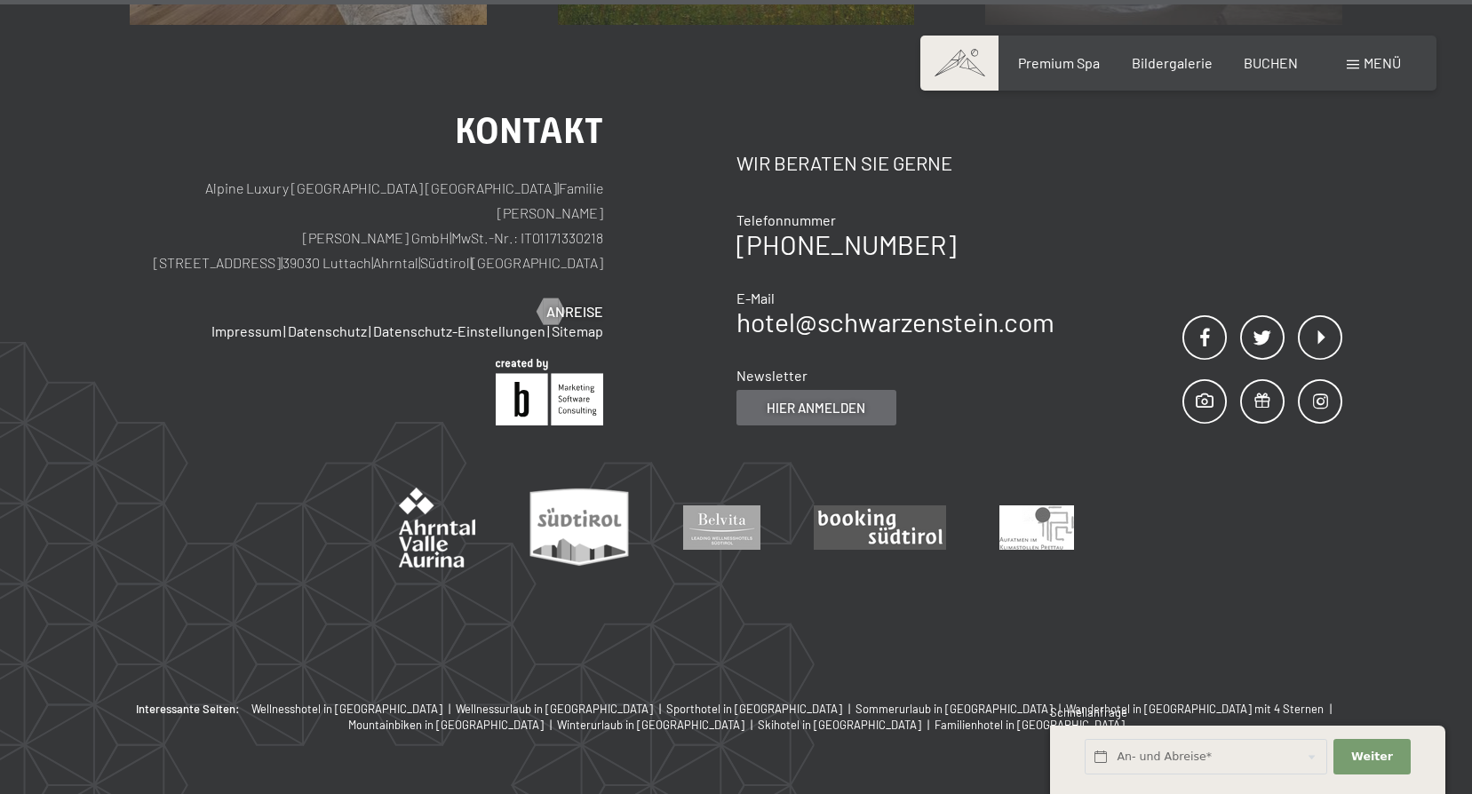
scroll to position [8444, 0]
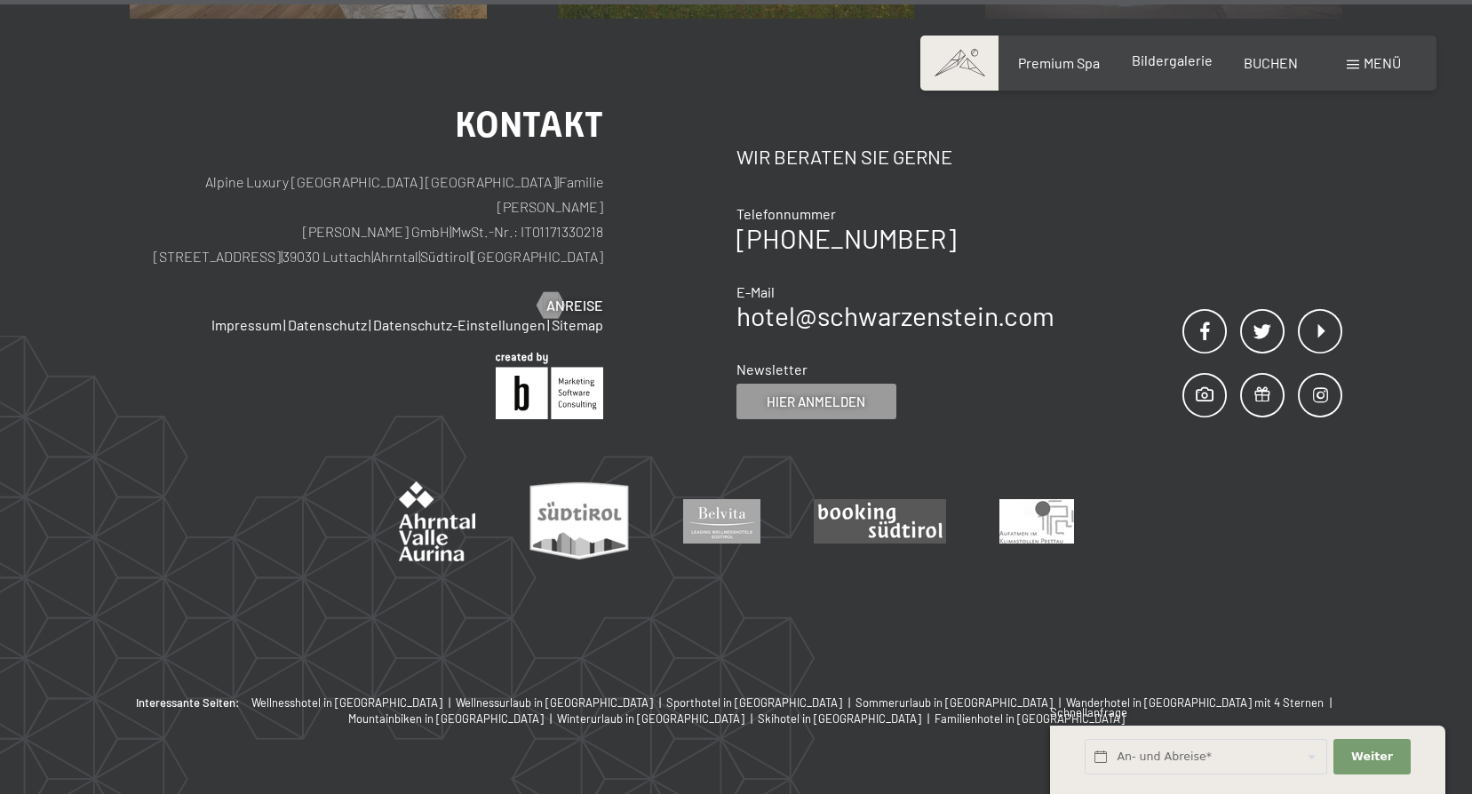
click at [1168, 57] on span "Bildergalerie" at bounding box center [1172, 60] width 81 height 17
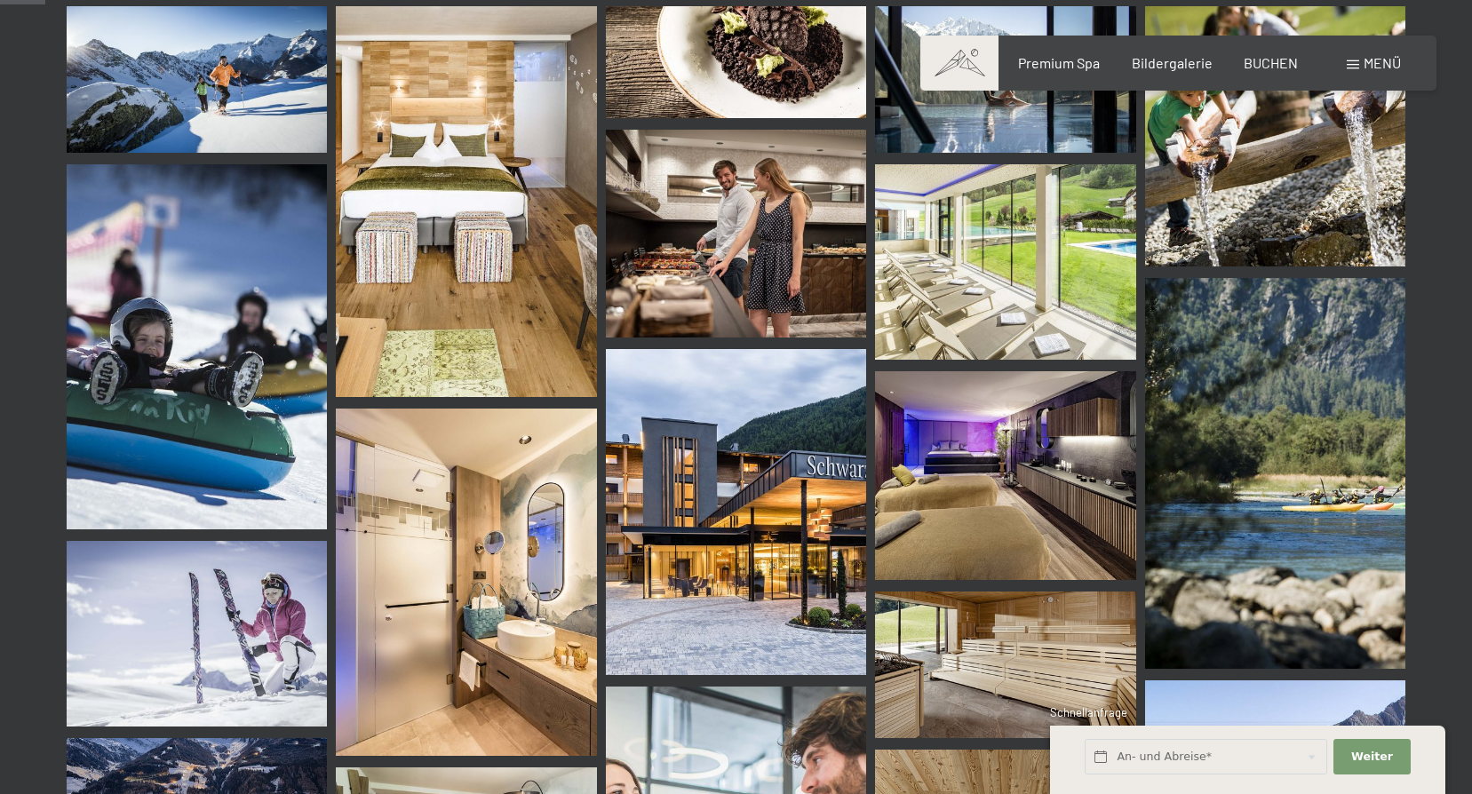
scroll to position [711, 0]
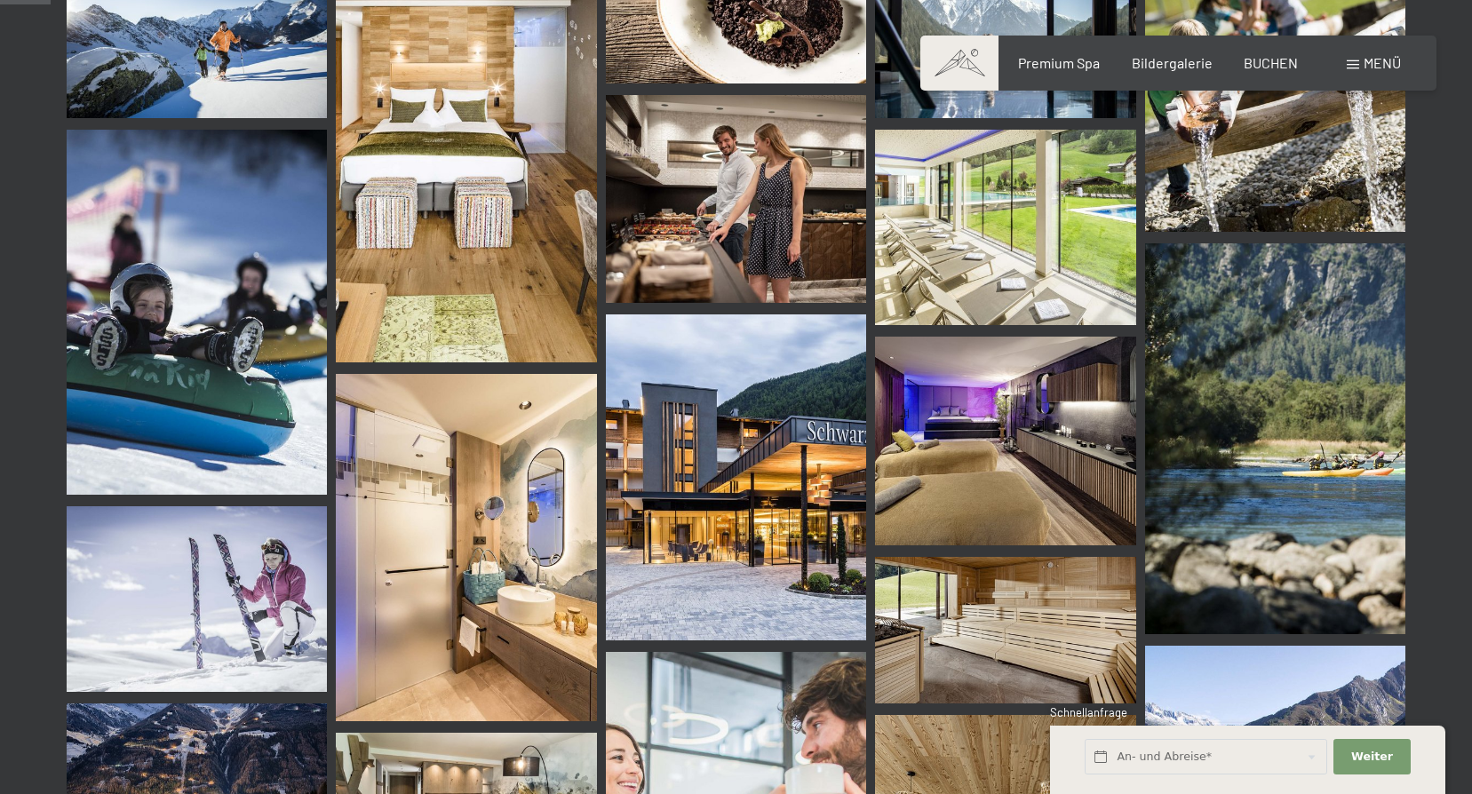
click at [720, 476] on img at bounding box center [736, 478] width 260 height 326
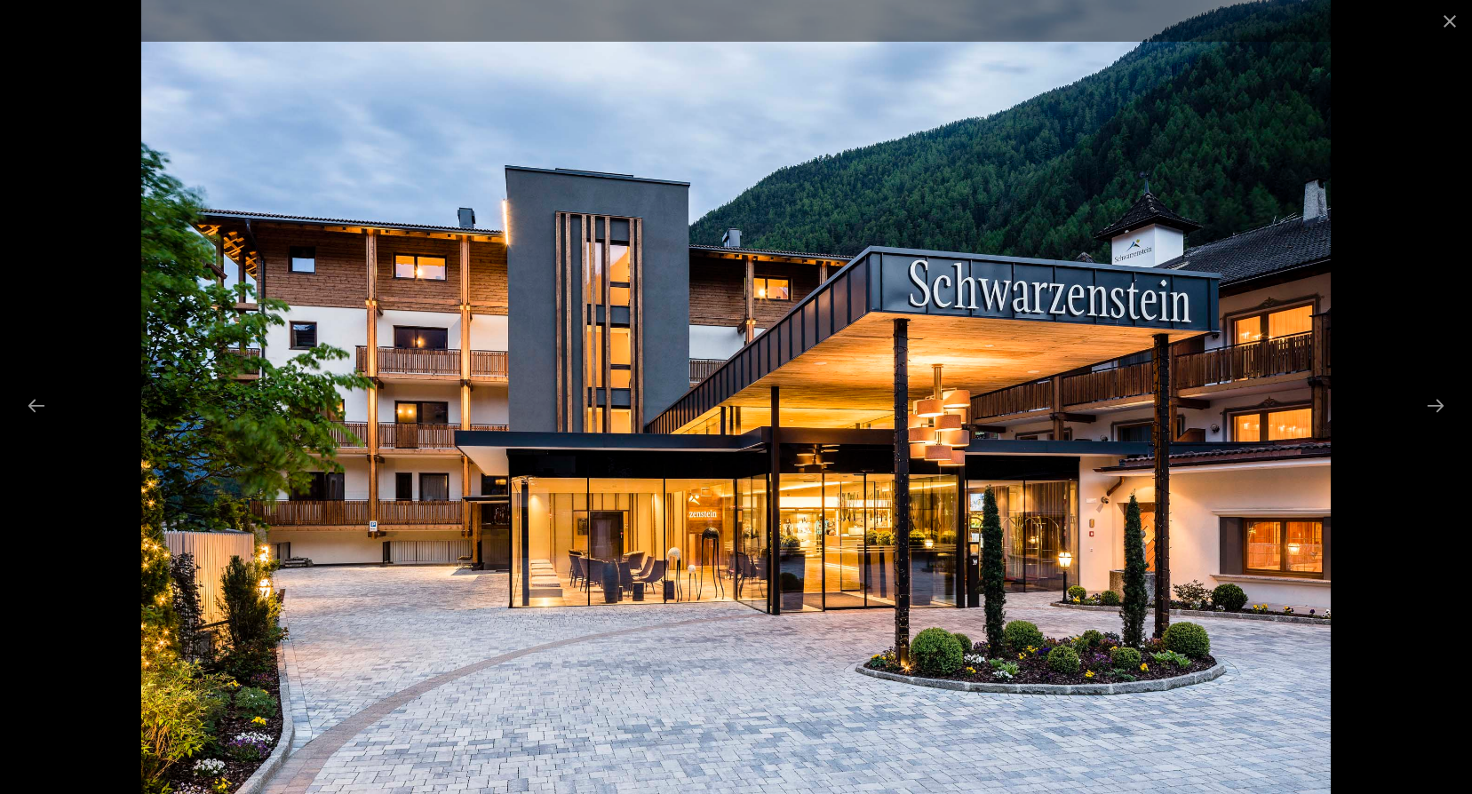
scroll to position [1066, 0]
